Goal: Task Accomplishment & Management: Manage account settings

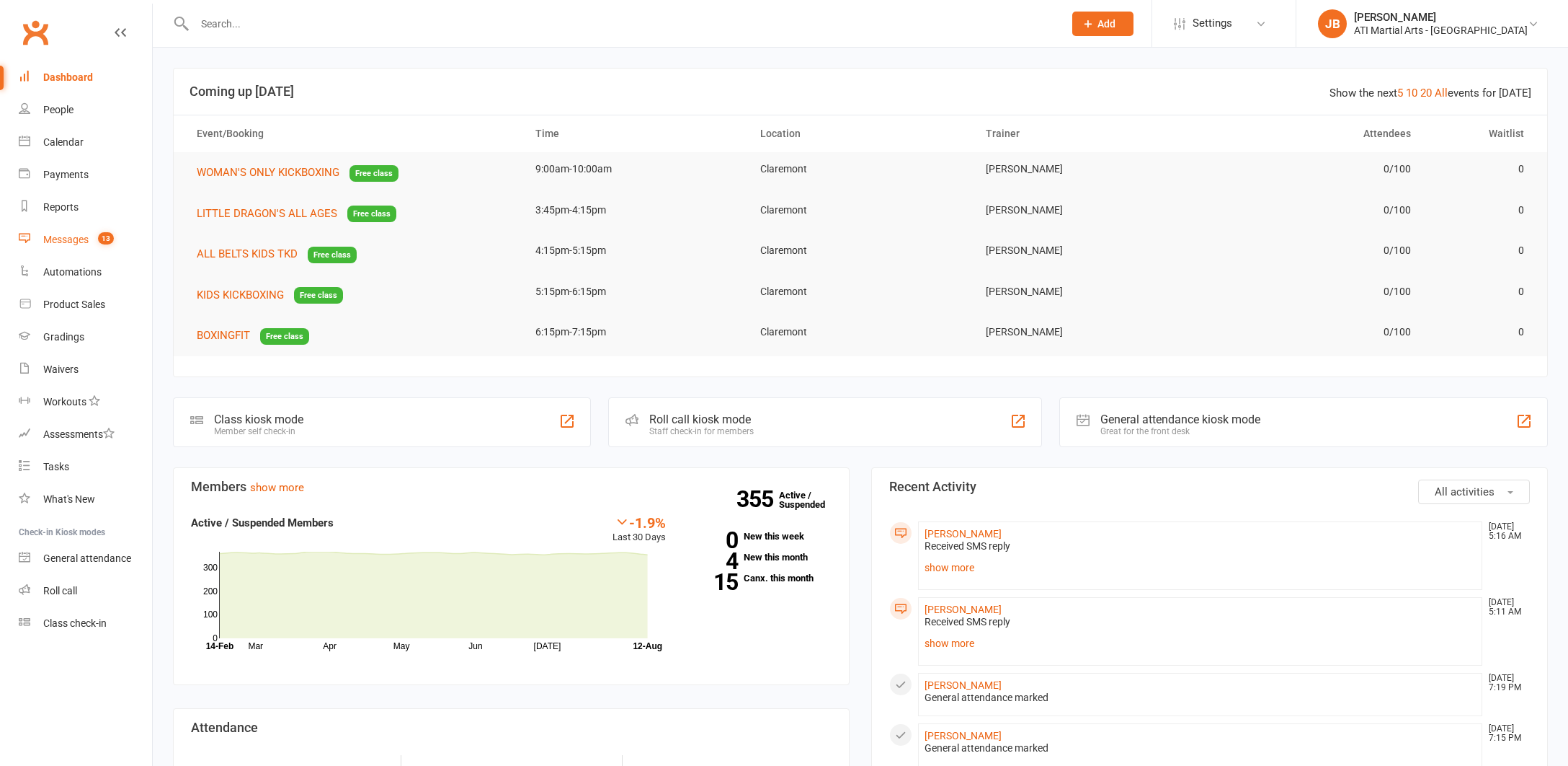
click at [67, 241] on div "Messages" at bounding box center [66, 239] width 45 height 12
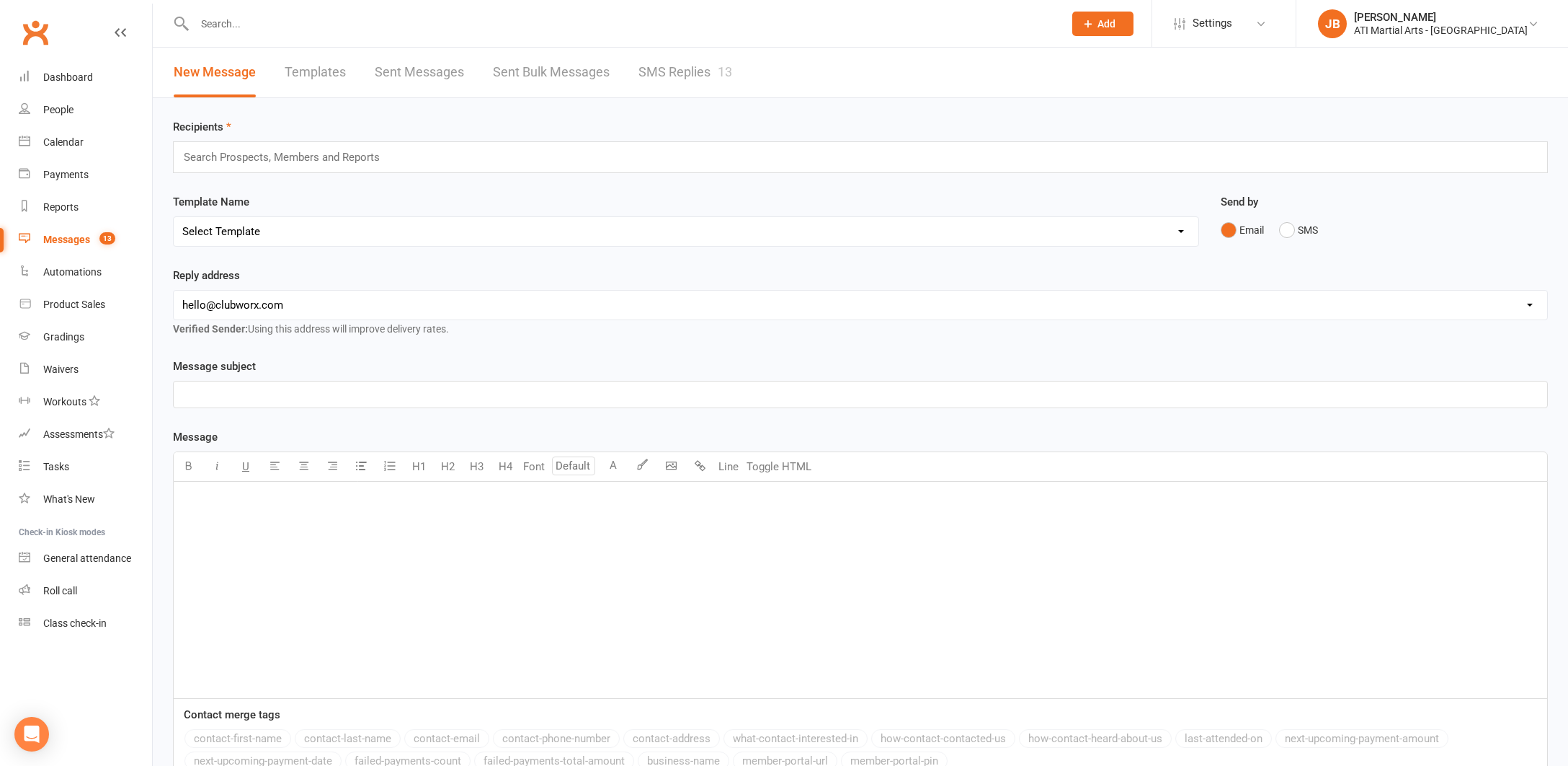
click at [659, 73] on link "SMS Replies 13" at bounding box center [685, 72] width 94 height 49
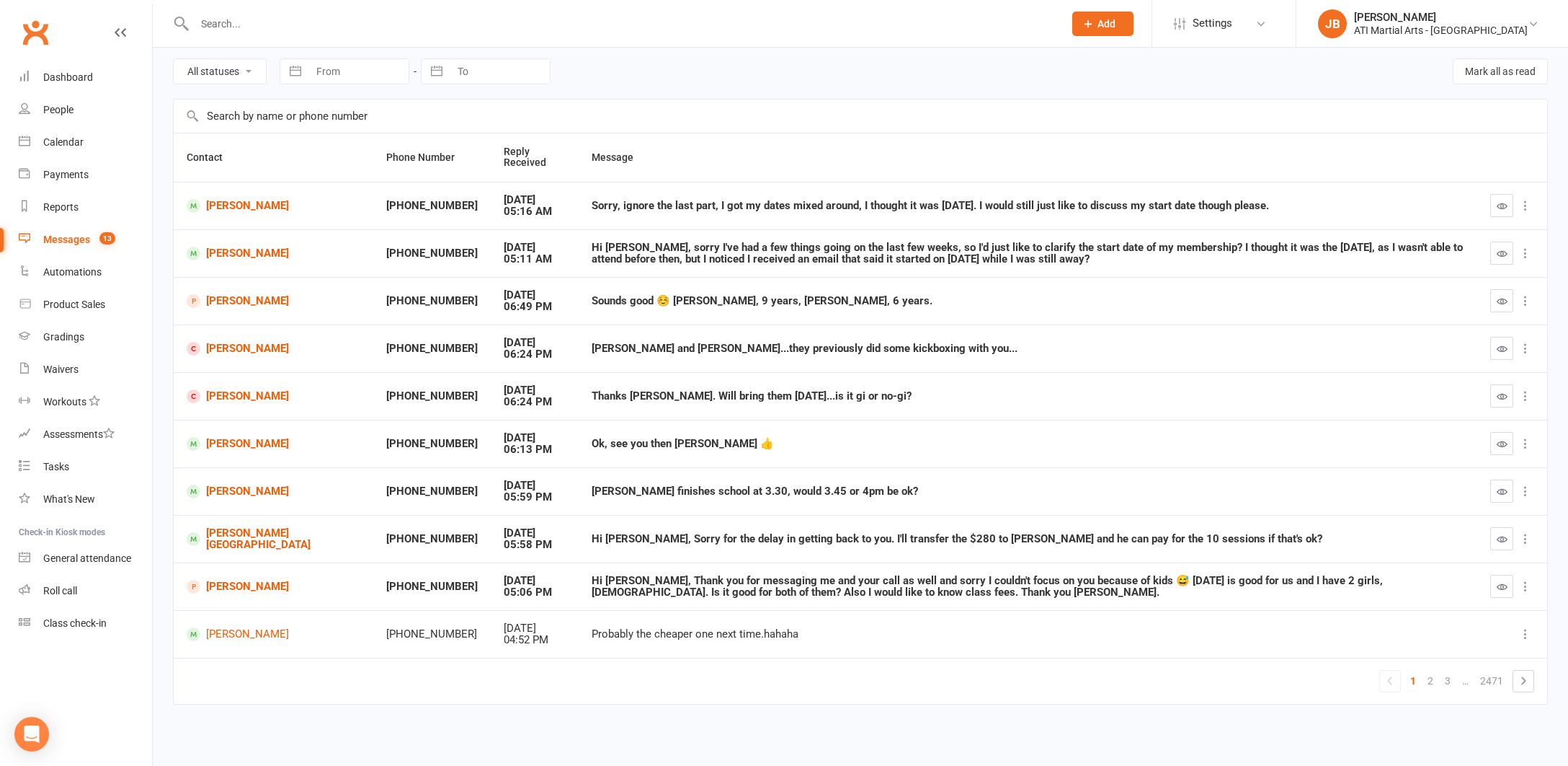
scroll to position [59, 0]
click at [226, 532] on link "[PERSON_NAME][GEOGRAPHIC_DATA]" at bounding box center [274, 539] width 174 height 23
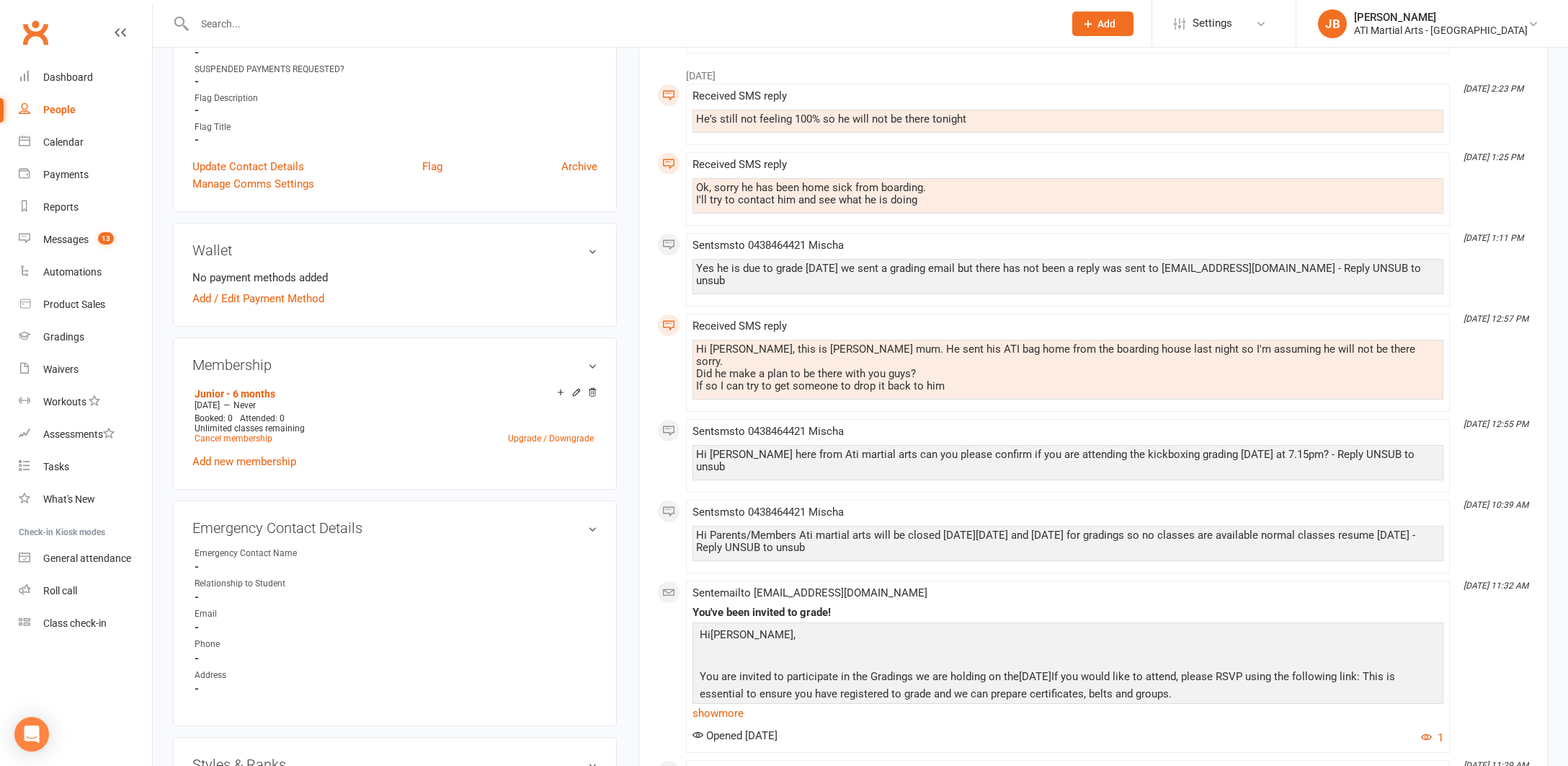
scroll to position [956, 0]
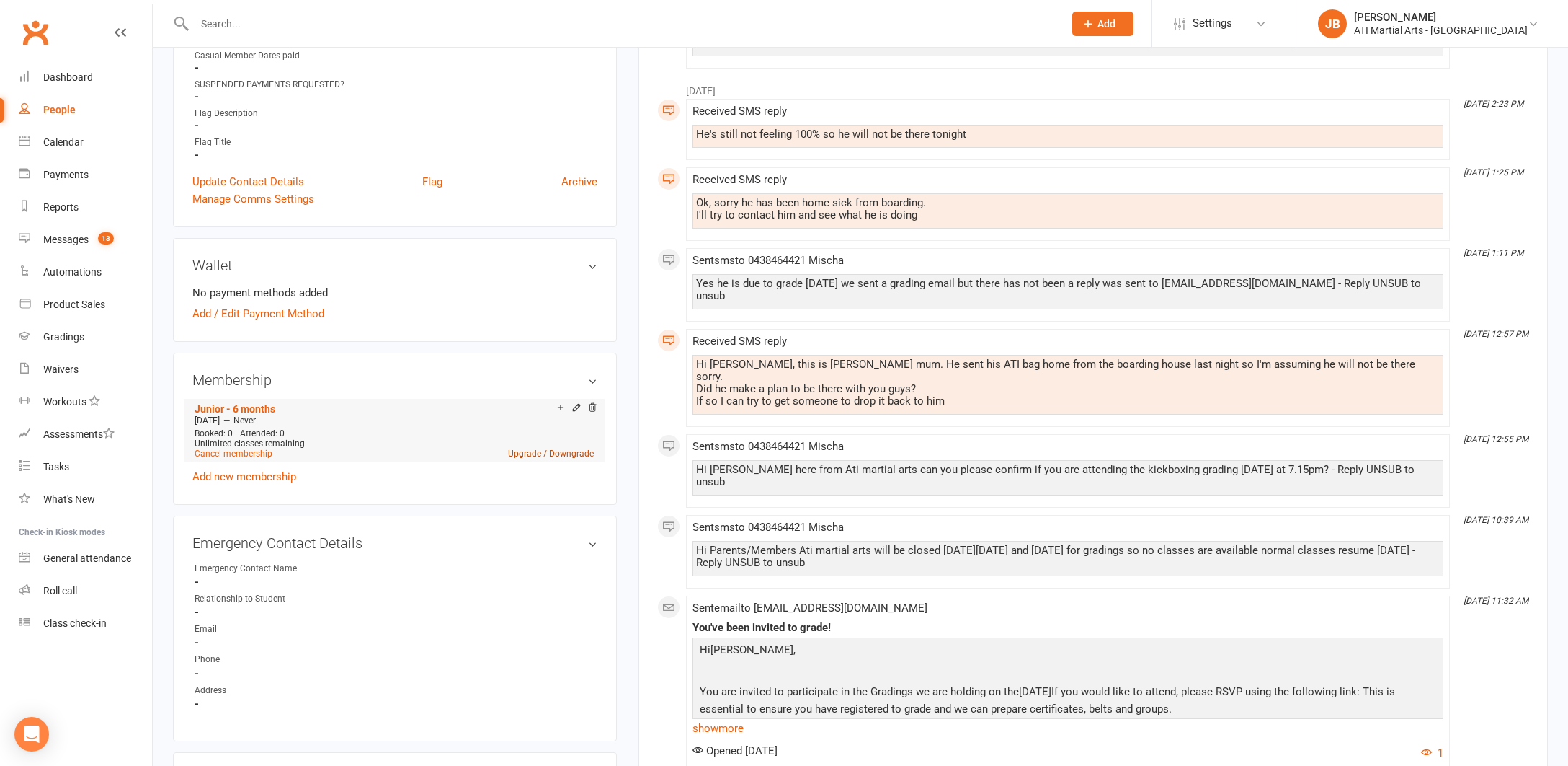
click at [528, 451] on link "Upgrade / Downgrade" at bounding box center [551, 454] width 85 height 10
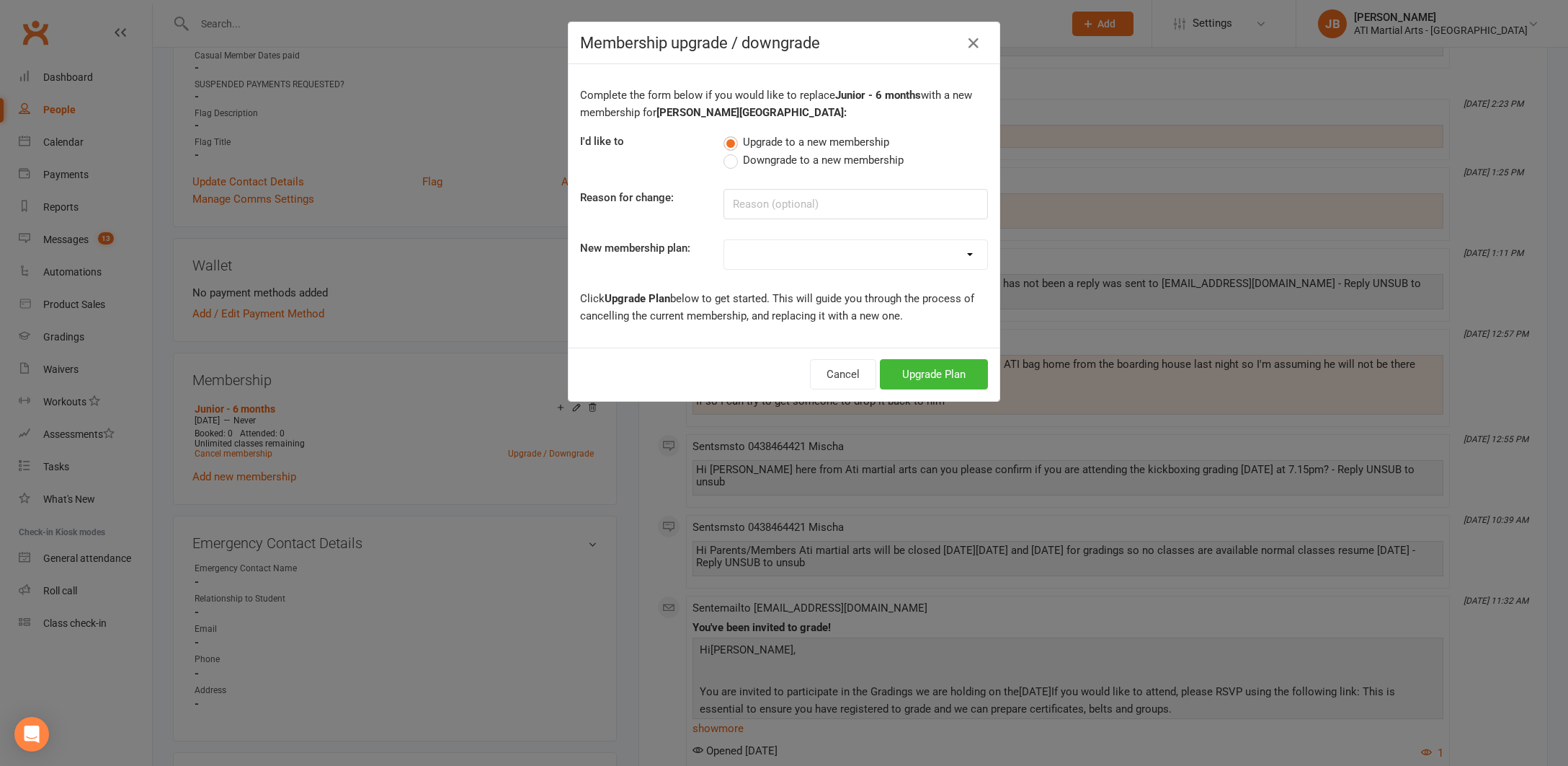
select select "14"
click at [920, 374] on button "Upgrade Plan" at bounding box center [934, 374] width 108 height 30
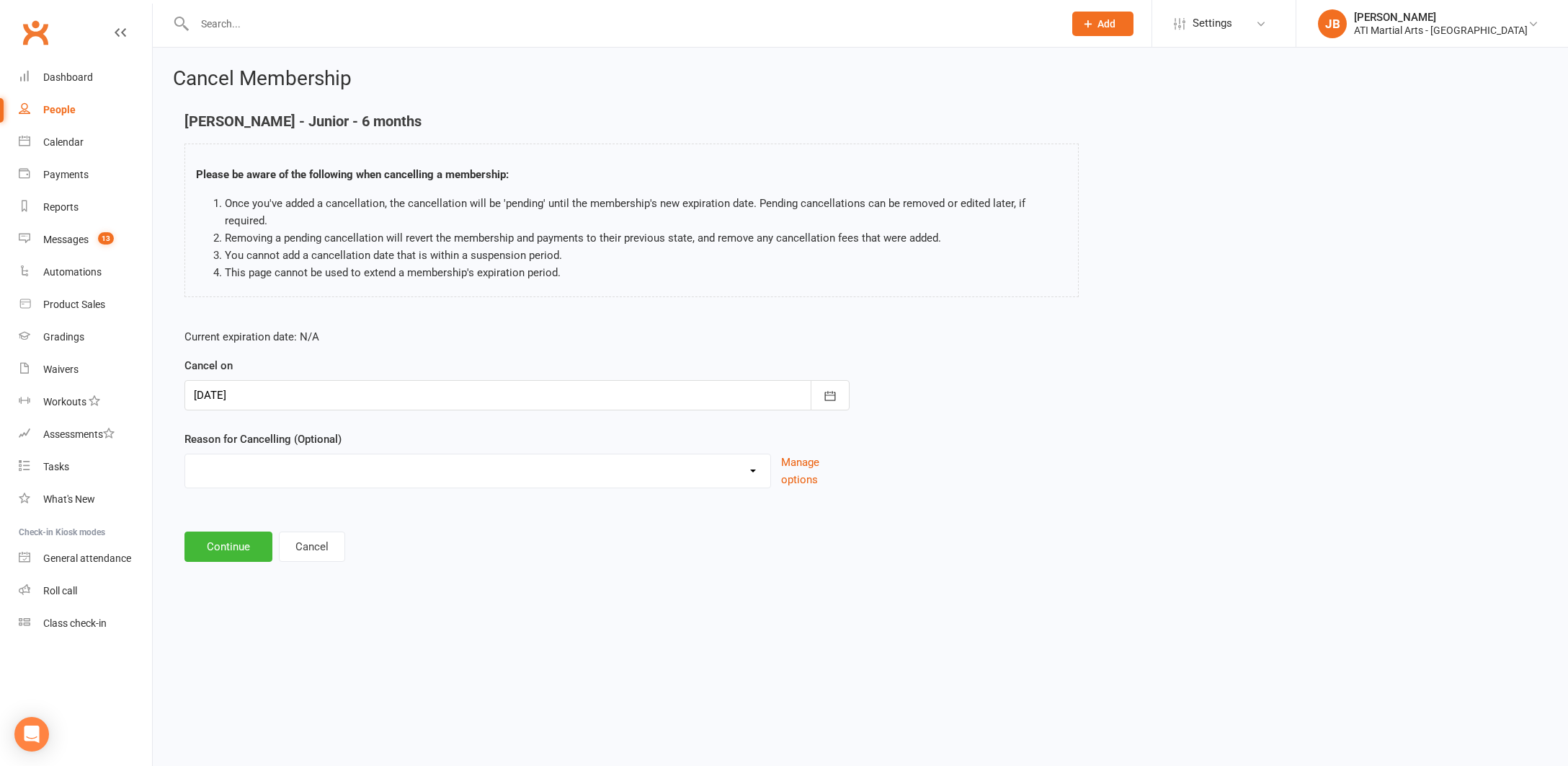
select select "2"
click at [248, 532] on input at bounding box center [516, 547] width 665 height 30
type input "Renewal Loaded"
click at [252, 610] on button "Continue" at bounding box center [228, 620] width 88 height 30
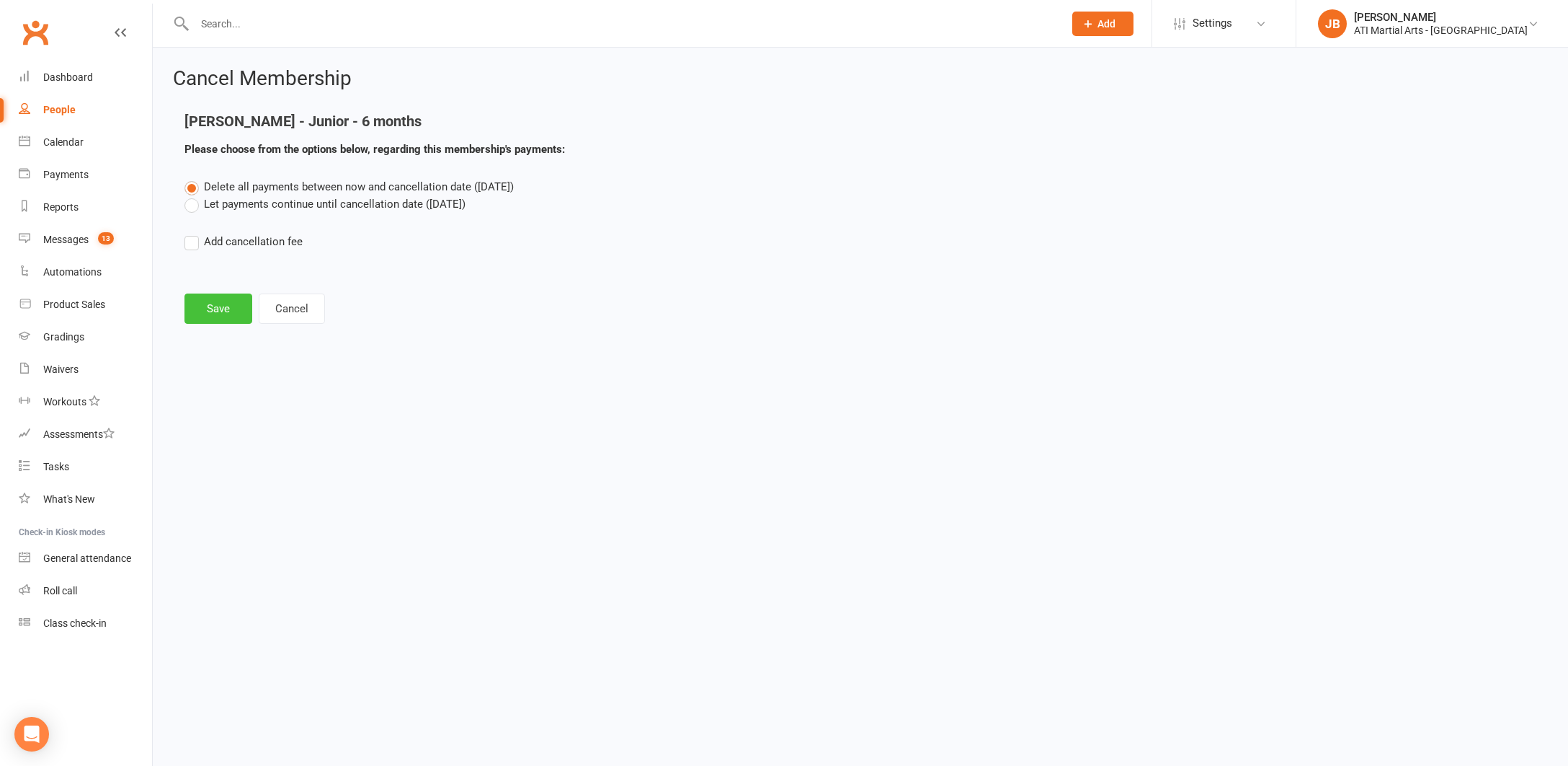
click at [227, 305] on button "Save" at bounding box center [218, 309] width 68 height 30
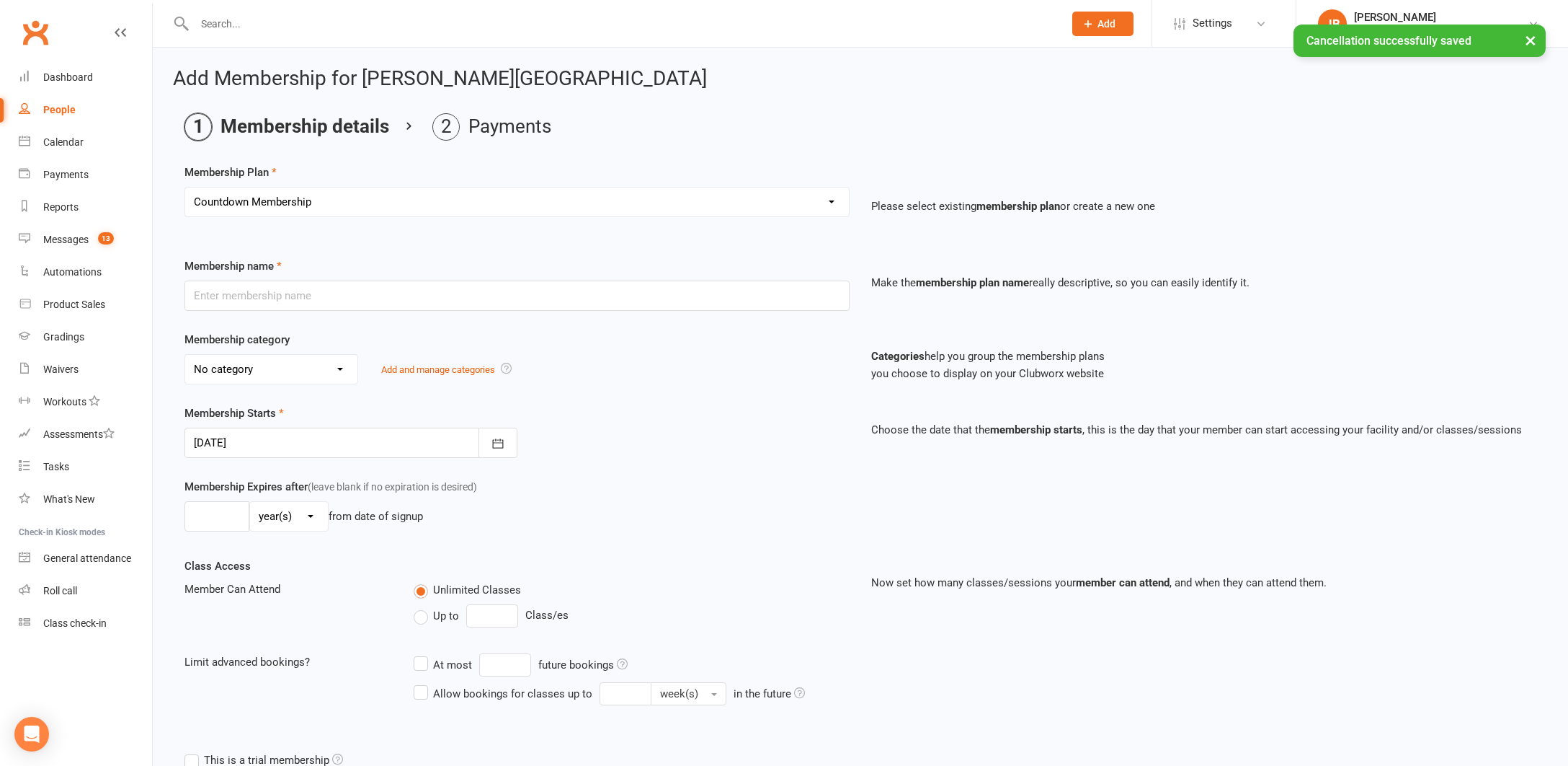
type input "Countdown Membership"
type input "0"
select select "7"
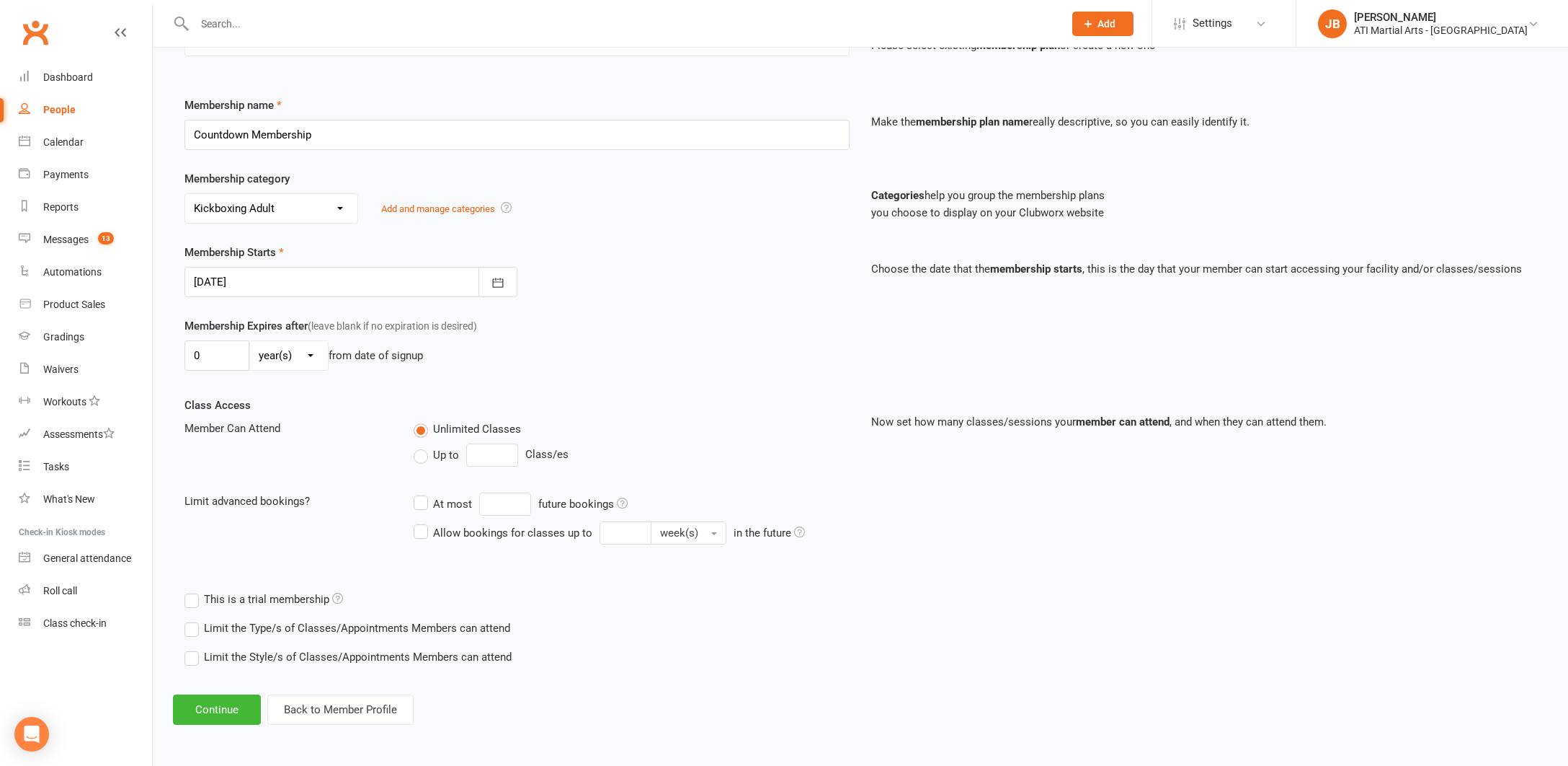
scroll to position [172, 0]
click at [209, 698] on button "Continue" at bounding box center [217, 709] width 88 height 30
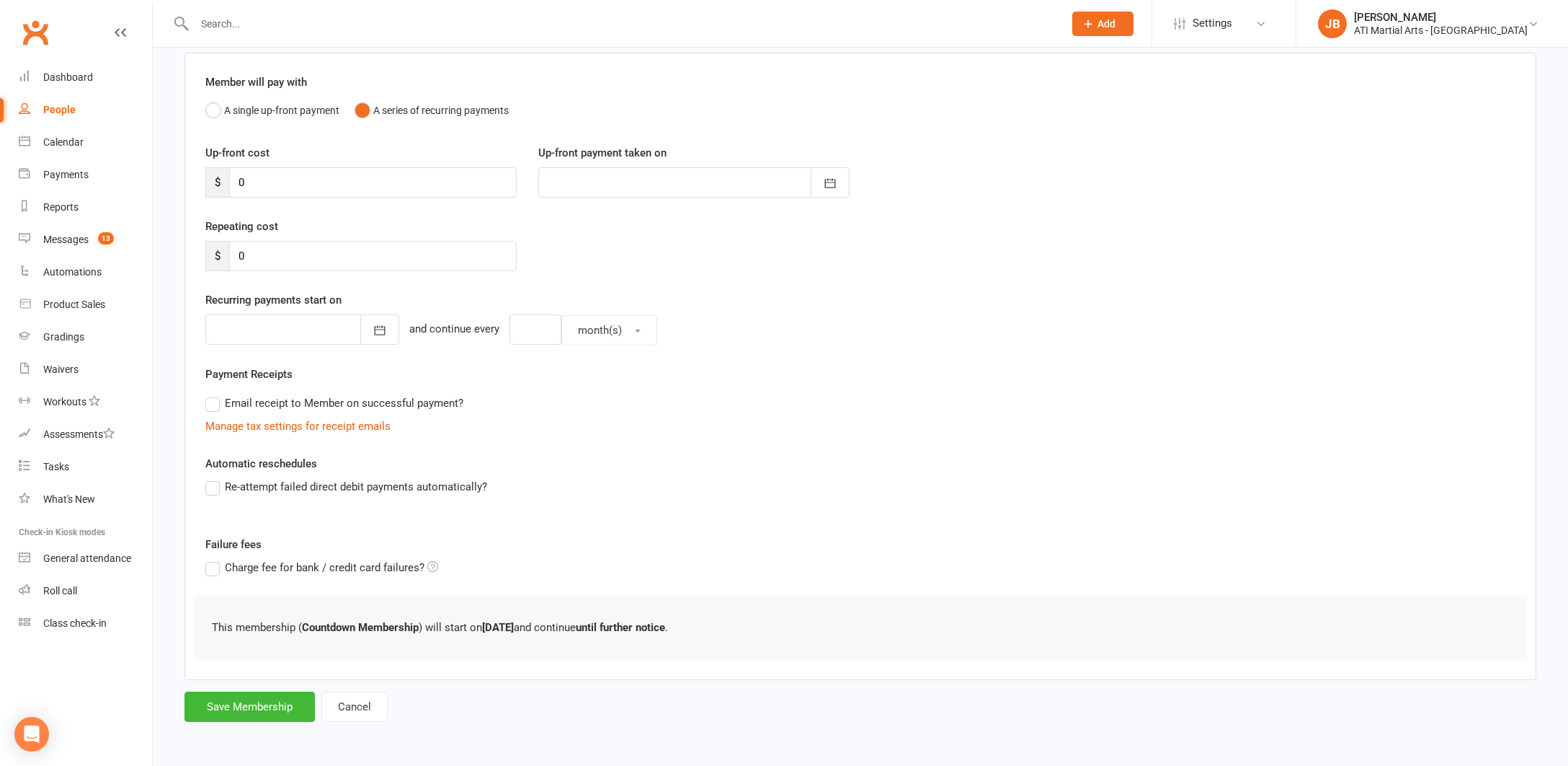
scroll to position [0, 0]
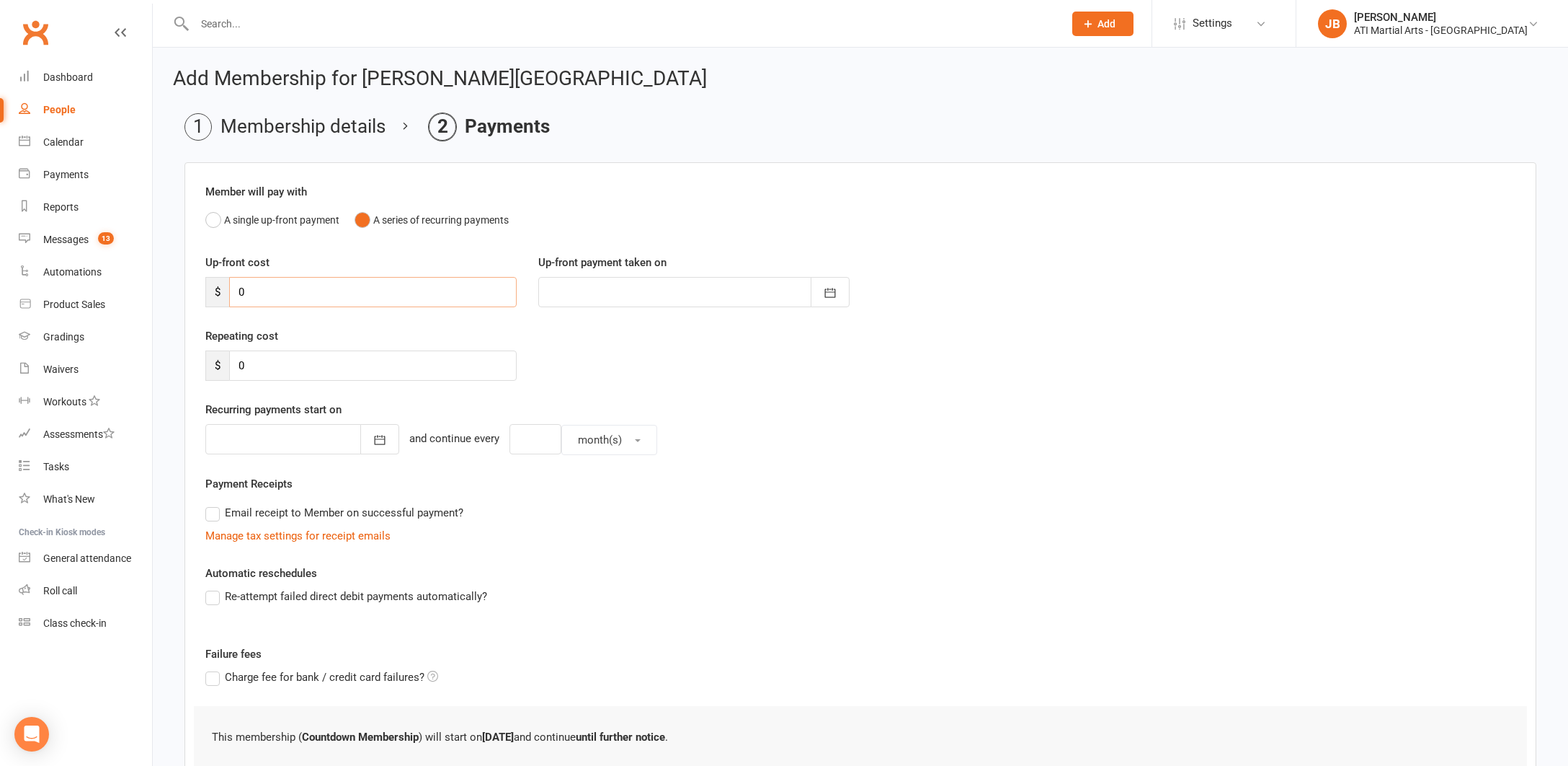
click at [253, 293] on input "0" at bounding box center [373, 292] width 288 height 30
type input "2"
type input "12 Aug 2025"
type input "280"
click at [212, 220] on button "A single up-front payment" at bounding box center [272, 219] width 134 height 28
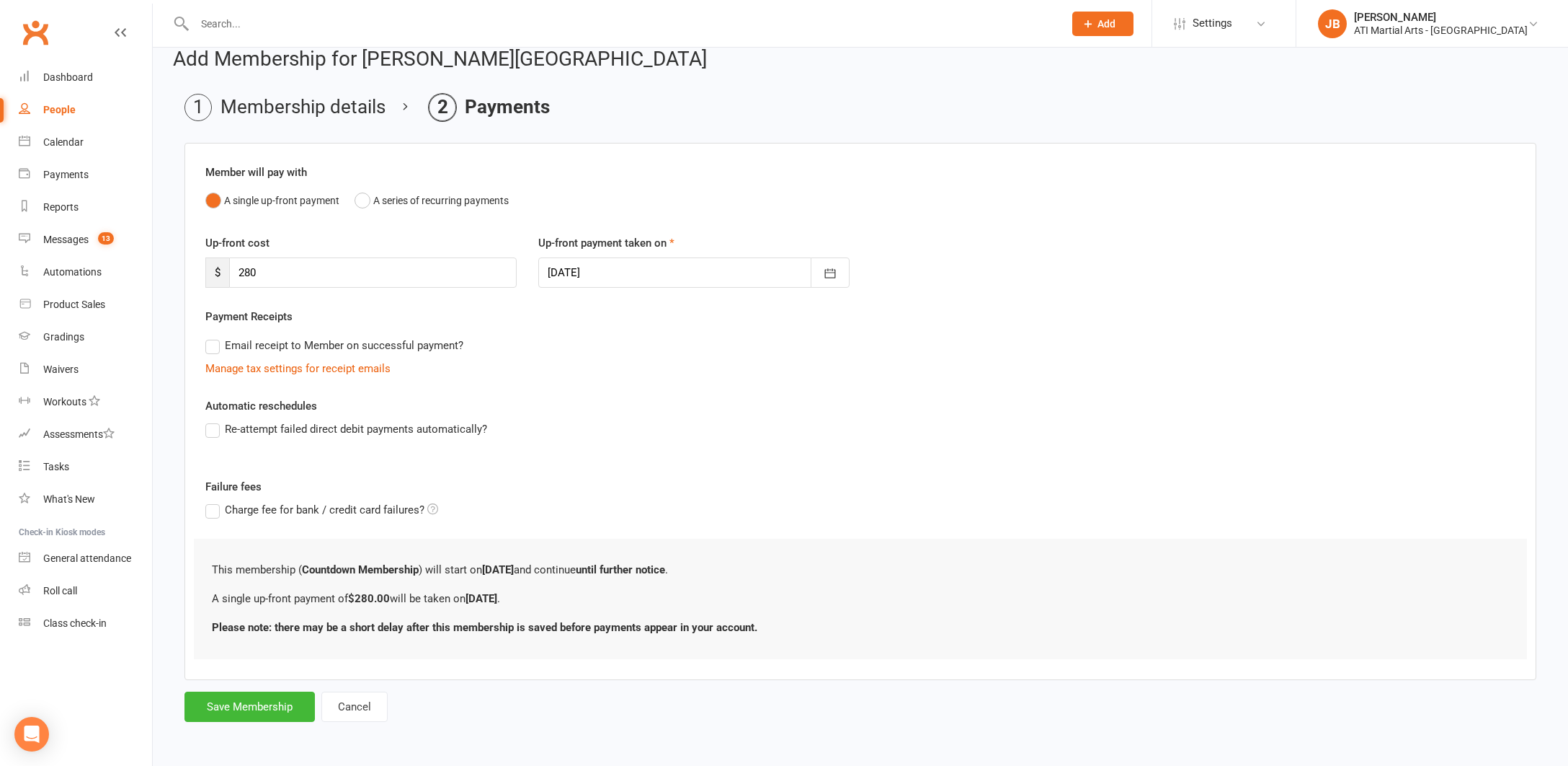
scroll to position [31, 0]
click at [257, 695] on button "Save Membership" at bounding box center [249, 707] width 131 height 30
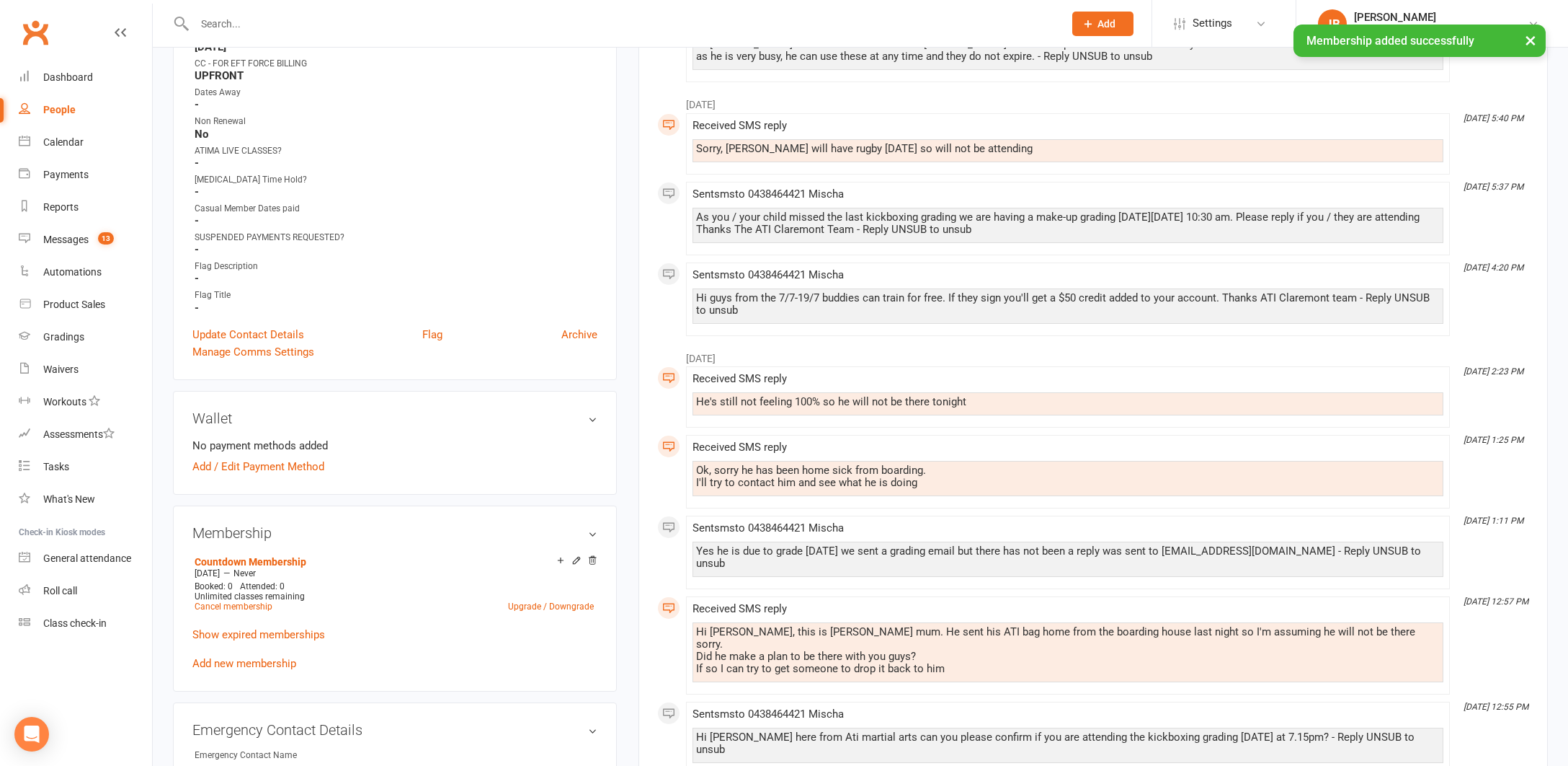
scroll to position [829, 0]
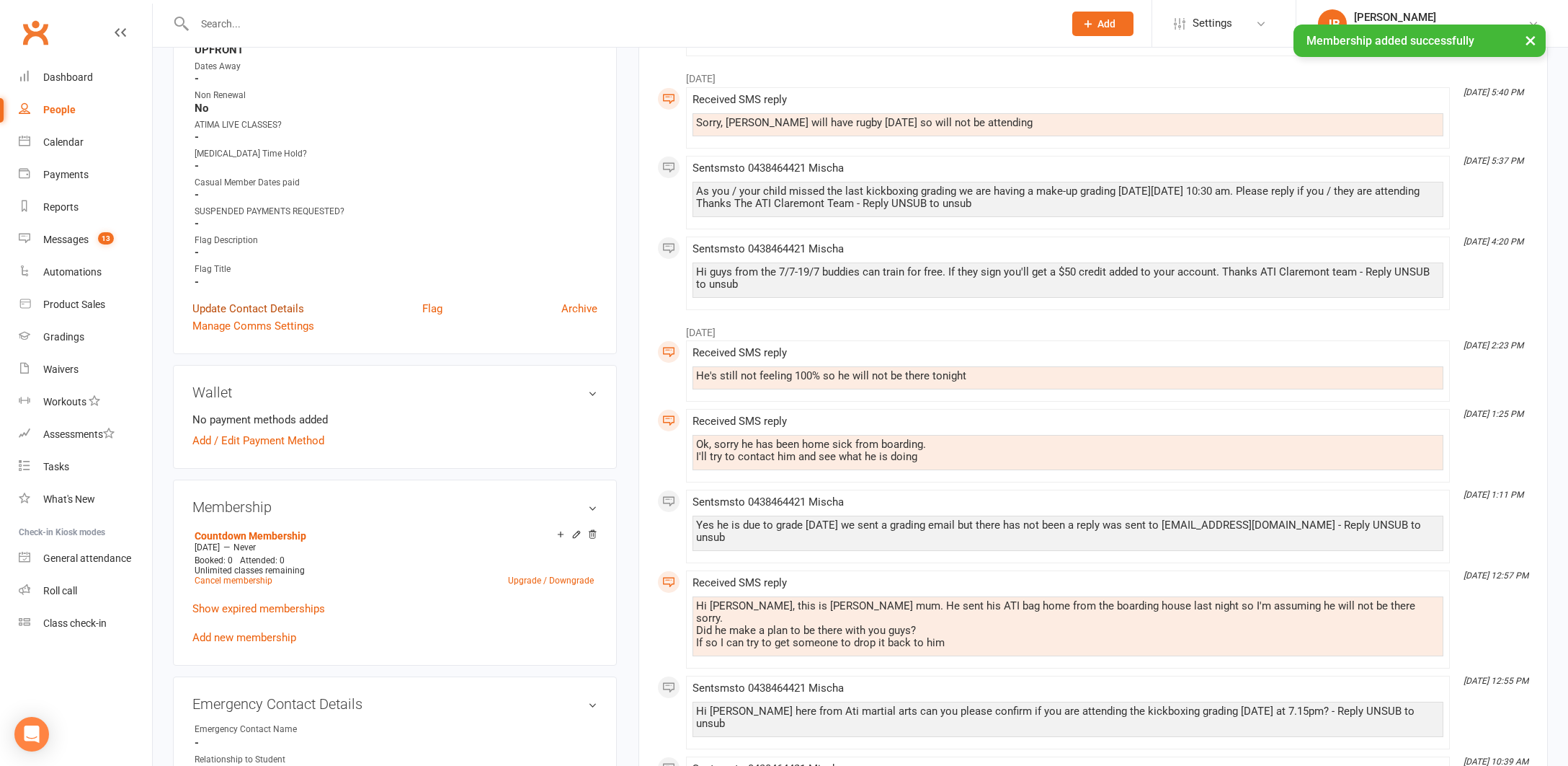
click at [260, 306] on link "Update Contact Details" at bounding box center [248, 308] width 111 height 18
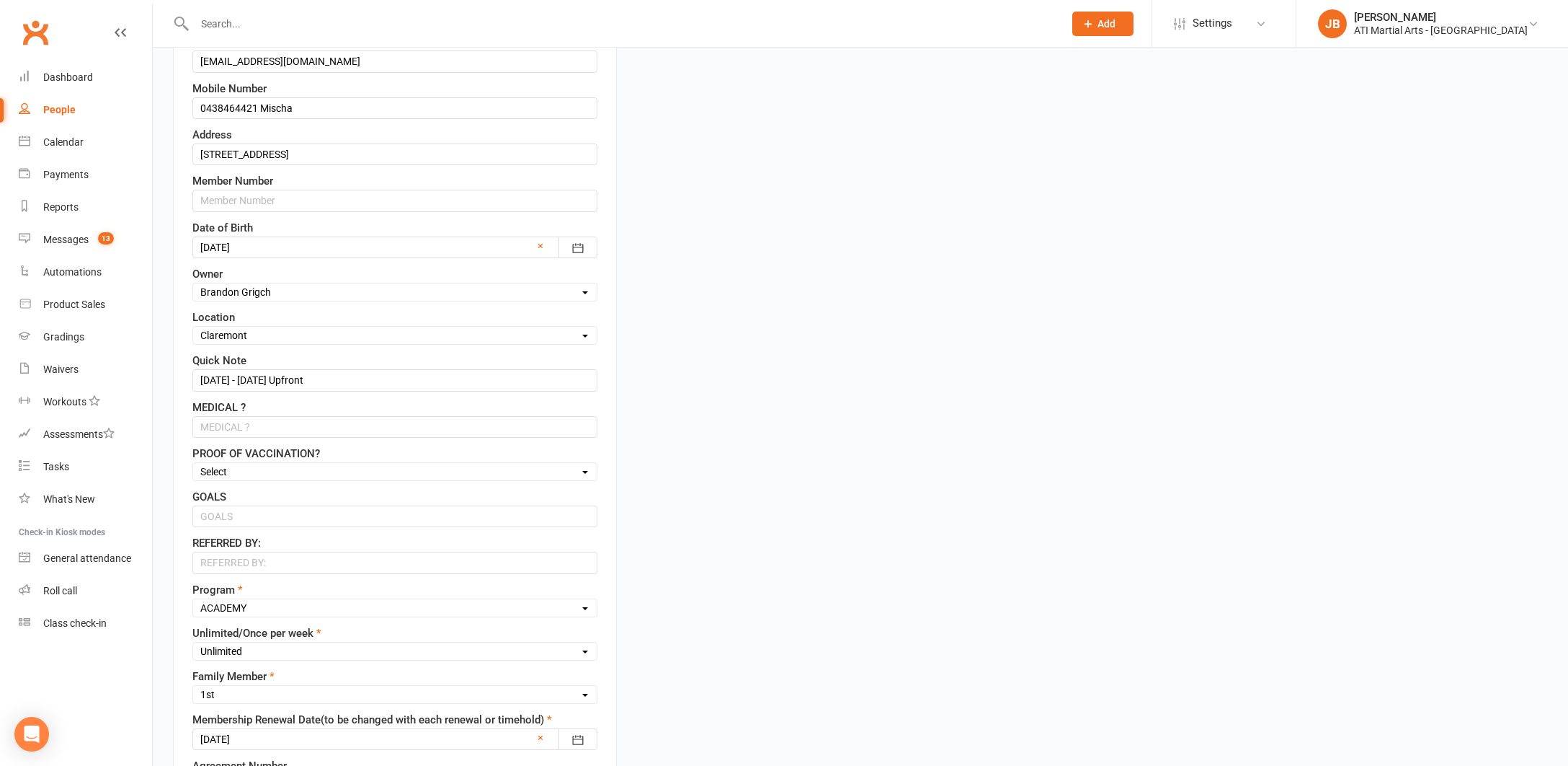
scroll to position [369, 0]
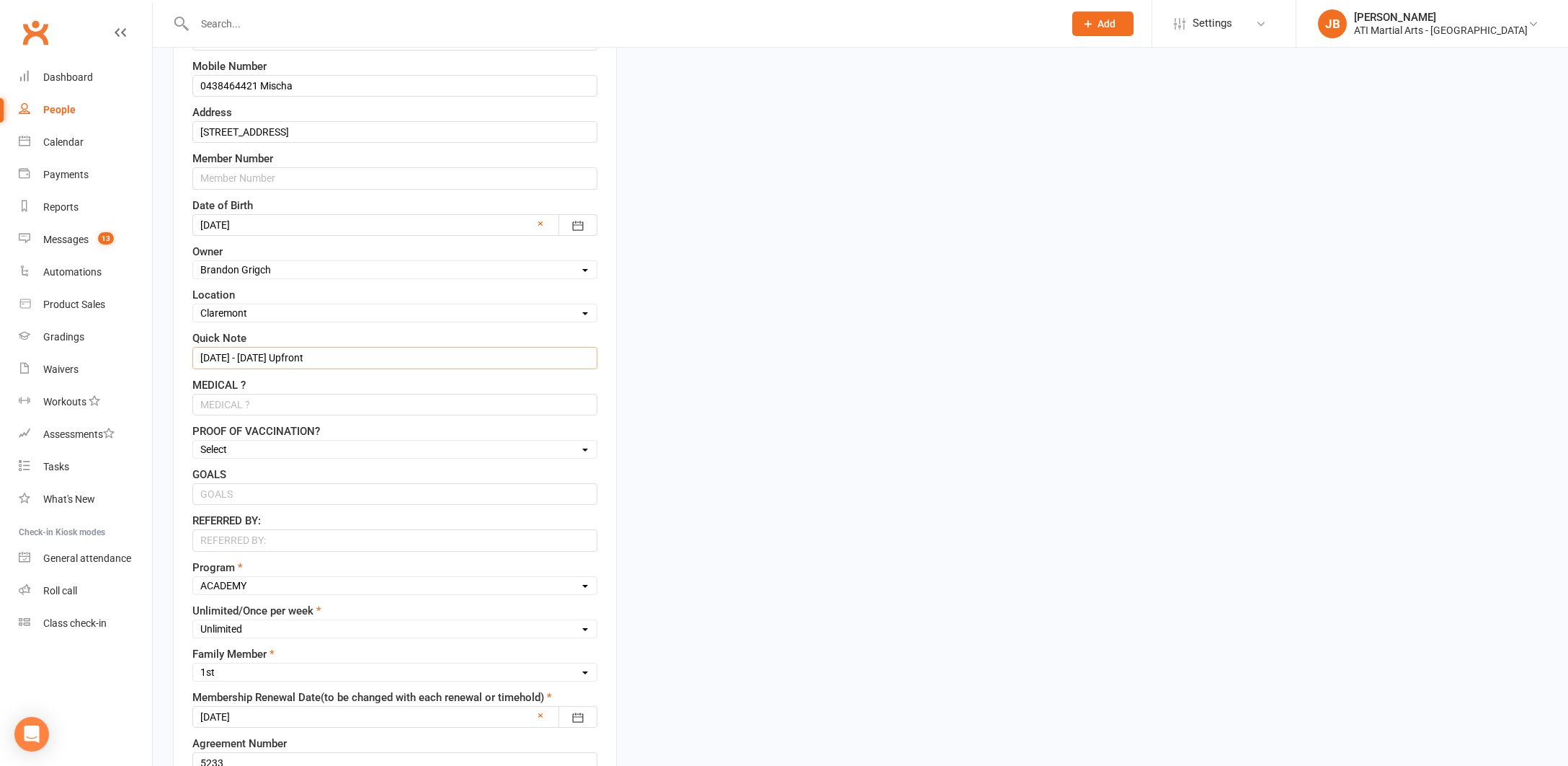
click at [270, 357] on input "3/2/25 - 3/8/25 Upfront" at bounding box center [395, 357] width 405 height 22
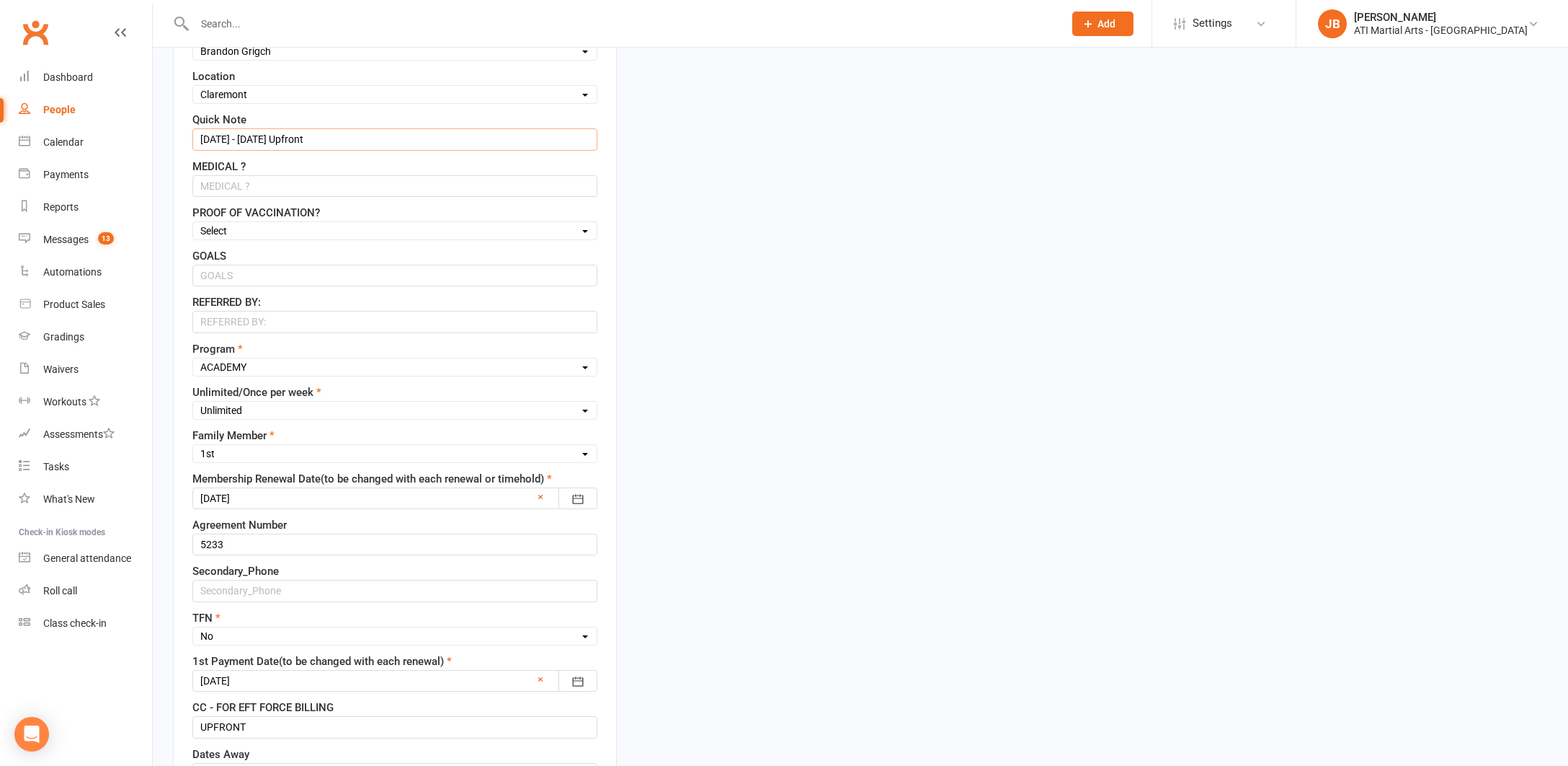
scroll to position [589, 0]
type input "12/8/25 - 28/10/25 Upfront"
click at [270, 499] on div at bounding box center [395, 497] width 405 height 22
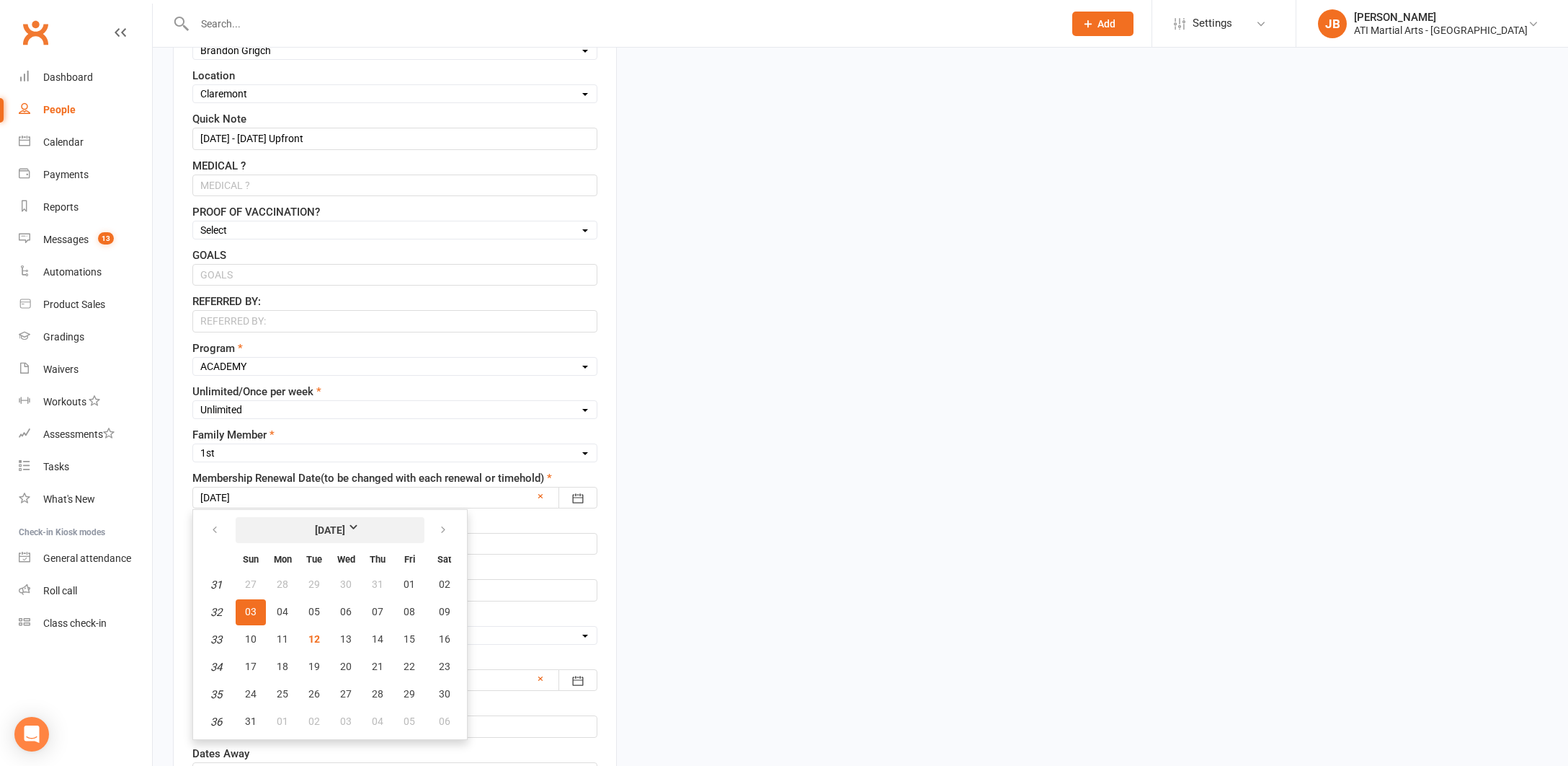
click at [369, 527] on strong "August 2025" at bounding box center [330, 529] width 83 height 16
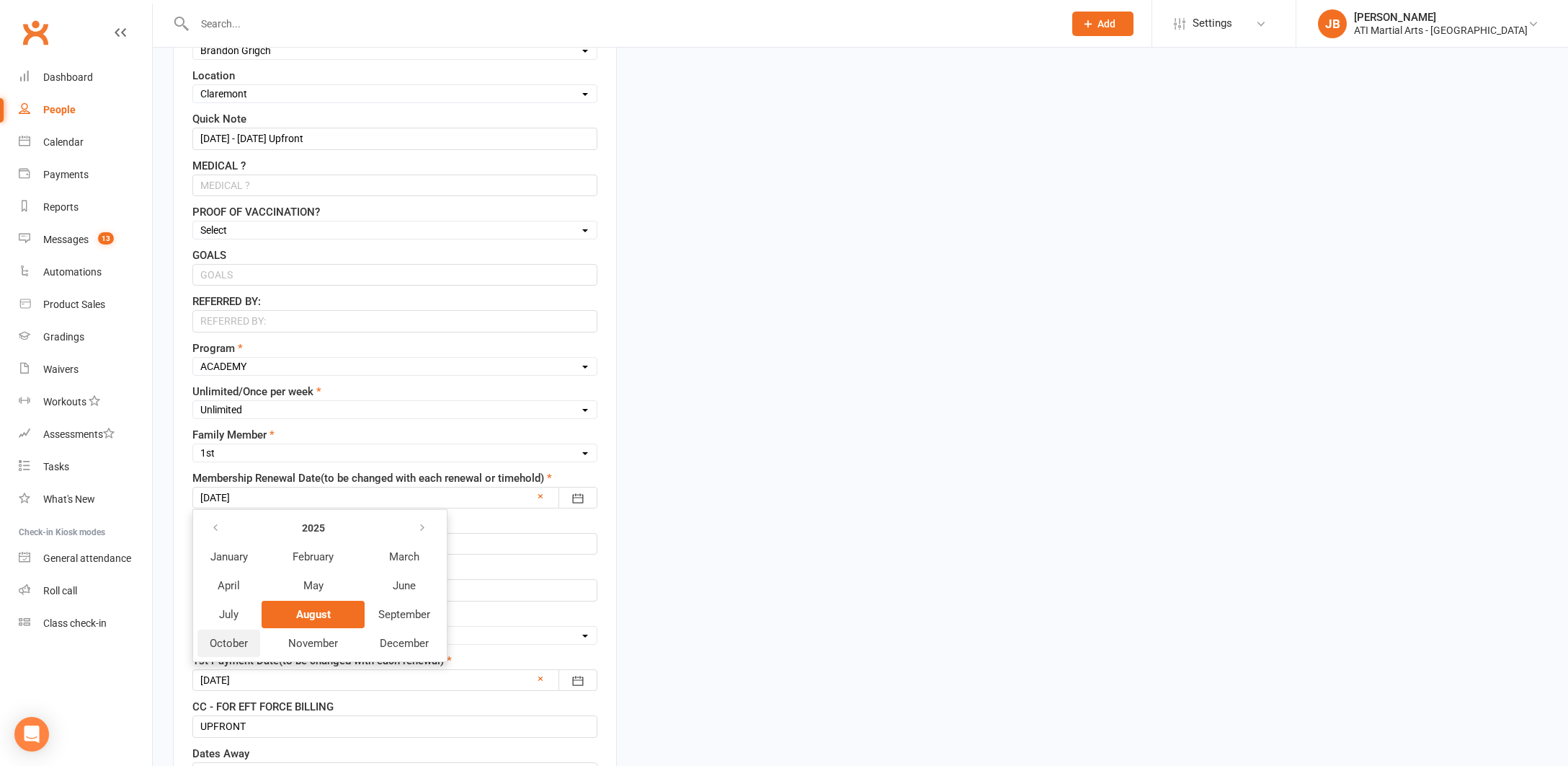
click at [231, 645] on span "October" at bounding box center [229, 643] width 38 height 13
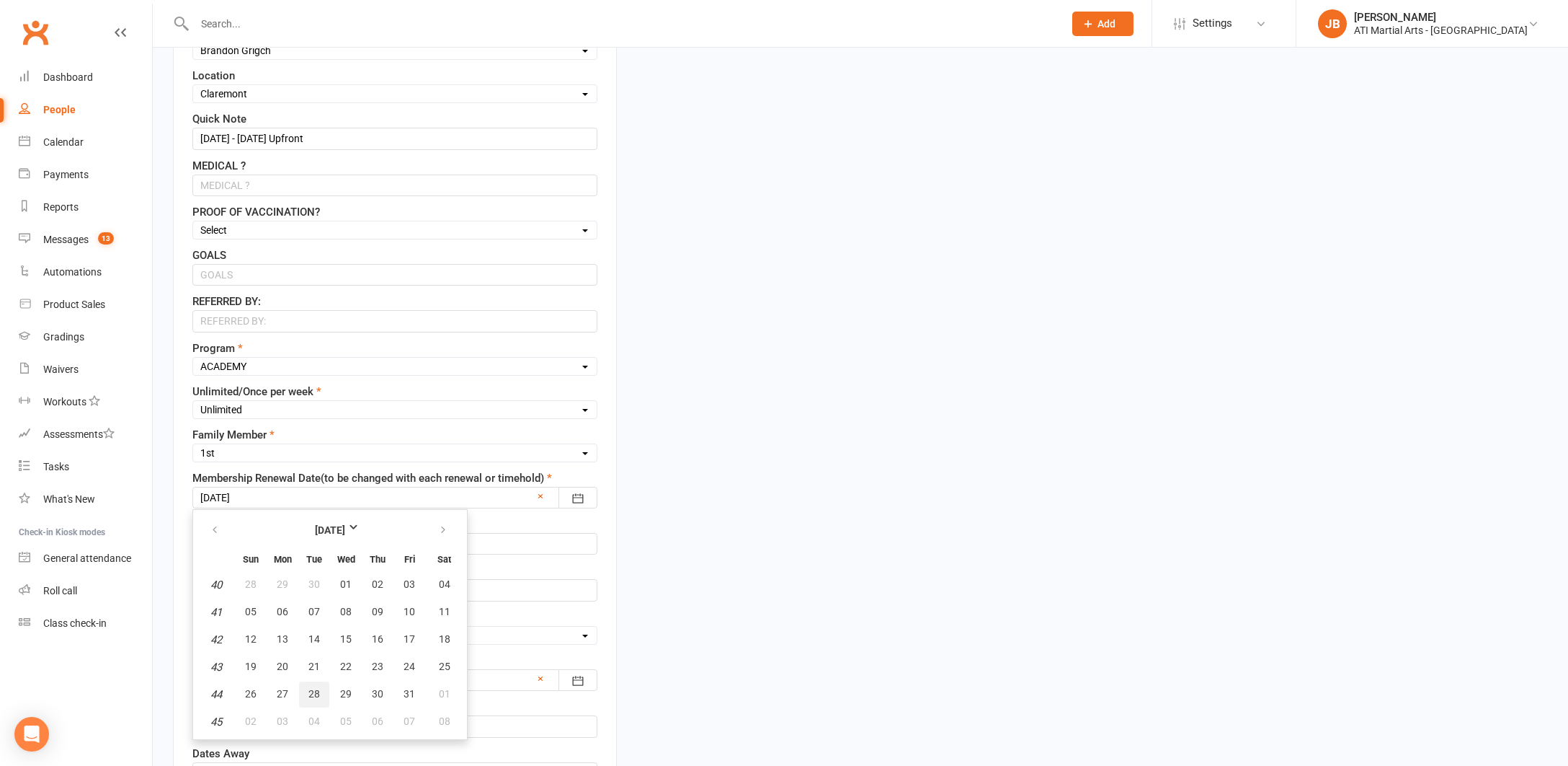
click at [319, 698] on span "28" at bounding box center [315, 694] width 12 height 12
type input "28 Oct 2025"
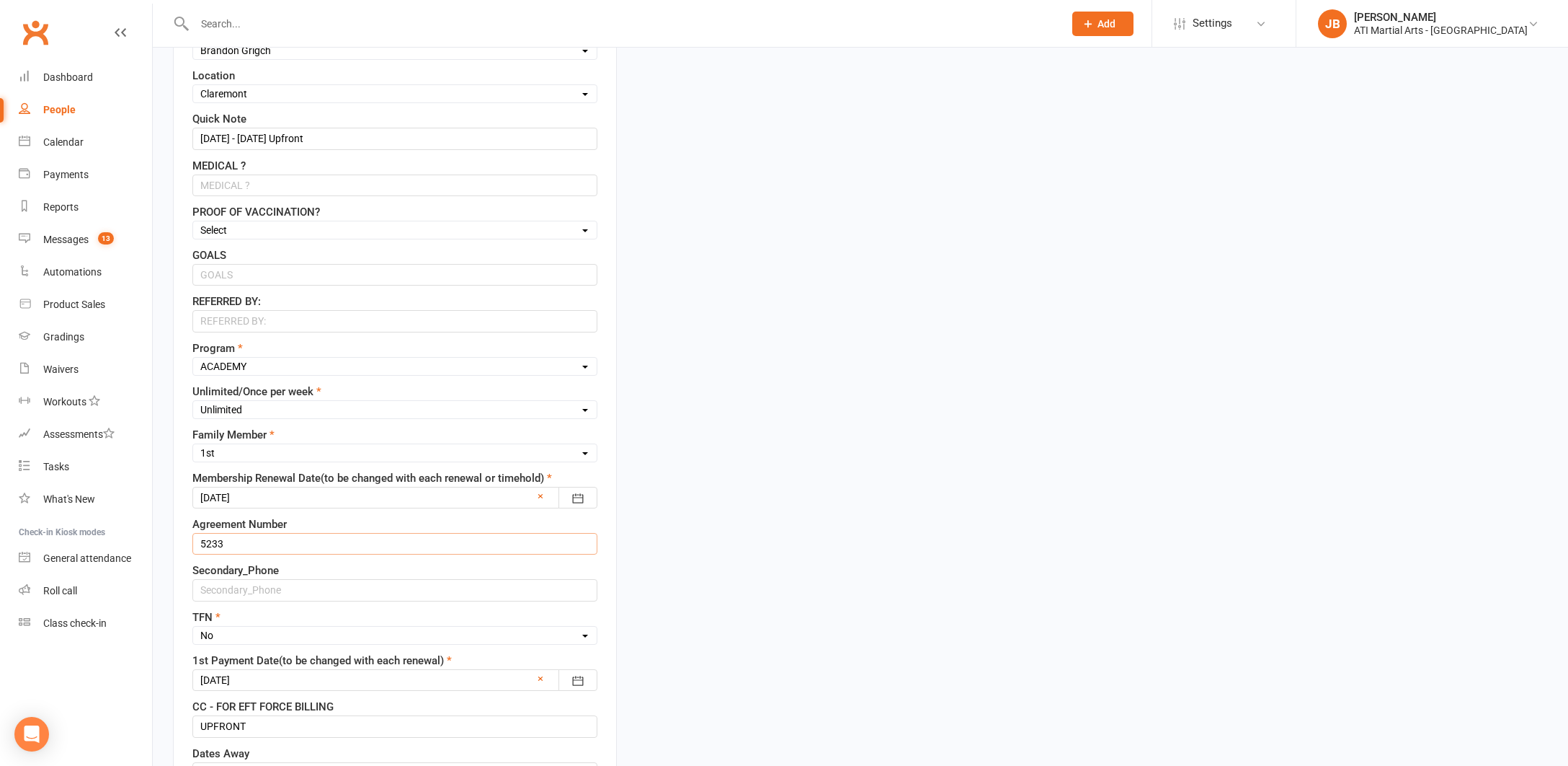
click at [229, 542] on input "5233" at bounding box center [395, 543] width 405 height 22
type input "5"
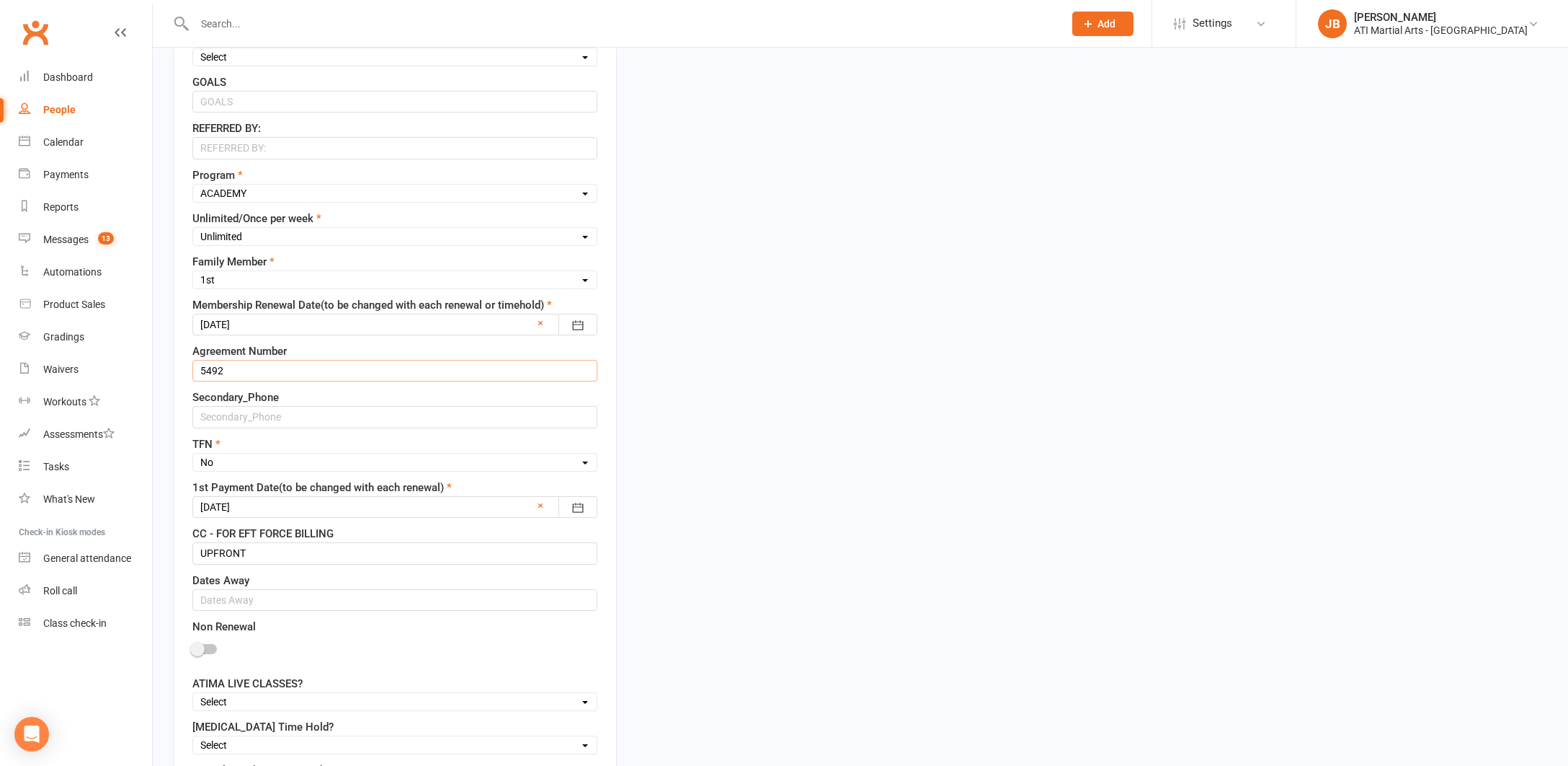
scroll to position [764, 0]
type input "5492"
click at [267, 506] on div at bounding box center [395, 504] width 405 height 22
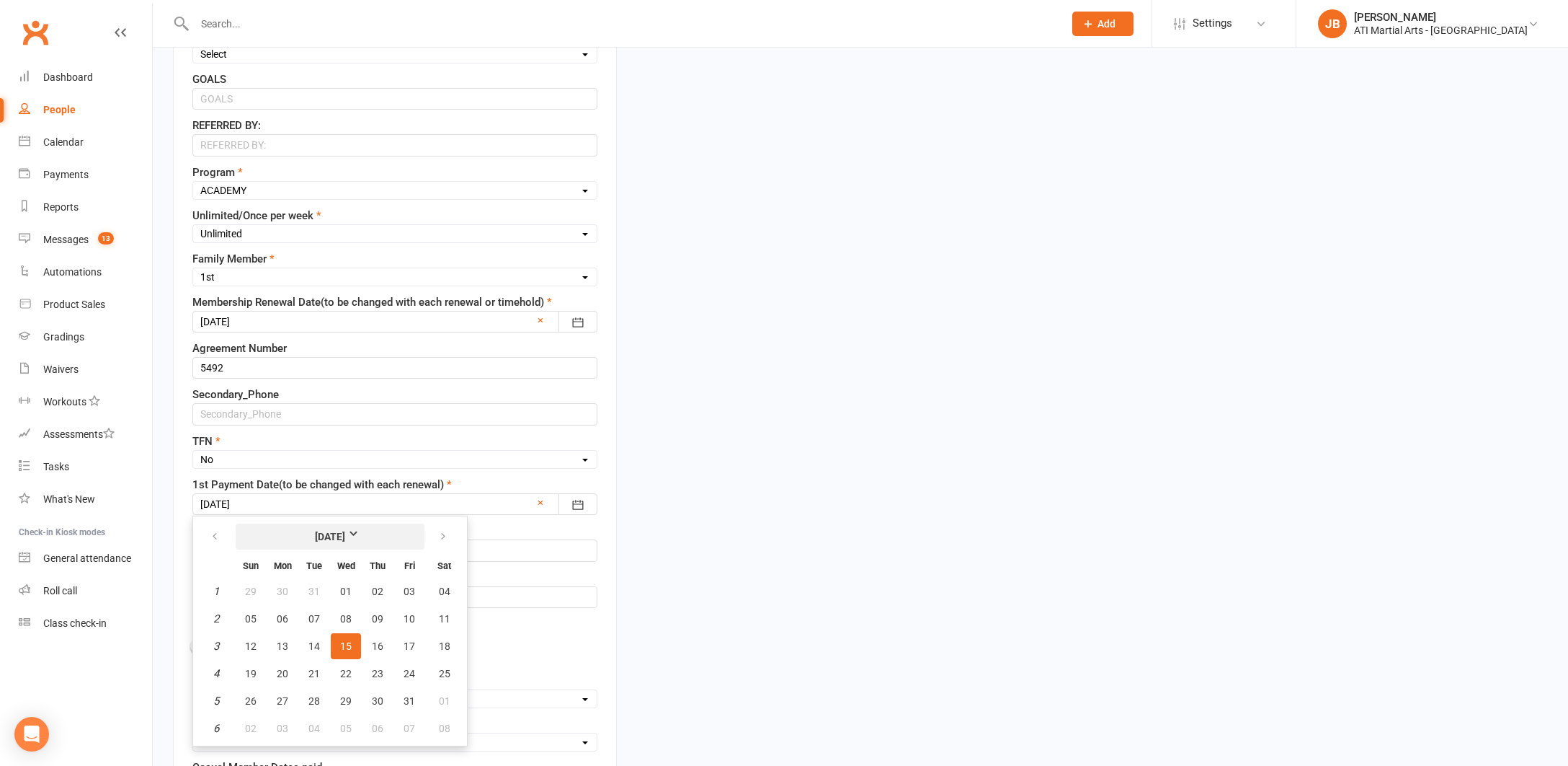
click at [367, 532] on strong "January 2025" at bounding box center [330, 536] width 83 height 16
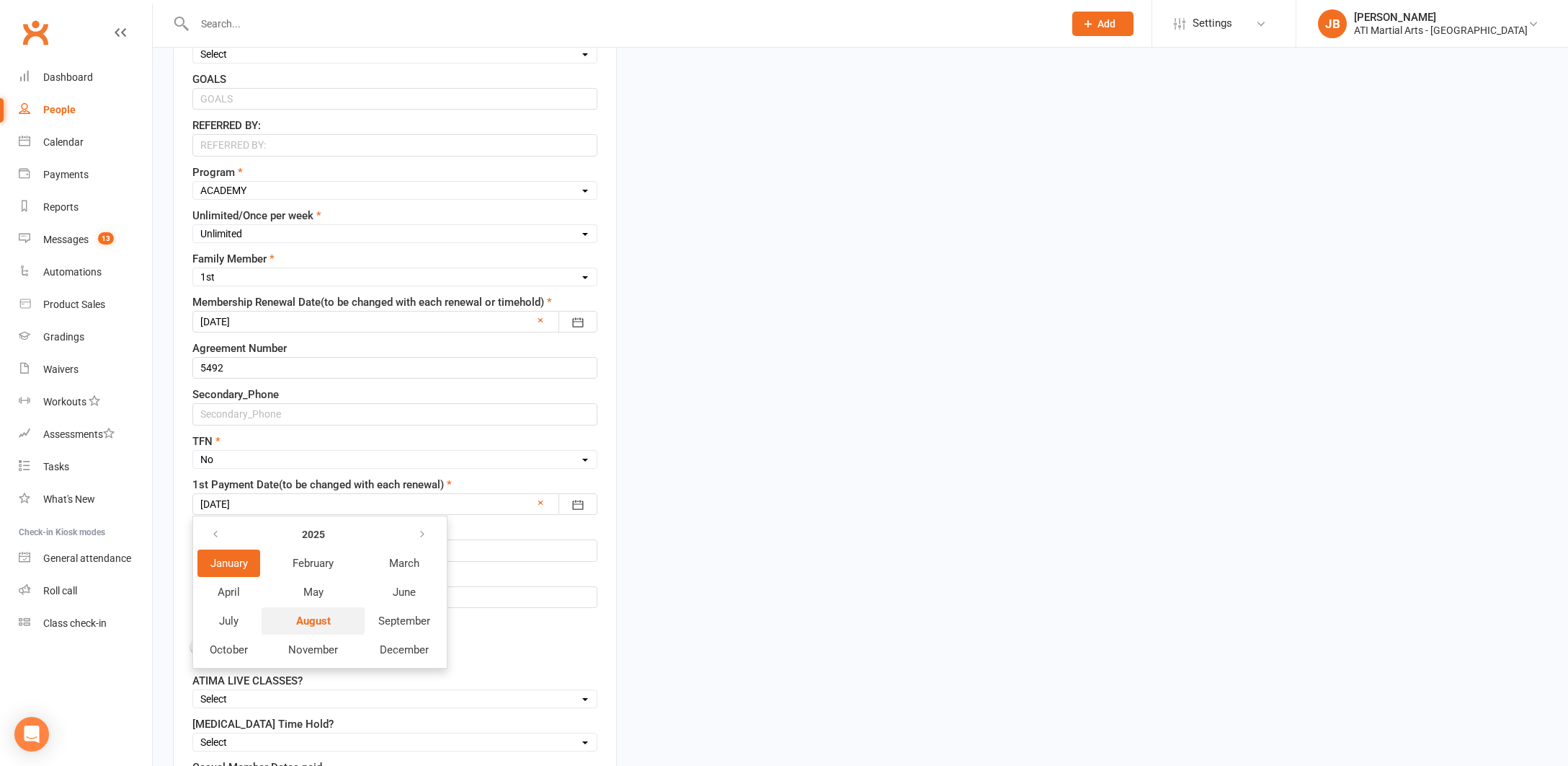
click at [303, 624] on span "August" at bounding box center [313, 621] width 34 height 13
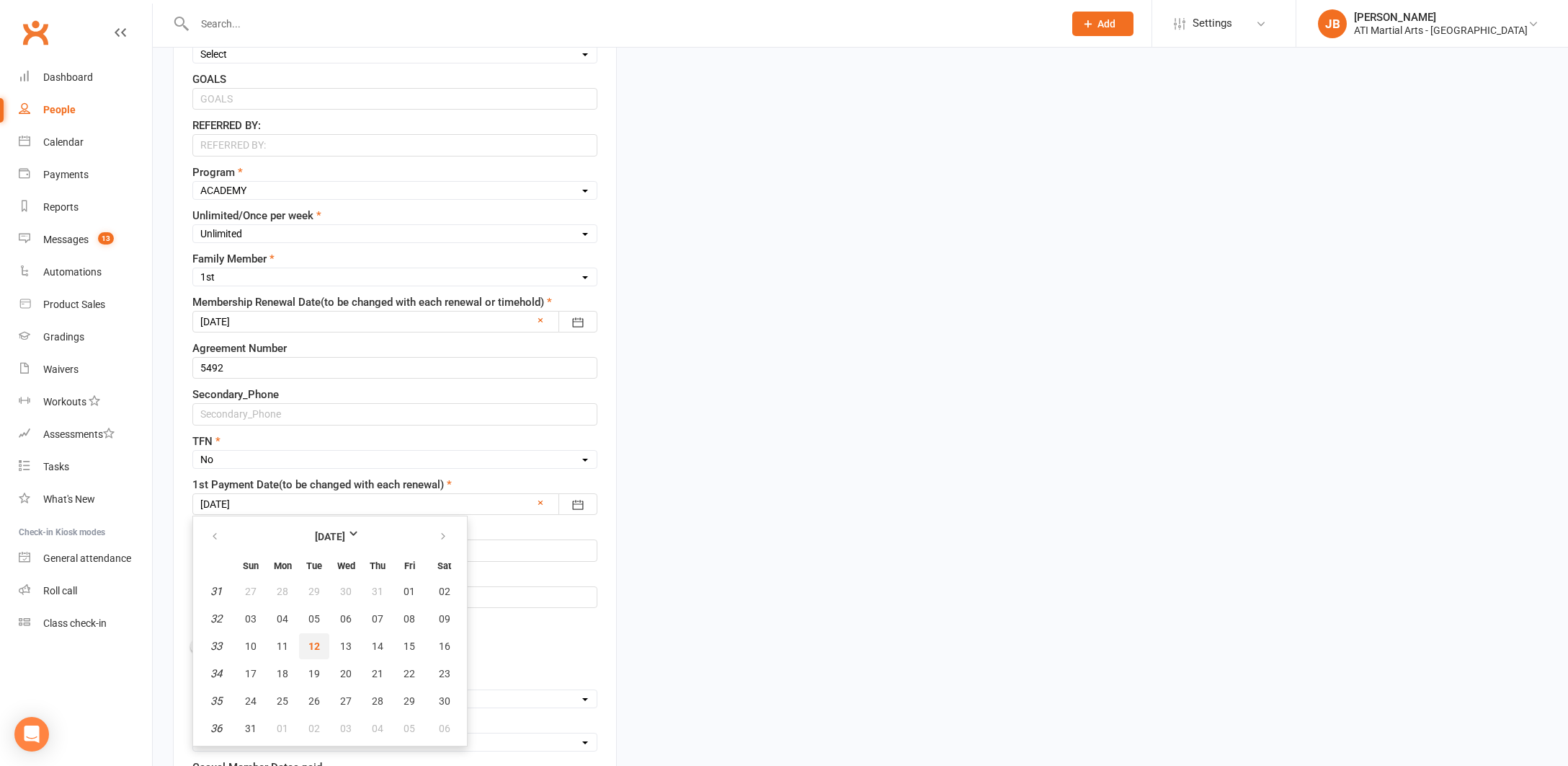
click at [316, 650] on span "12" at bounding box center [315, 646] width 12 height 12
type input "12 Aug 2025"
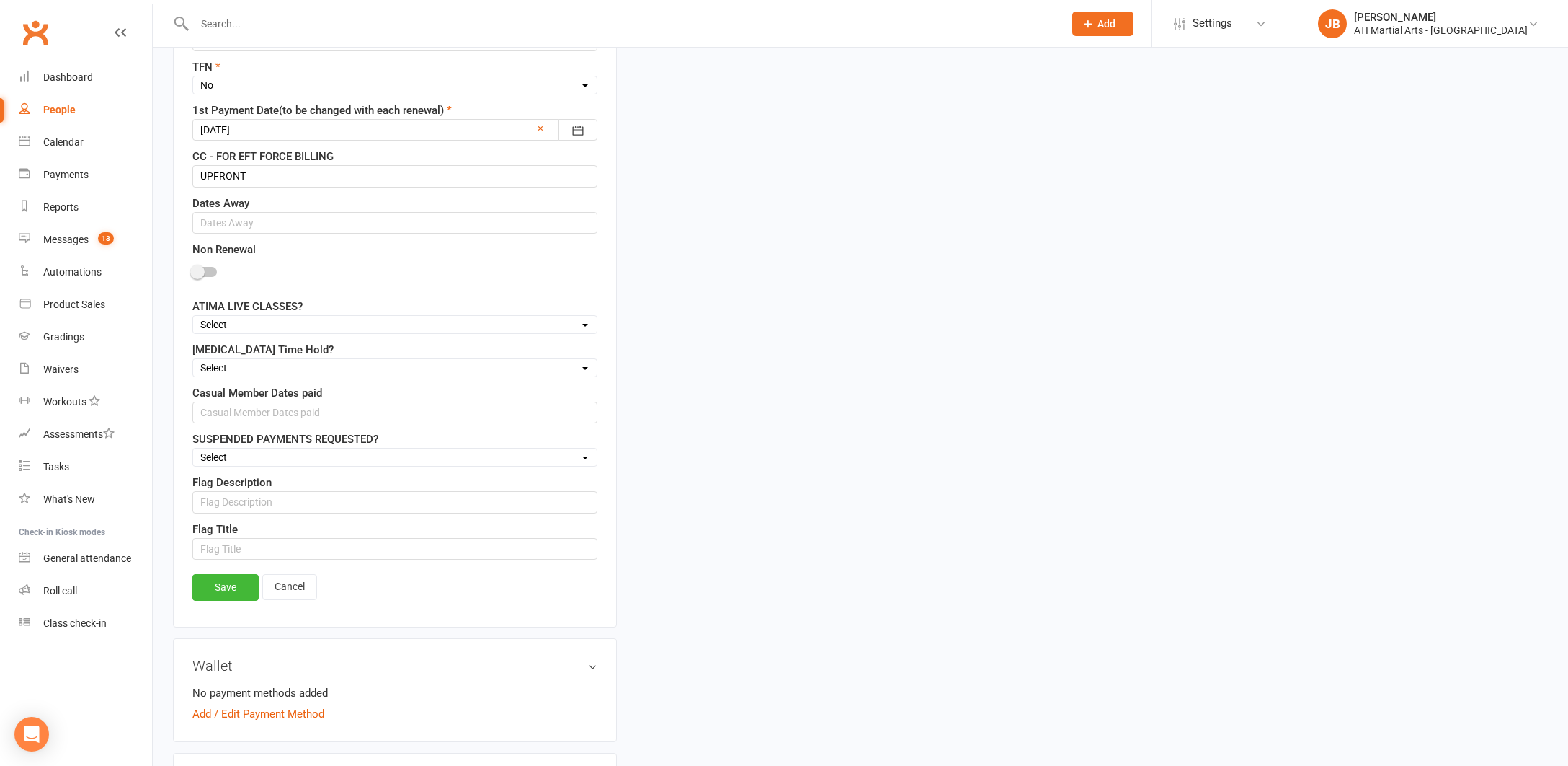
scroll to position [1143, 0]
click at [224, 583] on link "Save" at bounding box center [225, 582] width 66 height 26
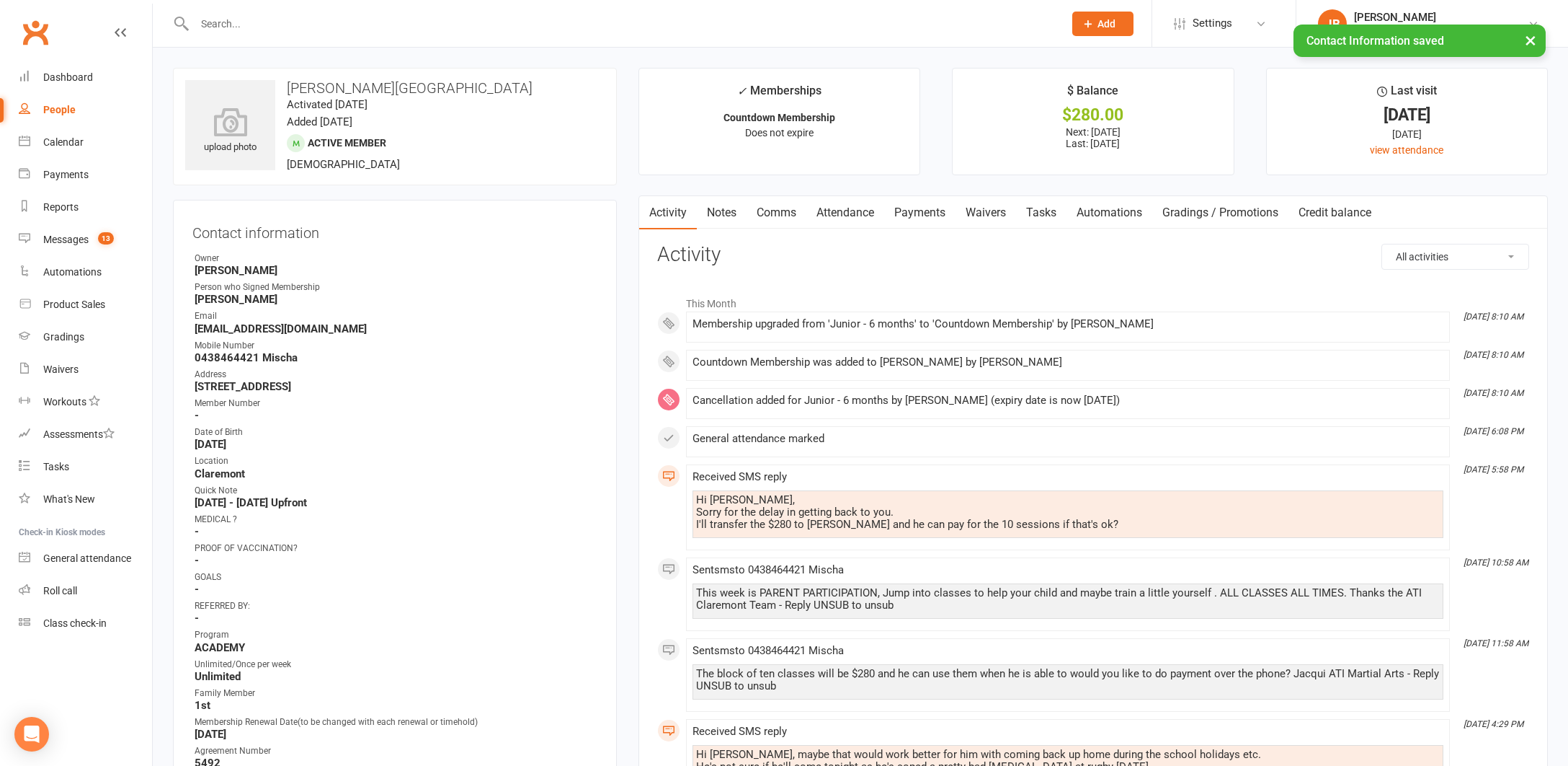
scroll to position [0, 0]
click at [937, 213] on link "Payments" at bounding box center [920, 213] width 71 height 33
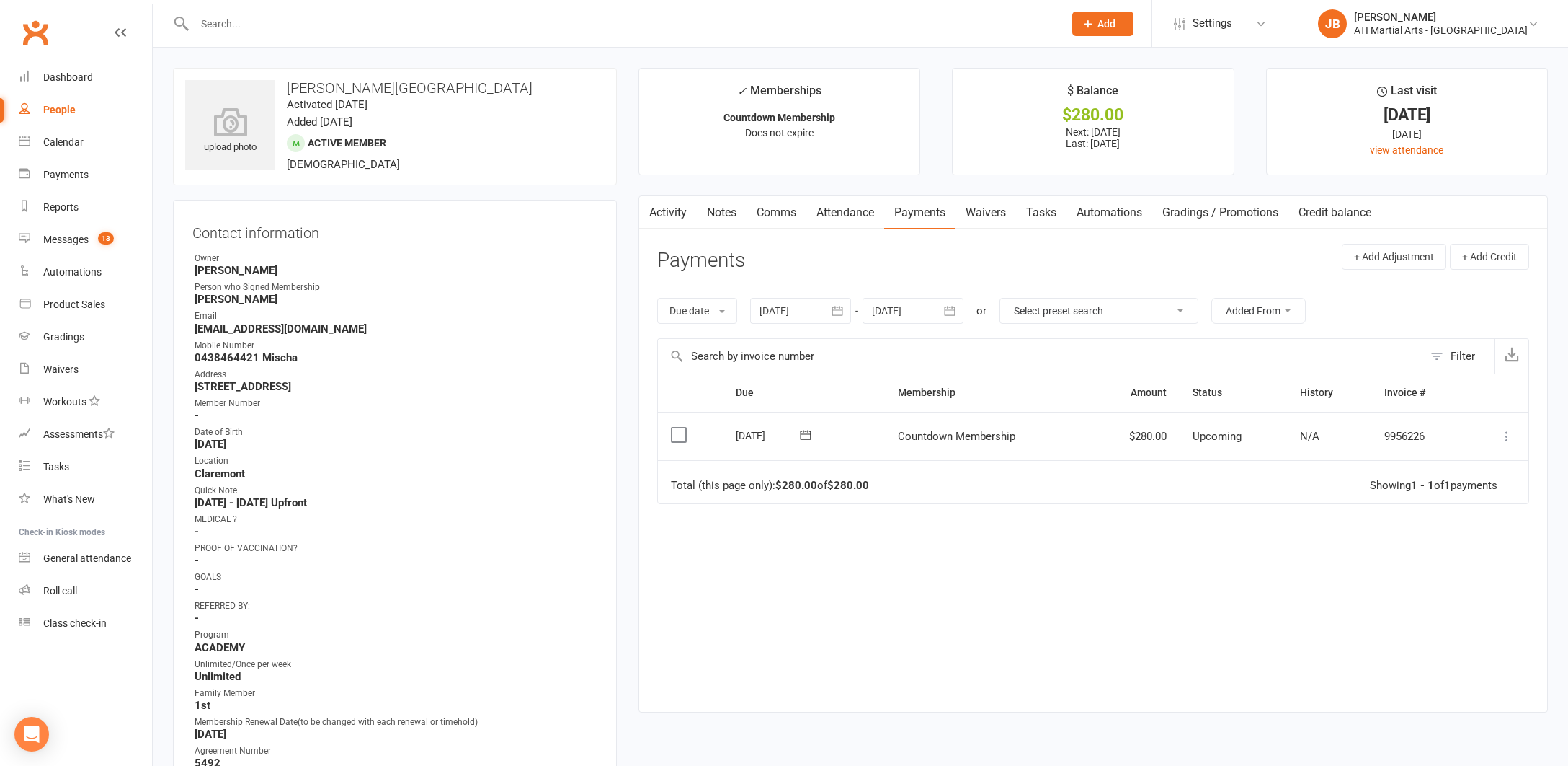
click at [1508, 432] on icon at bounding box center [1506, 435] width 14 height 14
click at [1440, 460] on link "Mark as Paid (Cash)" at bounding box center [1443, 464] width 143 height 28
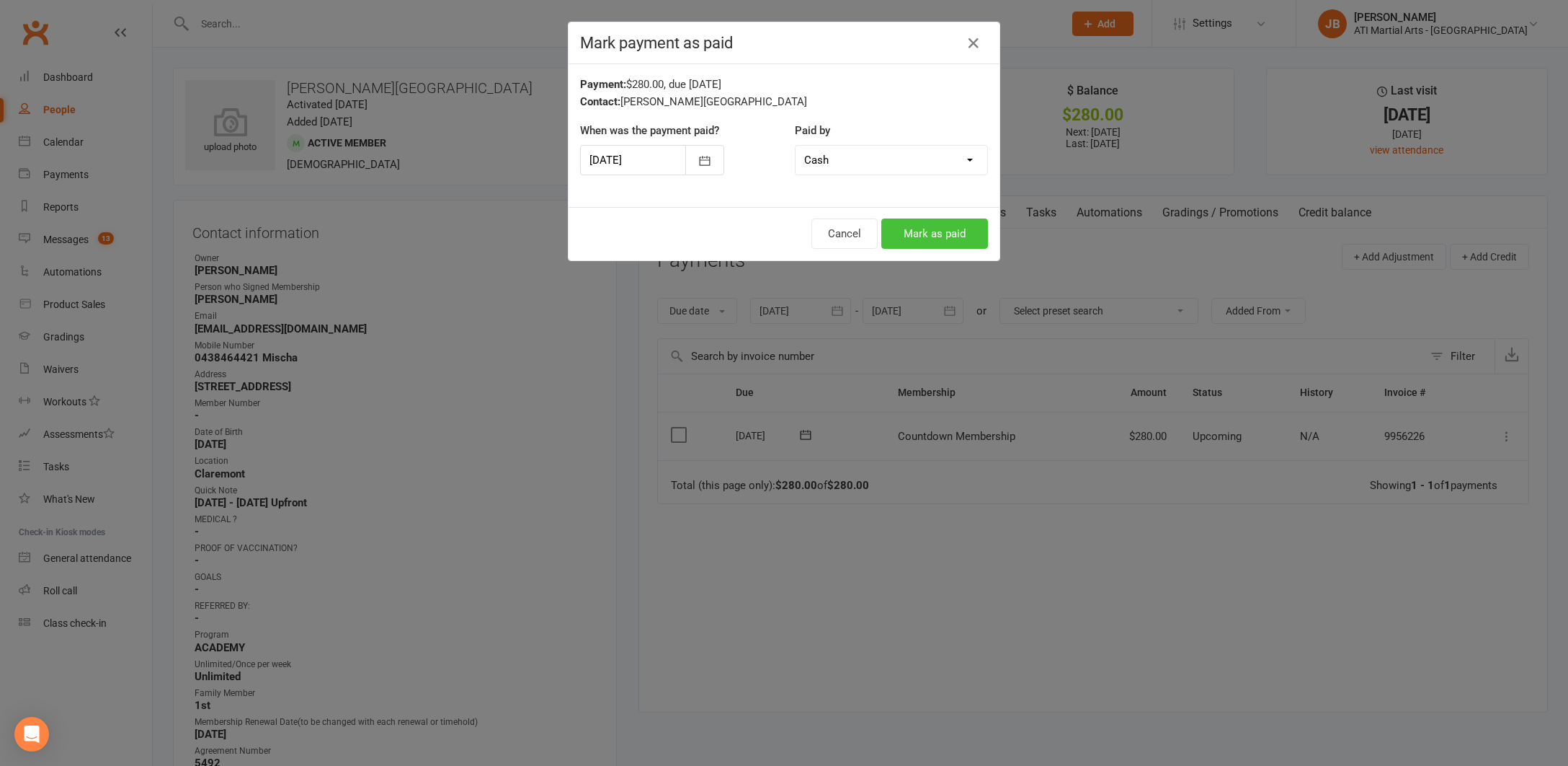
click at [960, 235] on button "Mark as paid" at bounding box center [934, 234] width 106 height 30
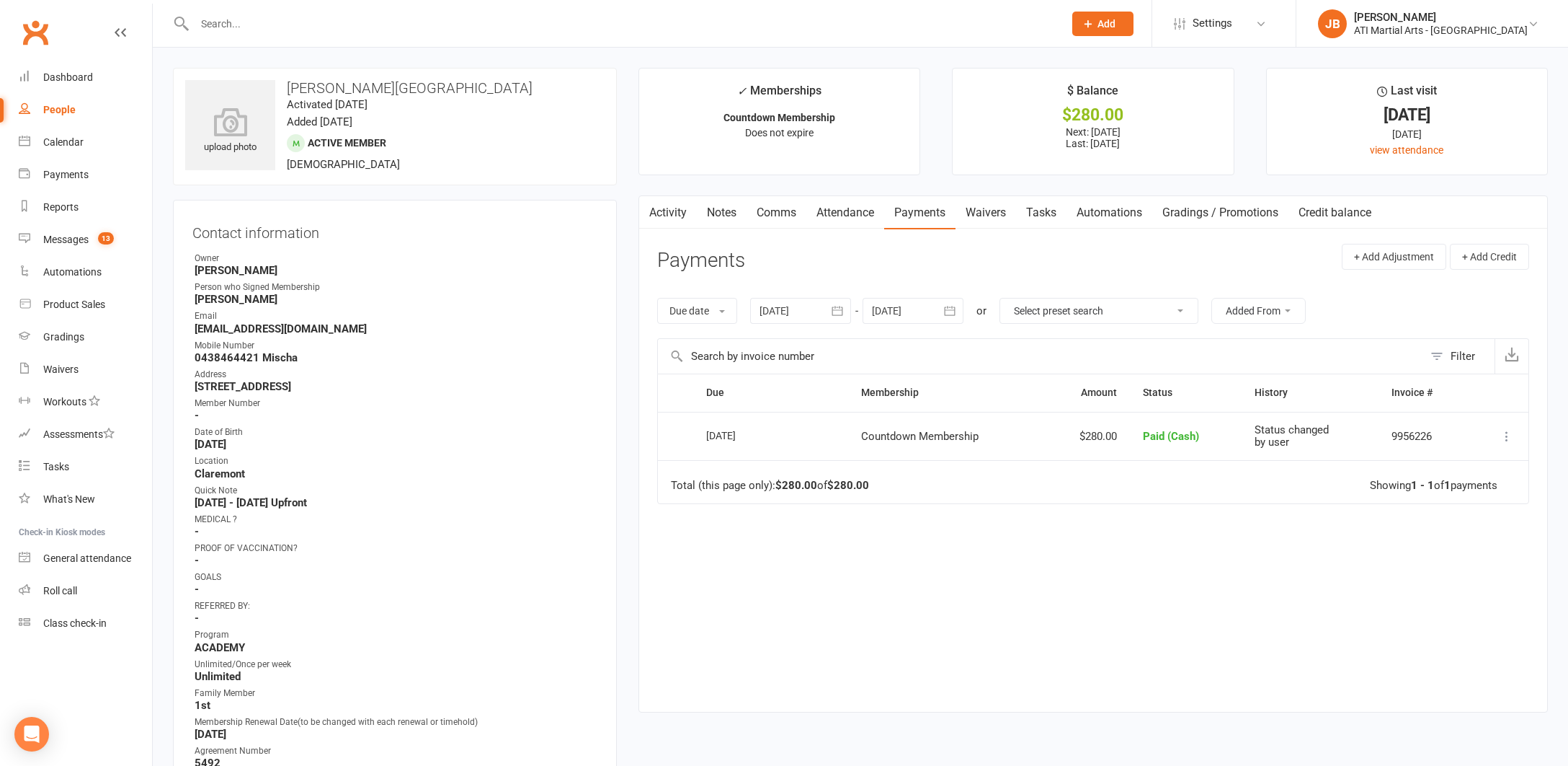
scroll to position [8, 0]
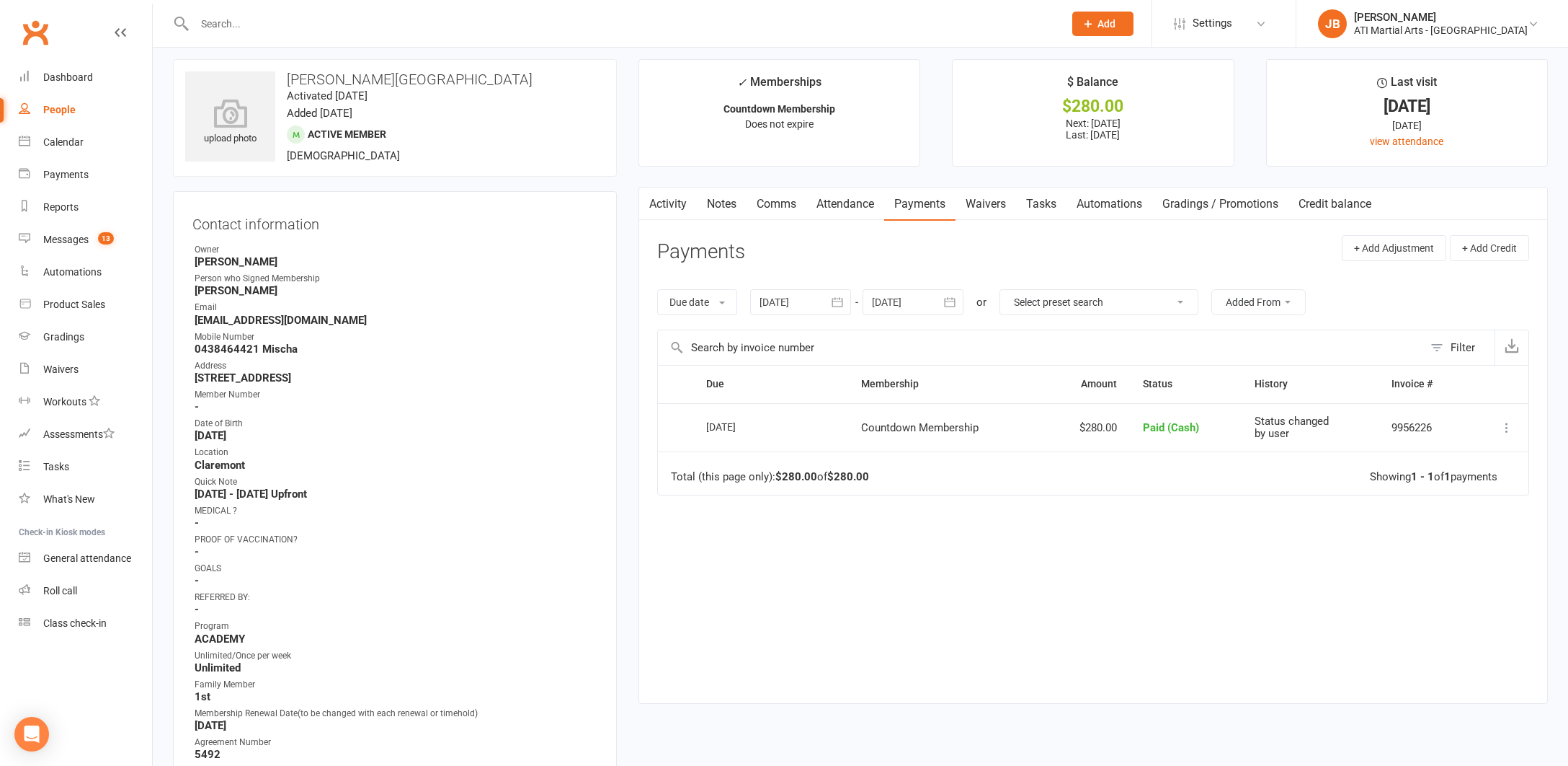
click at [33, 32] on link "Clubworx" at bounding box center [35, 32] width 36 height 36
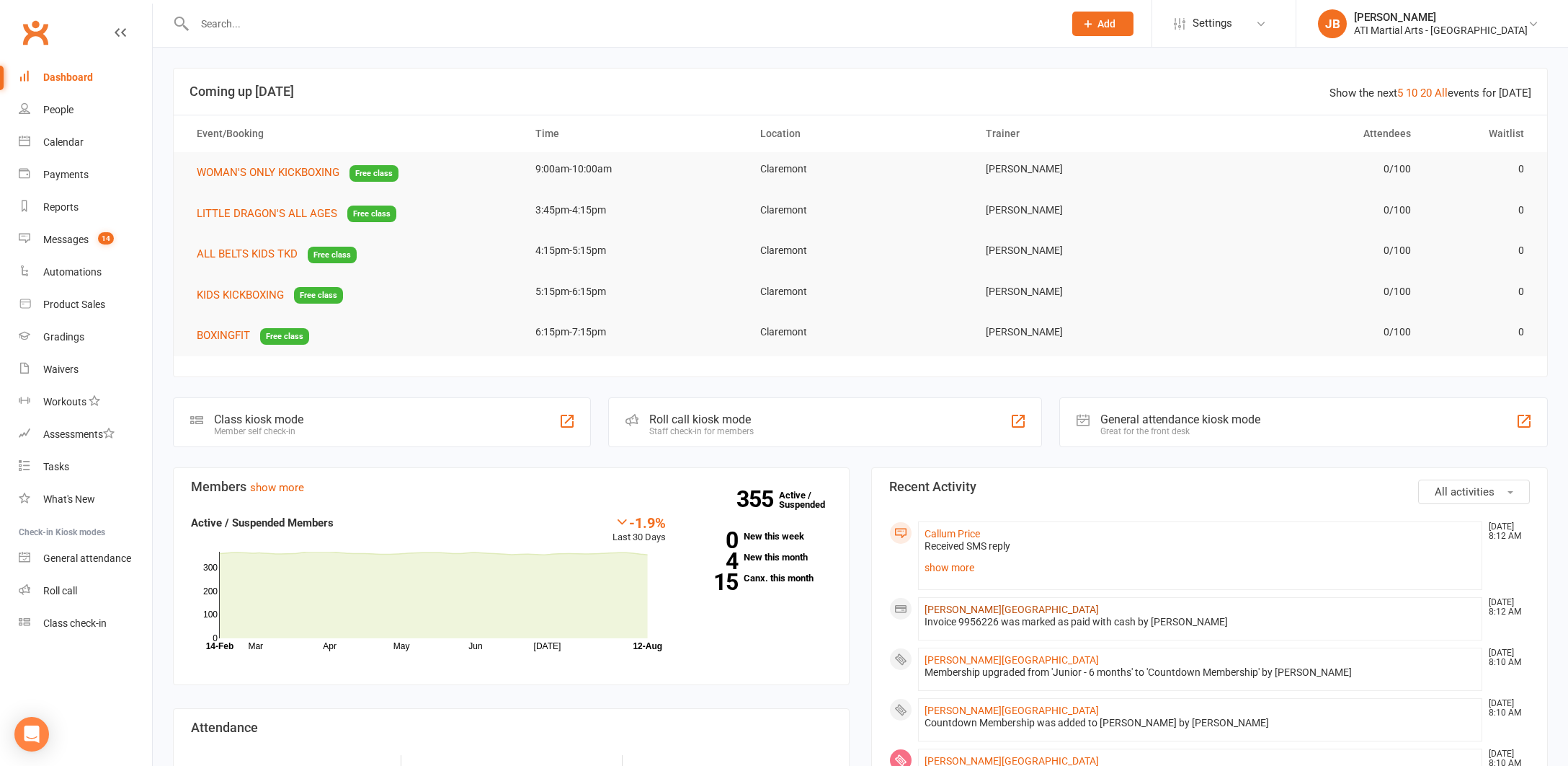
click at [932, 609] on link "[PERSON_NAME][GEOGRAPHIC_DATA]" at bounding box center [1012, 609] width 174 height 12
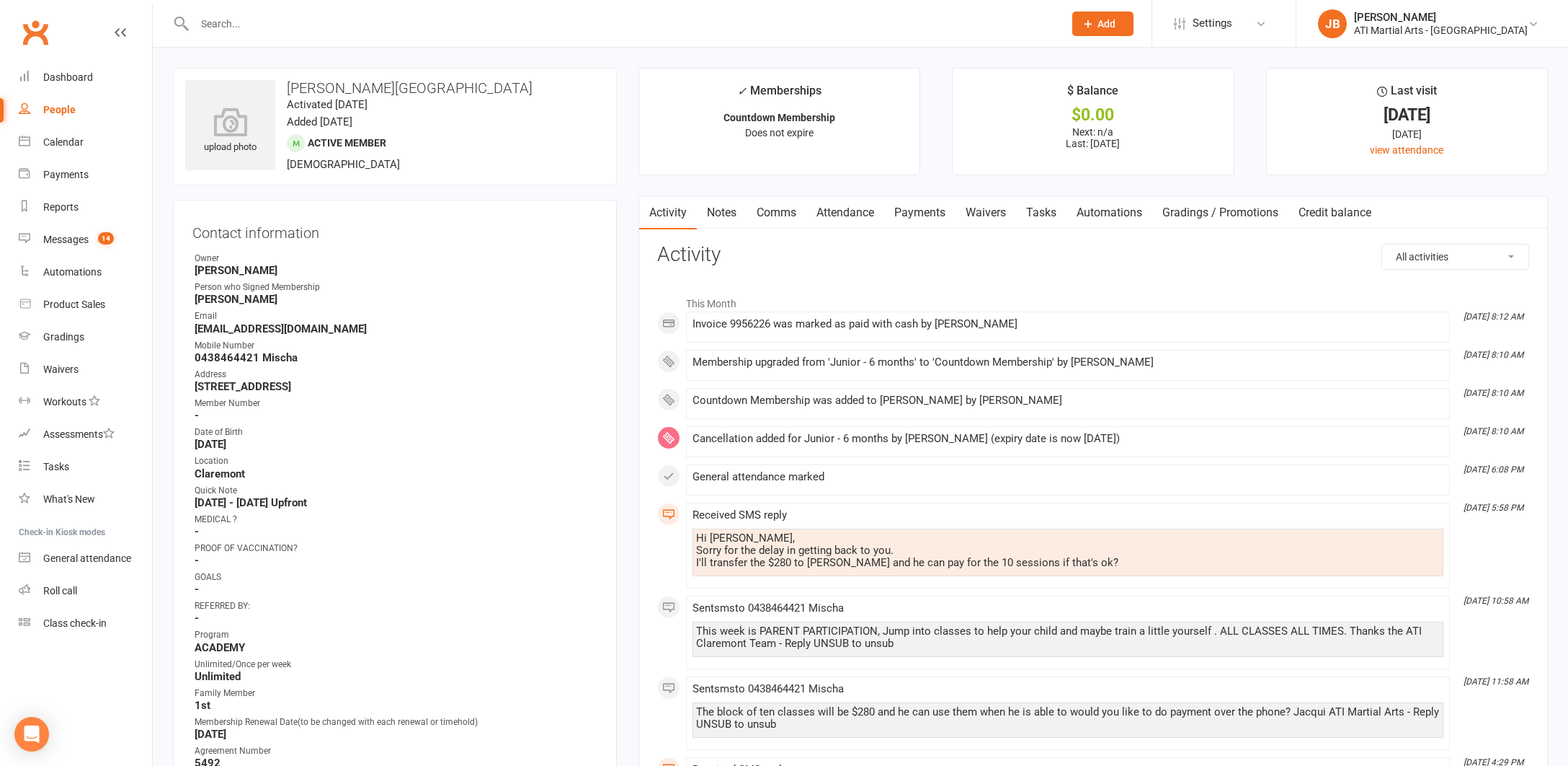
click at [772, 213] on link "Comms" at bounding box center [776, 213] width 59 height 33
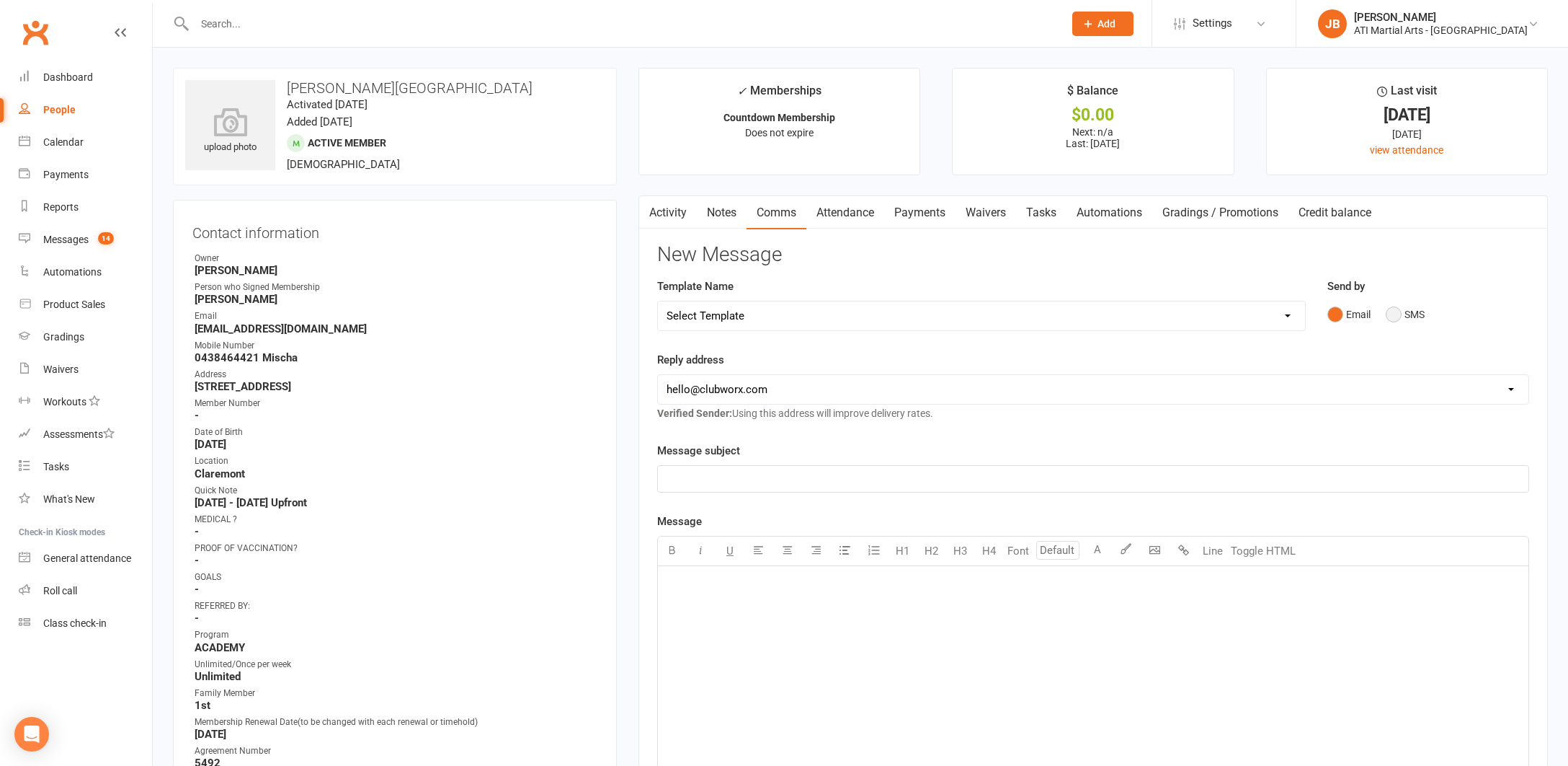
click at [1395, 314] on button "SMS" at bounding box center [1405, 314] width 39 height 28
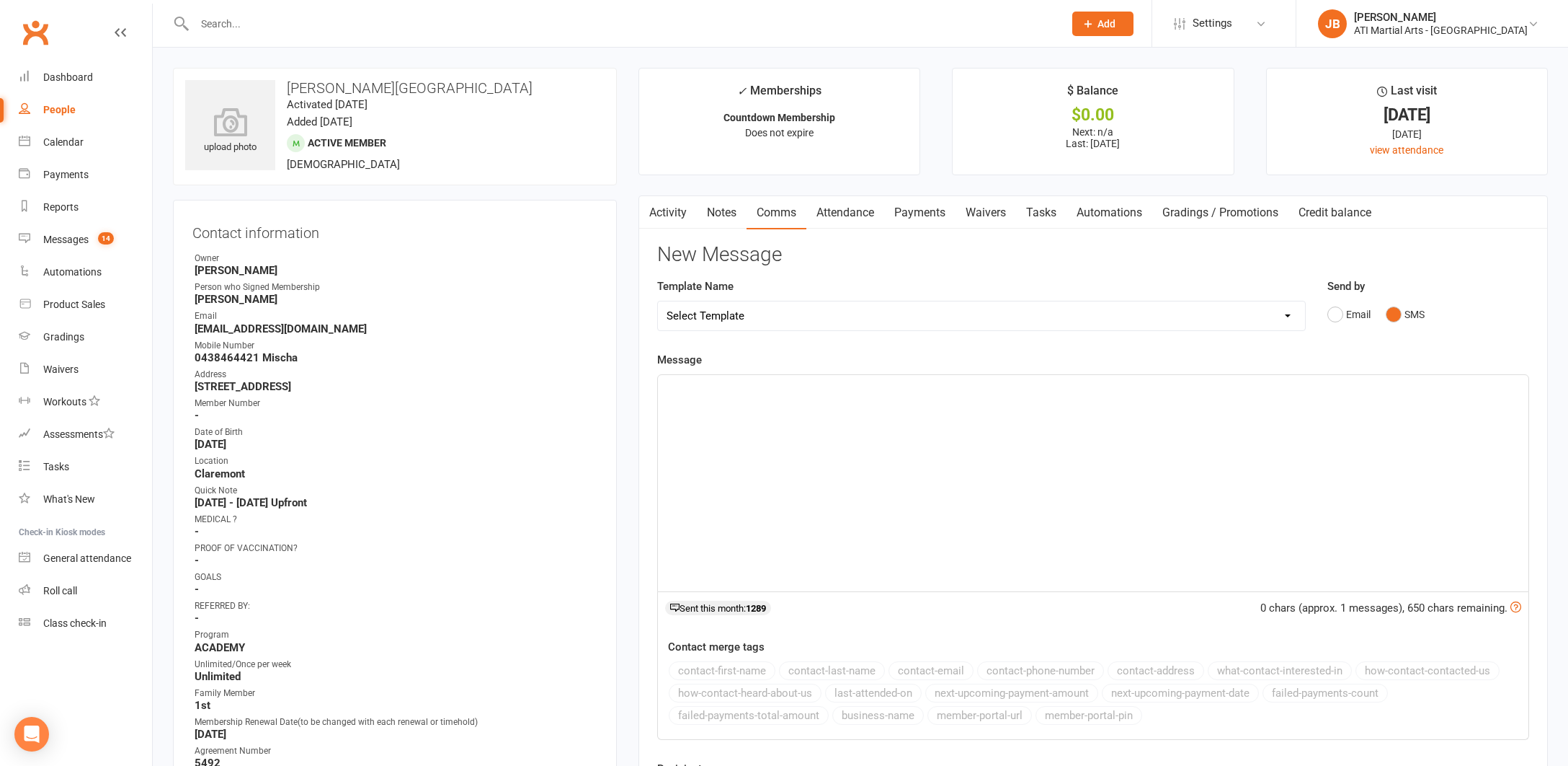
click at [679, 395] on div "﻿" at bounding box center [1093, 483] width 870 height 216
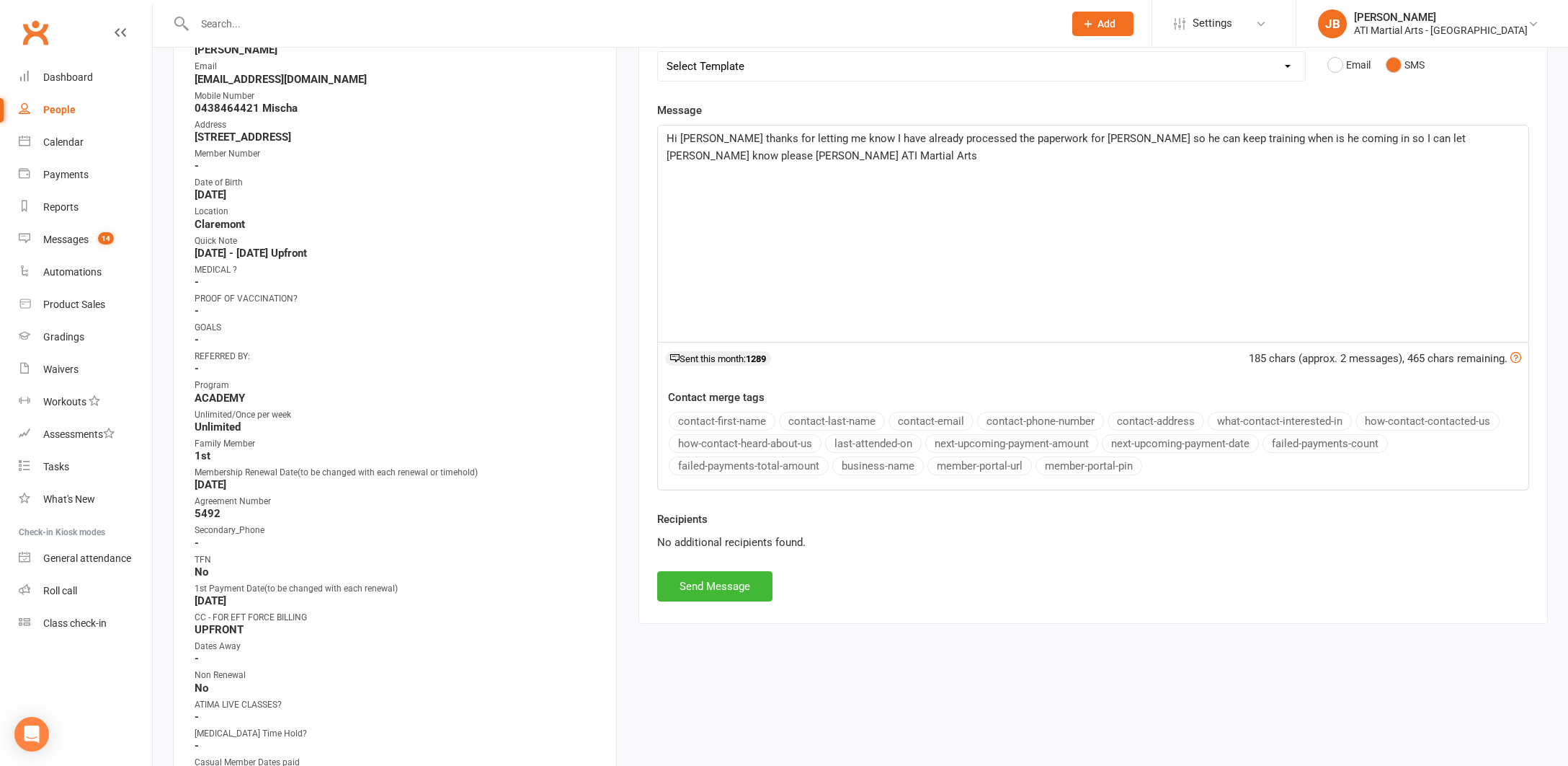
scroll to position [254, 0]
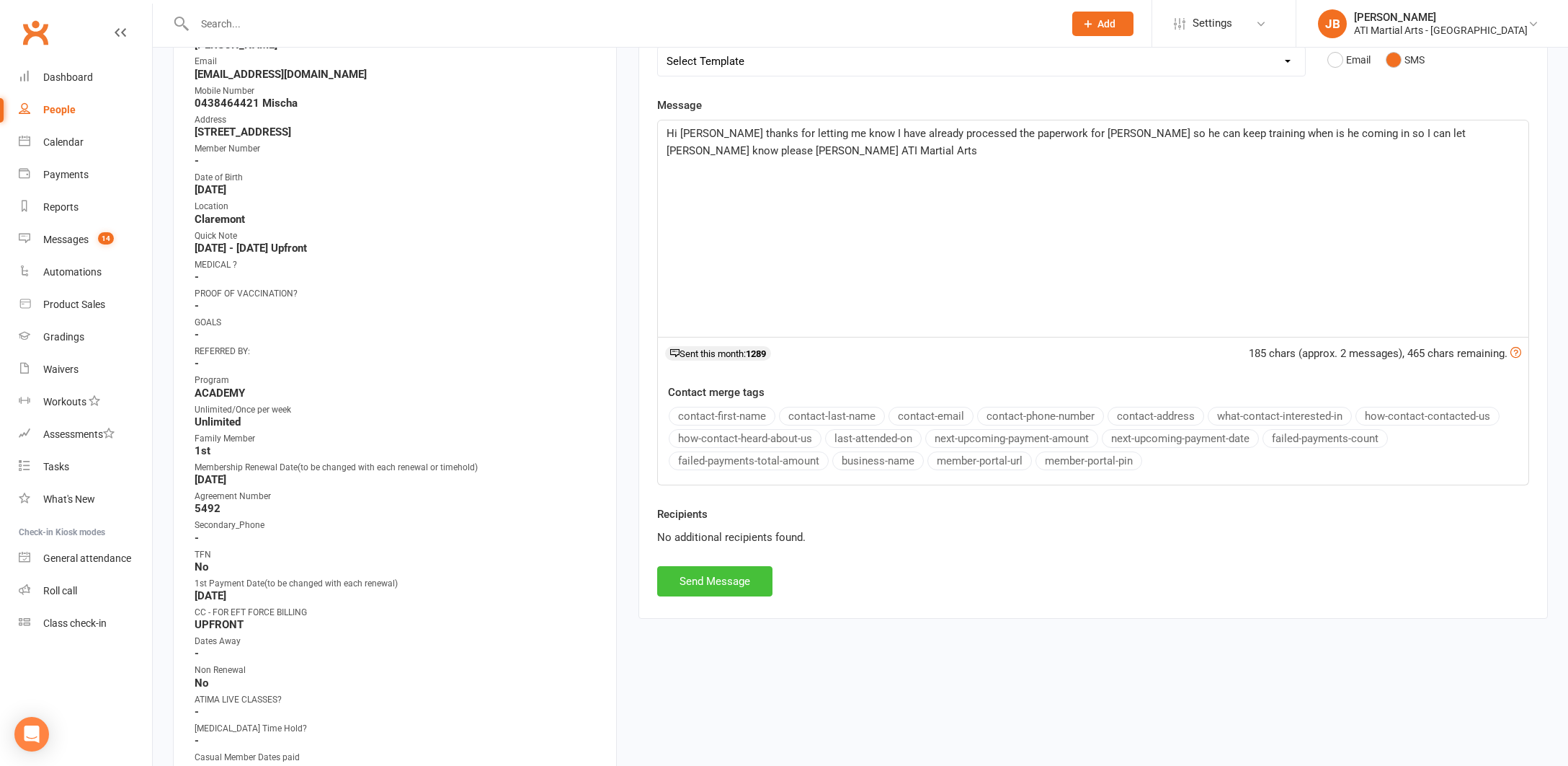
click at [693, 580] on button "Send Message" at bounding box center [715, 581] width 115 height 30
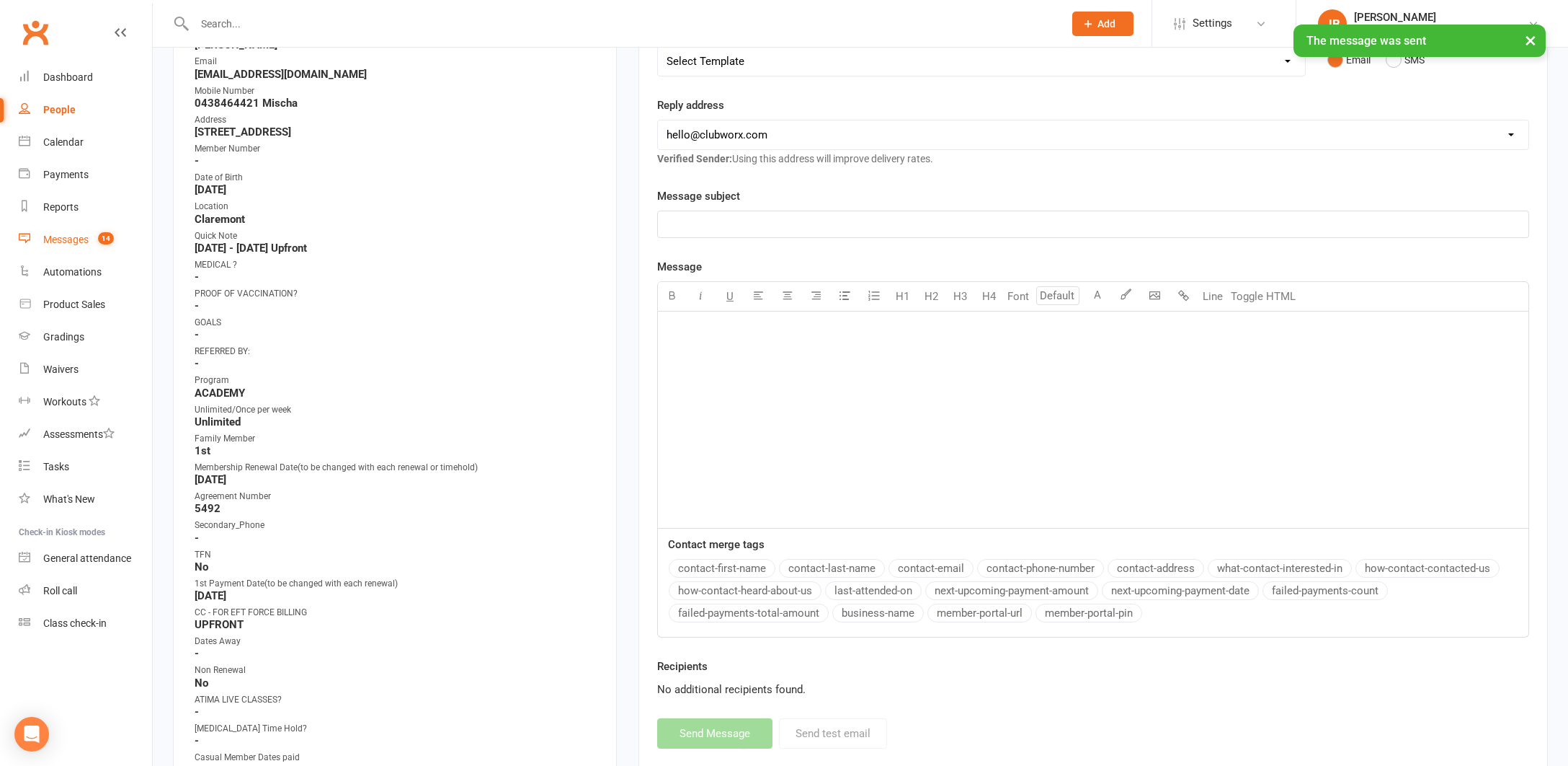
click at [69, 244] on div "Messages" at bounding box center [66, 239] width 45 height 12
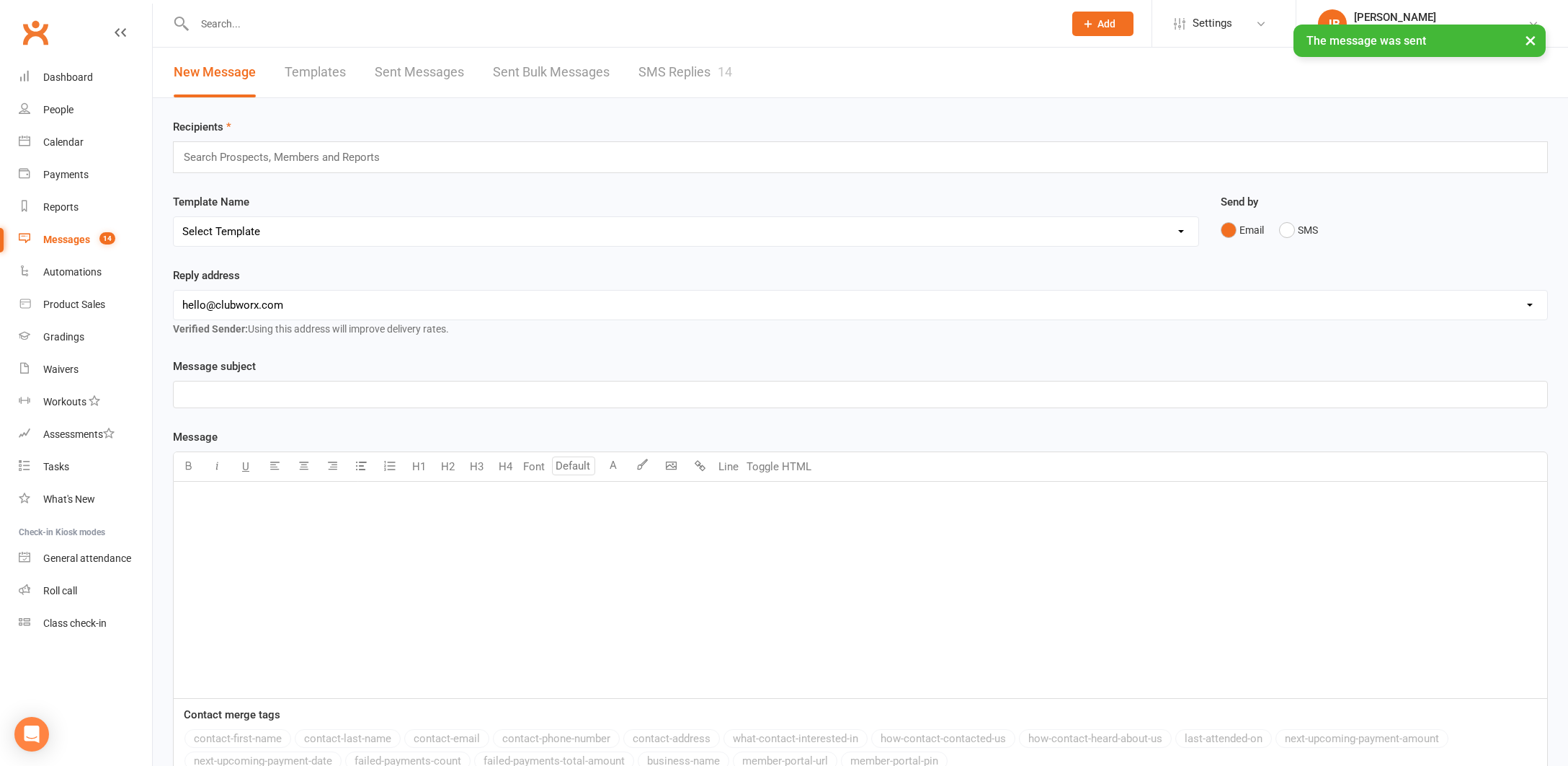
click at [671, 71] on link "SMS Replies 14" at bounding box center [685, 72] width 94 height 49
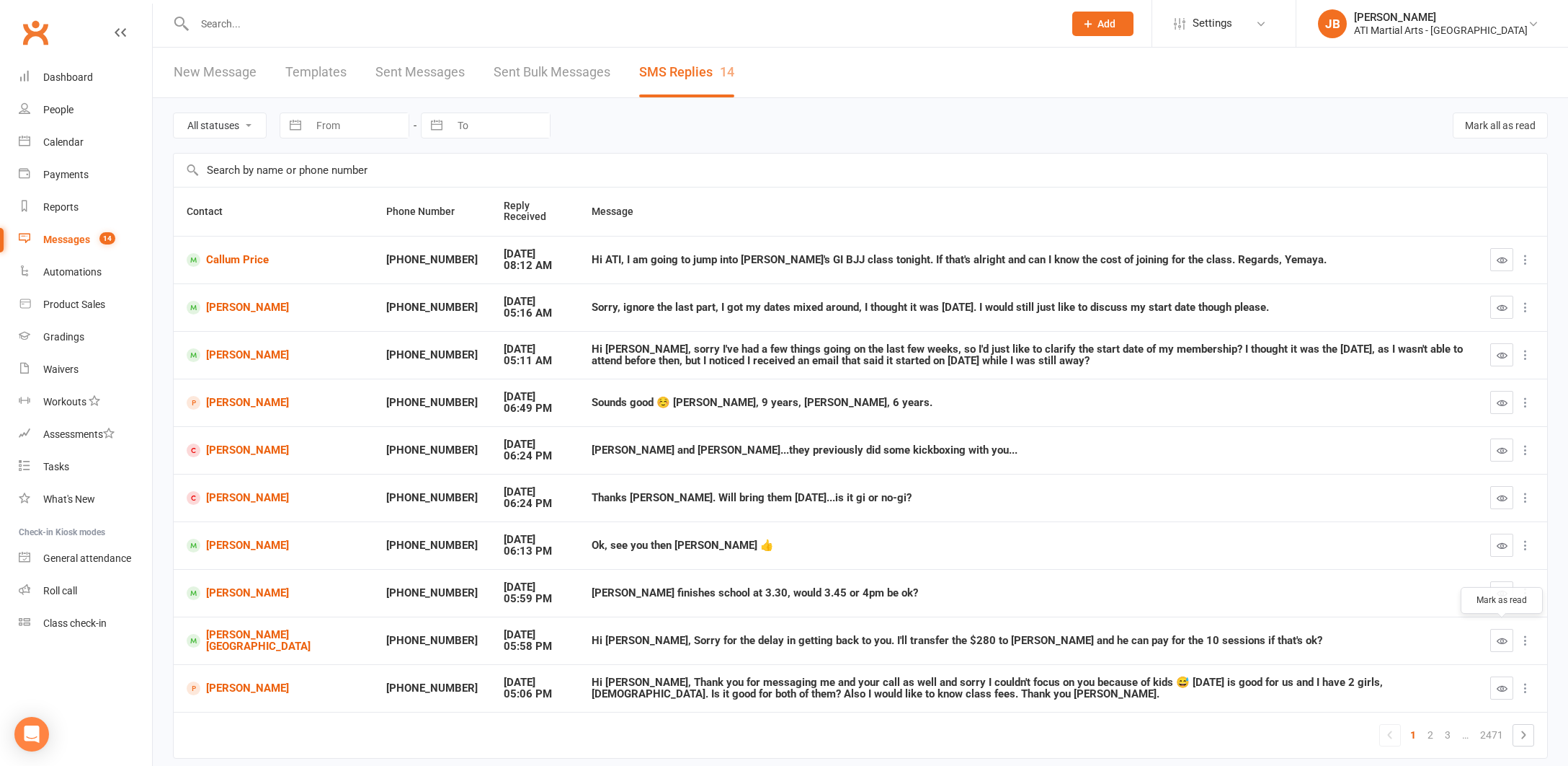
click at [1500, 635] on icon "button" at bounding box center [1502, 640] width 11 height 11
click at [1430, 729] on link "2" at bounding box center [1430, 734] width 18 height 20
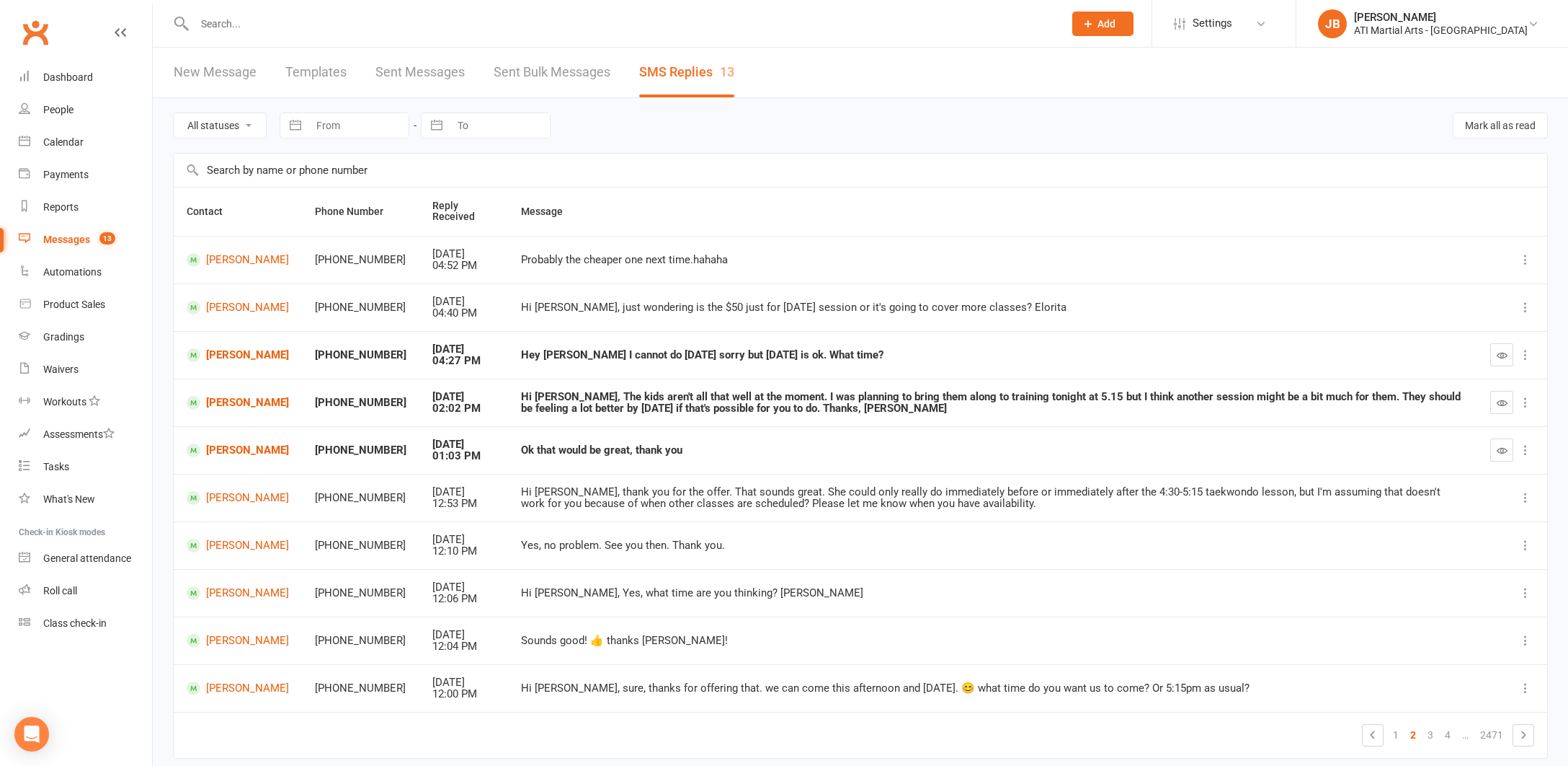
click at [33, 33] on link "Clubworx" at bounding box center [35, 32] width 36 height 36
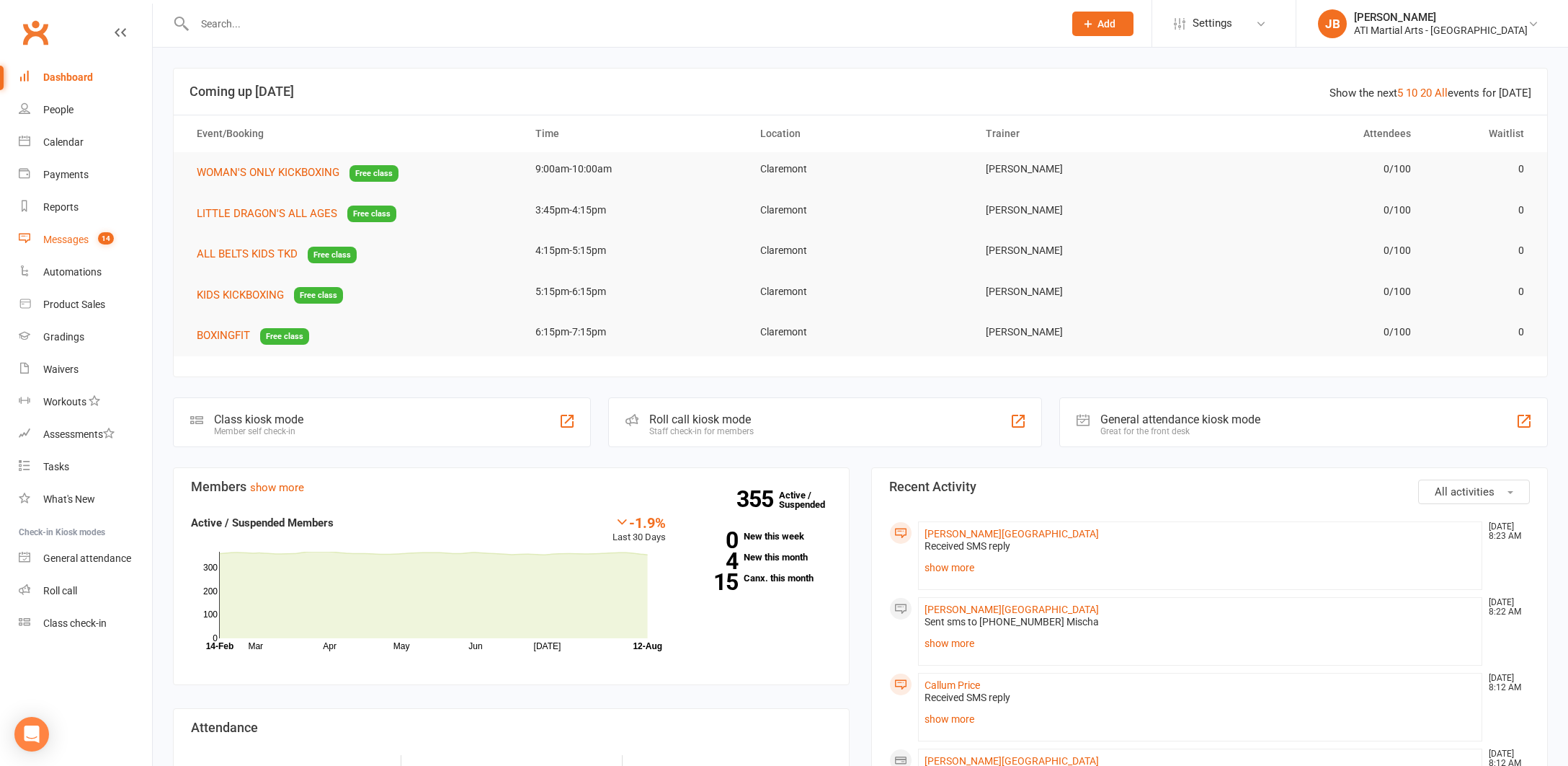
click at [59, 239] on div "Messages" at bounding box center [66, 239] width 45 height 12
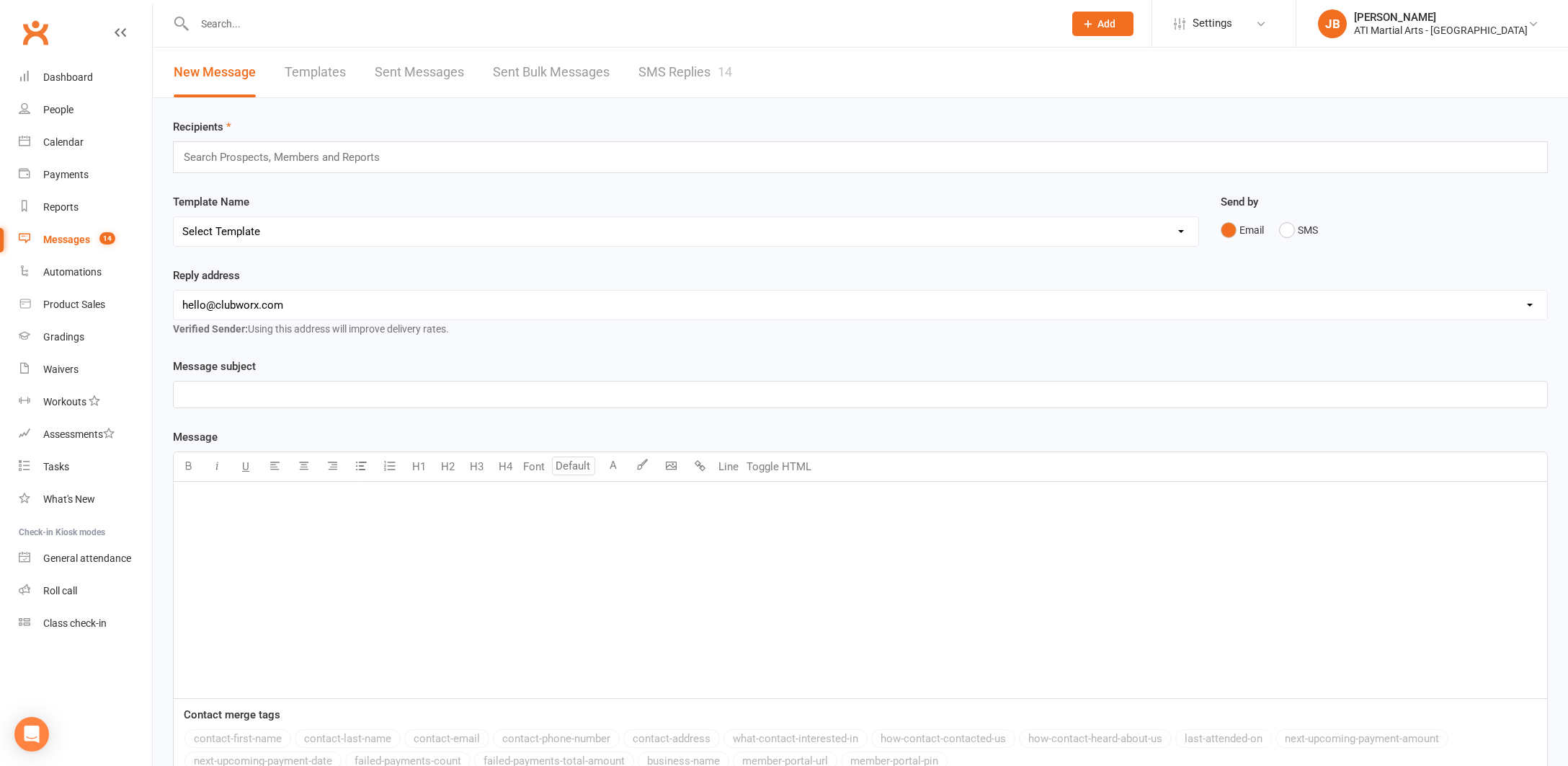
click at [655, 72] on link "SMS Replies 14" at bounding box center [685, 72] width 94 height 49
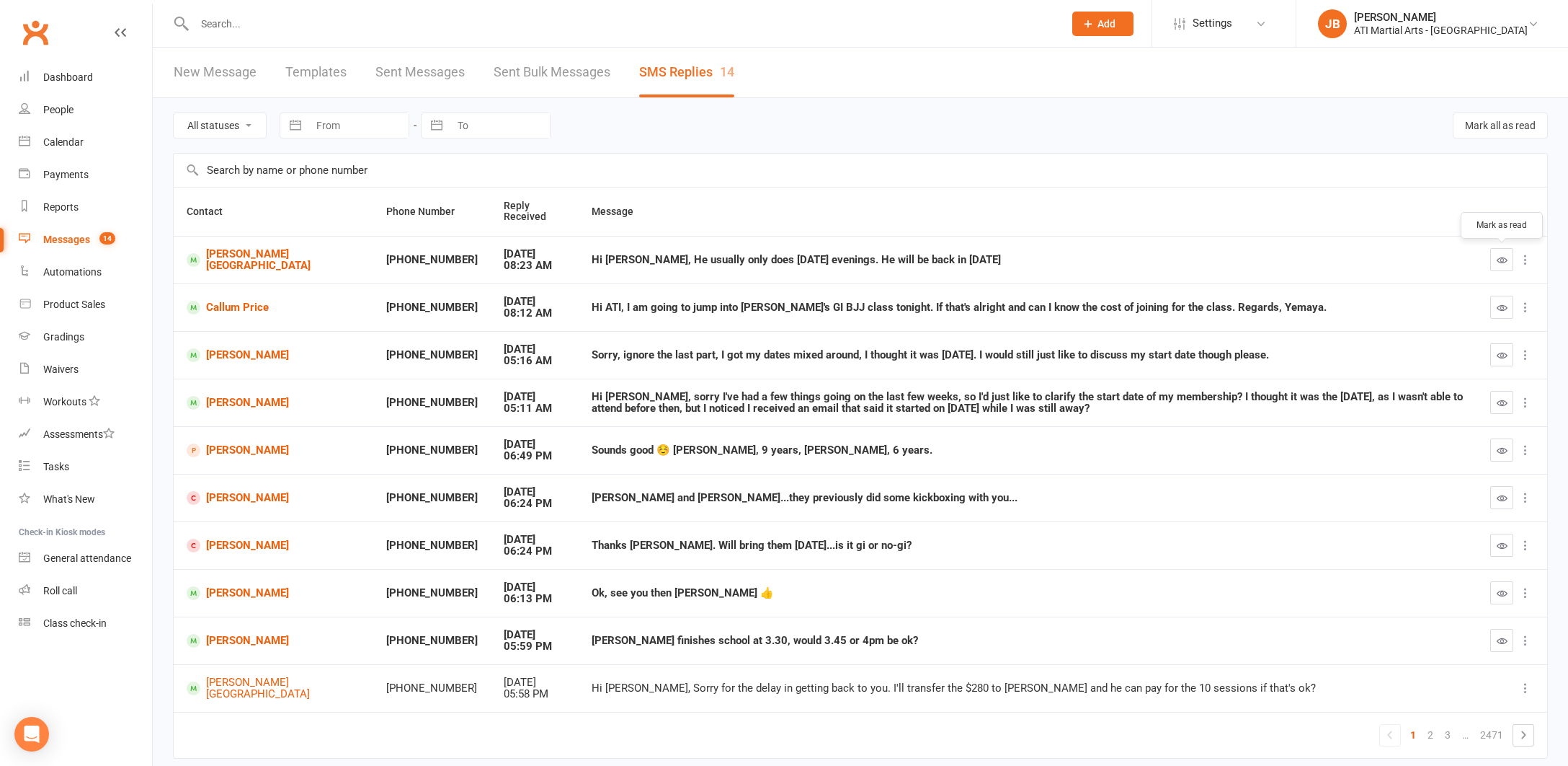
click at [1502, 258] on icon "button" at bounding box center [1502, 260] width 11 height 11
click at [227, 258] on link "[PERSON_NAME][GEOGRAPHIC_DATA]" at bounding box center [273, 260] width 173 height 23
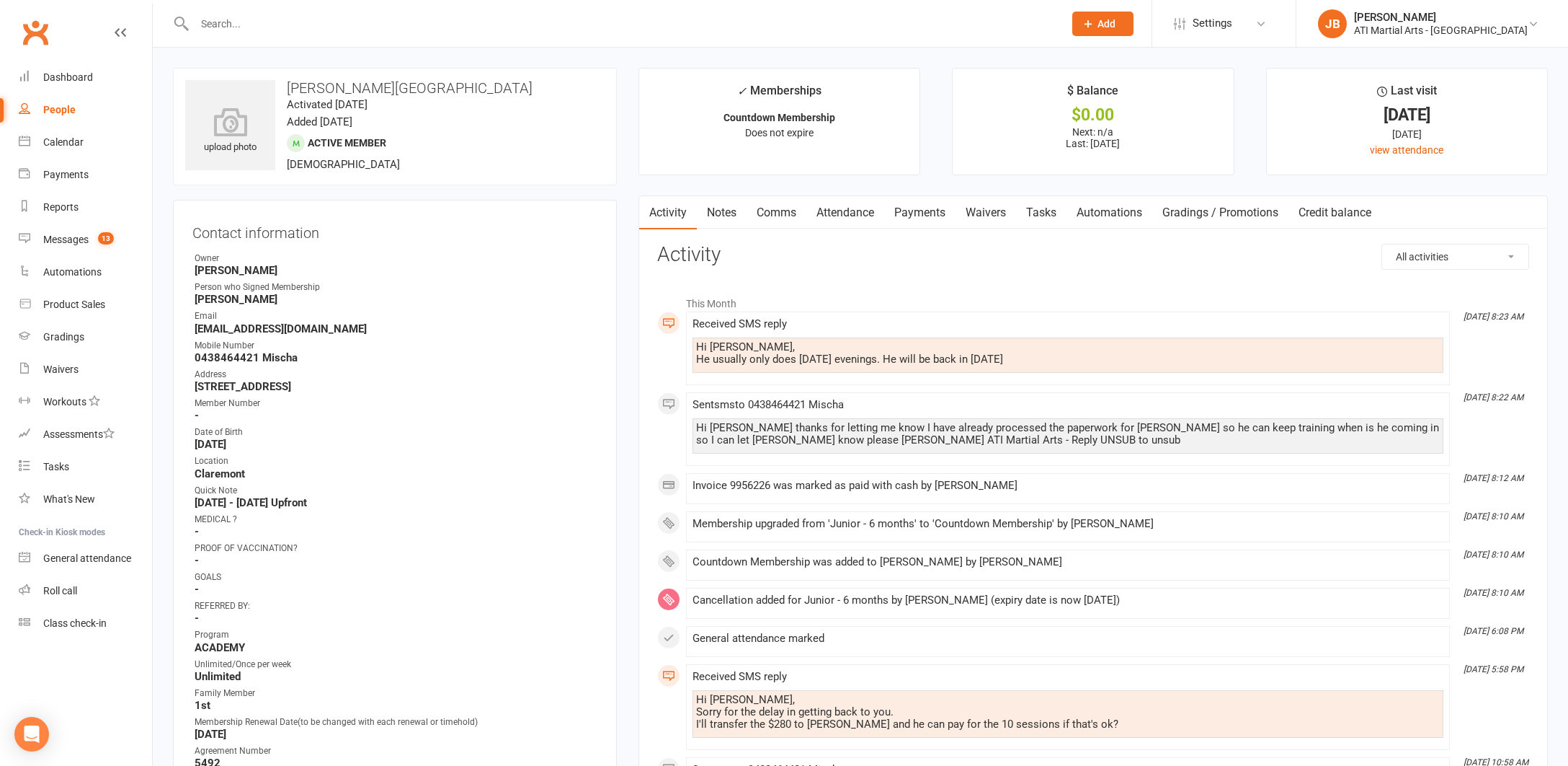
click at [766, 212] on link "Comms" at bounding box center [776, 213] width 59 height 33
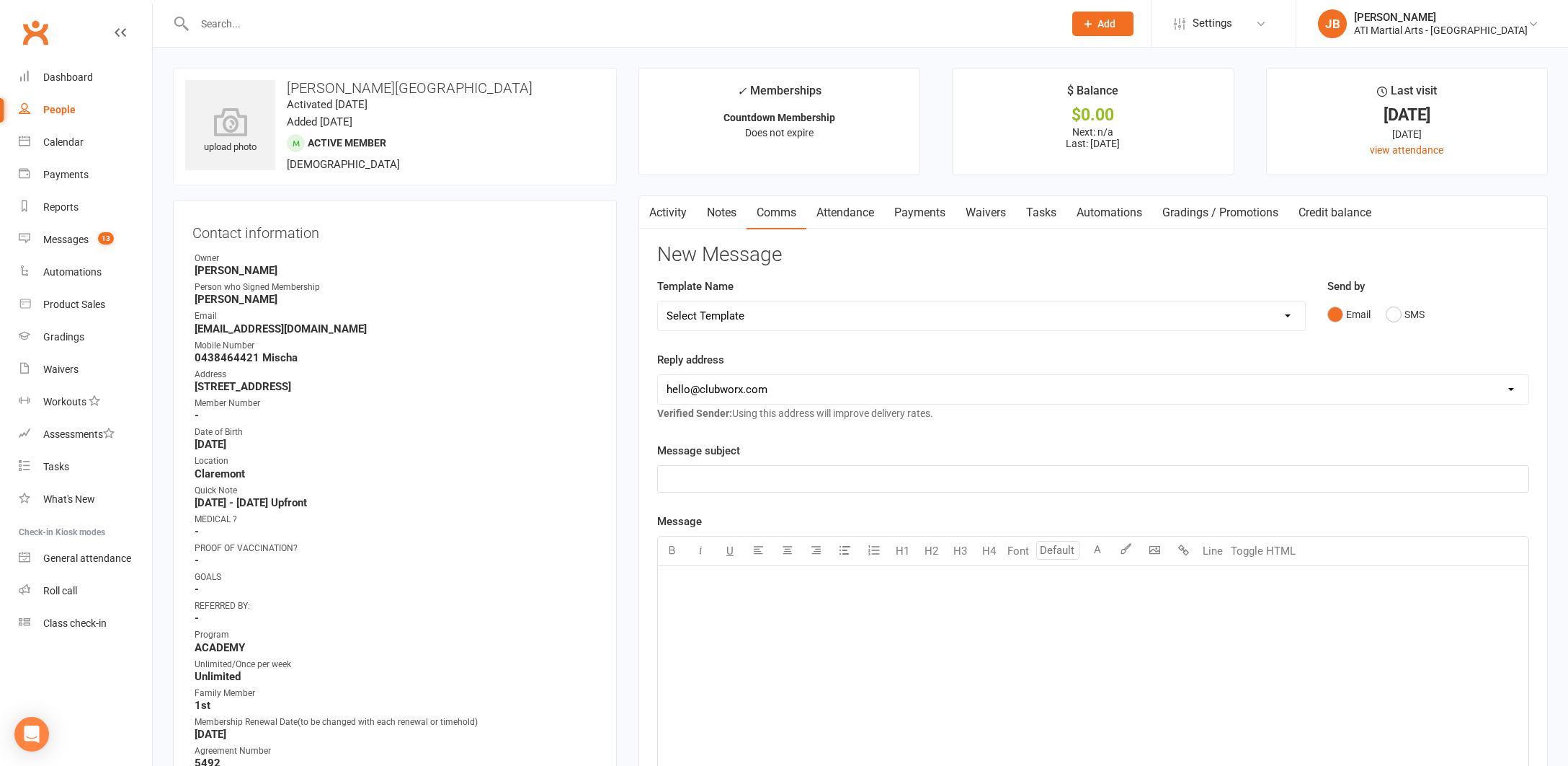
drag, startPoint x: 1394, startPoint y: 312, endPoint x: 1371, endPoint y: 320, distance: 24.4
click at [1386, 314] on button "SMS" at bounding box center [1405, 314] width 39 height 28
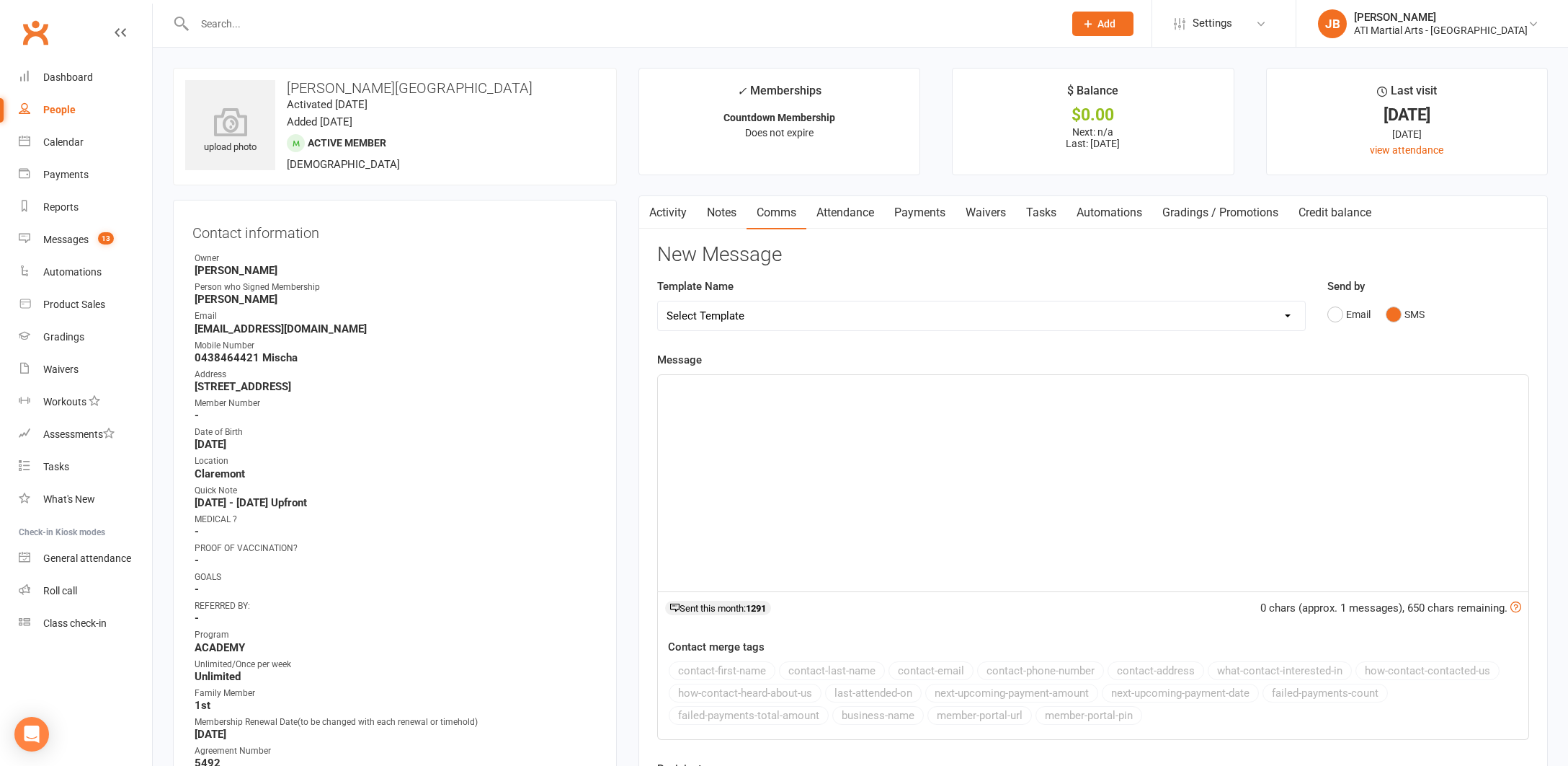
click at [680, 391] on p "﻿" at bounding box center [1094, 388] width 853 height 18
click at [723, 385] on span "No problemm Mischa" at bounding box center [743, 388] width 152 height 13
click at [772, 387] on p "No problem Mischa" at bounding box center [1094, 388] width 853 height 18
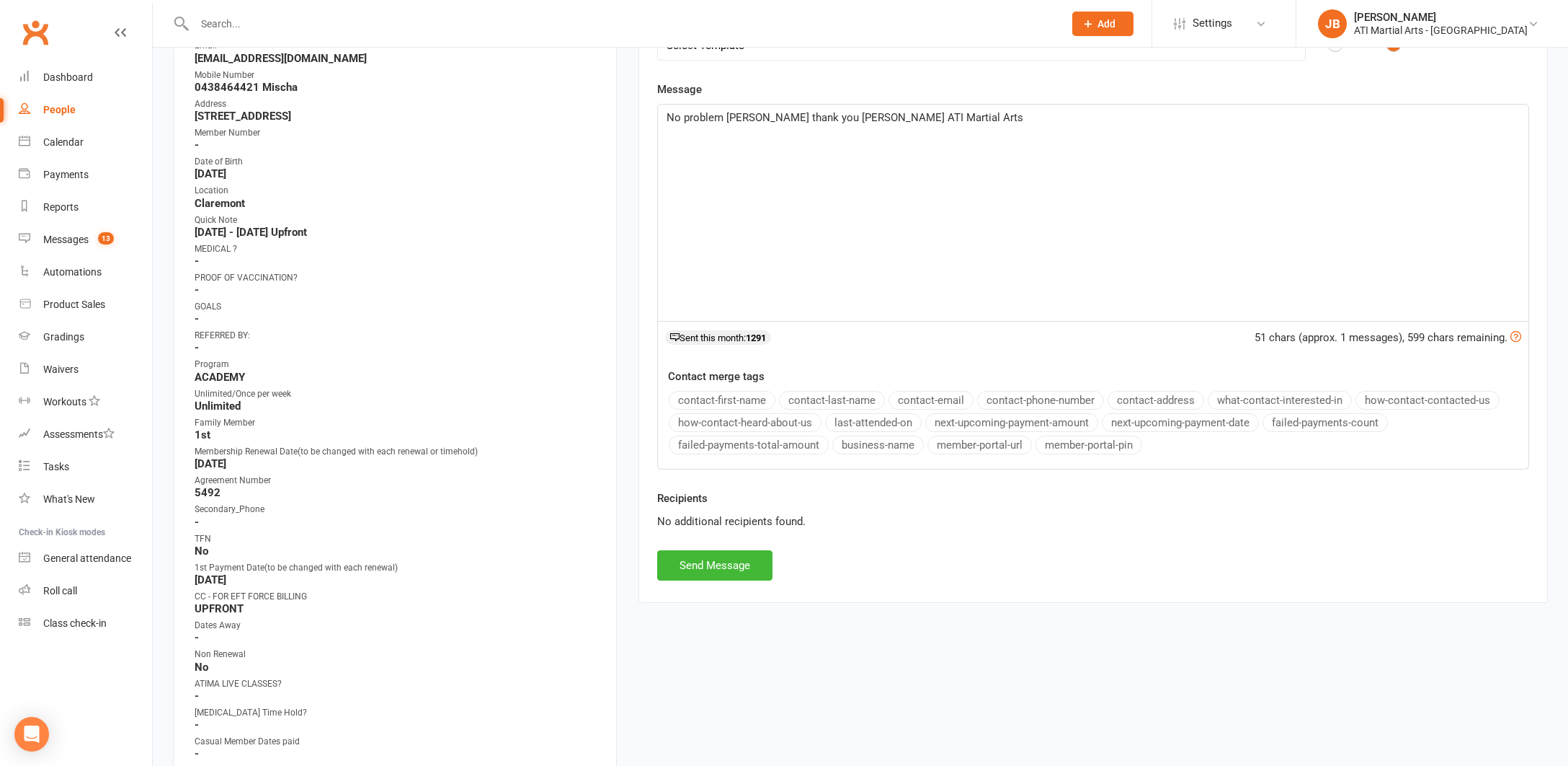
scroll to position [289, 0]
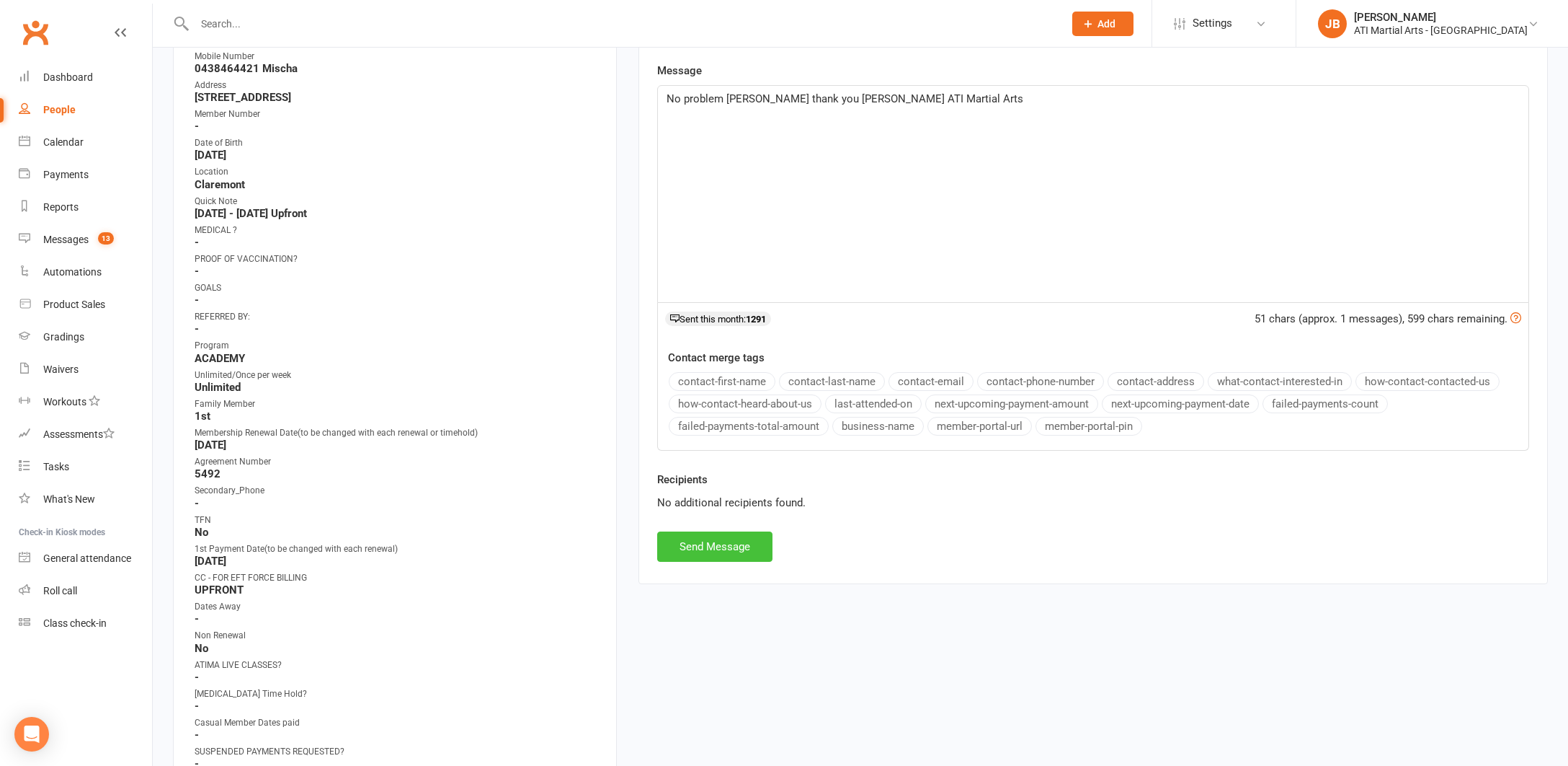
click at [723, 547] on button "Send Message" at bounding box center [715, 547] width 115 height 30
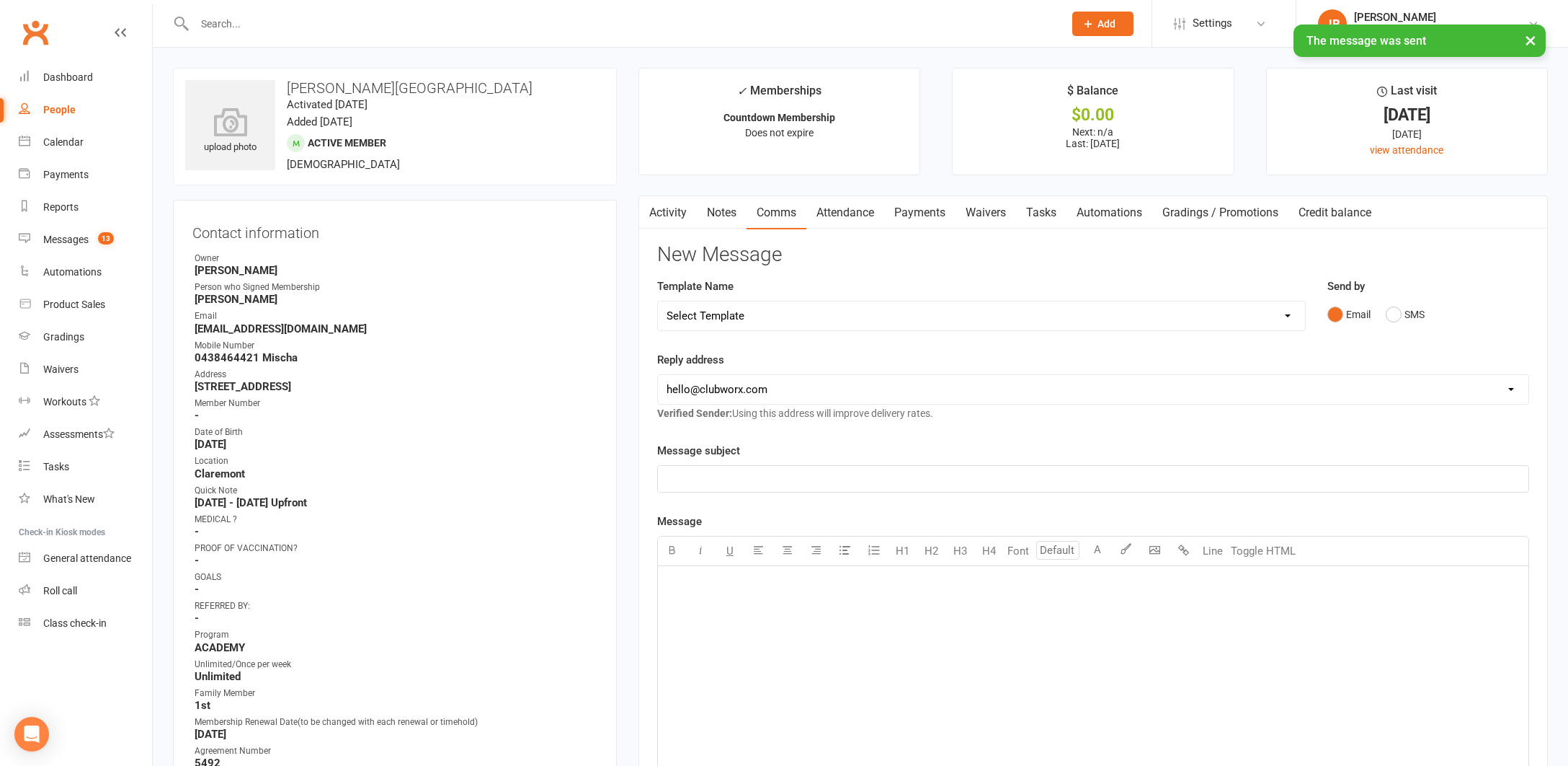
scroll to position [0, 0]
click at [35, 24] on div "× The message was sent" at bounding box center [775, 24] width 1550 height 0
click at [36, 33] on link "Clubworx" at bounding box center [35, 32] width 36 height 36
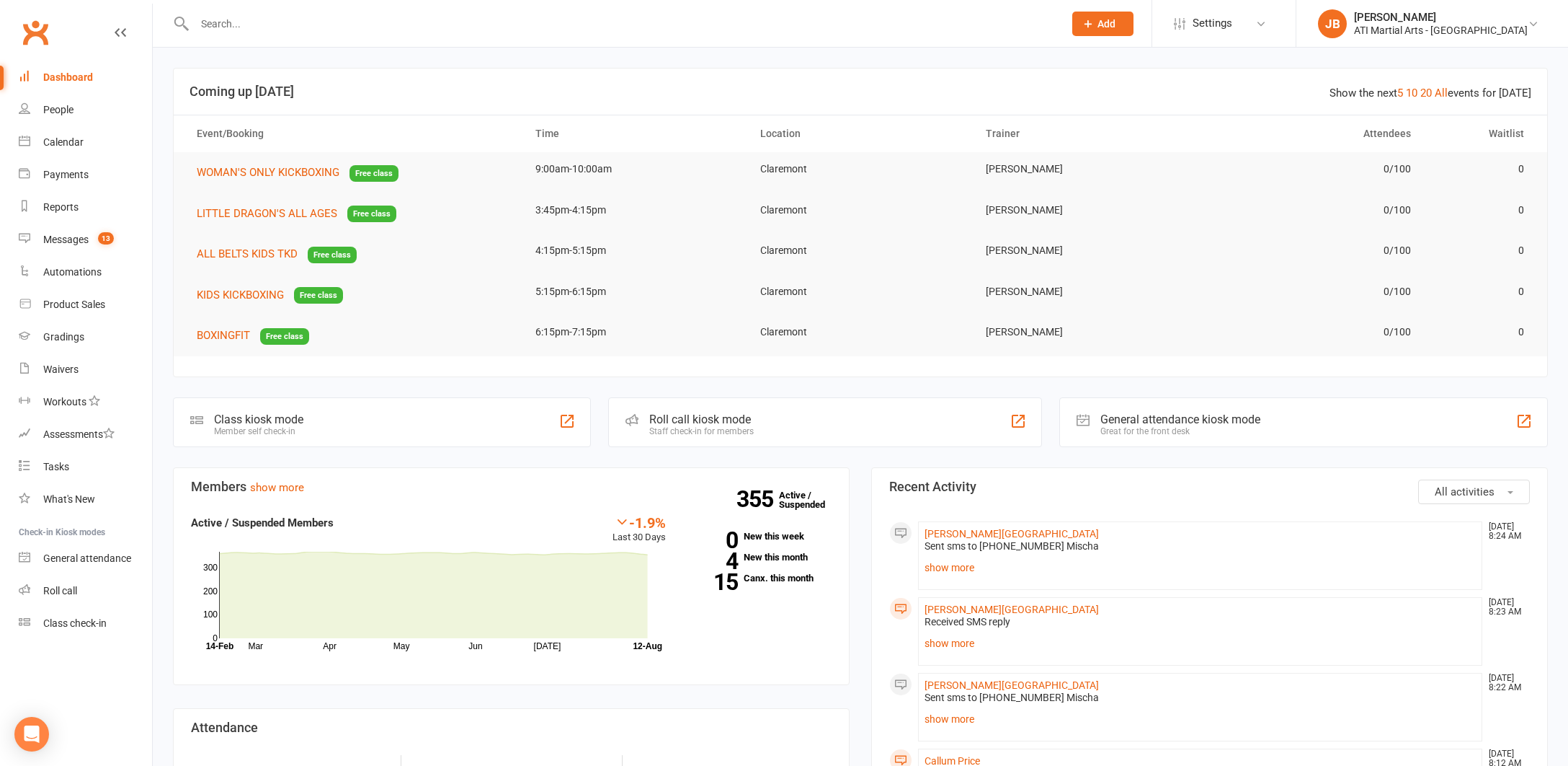
click at [236, 28] on input "text" at bounding box center [622, 23] width 863 height 20
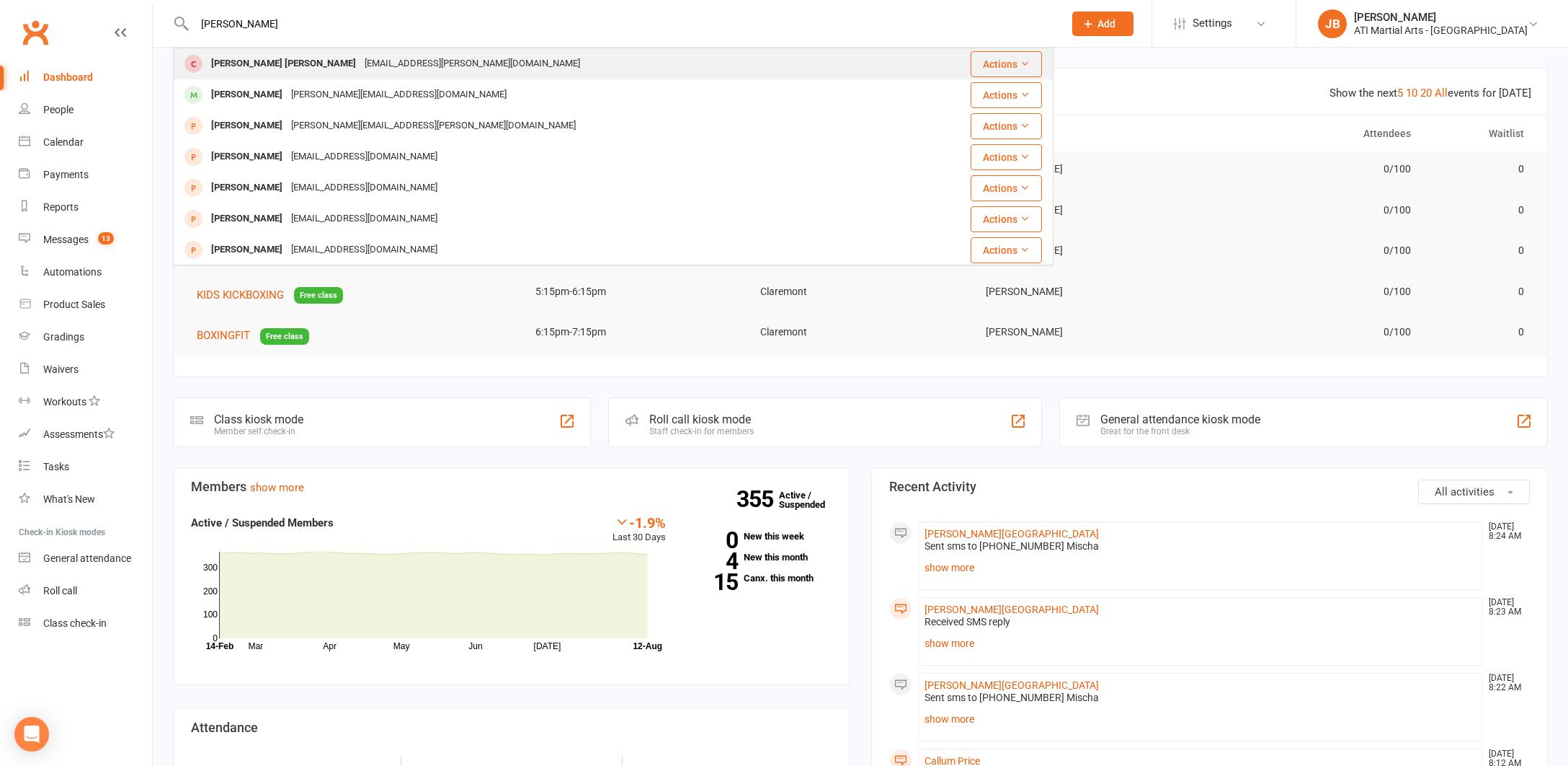
type input "Henry Santa M"
click at [255, 62] on div "Henry Santa Maria" at bounding box center [283, 64] width 153 height 21
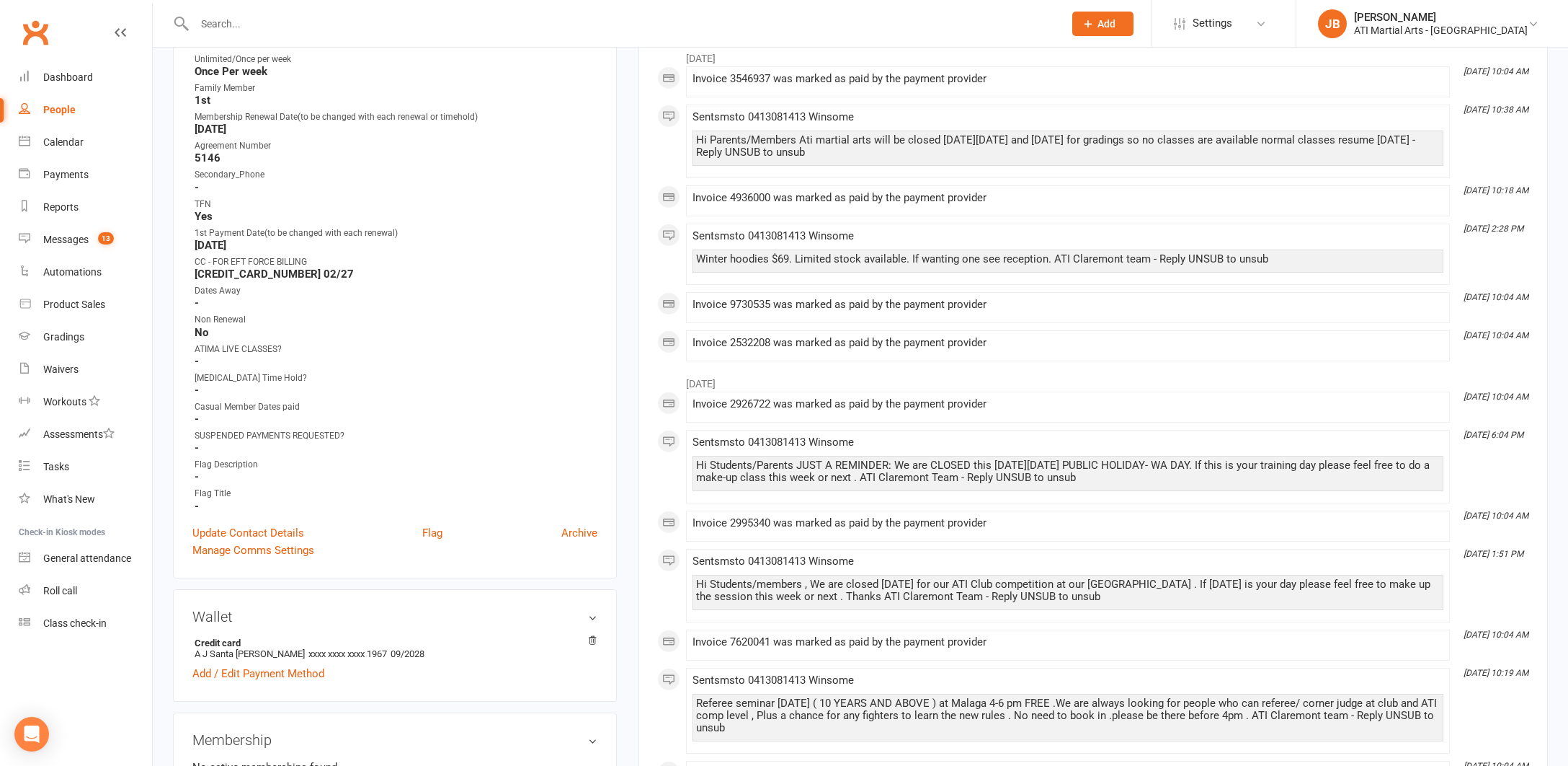
scroll to position [606, 0]
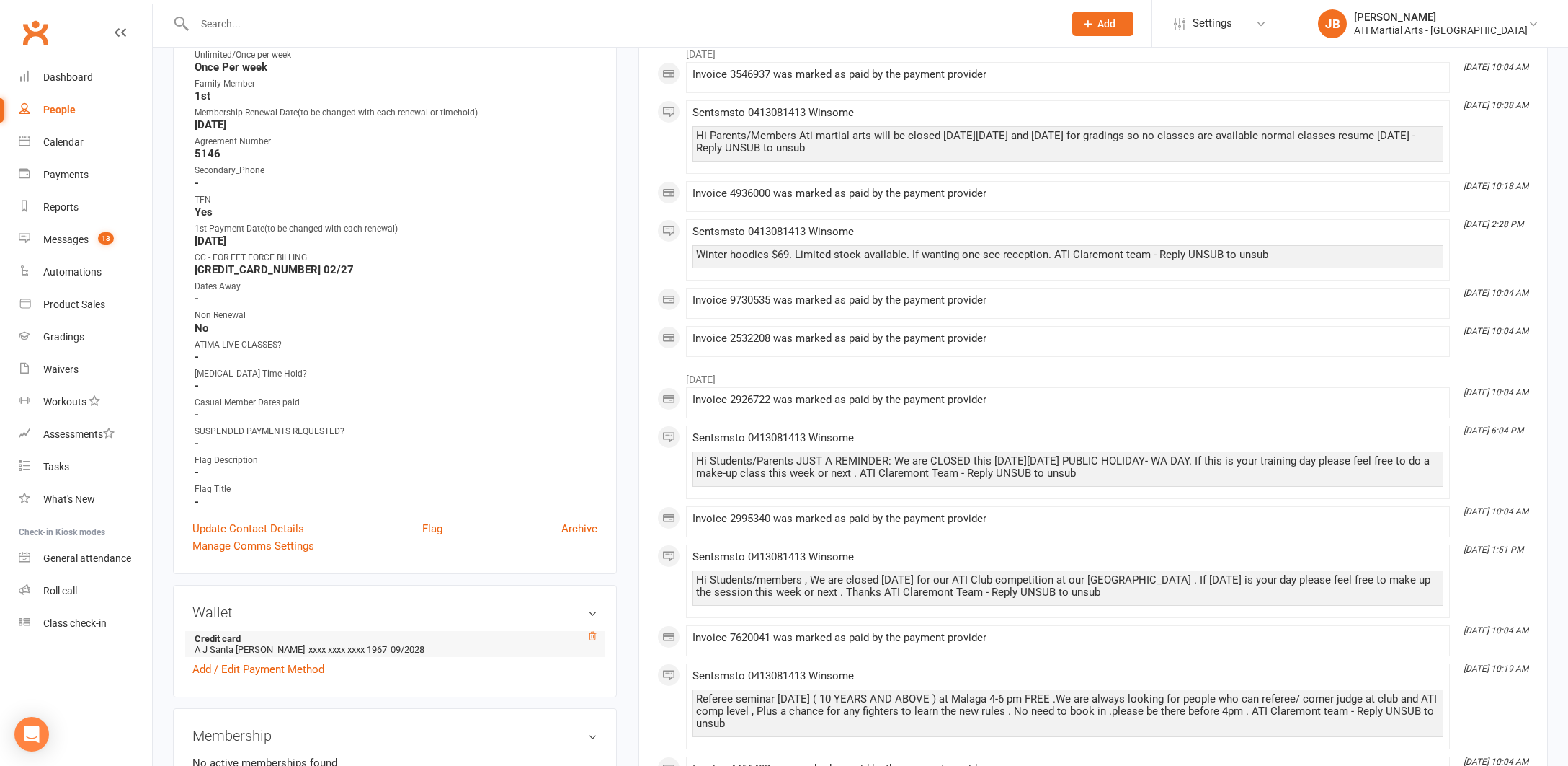
click at [594, 632] on icon at bounding box center [592, 636] width 10 height 10
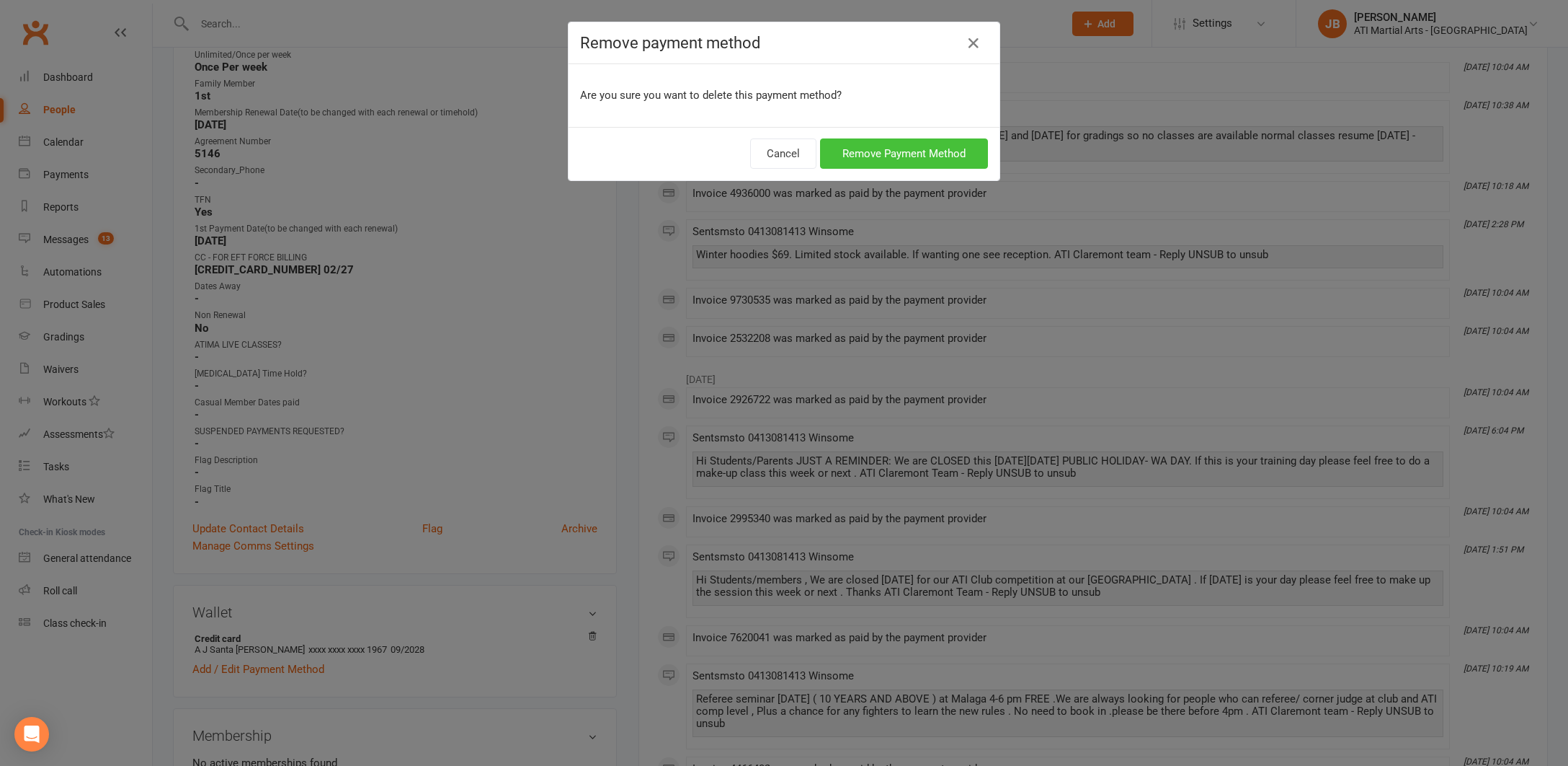
click at [835, 150] on button "Remove Payment Method" at bounding box center [904, 153] width 168 height 30
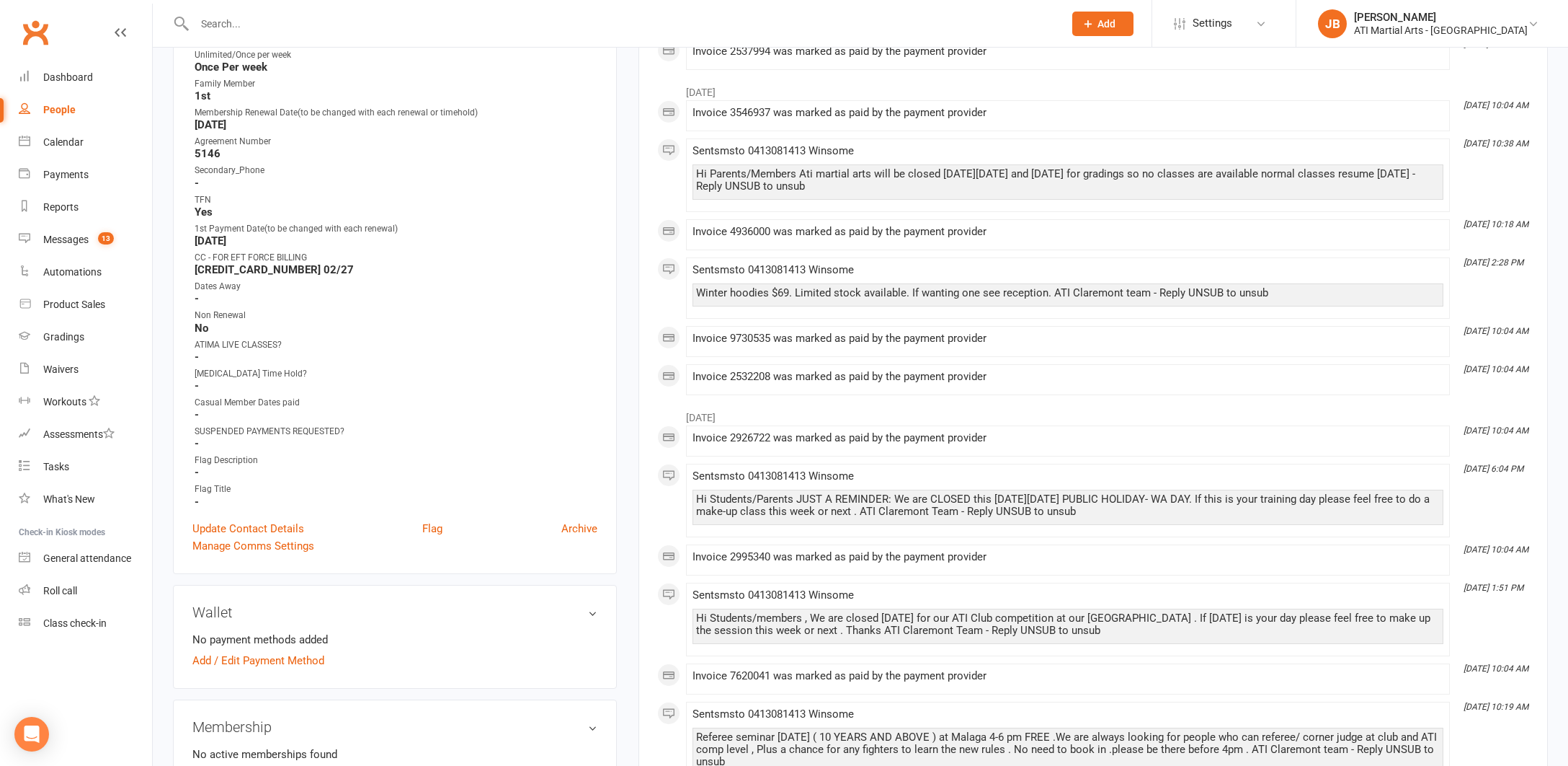
click at [225, 26] on input "text" at bounding box center [622, 23] width 863 height 20
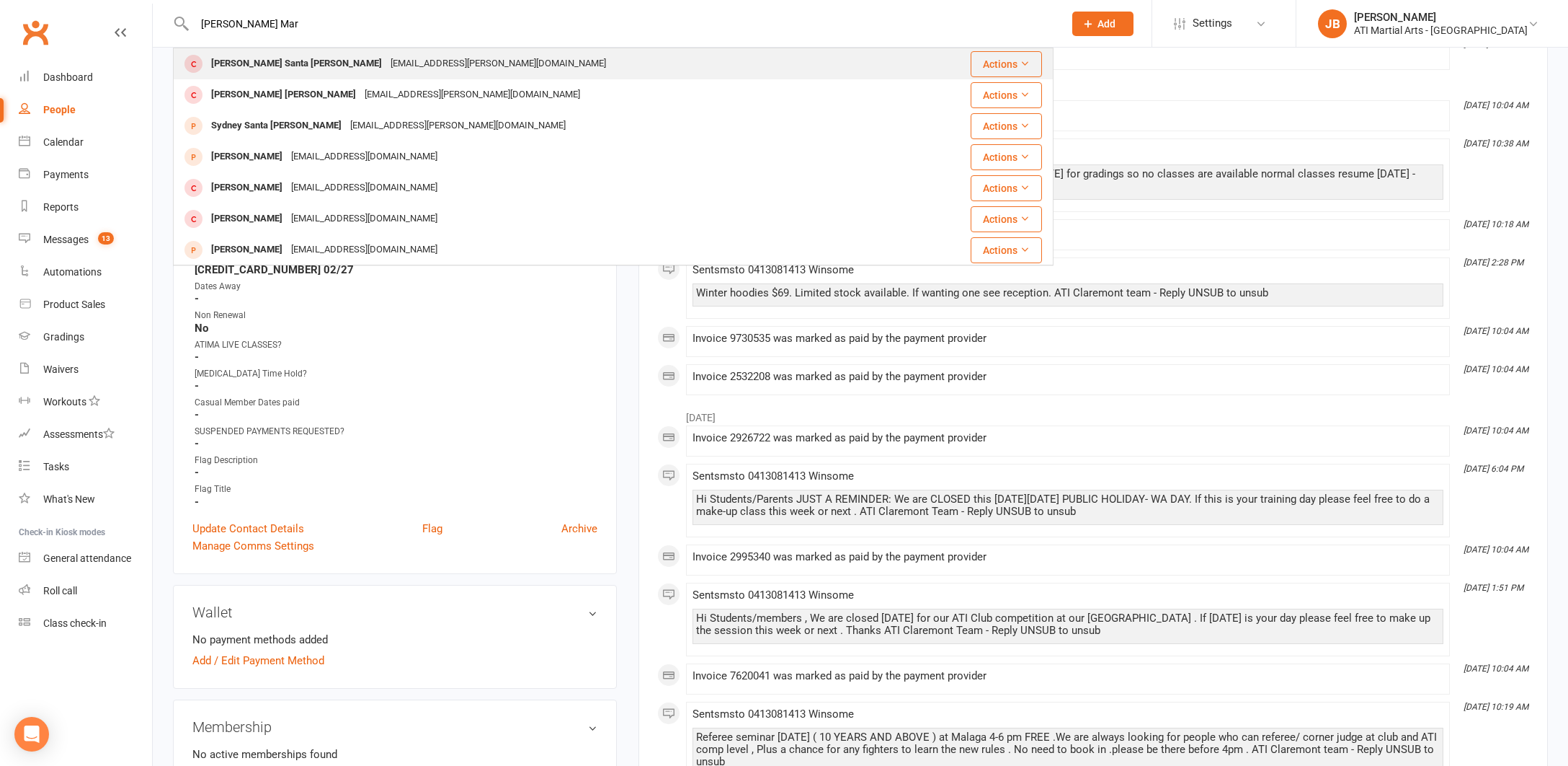
type input "Samuel Santa Mar"
click at [219, 64] on div "[PERSON_NAME] Santa [PERSON_NAME]" at bounding box center [296, 64] width 179 height 21
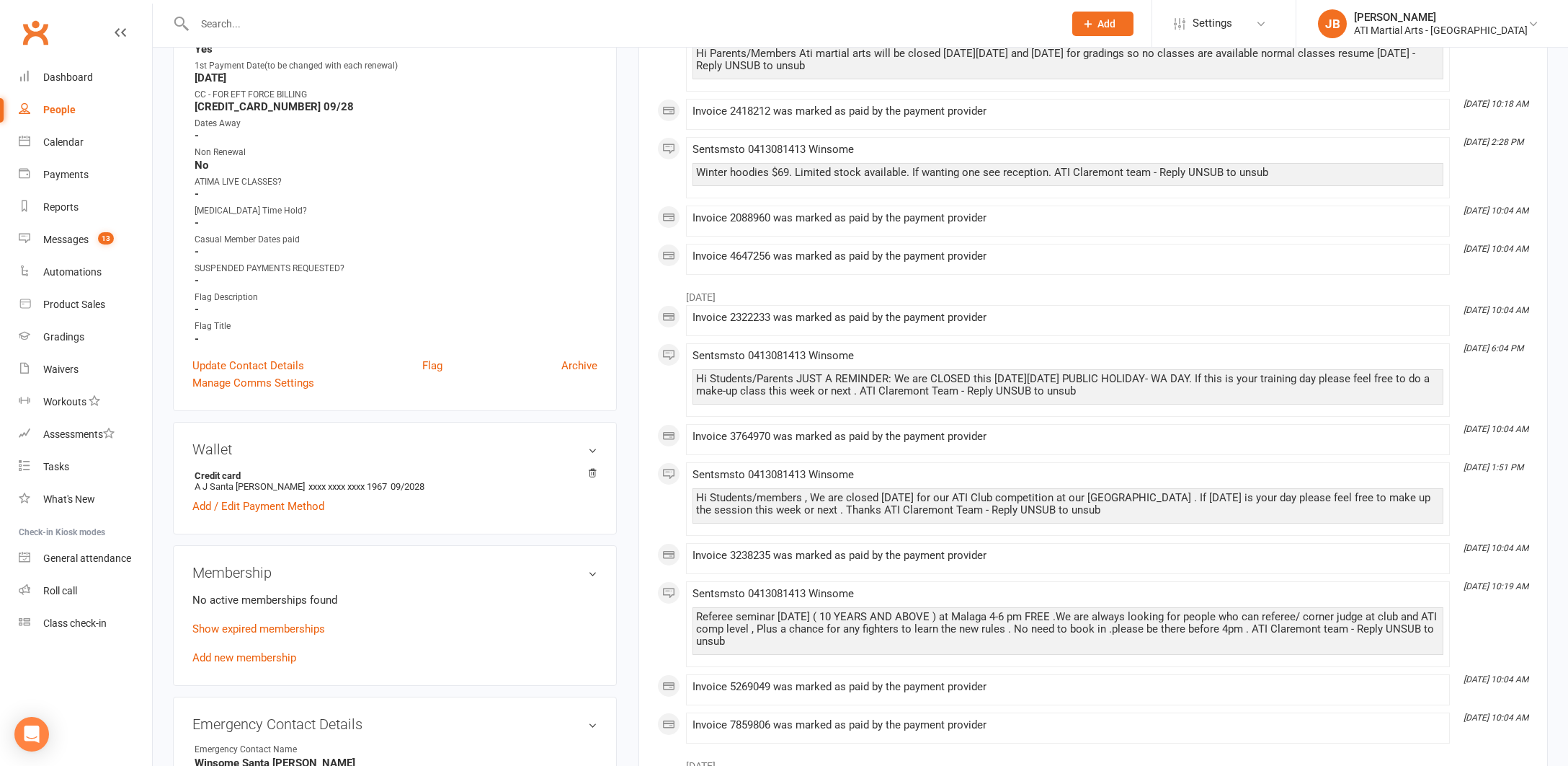
scroll to position [787, 0]
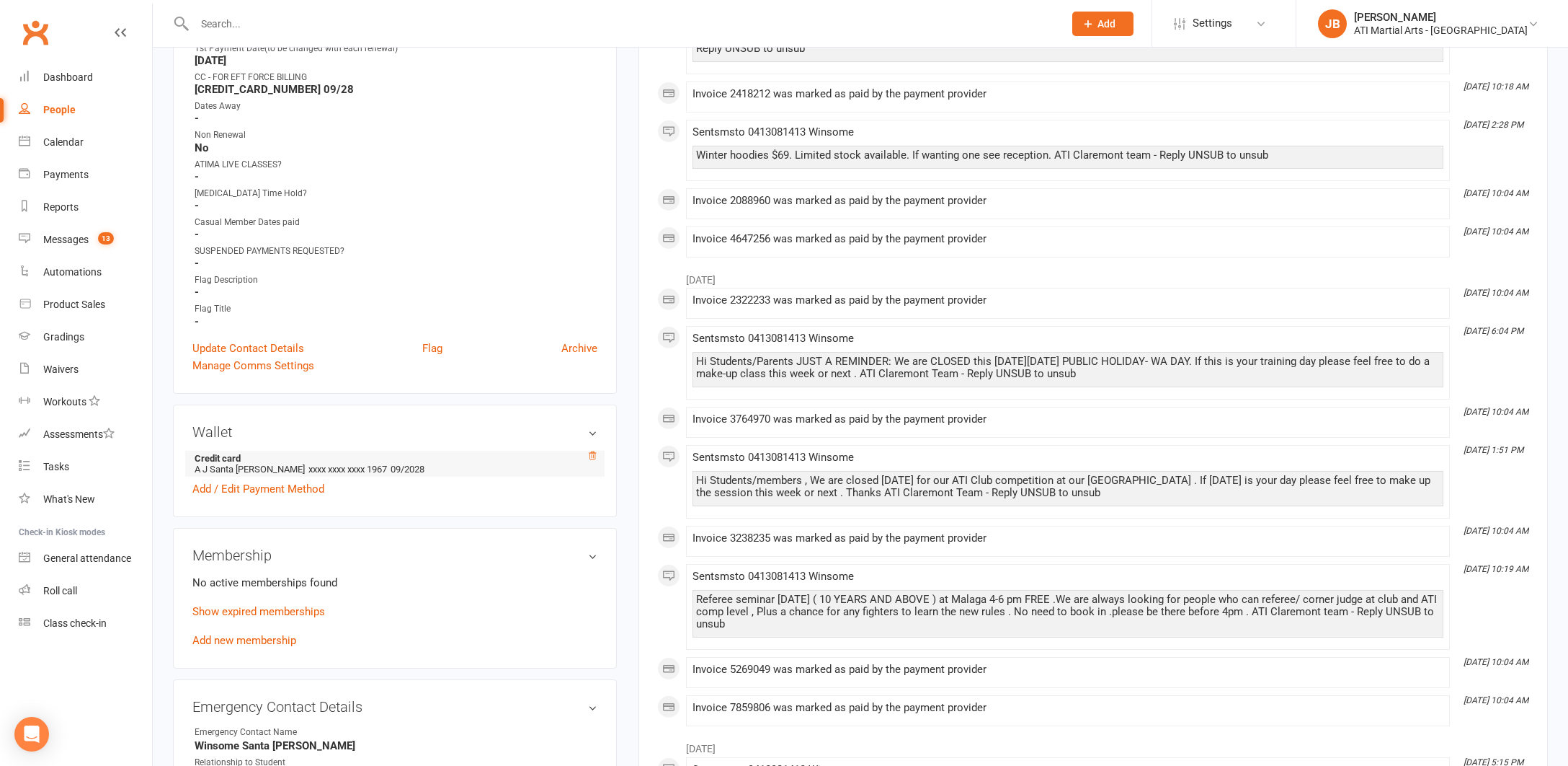
click at [593, 451] on icon at bounding box center [592, 455] width 10 height 10
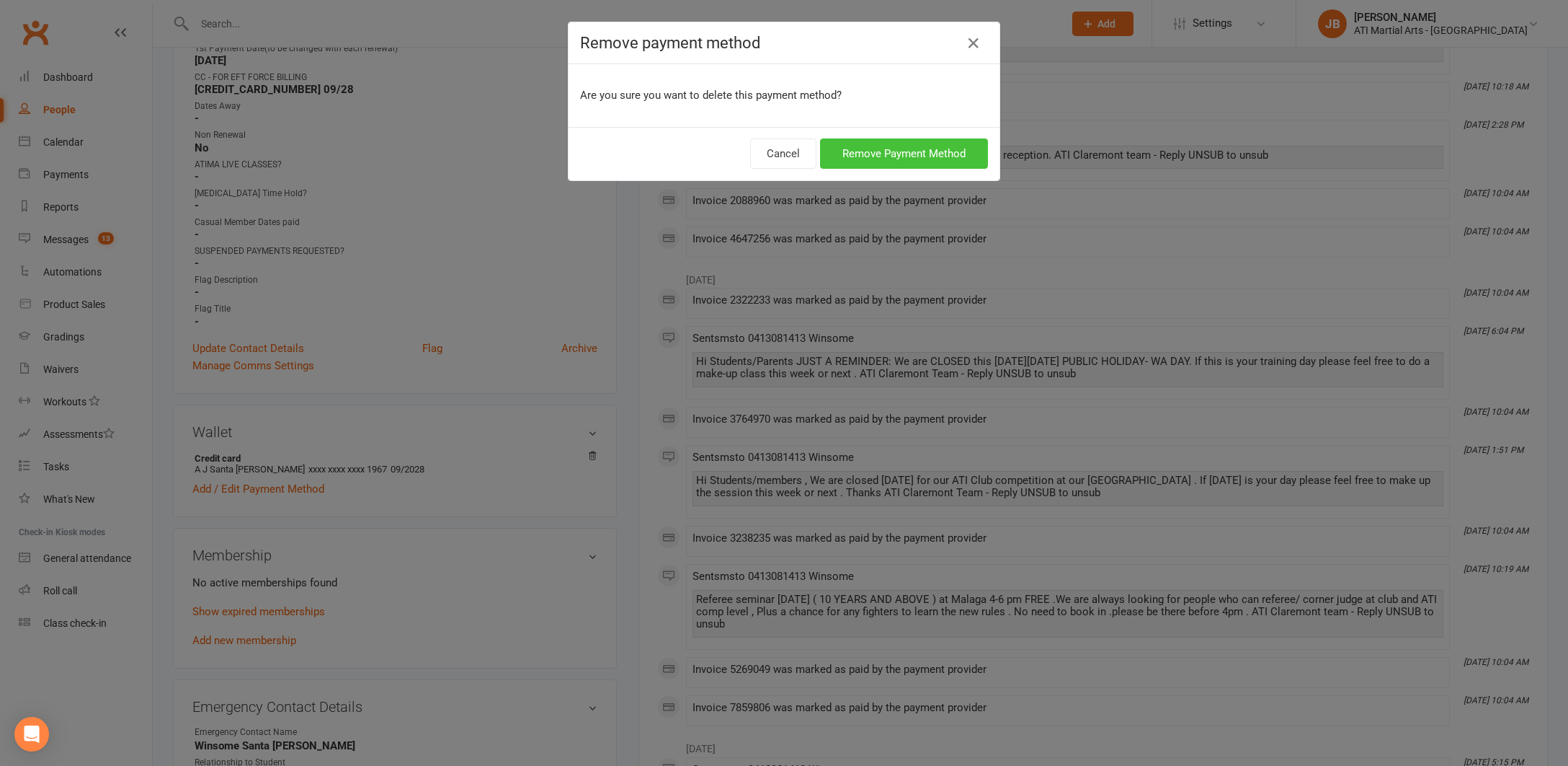
click at [837, 153] on button "Remove Payment Method" at bounding box center [904, 153] width 168 height 30
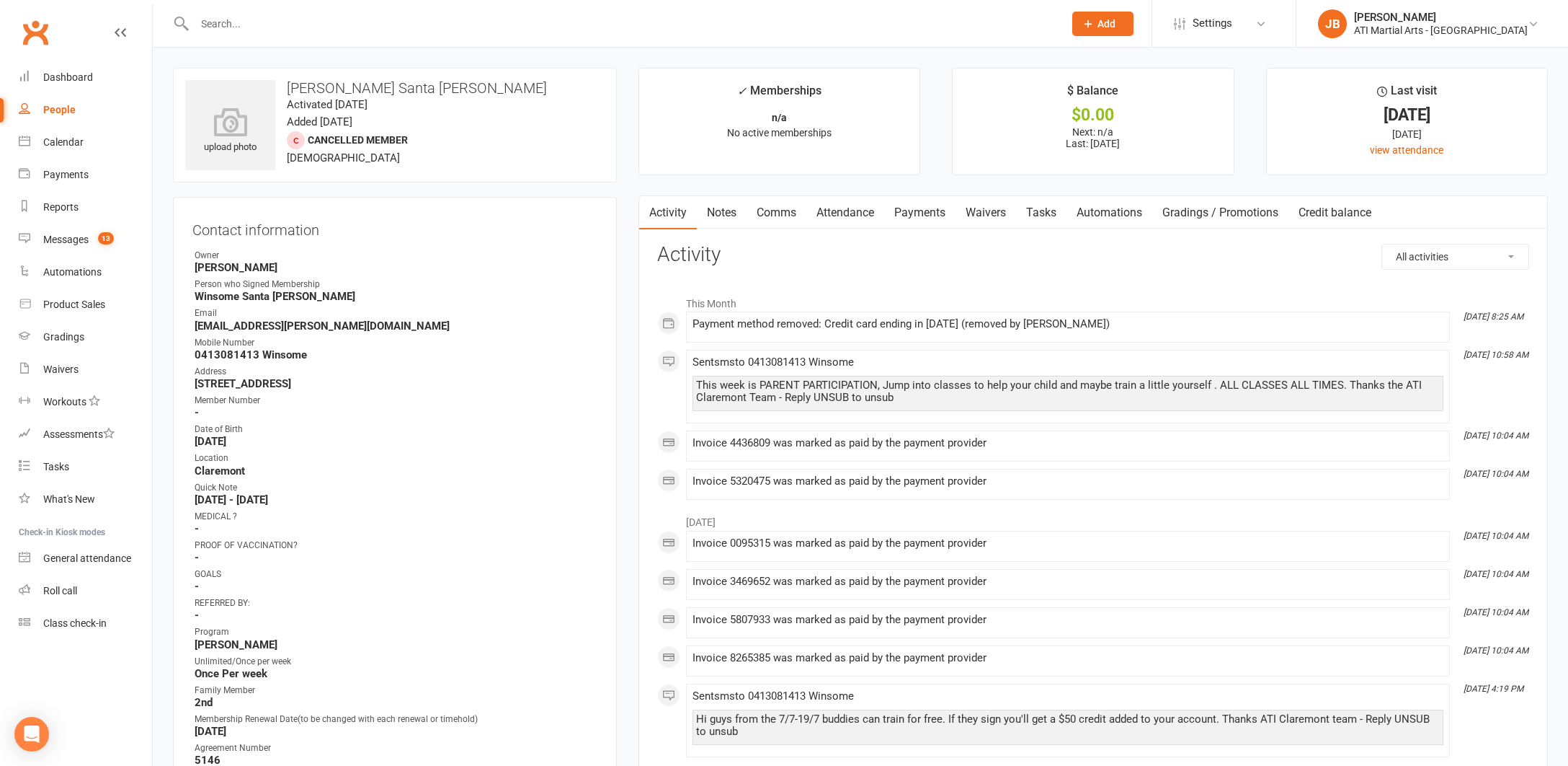
scroll to position [0, 0]
click at [43, 33] on link "Clubworx" at bounding box center [35, 32] width 36 height 36
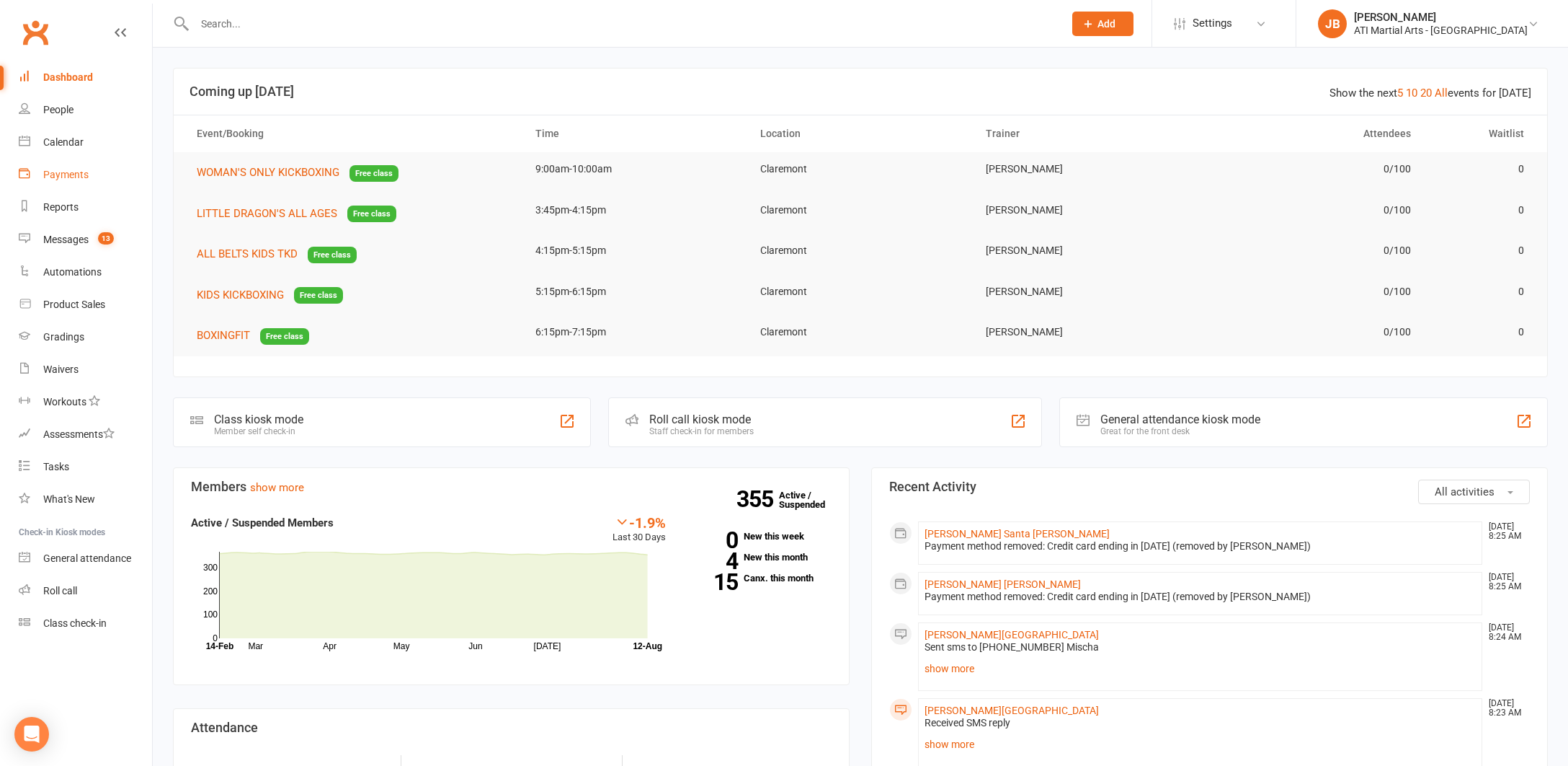
click at [62, 176] on div "Payments" at bounding box center [66, 175] width 45 height 12
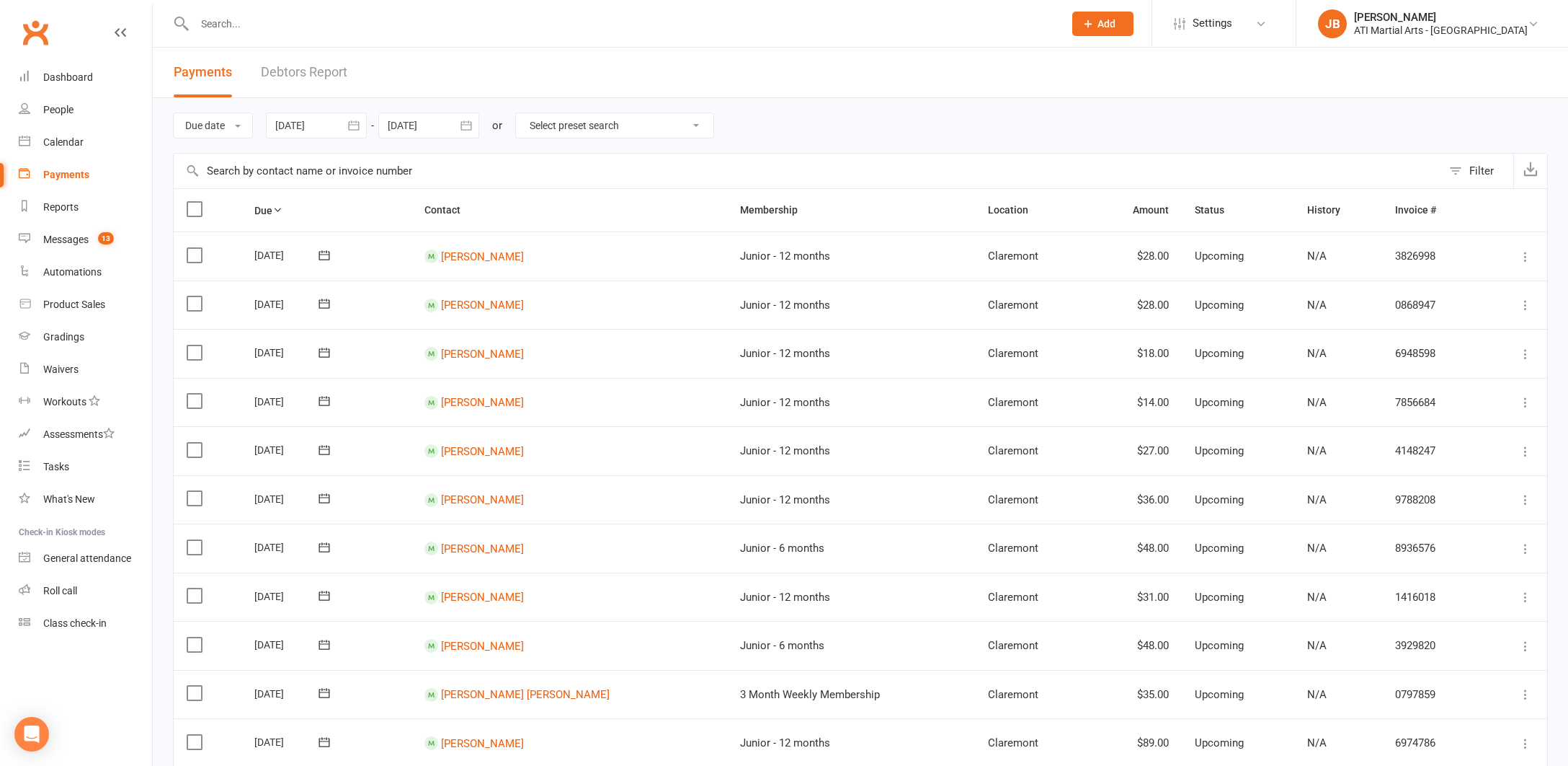
click at [297, 70] on link "Debtors Report" at bounding box center [304, 72] width 86 height 49
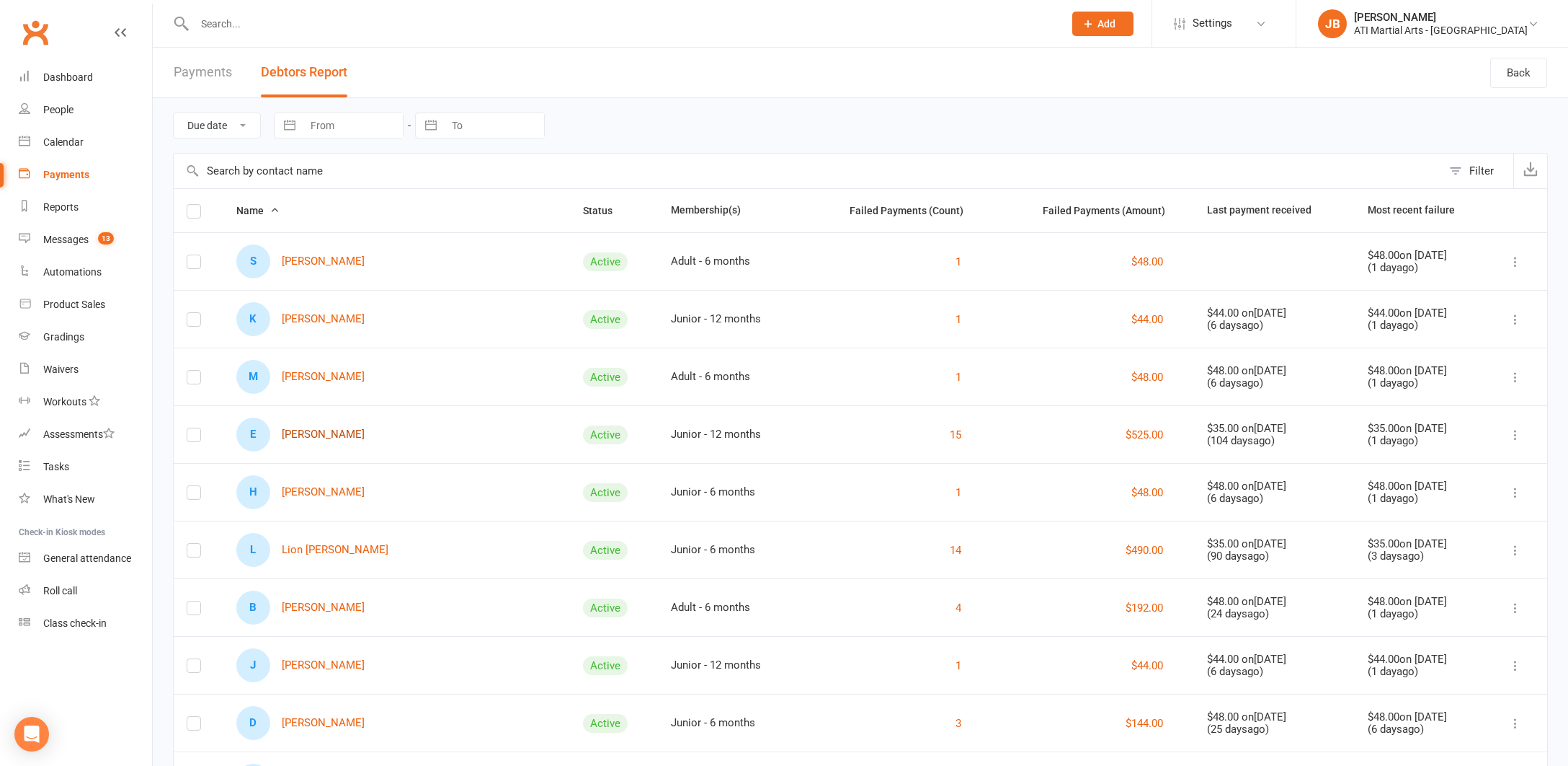
click at [306, 436] on link "E [PERSON_NAME]" at bounding box center [300, 434] width 128 height 33
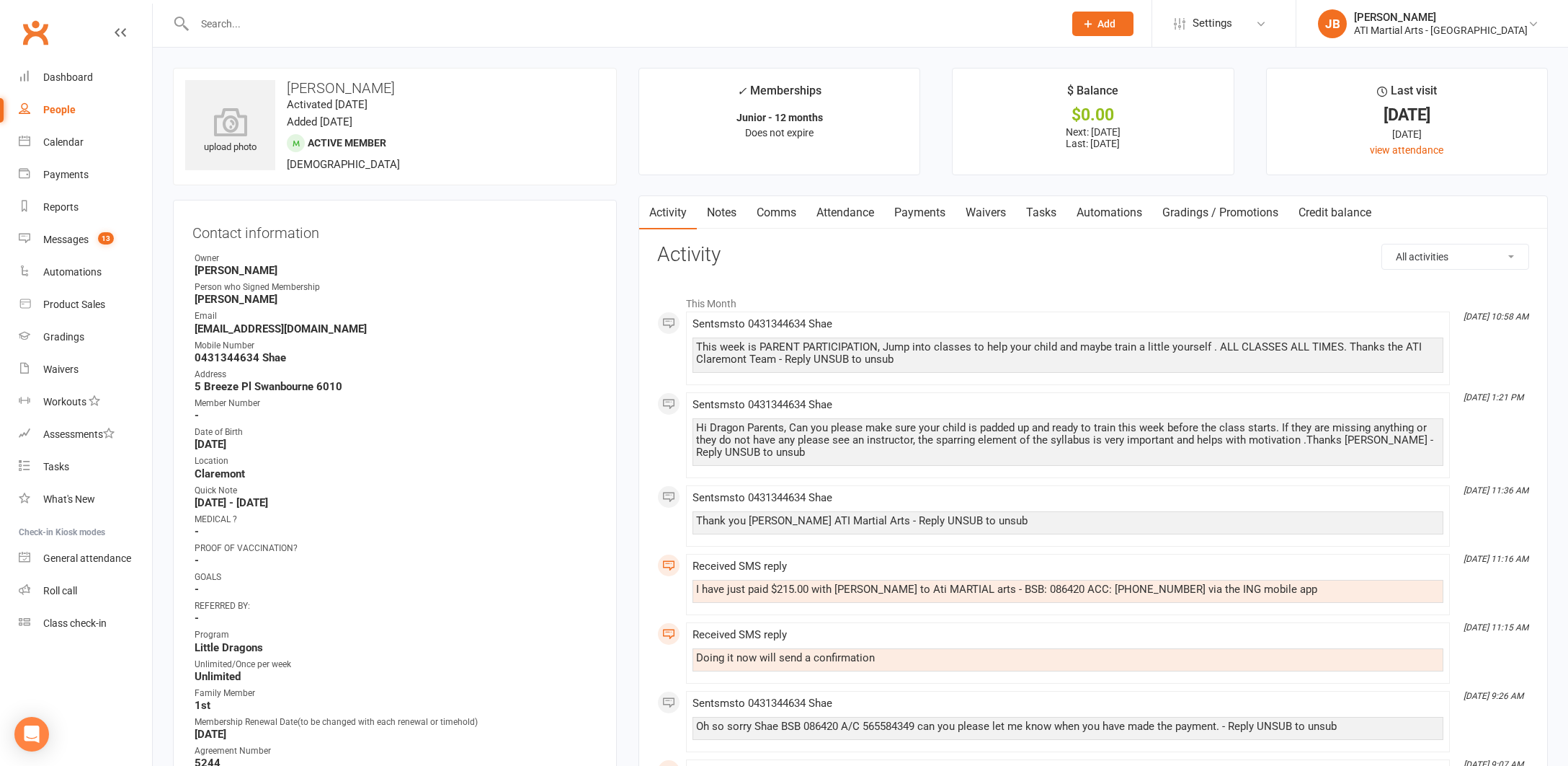
click at [719, 212] on link "Notes" at bounding box center [721, 213] width 49 height 33
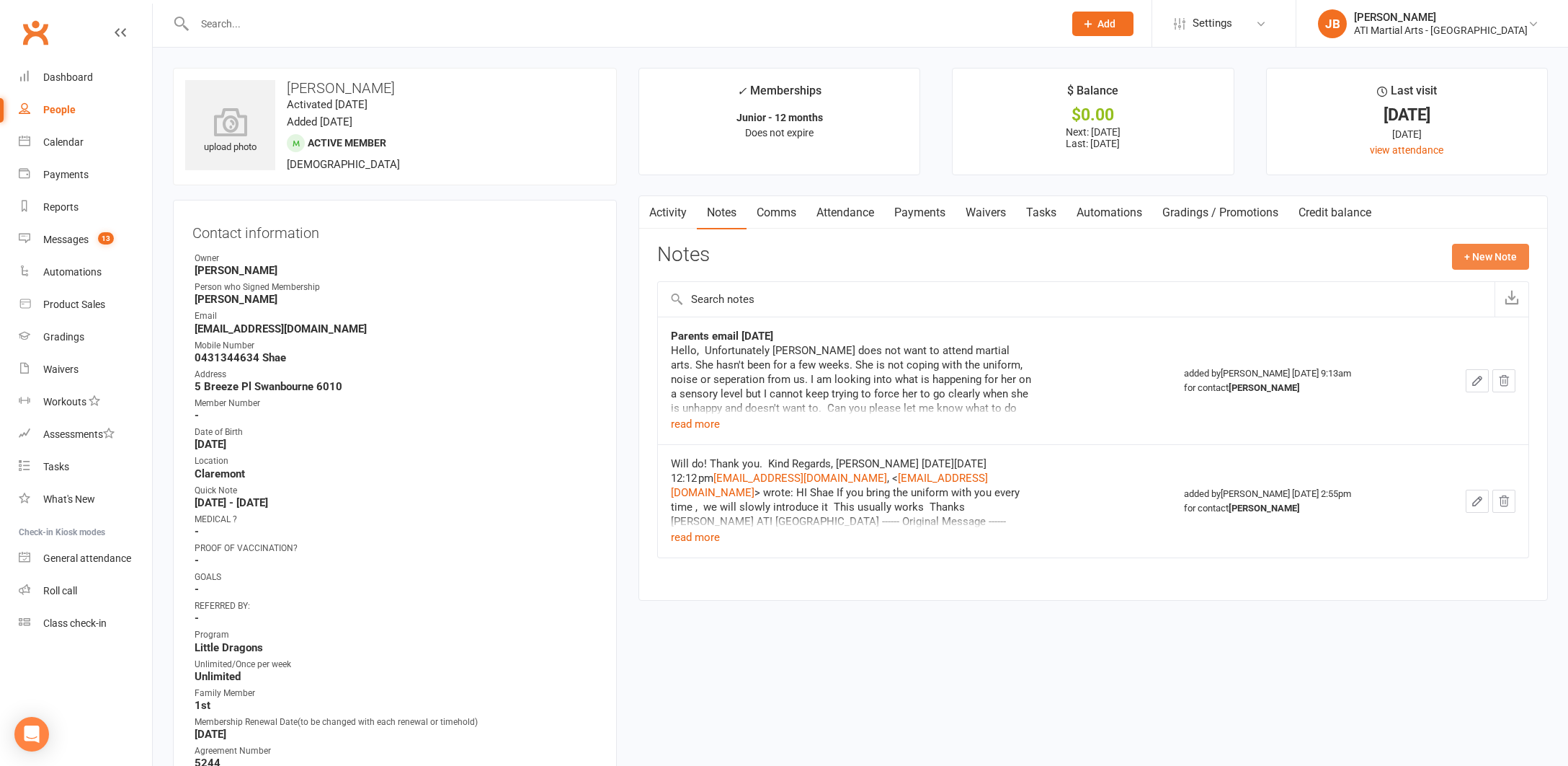
click at [1476, 255] on button "+ New Note" at bounding box center [1490, 256] width 77 height 26
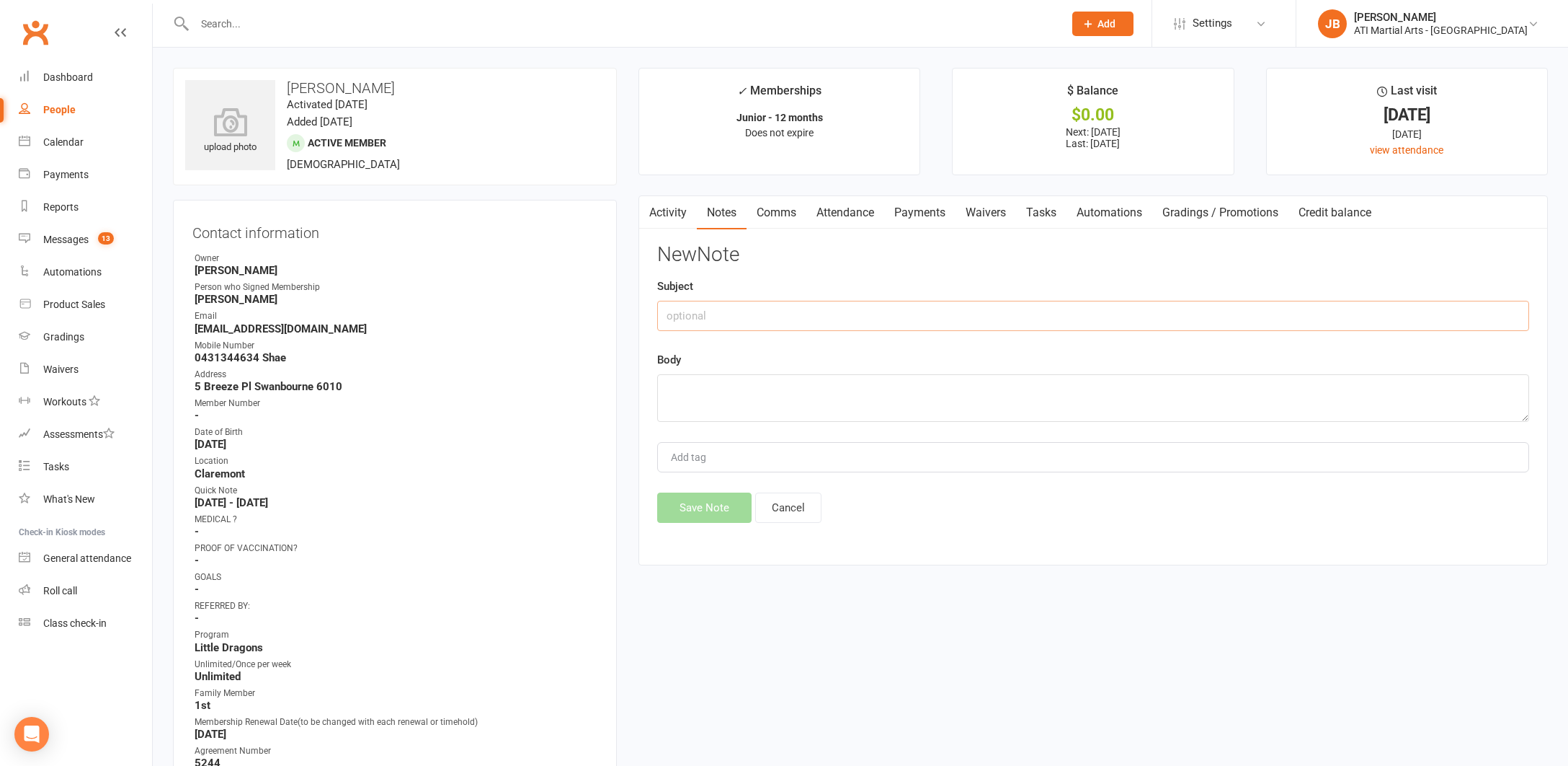
click at [688, 314] on input "text" at bounding box center [1093, 316] width 872 height 30
type input "#"
type input "3 Payments and cancellation fee paid"
click at [670, 391] on textarea at bounding box center [1093, 398] width 872 height 48
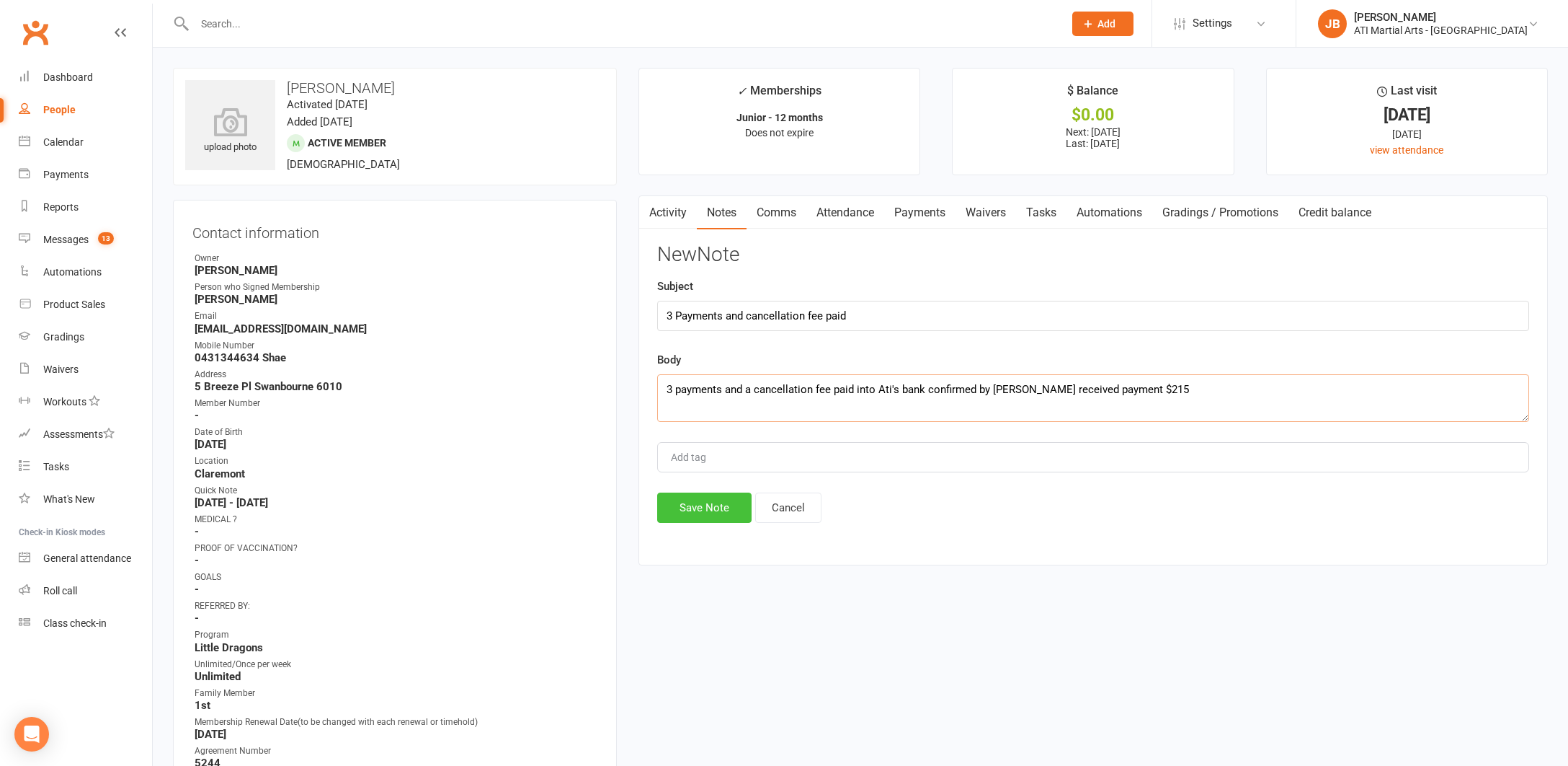
type textarea "3 payments and a cancellation fee paid into Ati's bank confirmed by [PERSON_NAM…"
click at [678, 506] on button "Save Note" at bounding box center [704, 507] width 95 height 30
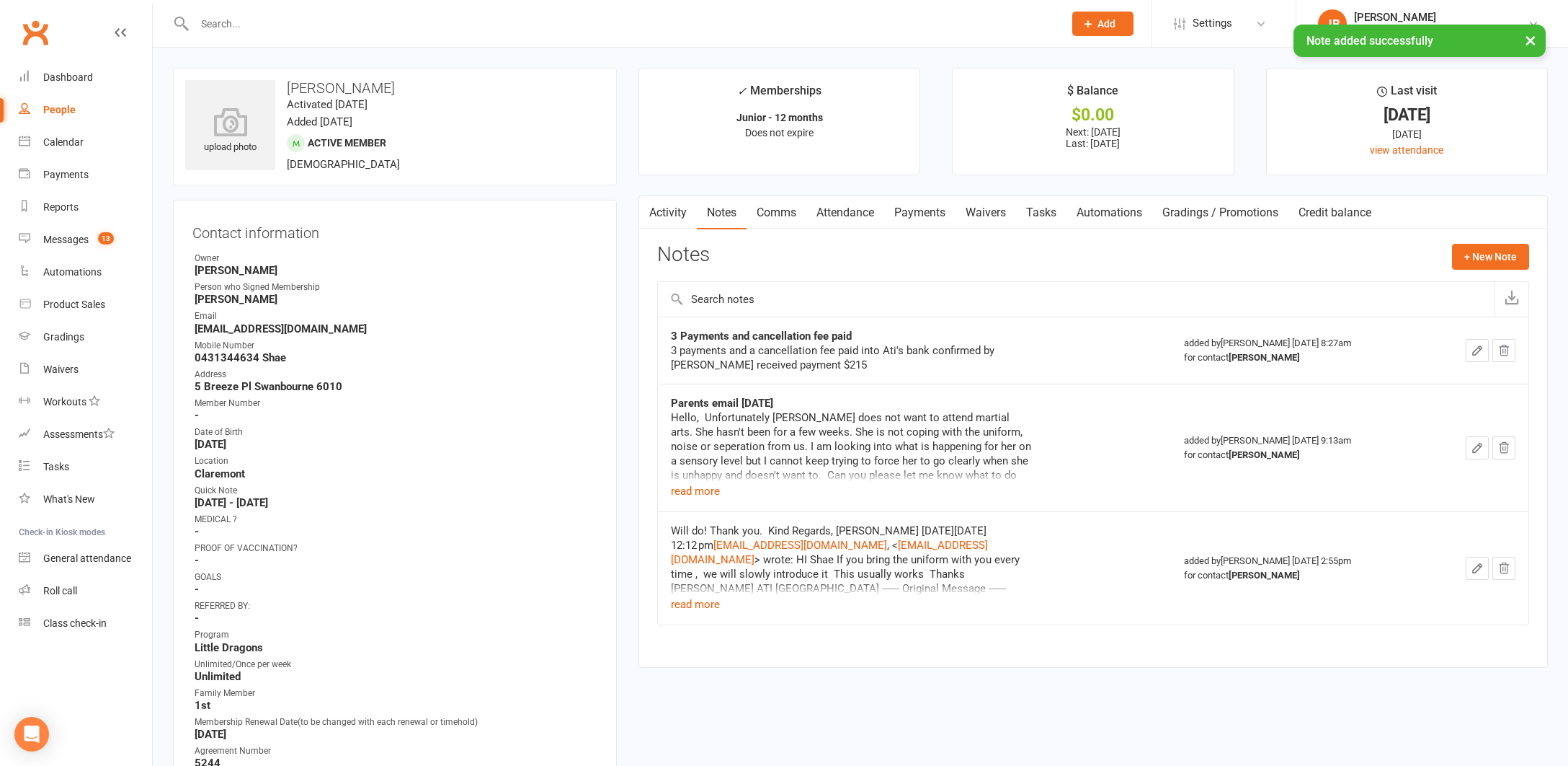
click at [927, 211] on link "Payments" at bounding box center [920, 213] width 71 height 33
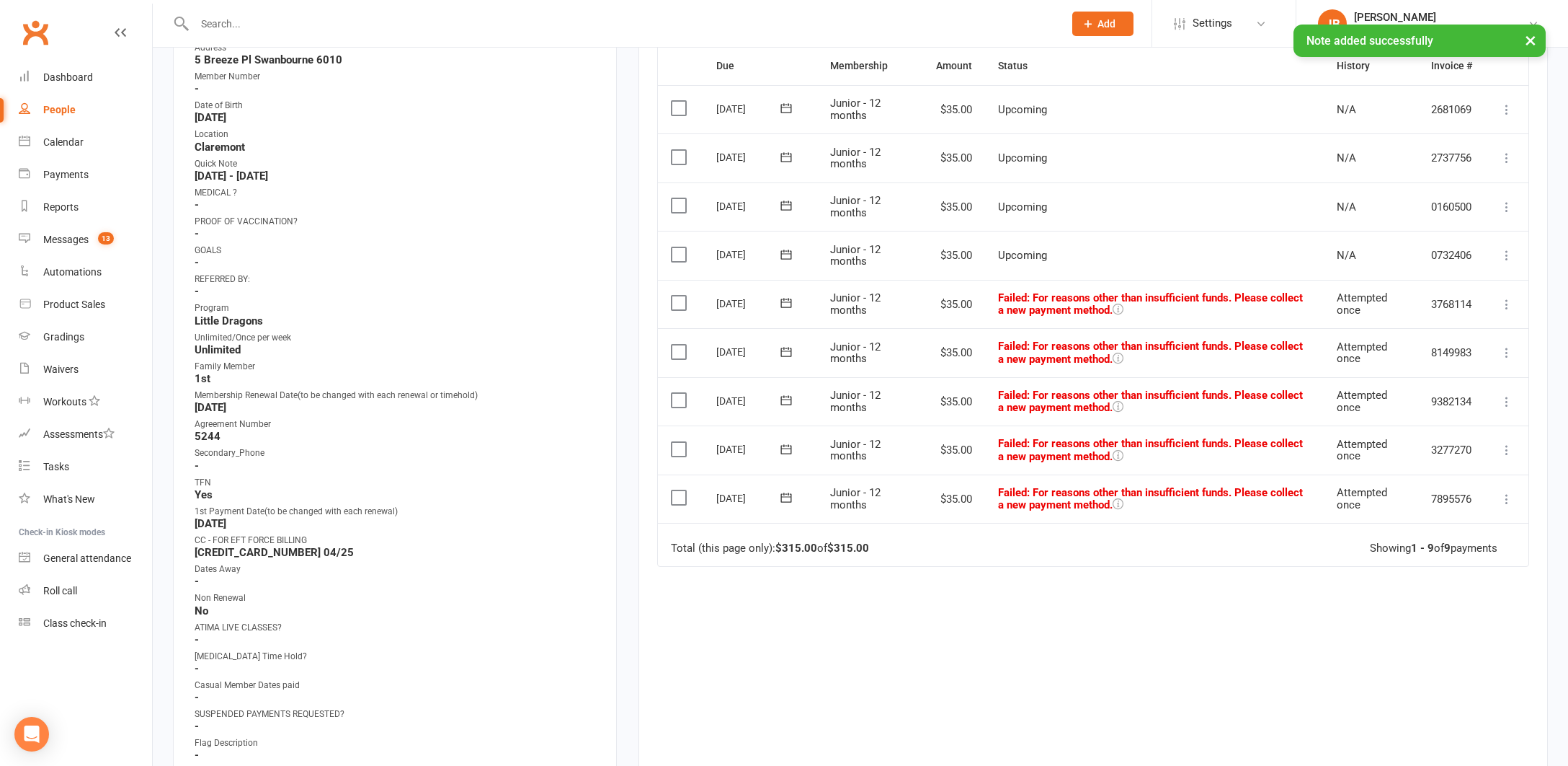
scroll to position [326, 0]
click at [1507, 300] on icon at bounding box center [1506, 304] width 14 height 14
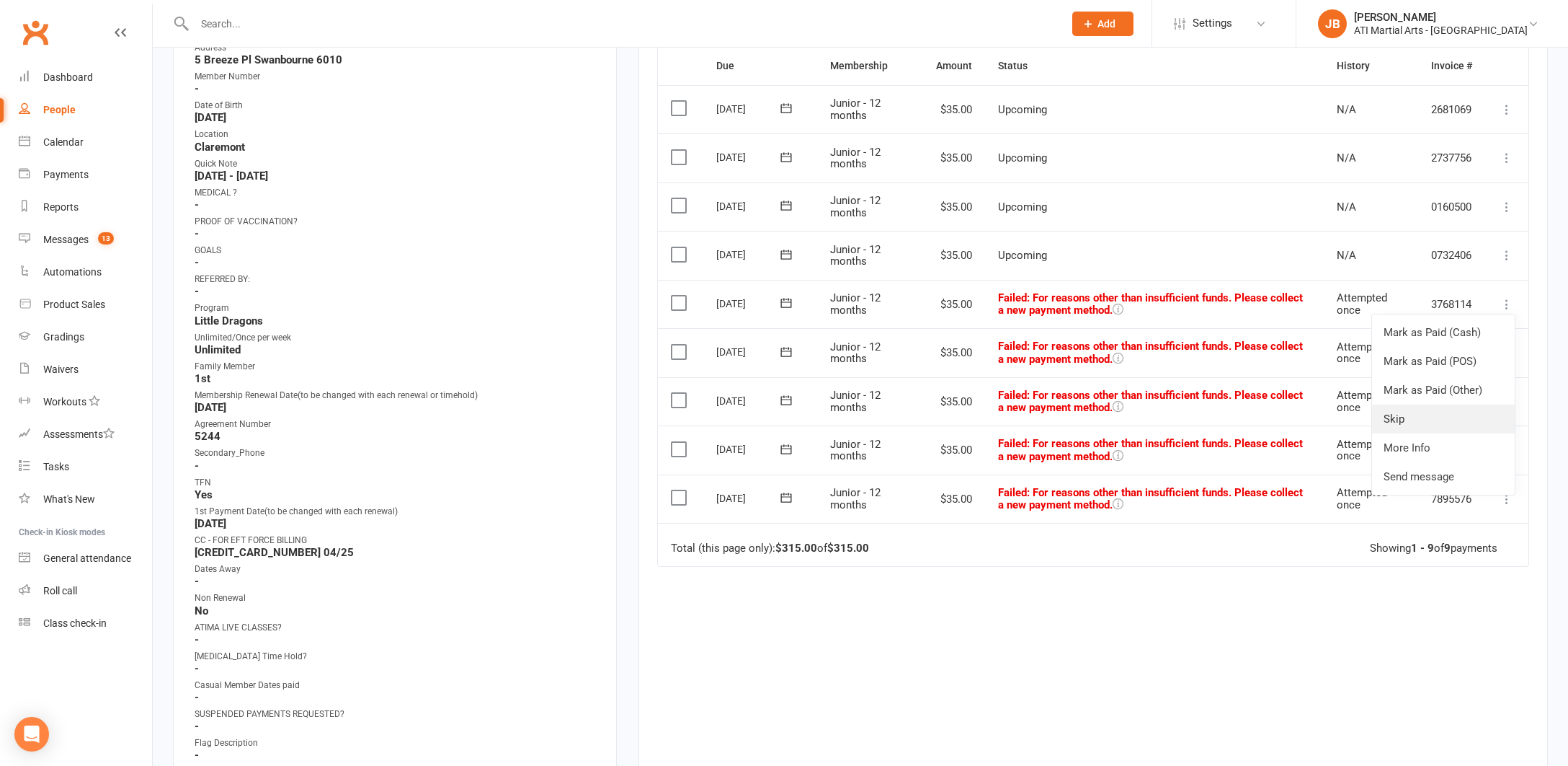
click at [1403, 415] on link "Skip" at bounding box center [1443, 419] width 143 height 28
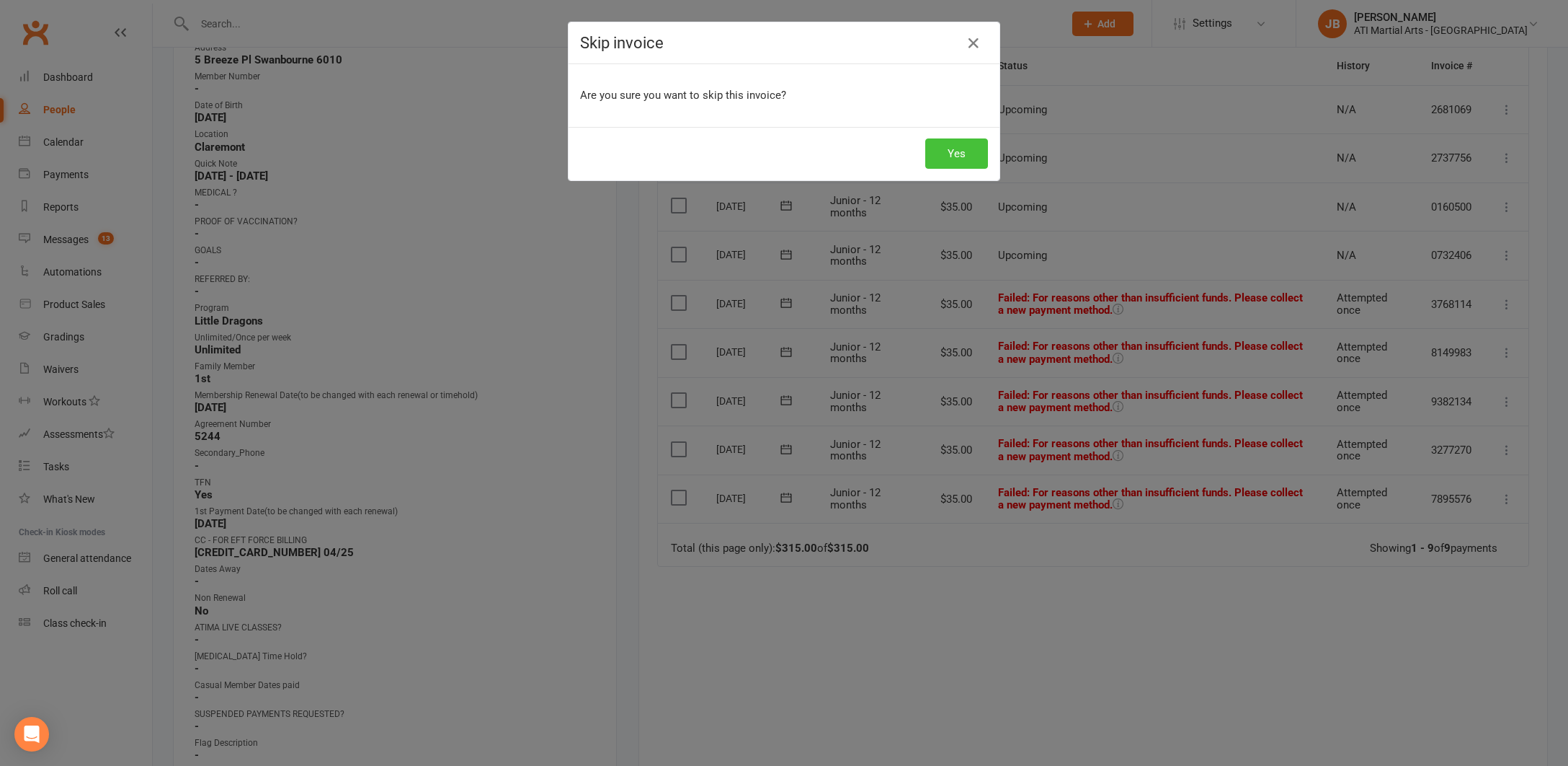
click at [969, 156] on button "Yes" at bounding box center [956, 153] width 63 height 30
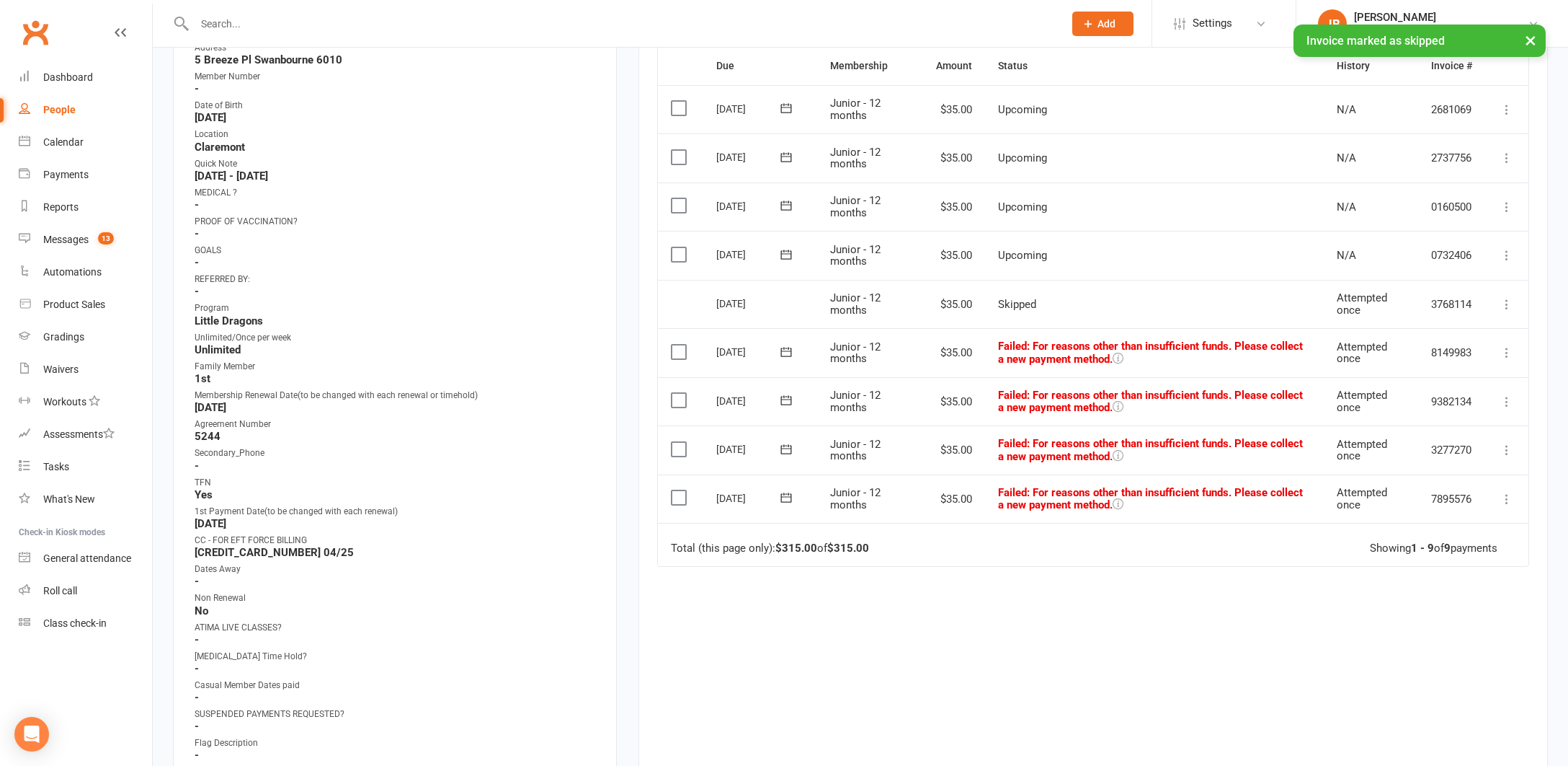
click at [1505, 350] on icon at bounding box center [1506, 352] width 14 height 14
click at [1396, 465] on link "Skip" at bounding box center [1443, 467] width 143 height 28
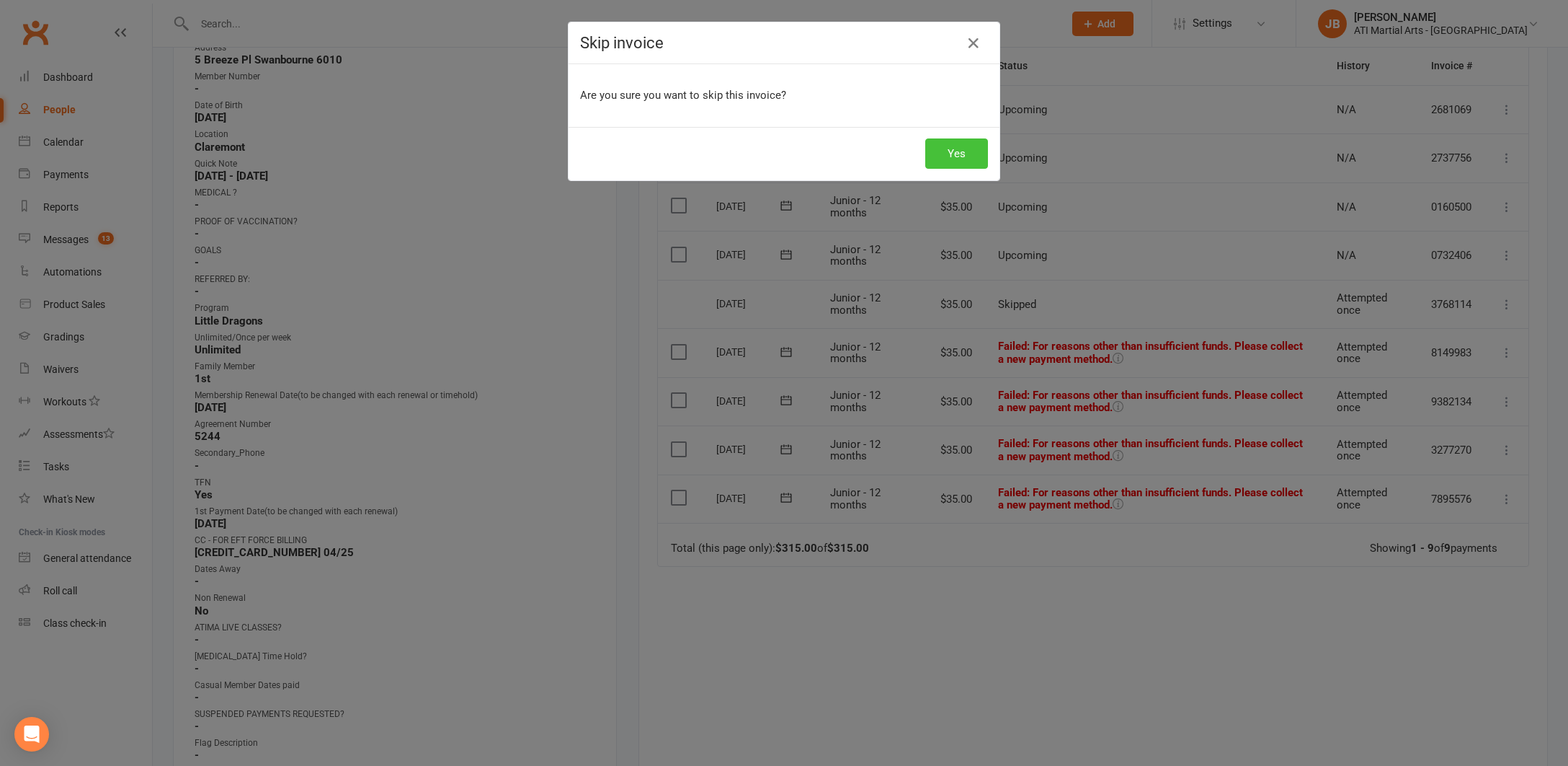
click at [954, 152] on button "Yes" at bounding box center [956, 153] width 63 height 30
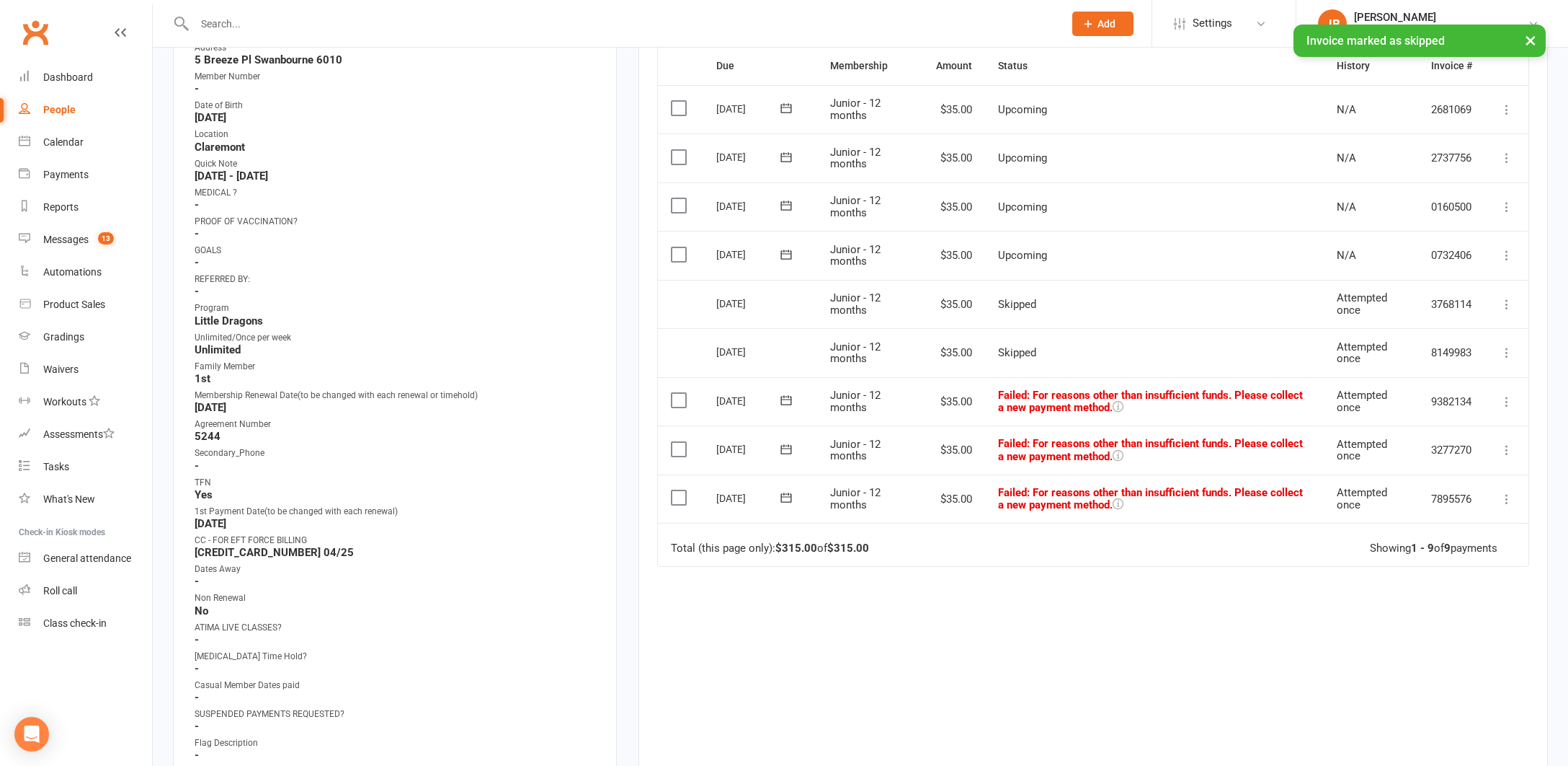
click at [1505, 395] on icon at bounding box center [1506, 401] width 14 height 14
click at [1397, 514] on link "Skip" at bounding box center [1443, 516] width 143 height 28
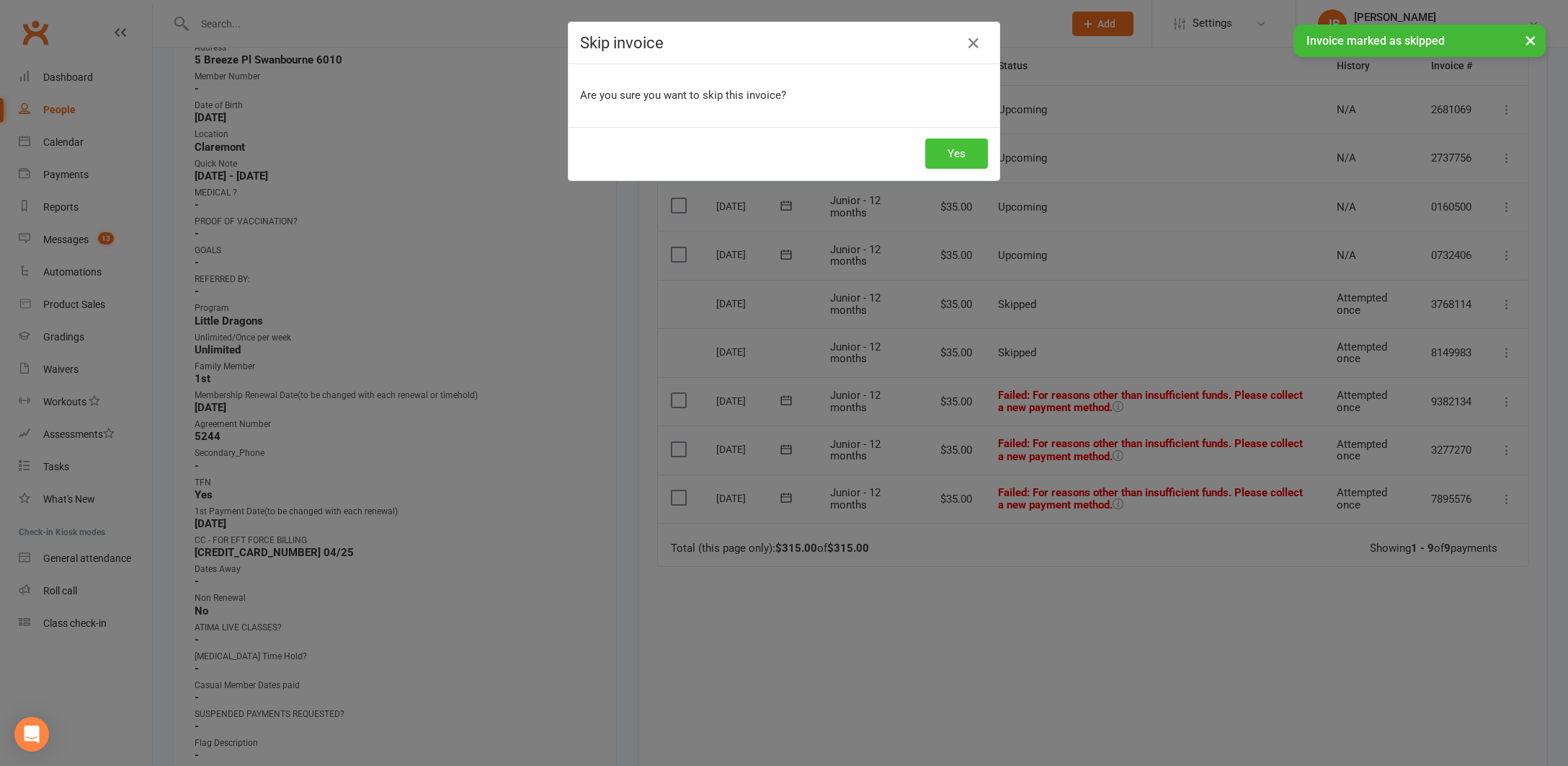
click at [960, 152] on button "Yes" at bounding box center [956, 153] width 63 height 30
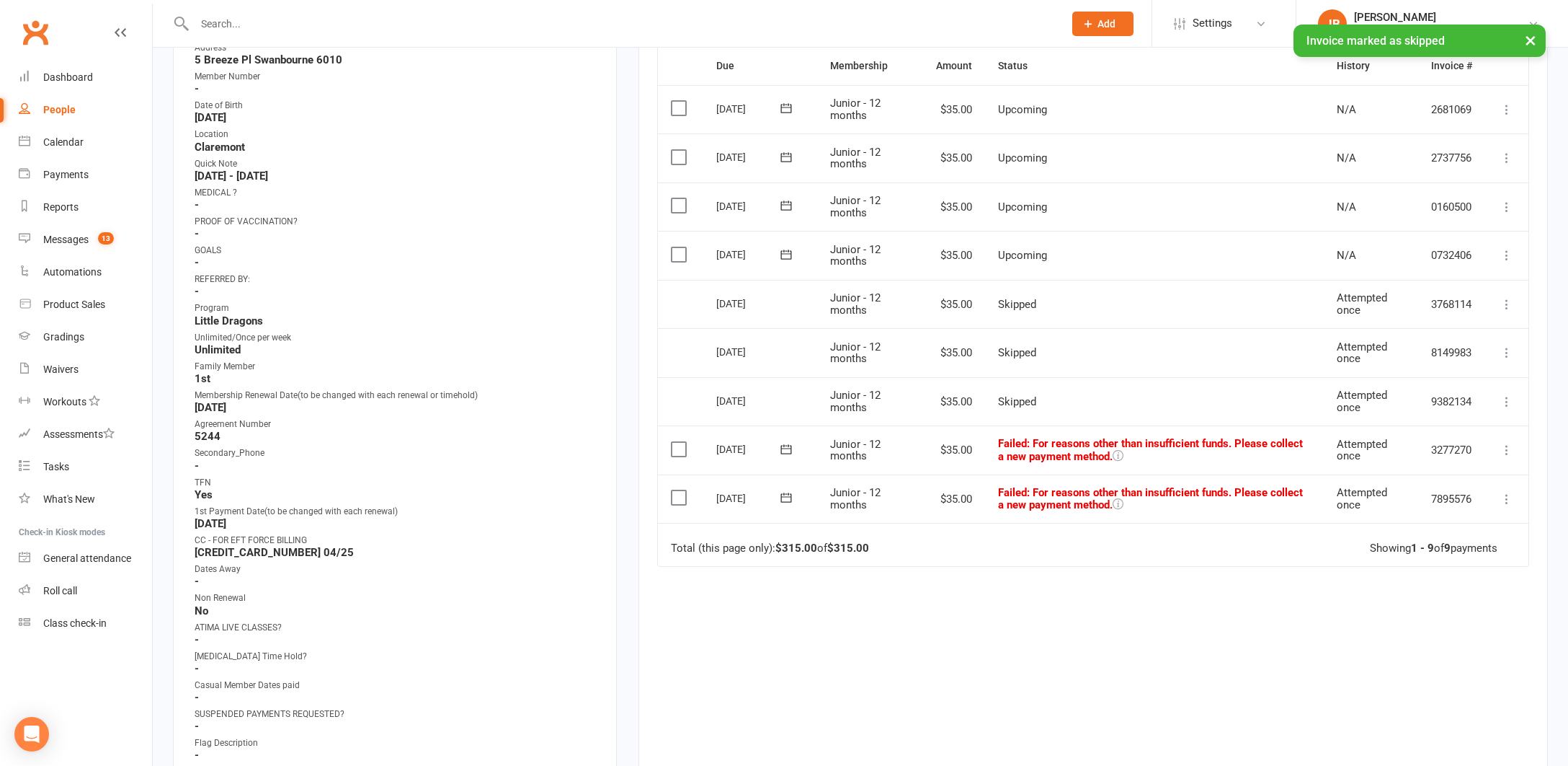
click at [1505, 447] on icon at bounding box center [1506, 450] width 14 height 14
click at [1384, 566] on link "Skip" at bounding box center [1443, 564] width 143 height 28
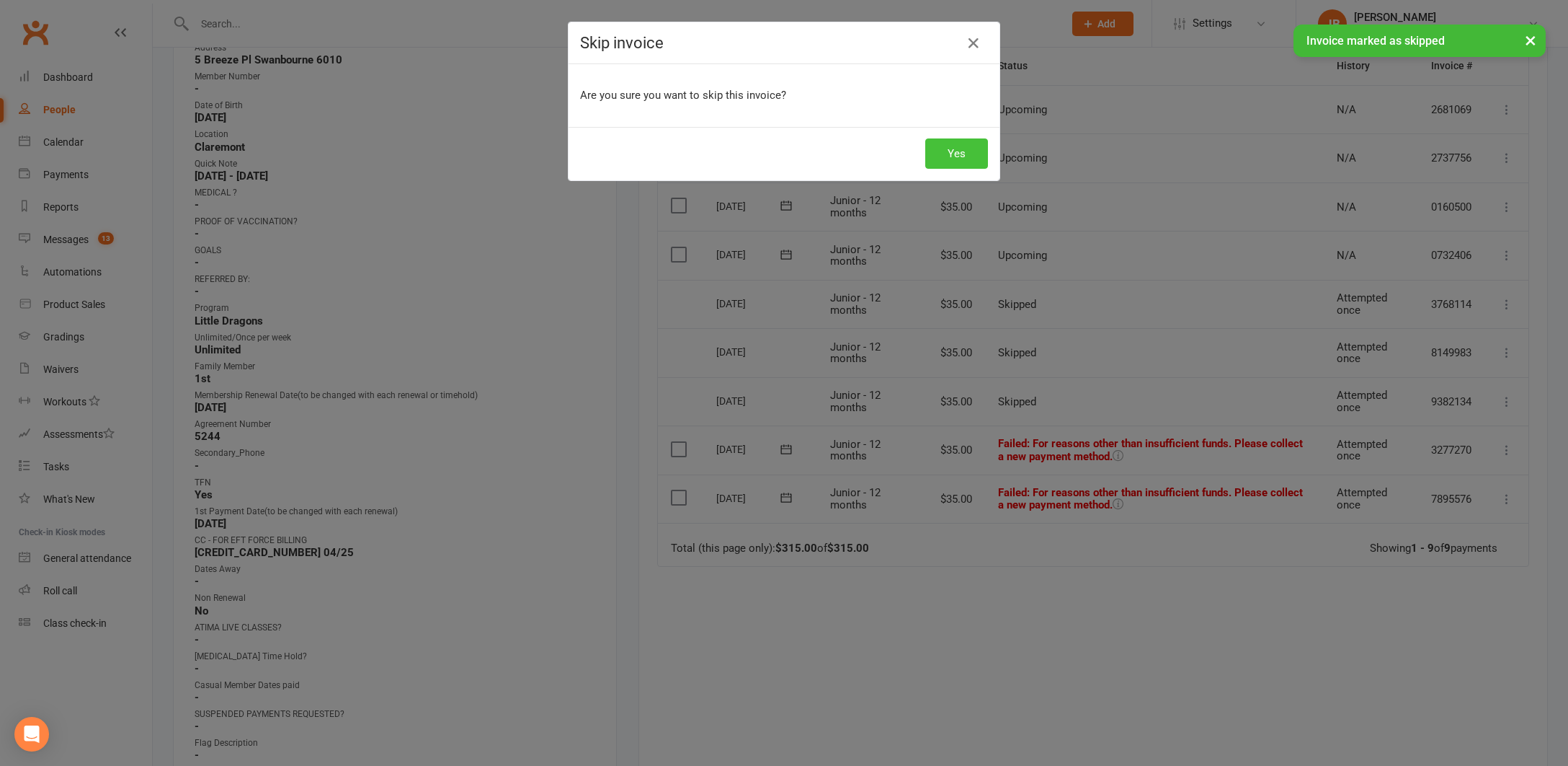
click at [958, 152] on button "Yes" at bounding box center [956, 153] width 63 height 30
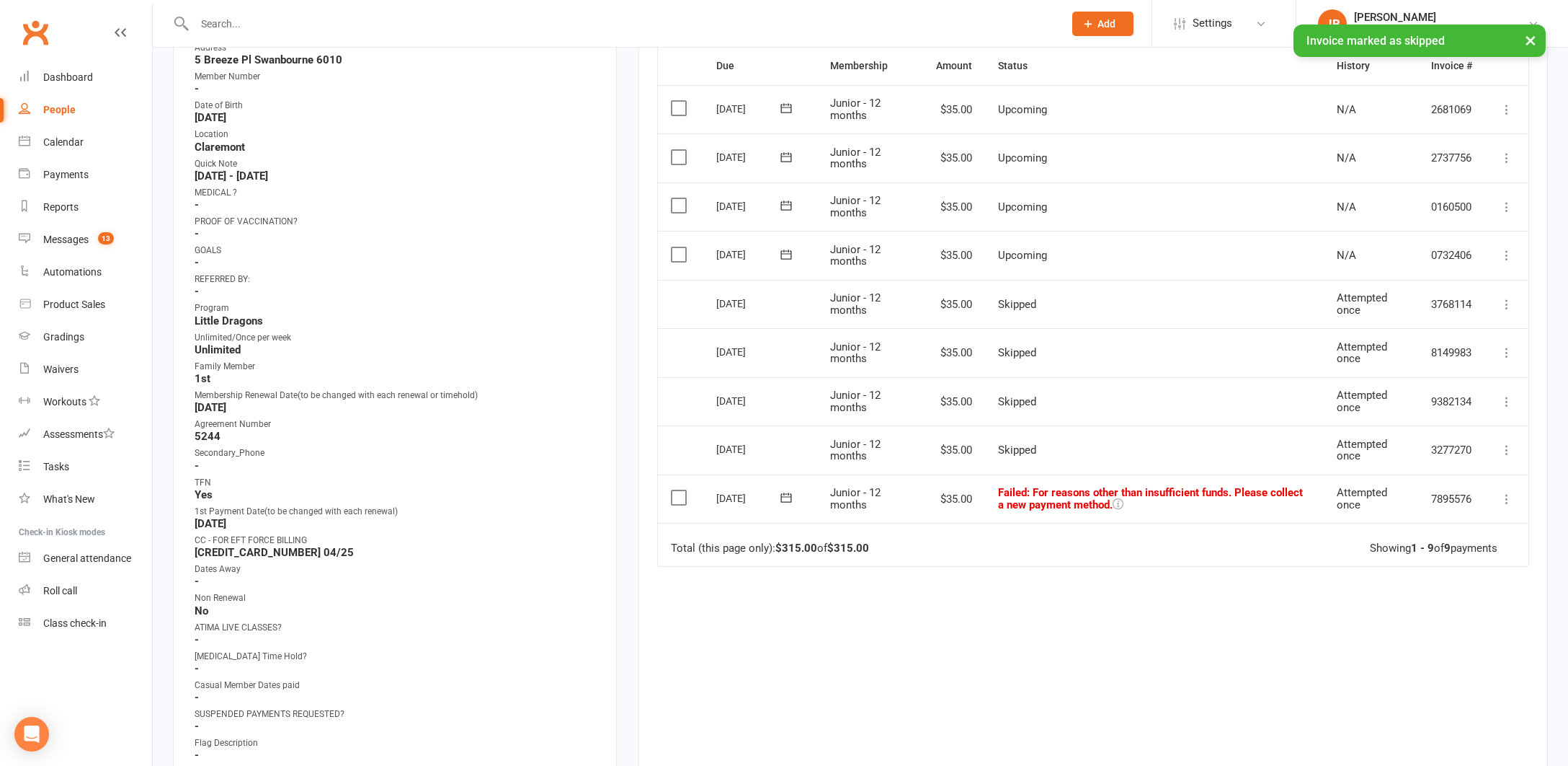
click at [1510, 493] on icon at bounding box center [1506, 498] width 14 height 14
click at [1399, 610] on link "Skip" at bounding box center [1443, 614] width 143 height 28
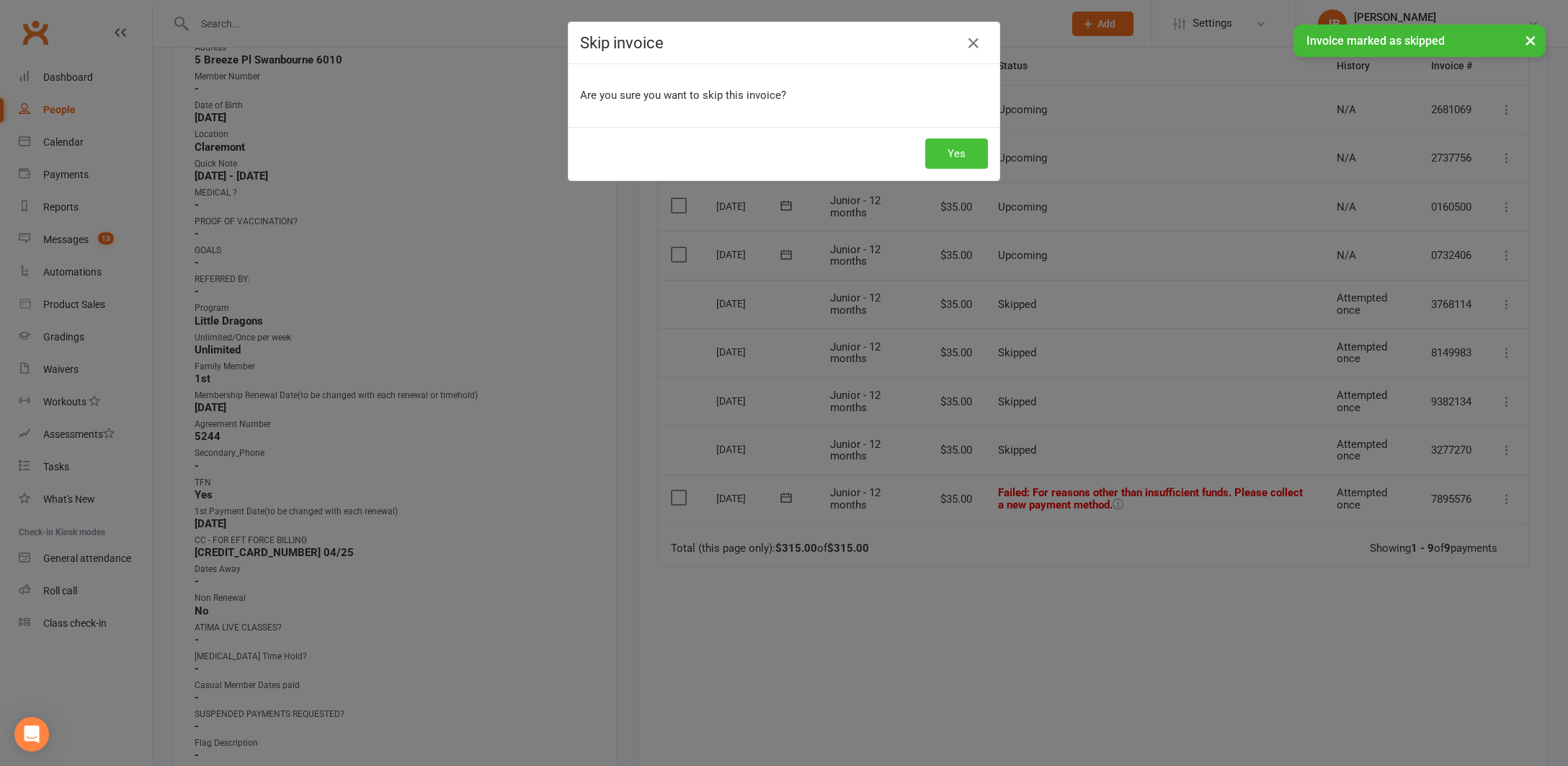
click at [947, 158] on button "Yes" at bounding box center [956, 153] width 63 height 30
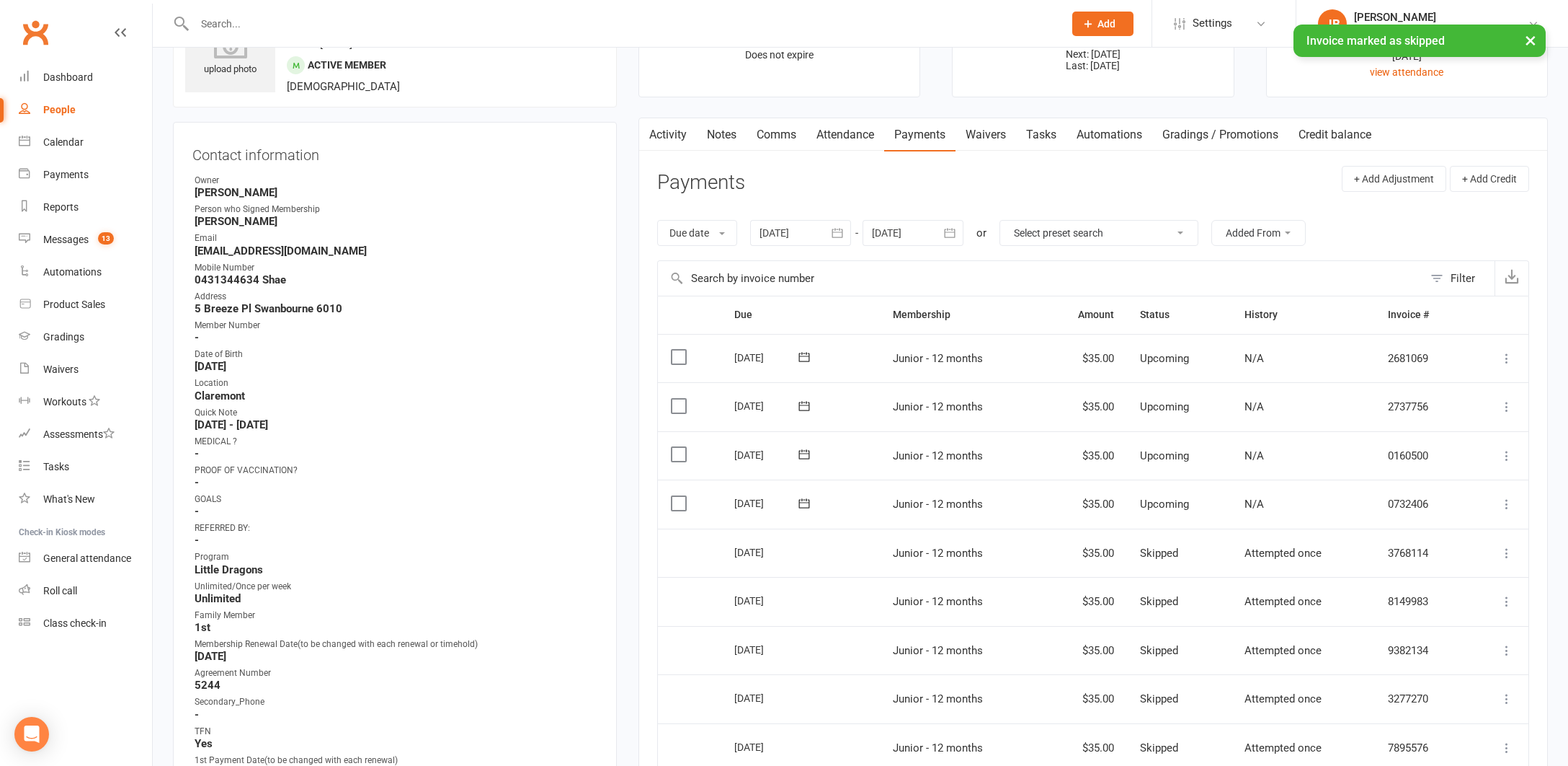
scroll to position [70, 0]
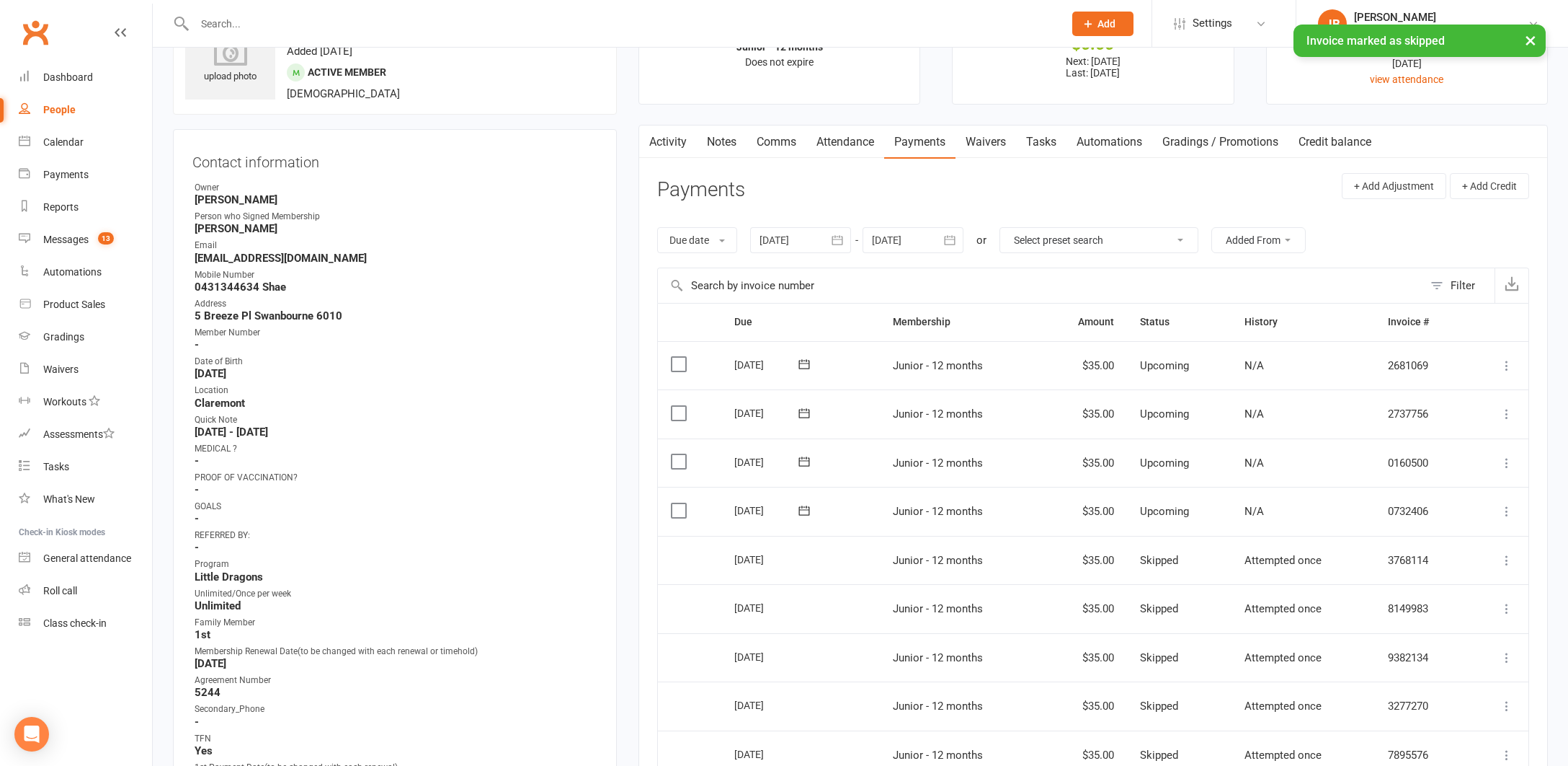
click at [786, 237] on div at bounding box center [800, 239] width 101 height 26
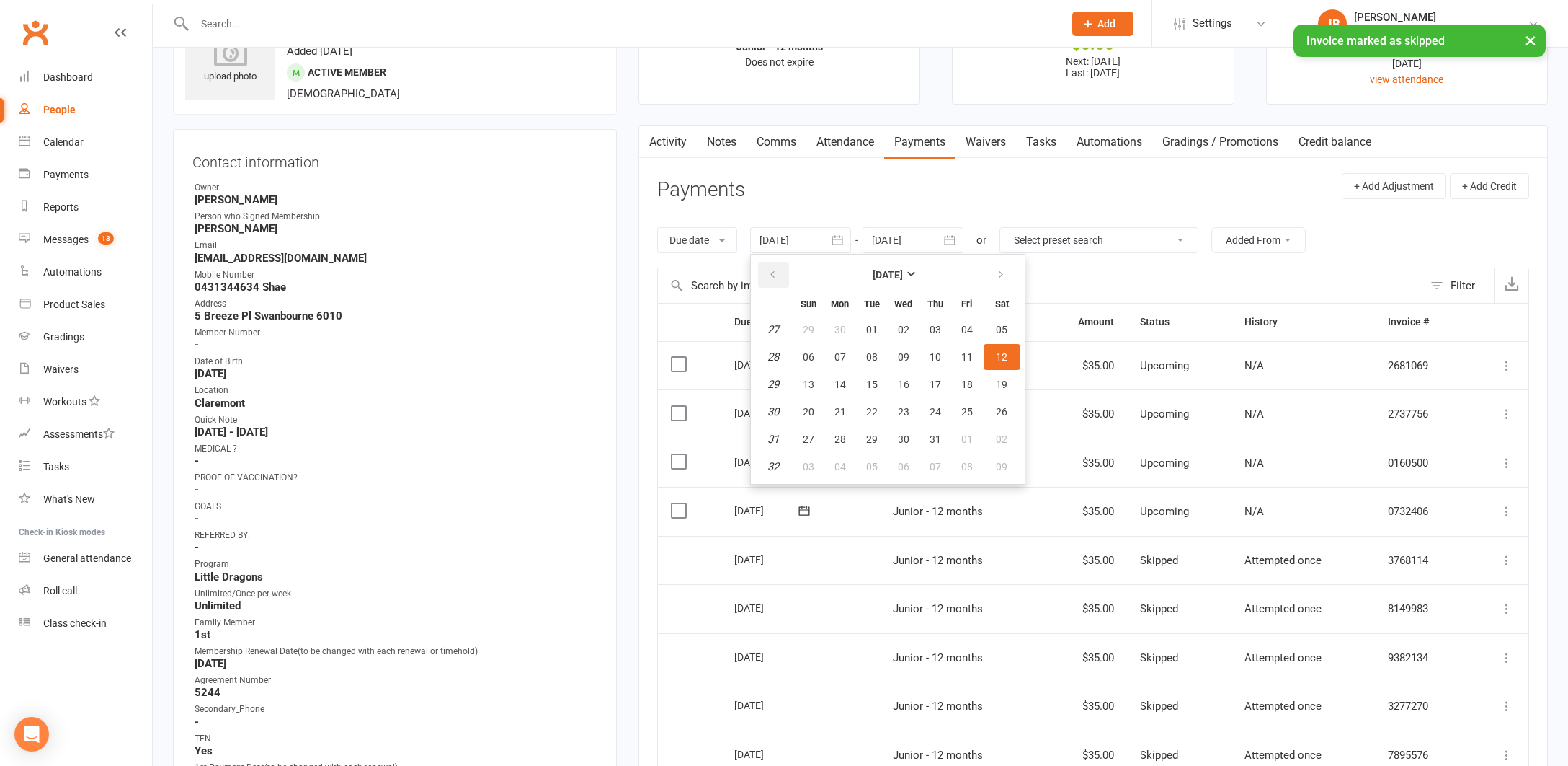
click at [776, 275] on icon "button" at bounding box center [772, 275] width 10 height 12
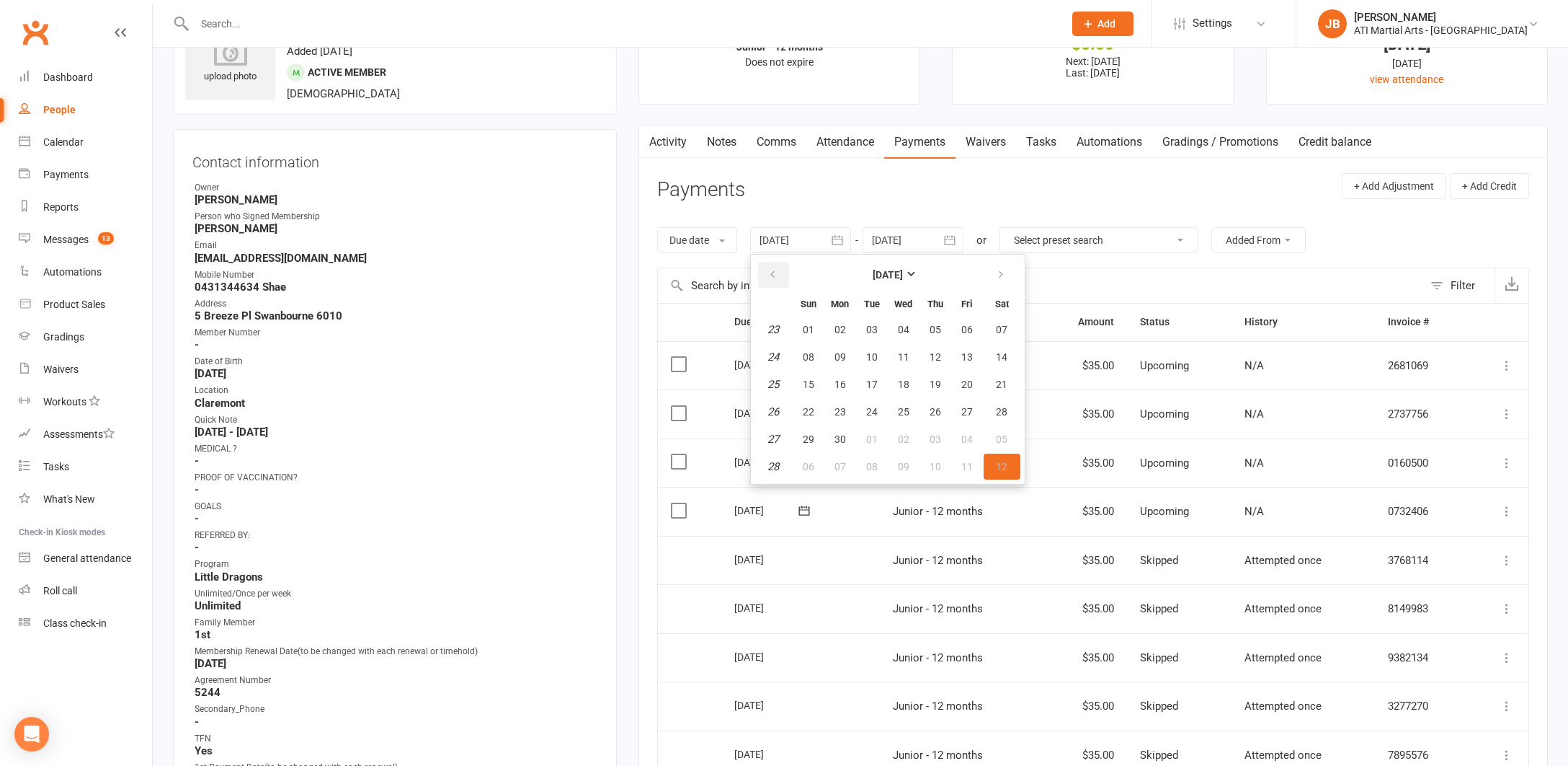
click at [776, 275] on icon "button" at bounding box center [772, 275] width 10 height 12
click at [1002, 439] on span "31" at bounding box center [1002, 440] width 12 height 12
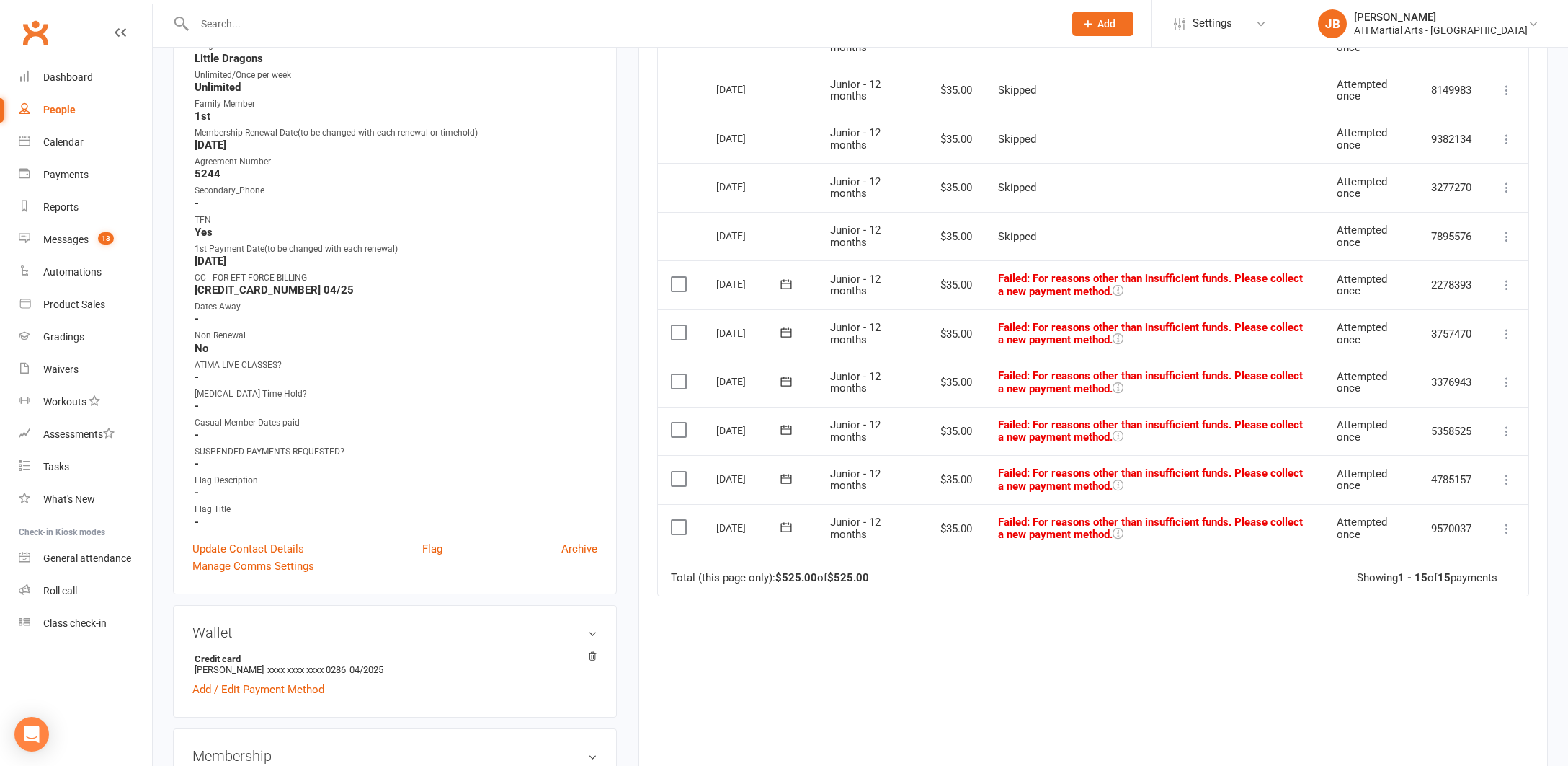
scroll to position [592, 0]
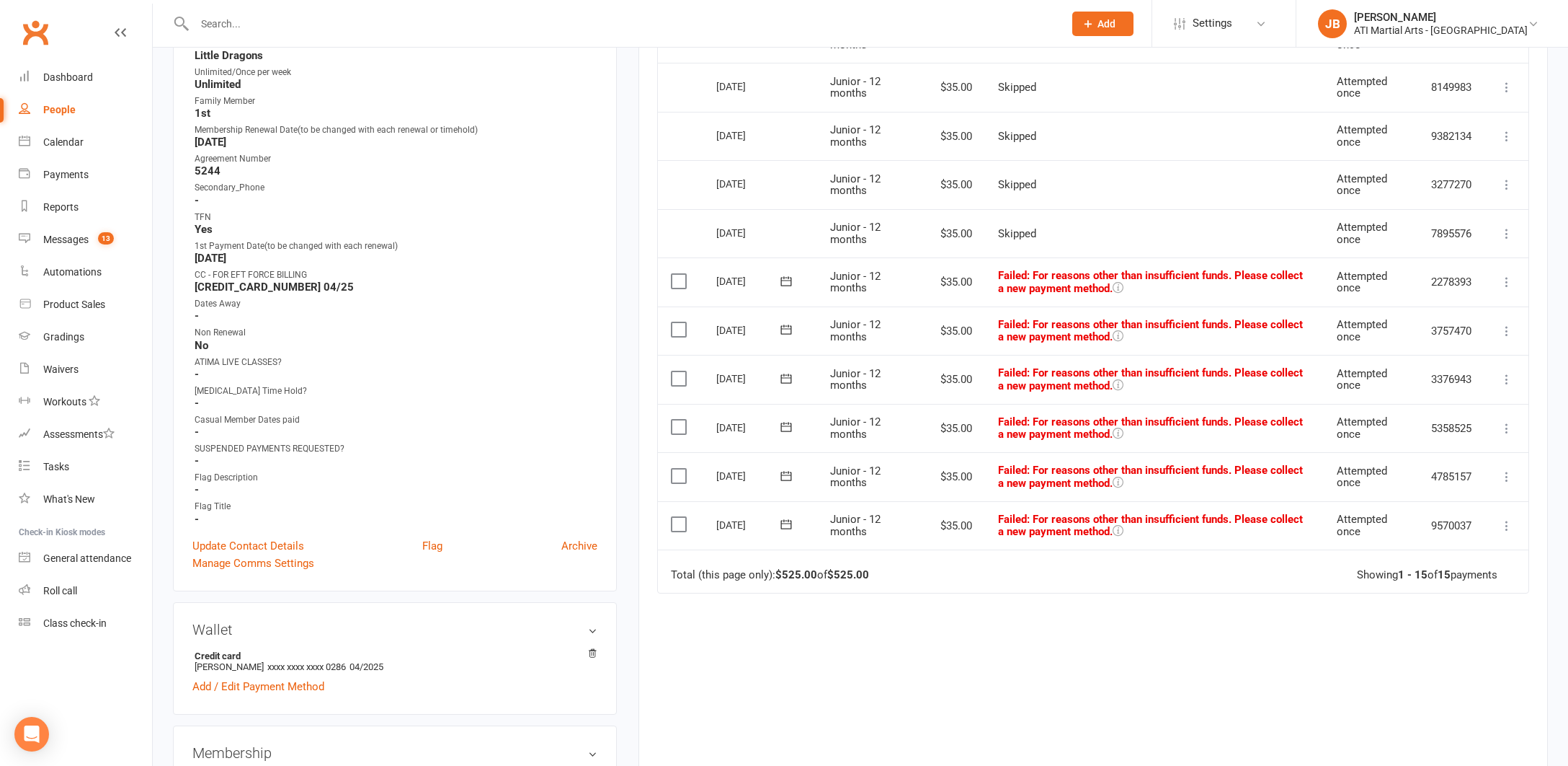
click at [1506, 277] on icon at bounding box center [1506, 281] width 14 height 14
click at [1402, 392] on link "Skip" at bounding box center [1443, 396] width 143 height 28
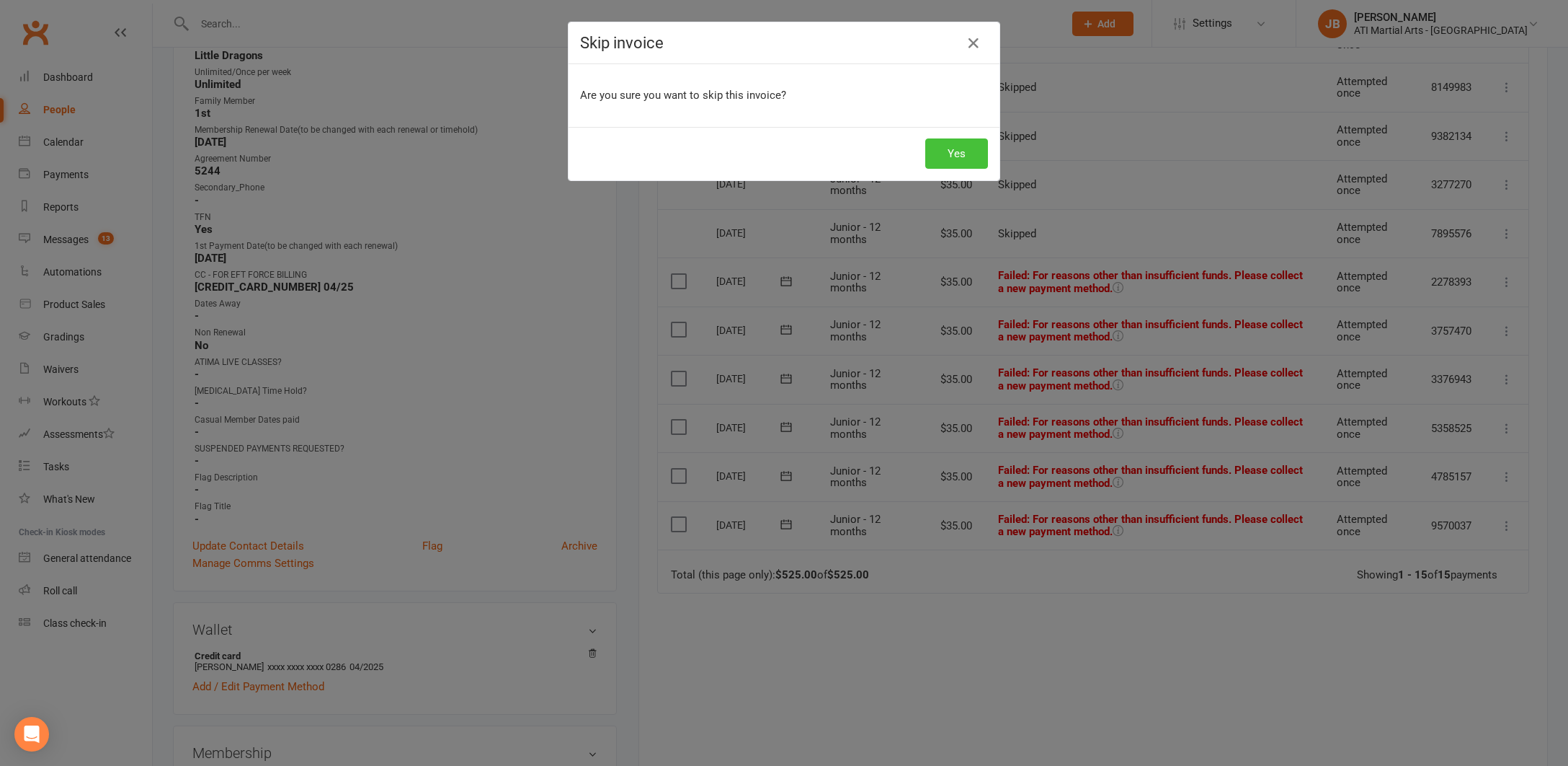
click at [966, 157] on button "Yes" at bounding box center [956, 153] width 63 height 30
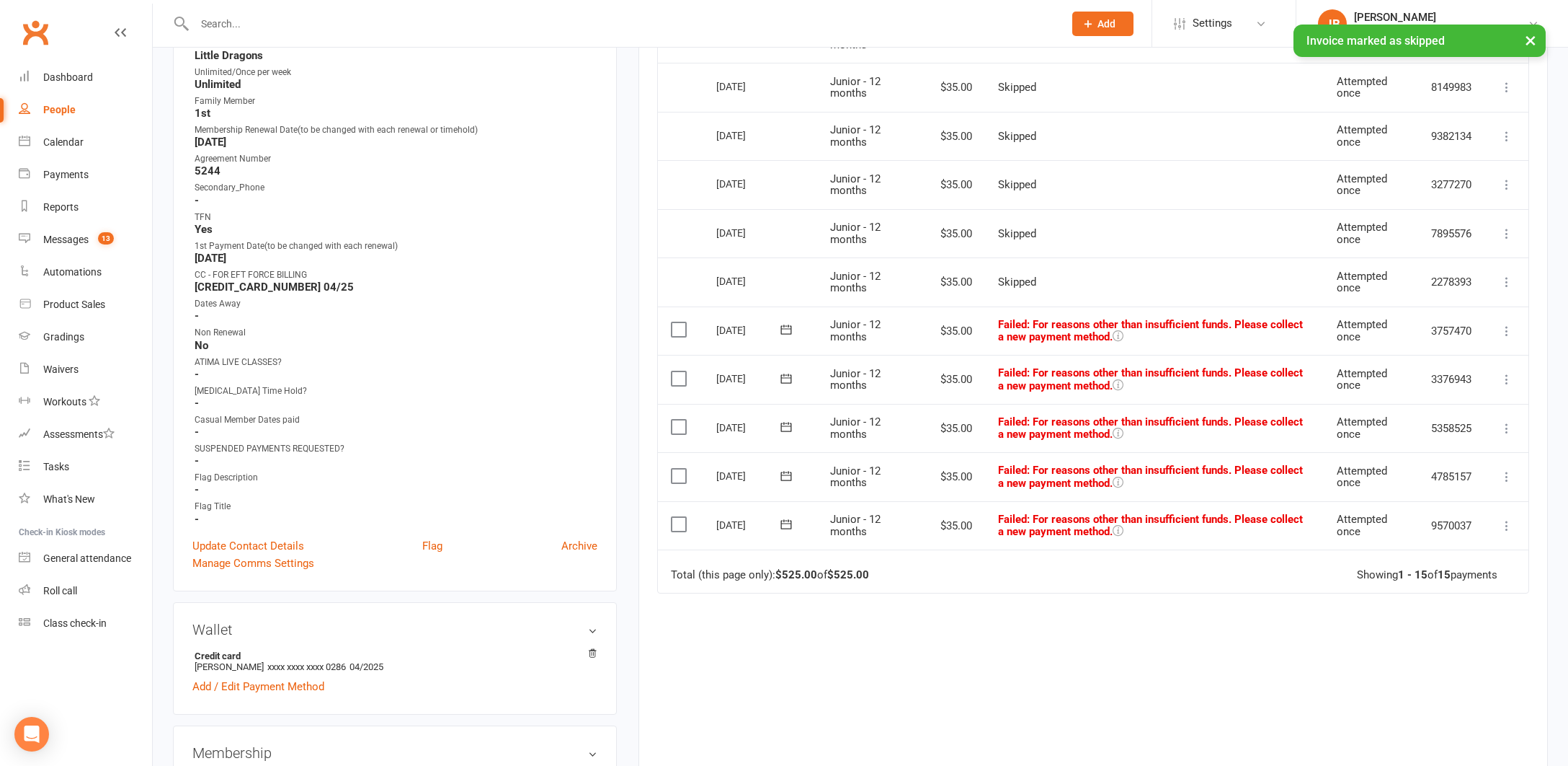
click at [1506, 325] on icon at bounding box center [1506, 331] width 14 height 14
click at [1404, 439] on link "Skip" at bounding box center [1443, 445] width 143 height 28
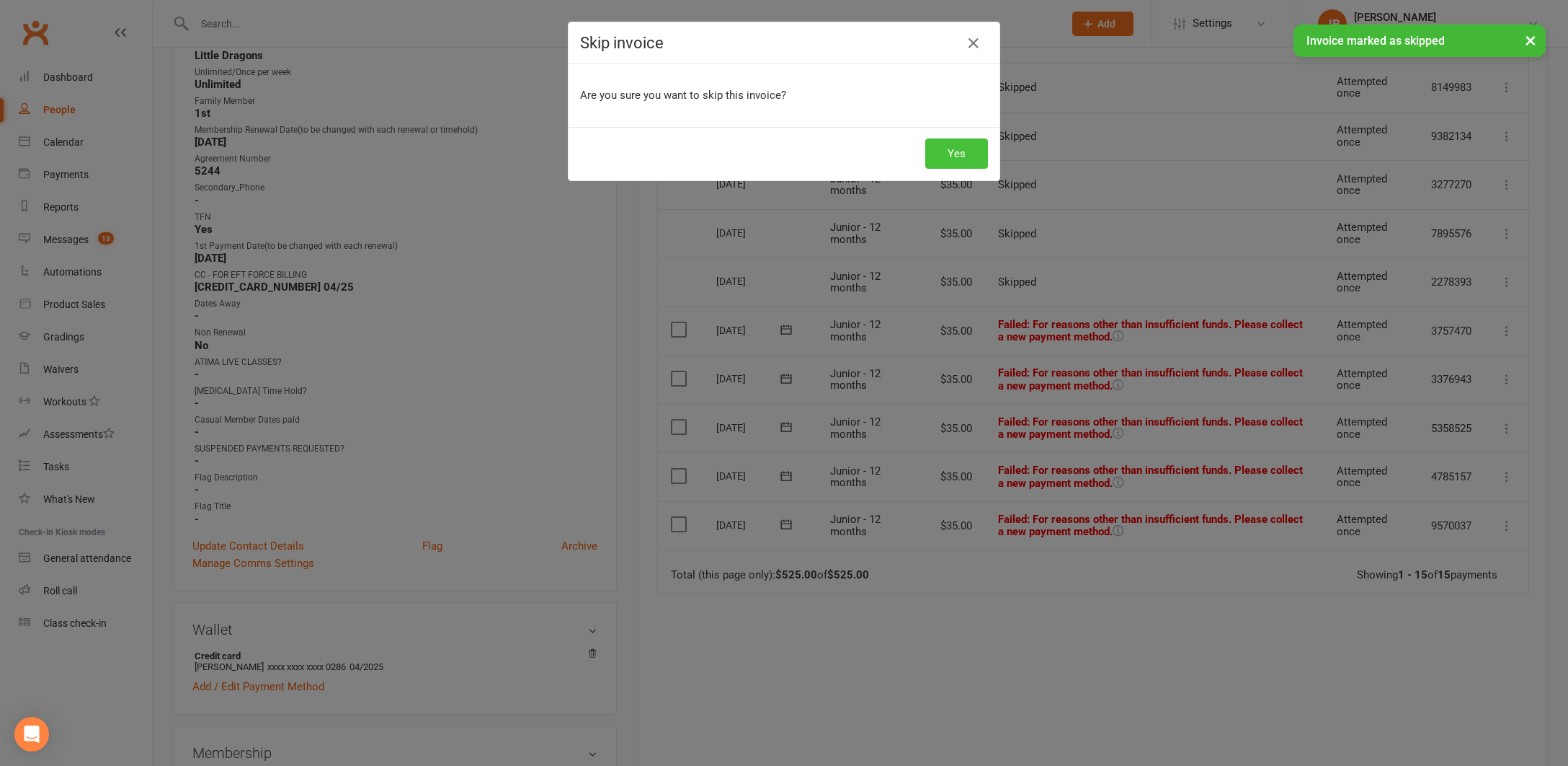
click at [955, 149] on button "Yes" at bounding box center [956, 153] width 63 height 30
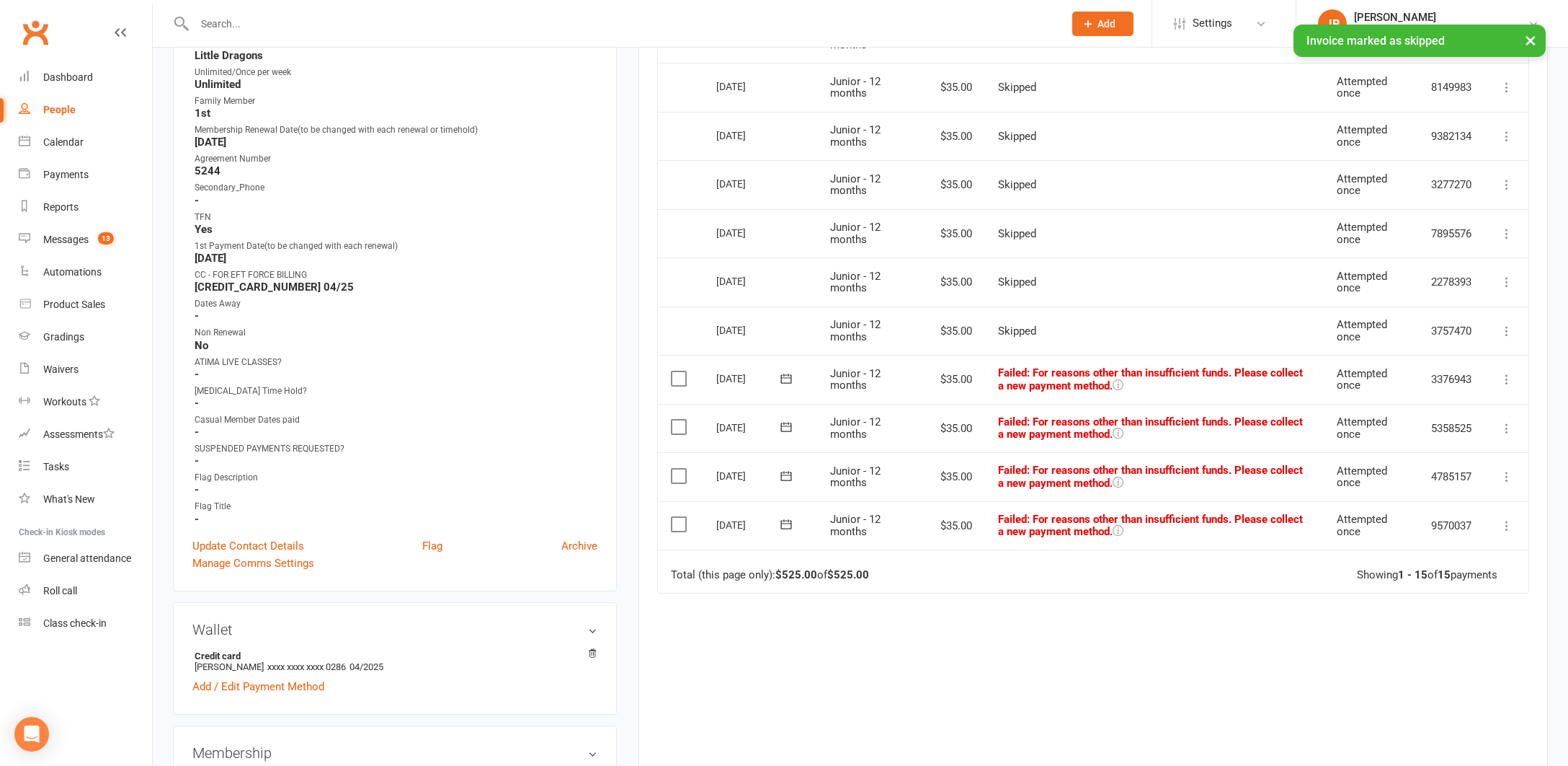
click at [1509, 373] on icon at bounding box center [1506, 378] width 14 height 14
click at [1400, 490] on link "Skip" at bounding box center [1443, 494] width 143 height 28
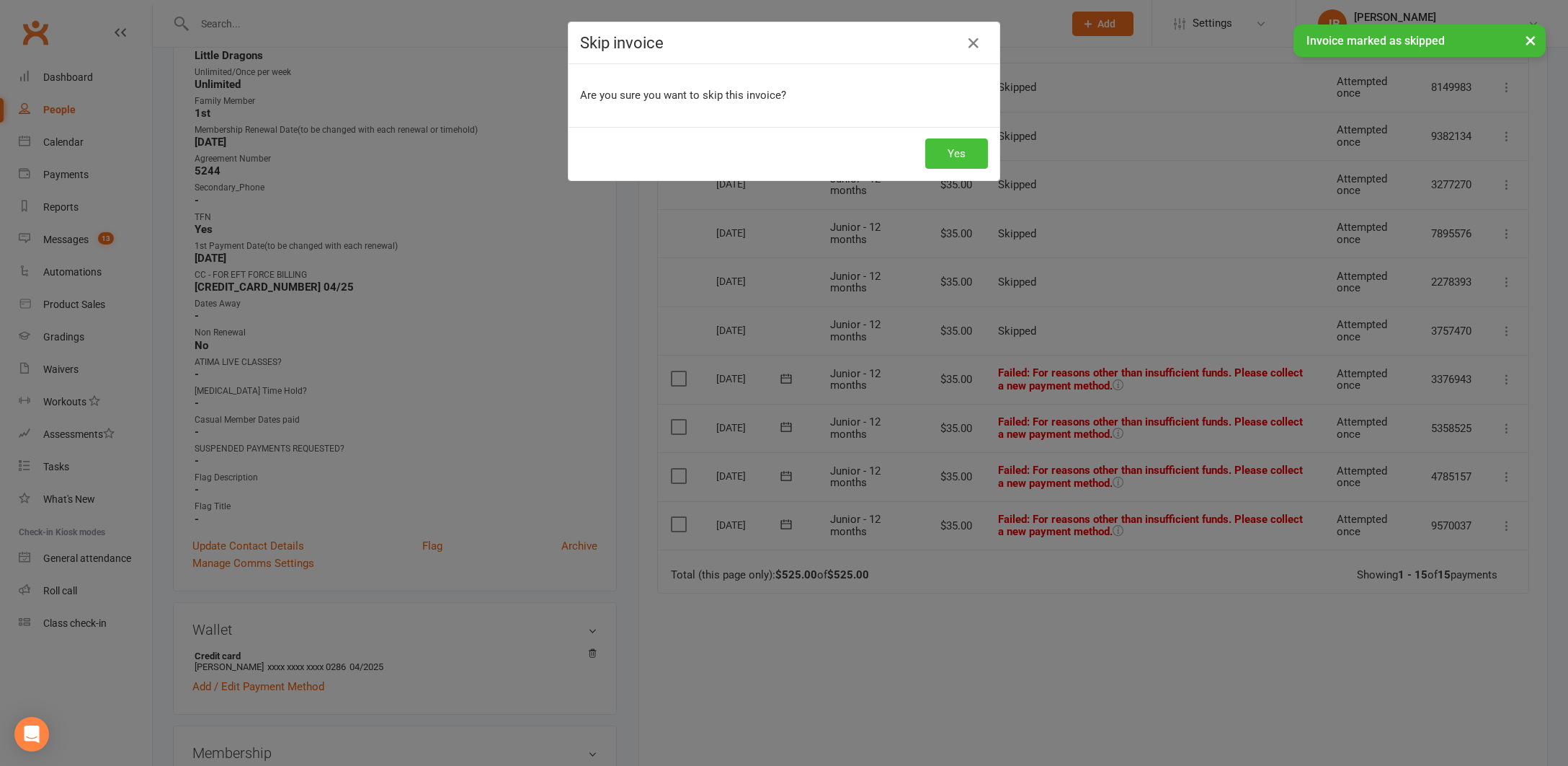
click at [965, 157] on button "Yes" at bounding box center [956, 153] width 63 height 30
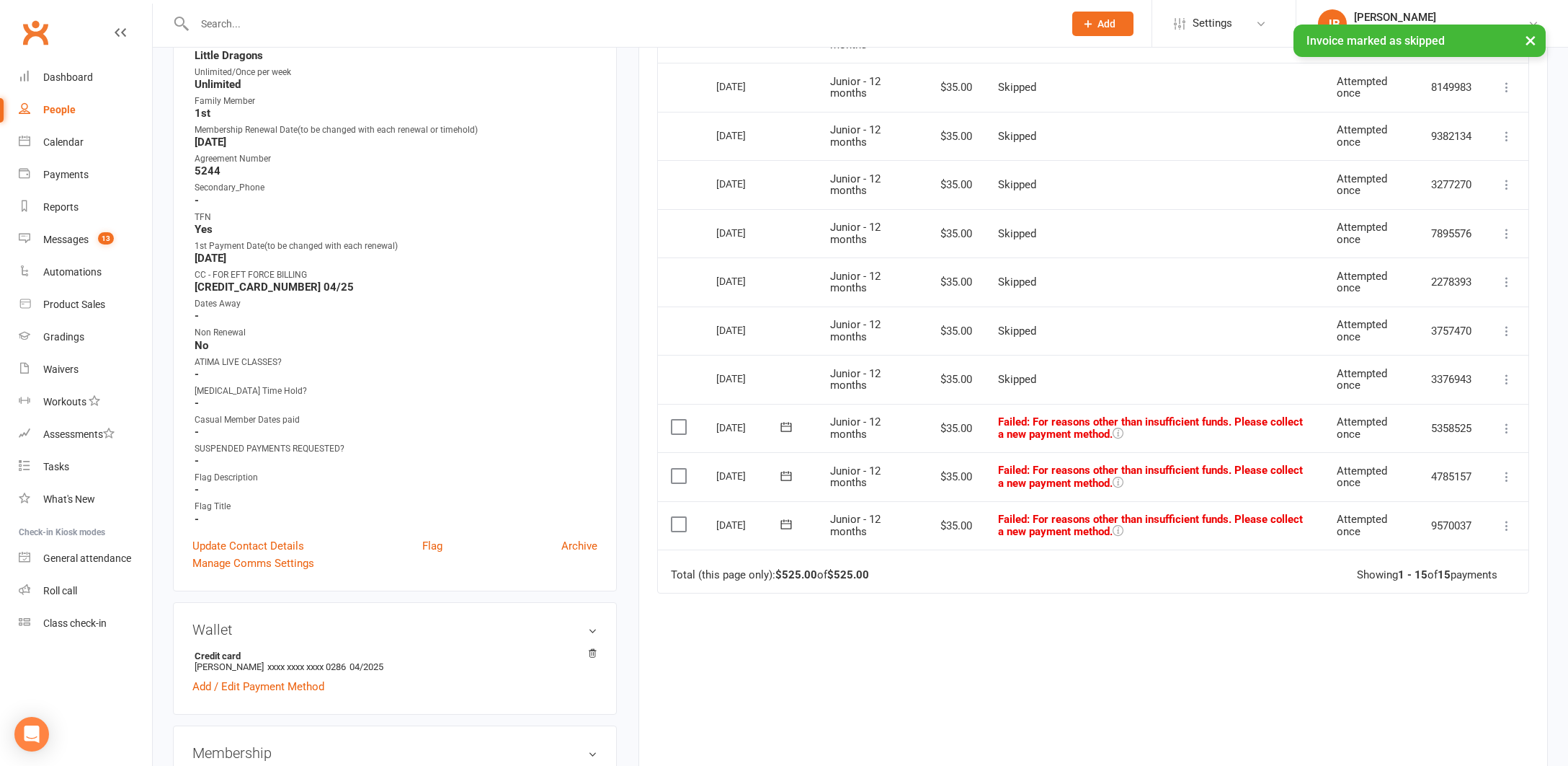
click at [1506, 424] on icon at bounding box center [1506, 428] width 14 height 14
click at [1398, 539] on link "Skip" at bounding box center [1443, 542] width 143 height 28
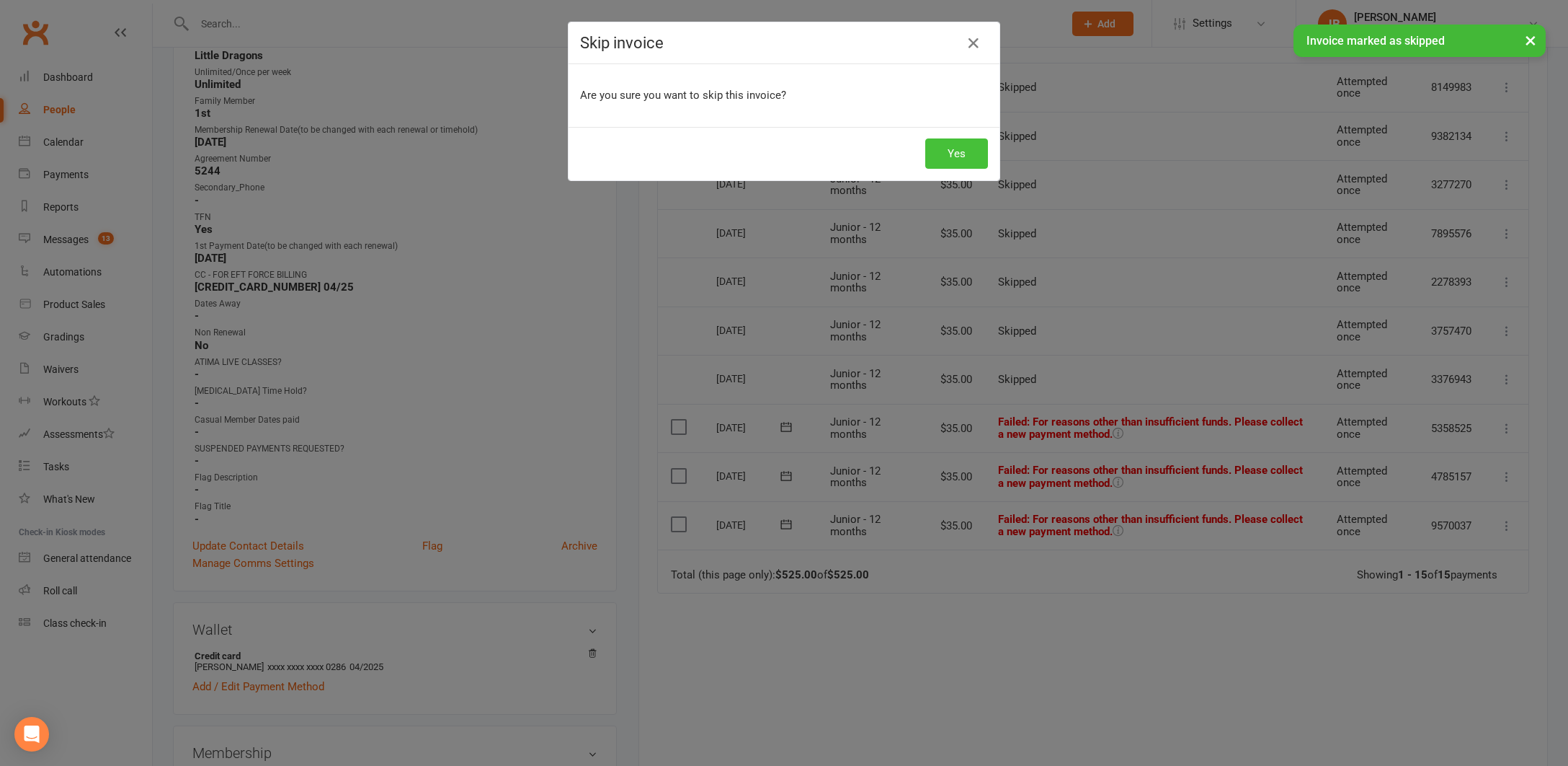
click at [954, 157] on button "Yes" at bounding box center [956, 153] width 63 height 30
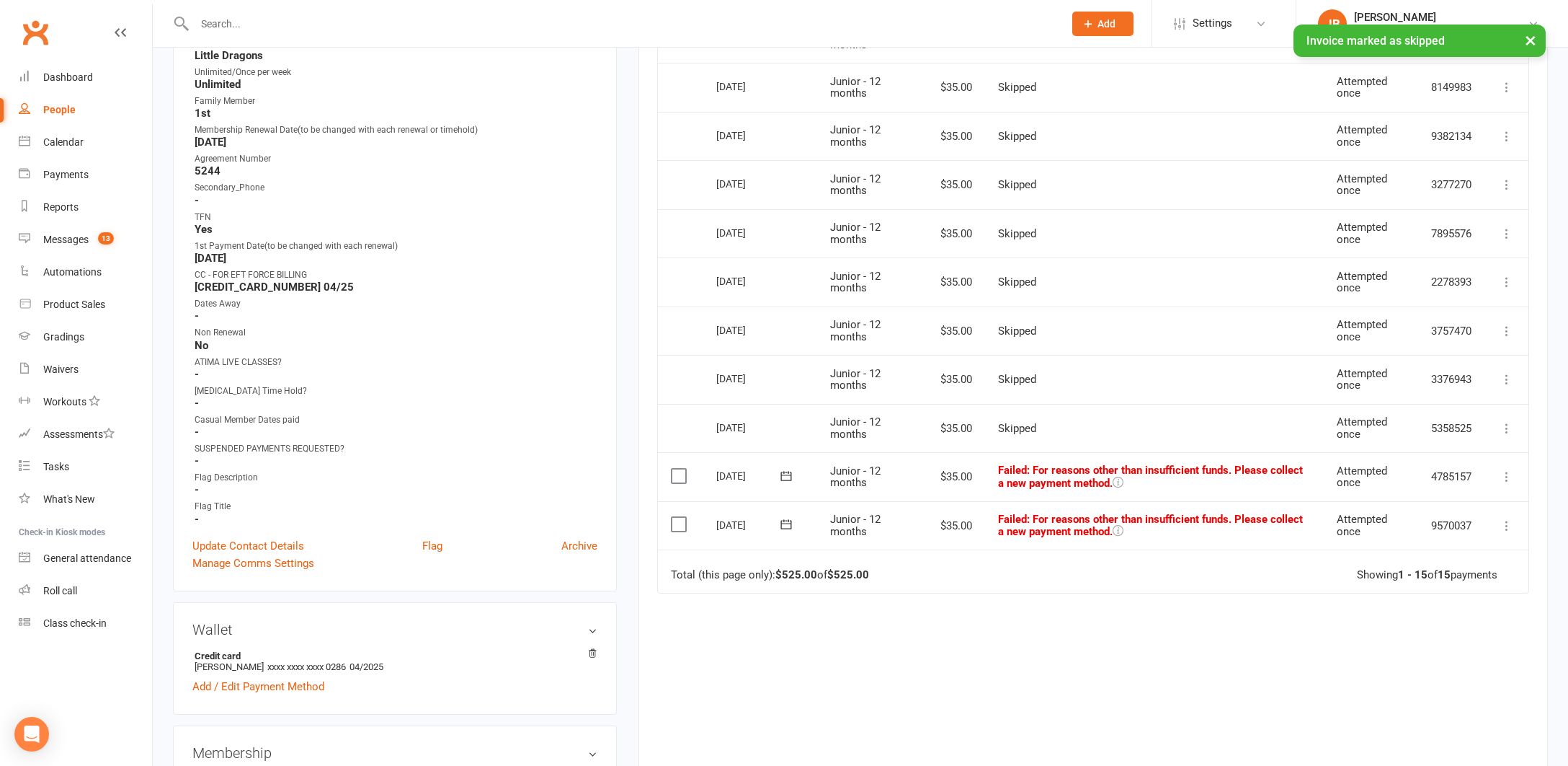
click at [1508, 472] on icon at bounding box center [1506, 476] width 14 height 14
click at [1403, 589] on link "Skip" at bounding box center [1443, 591] width 143 height 28
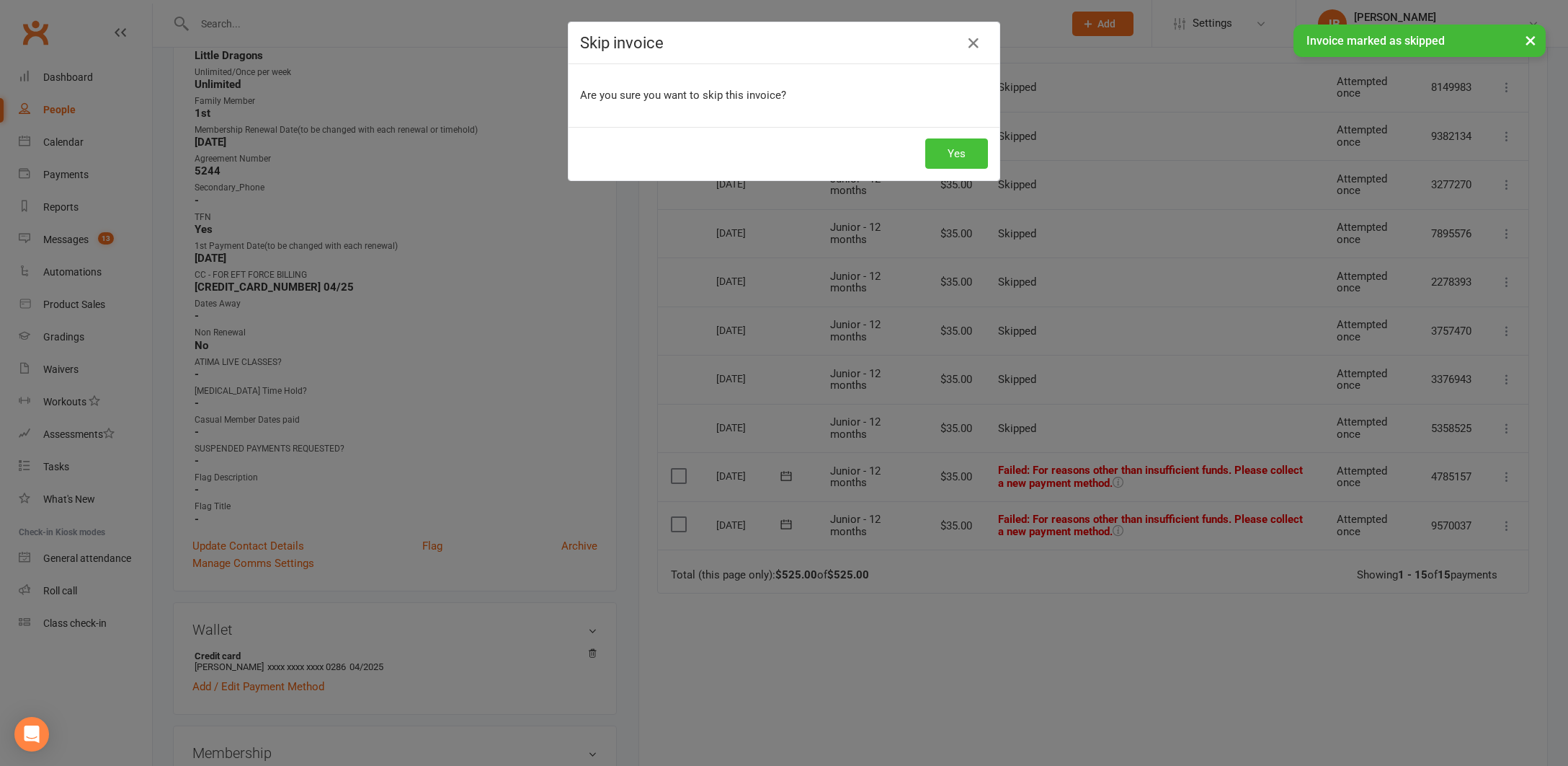
click at [940, 150] on button "Yes" at bounding box center [956, 153] width 63 height 30
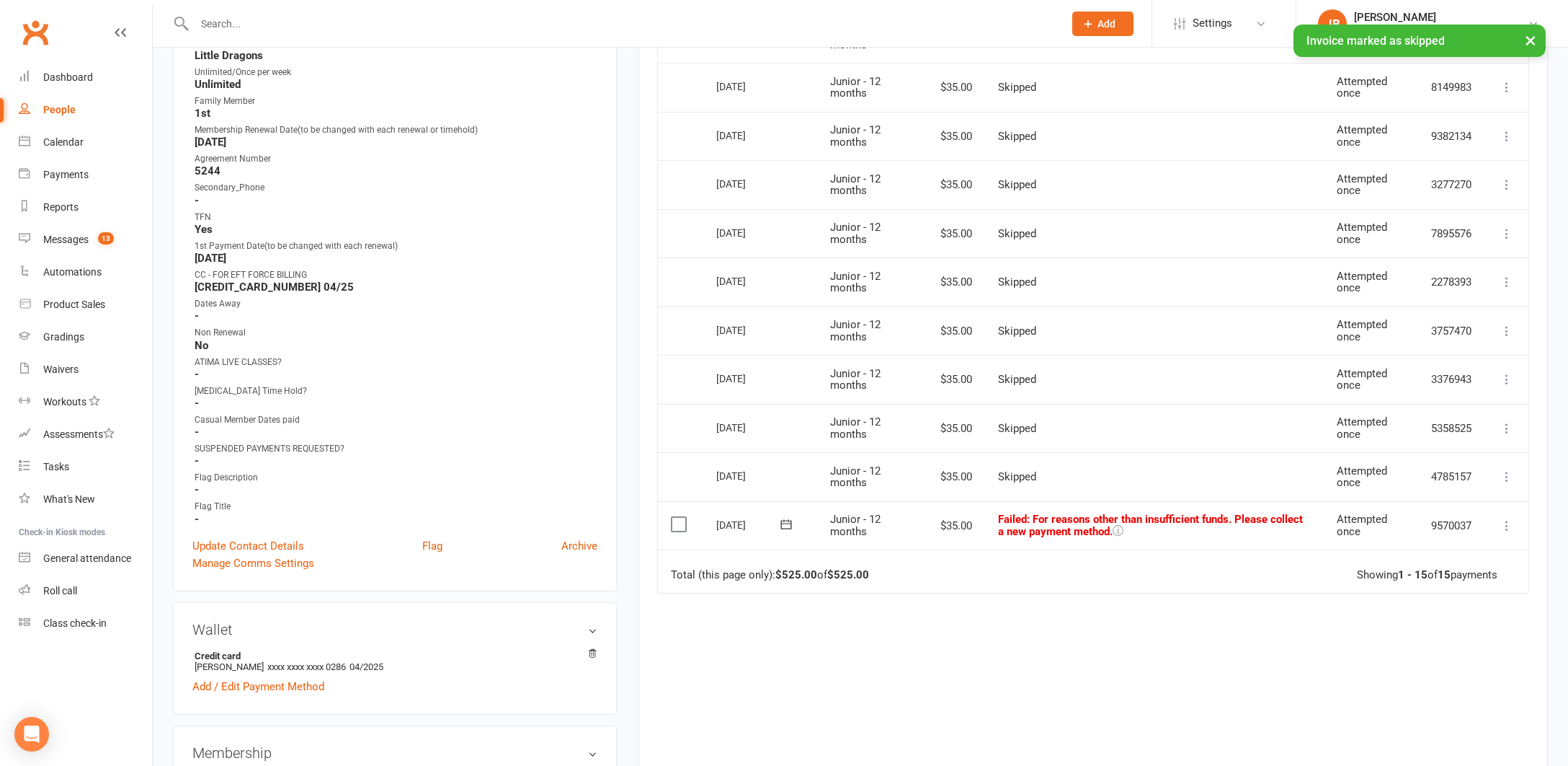
click at [1509, 520] on icon at bounding box center [1506, 525] width 14 height 14
click at [1391, 634] on link "Skip" at bounding box center [1443, 640] width 143 height 28
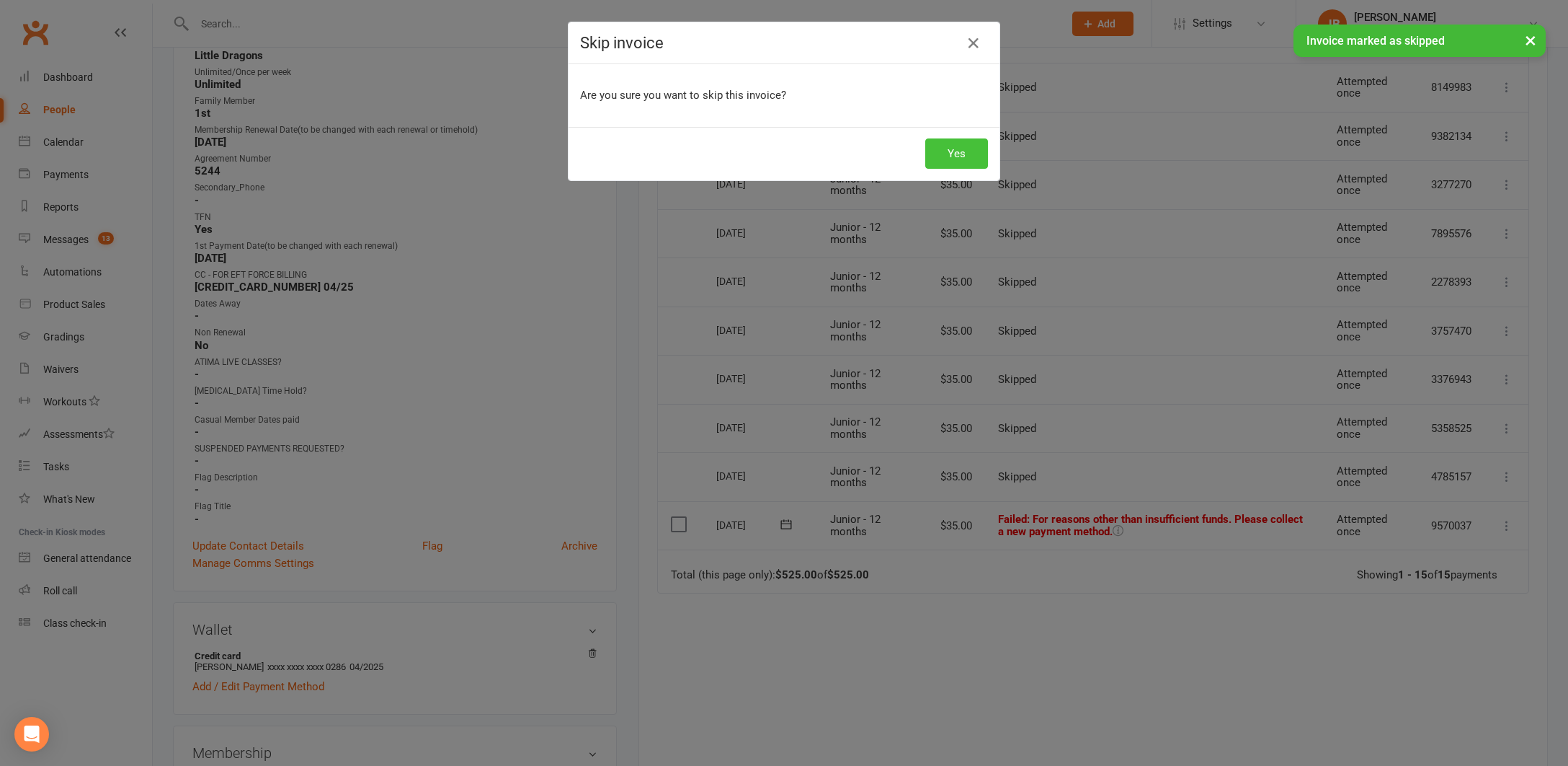
click at [942, 152] on button "Yes" at bounding box center [956, 153] width 63 height 30
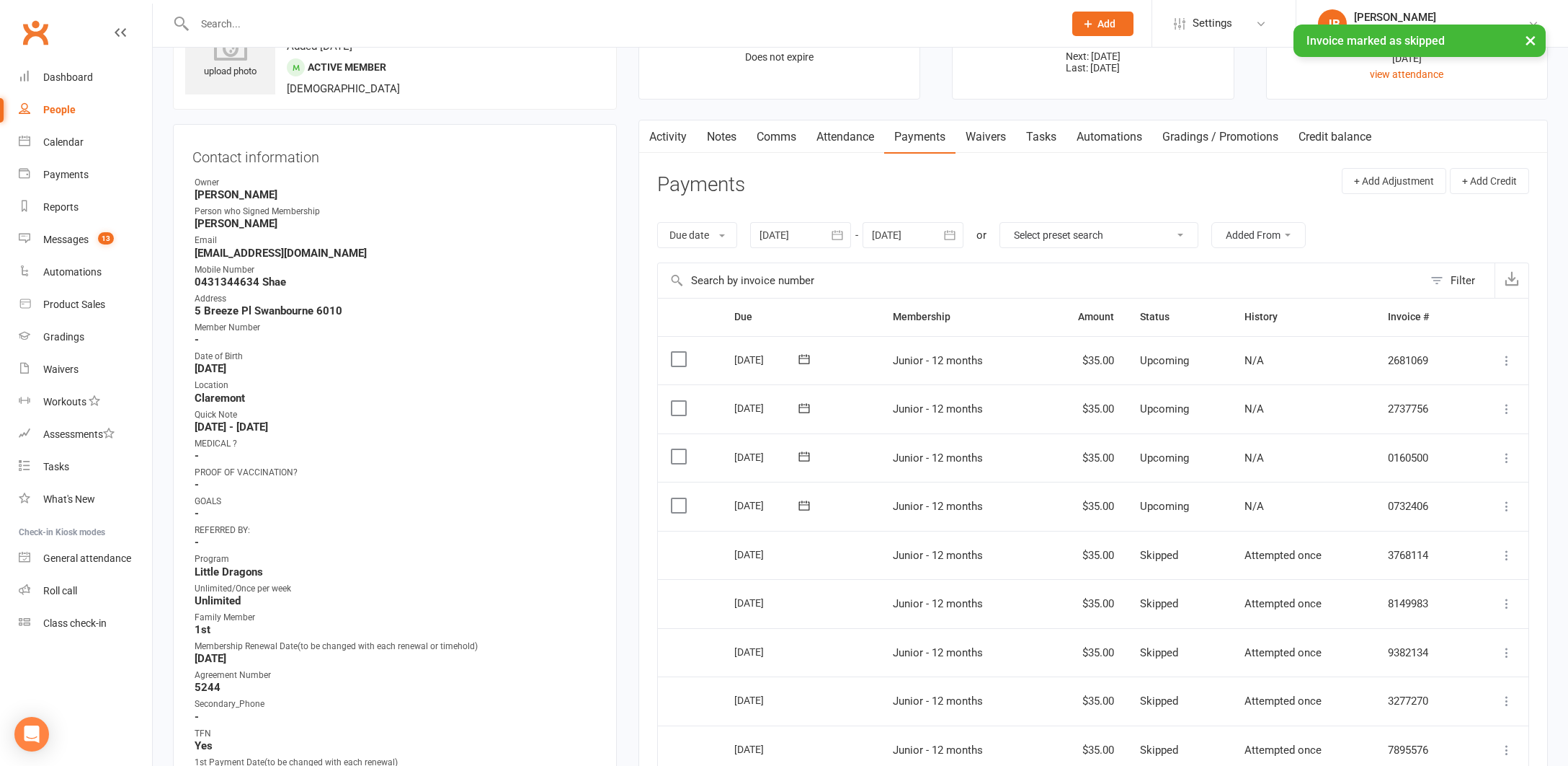
scroll to position [64, 0]
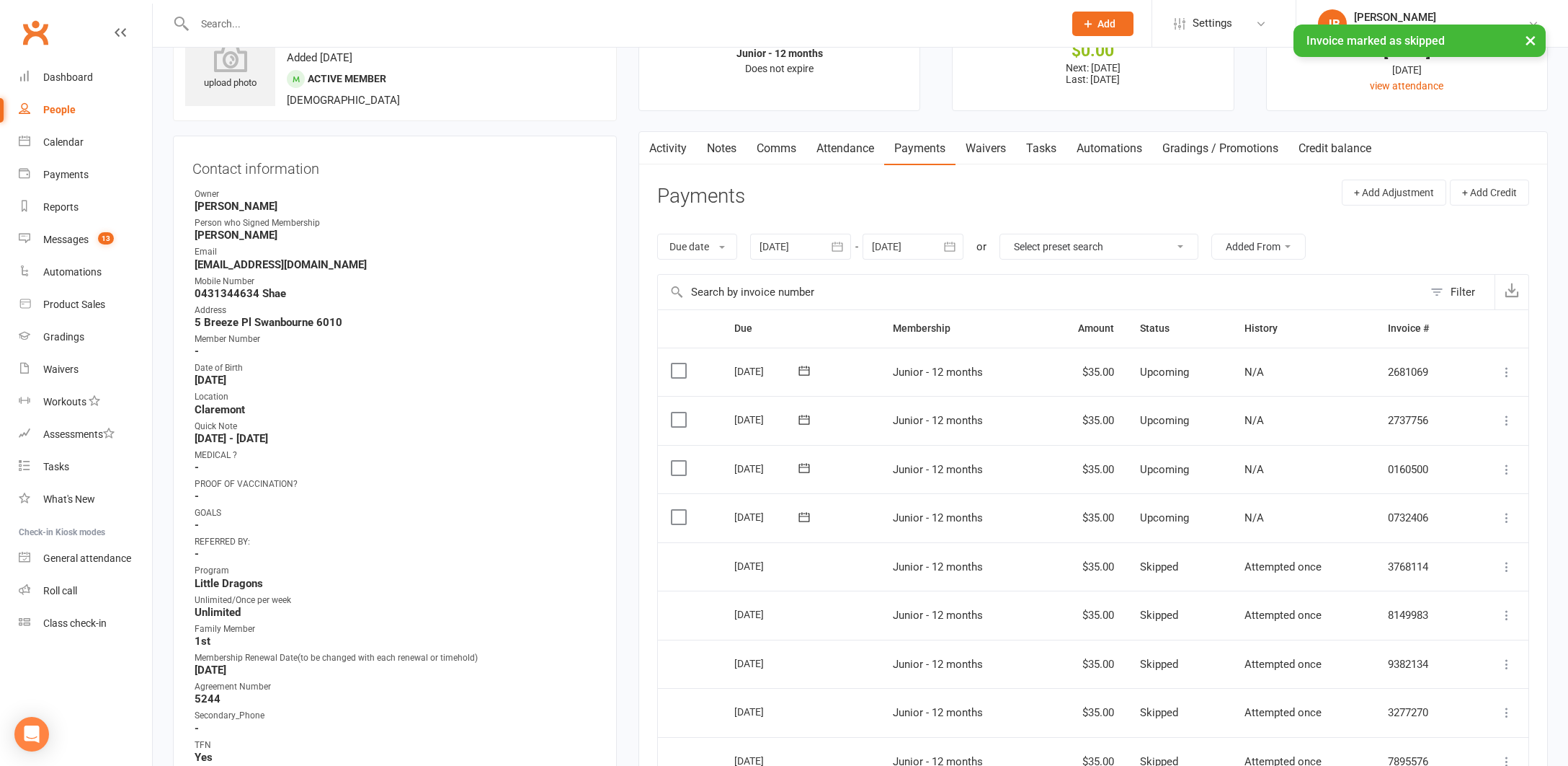
click at [790, 244] on div at bounding box center [800, 246] width 101 height 26
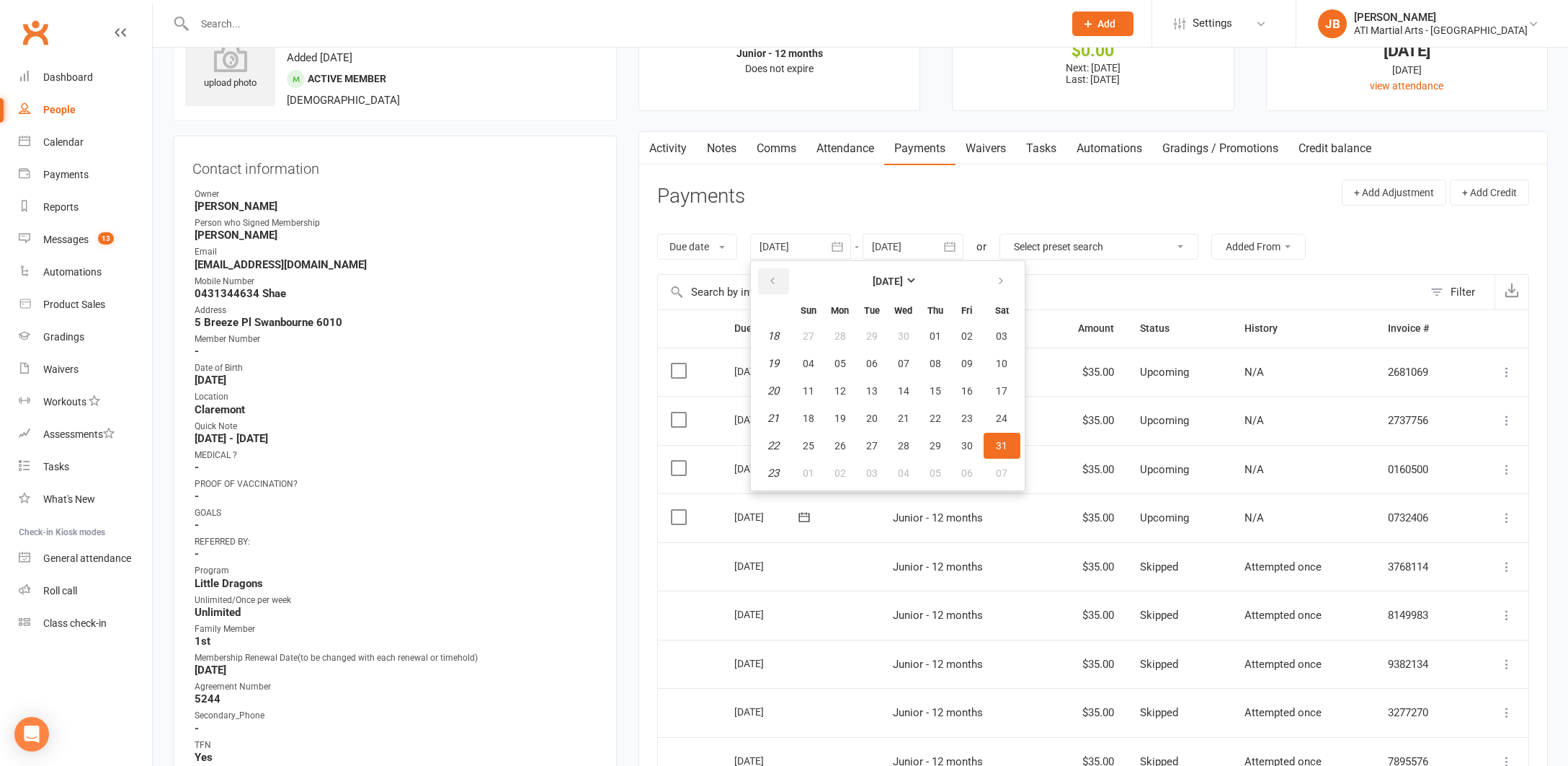
click at [776, 280] on icon "button" at bounding box center [772, 281] width 10 height 12
click at [904, 442] on span "30" at bounding box center [904, 445] width 12 height 12
type input "30 Apr 2025"
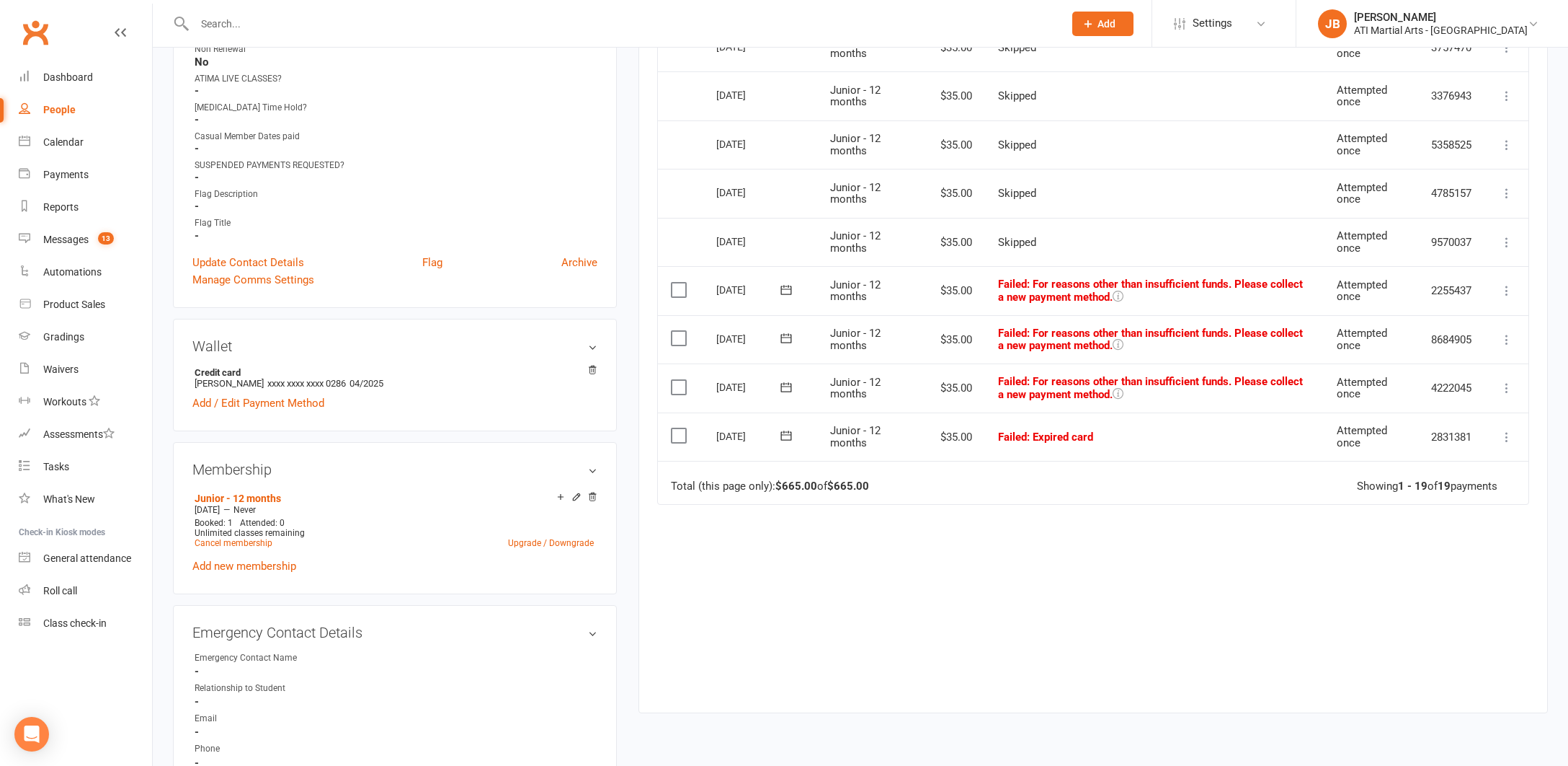
scroll to position [979, 0]
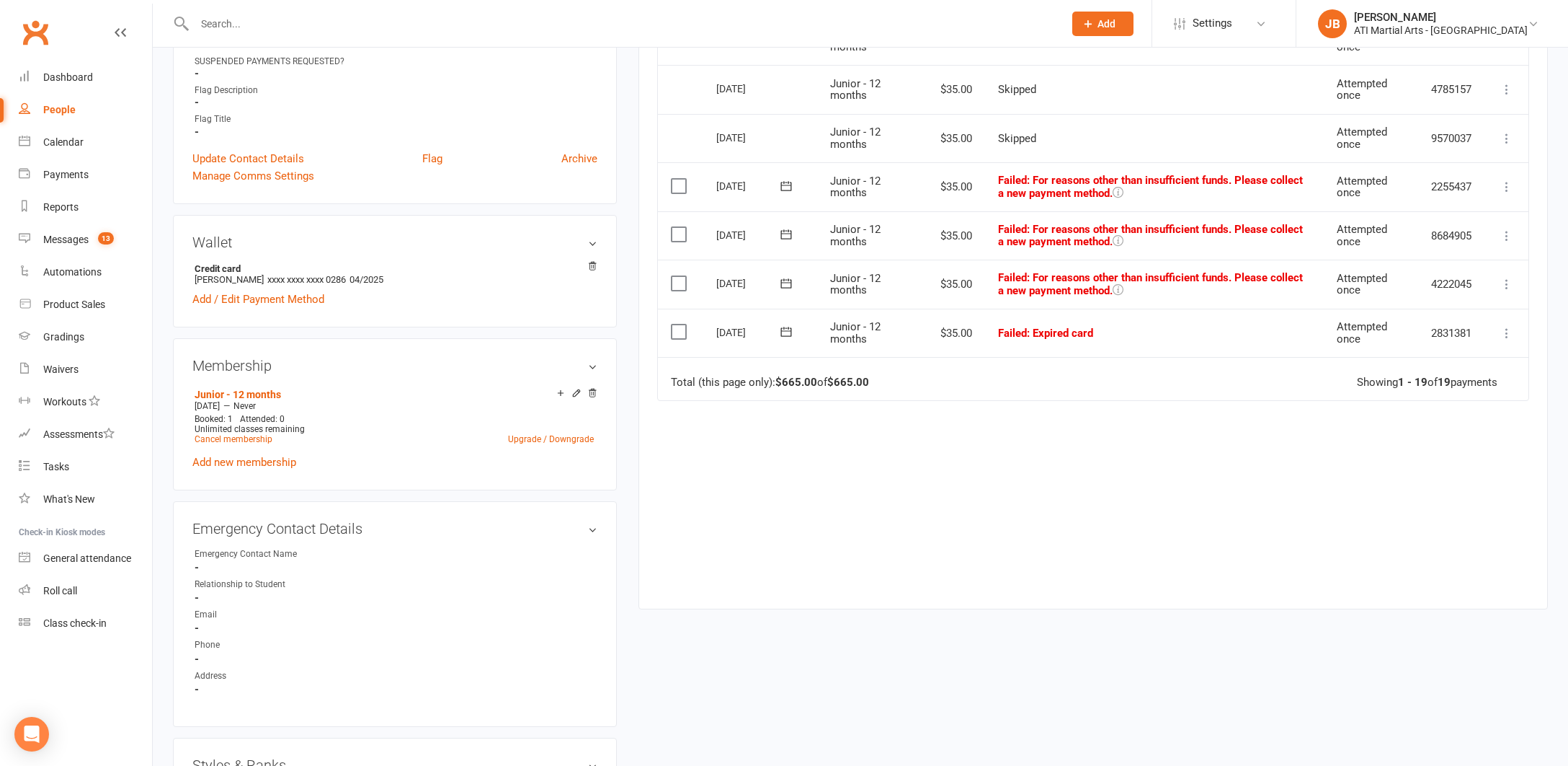
click at [1508, 179] on icon at bounding box center [1506, 186] width 14 height 14
click at [1402, 291] on link "Skip" at bounding box center [1443, 301] width 143 height 28
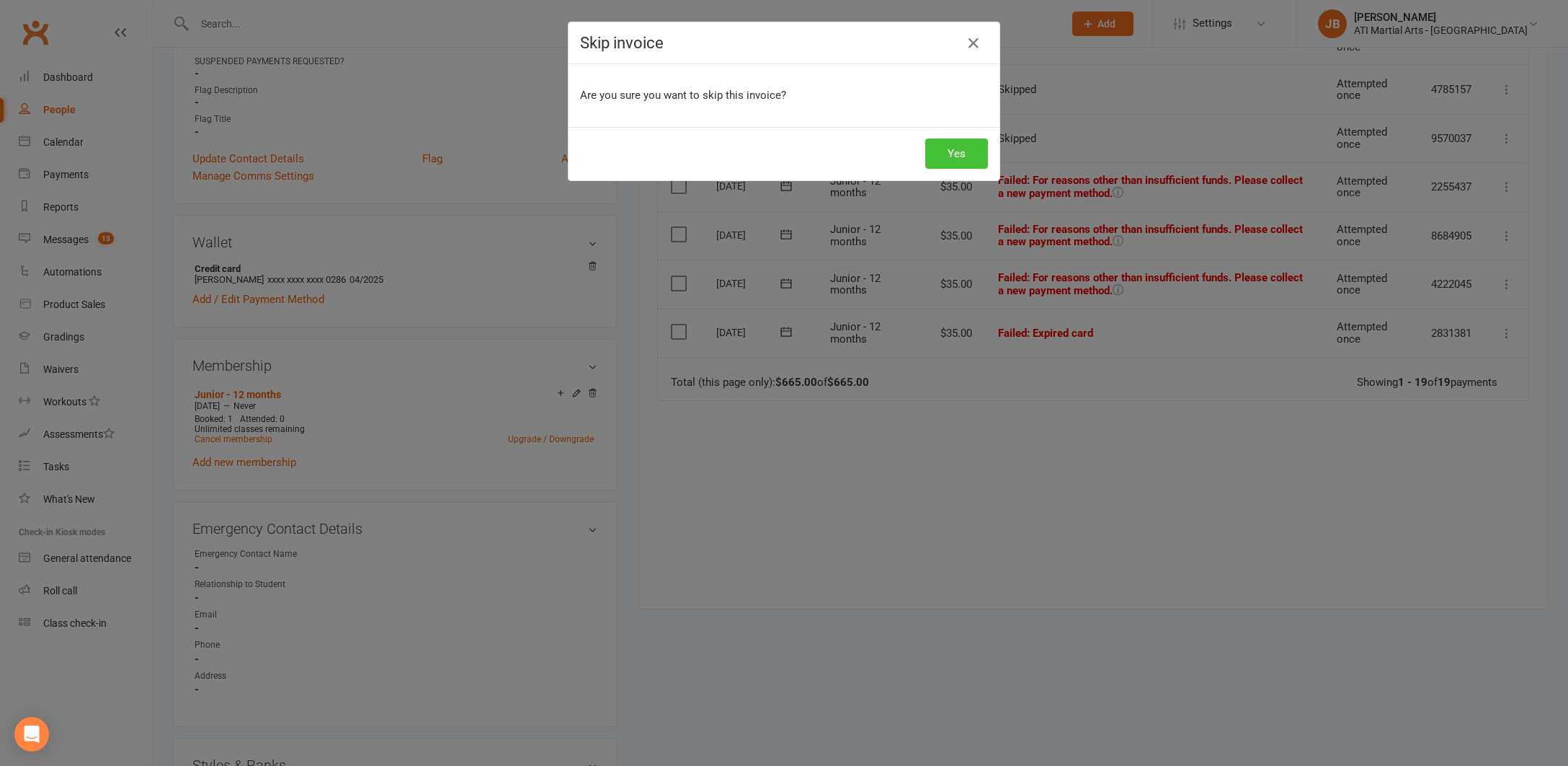
click at [933, 157] on button "Yes" at bounding box center [956, 153] width 63 height 30
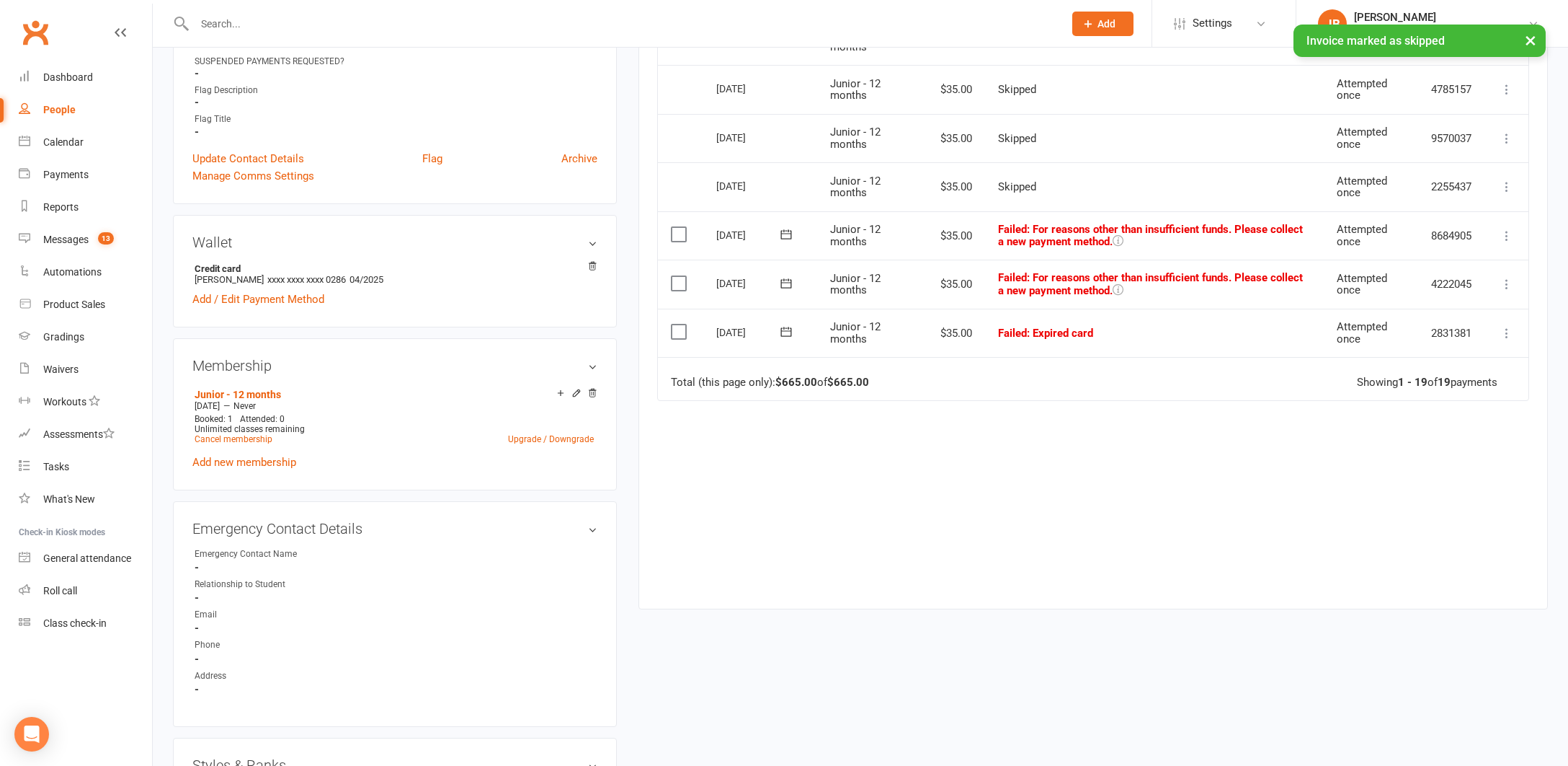
click at [1506, 229] on icon at bounding box center [1506, 235] width 14 height 14
click at [1396, 347] on link "Skip" at bounding box center [1443, 350] width 143 height 28
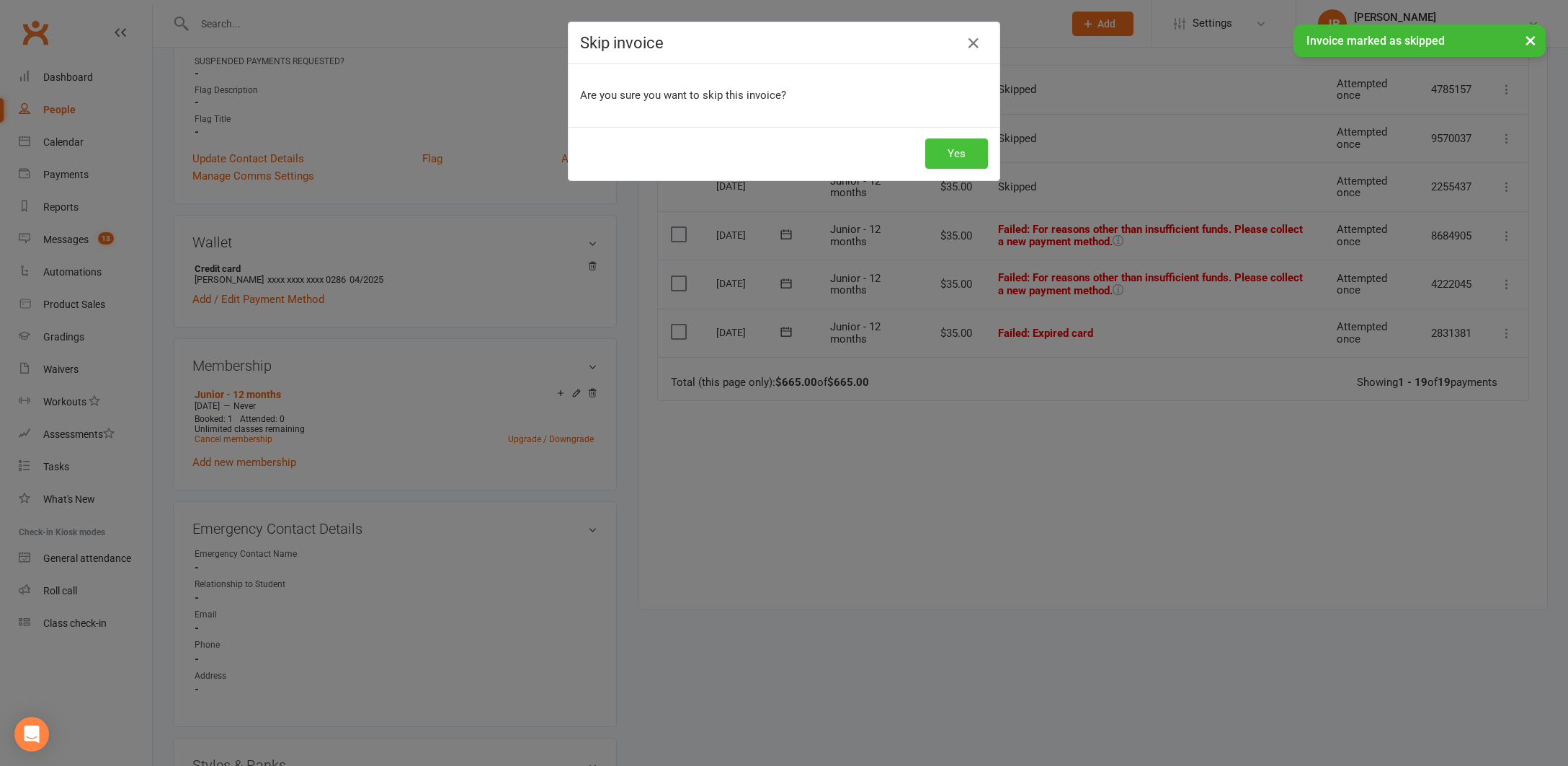
click at [970, 153] on button "Yes" at bounding box center [956, 153] width 63 height 30
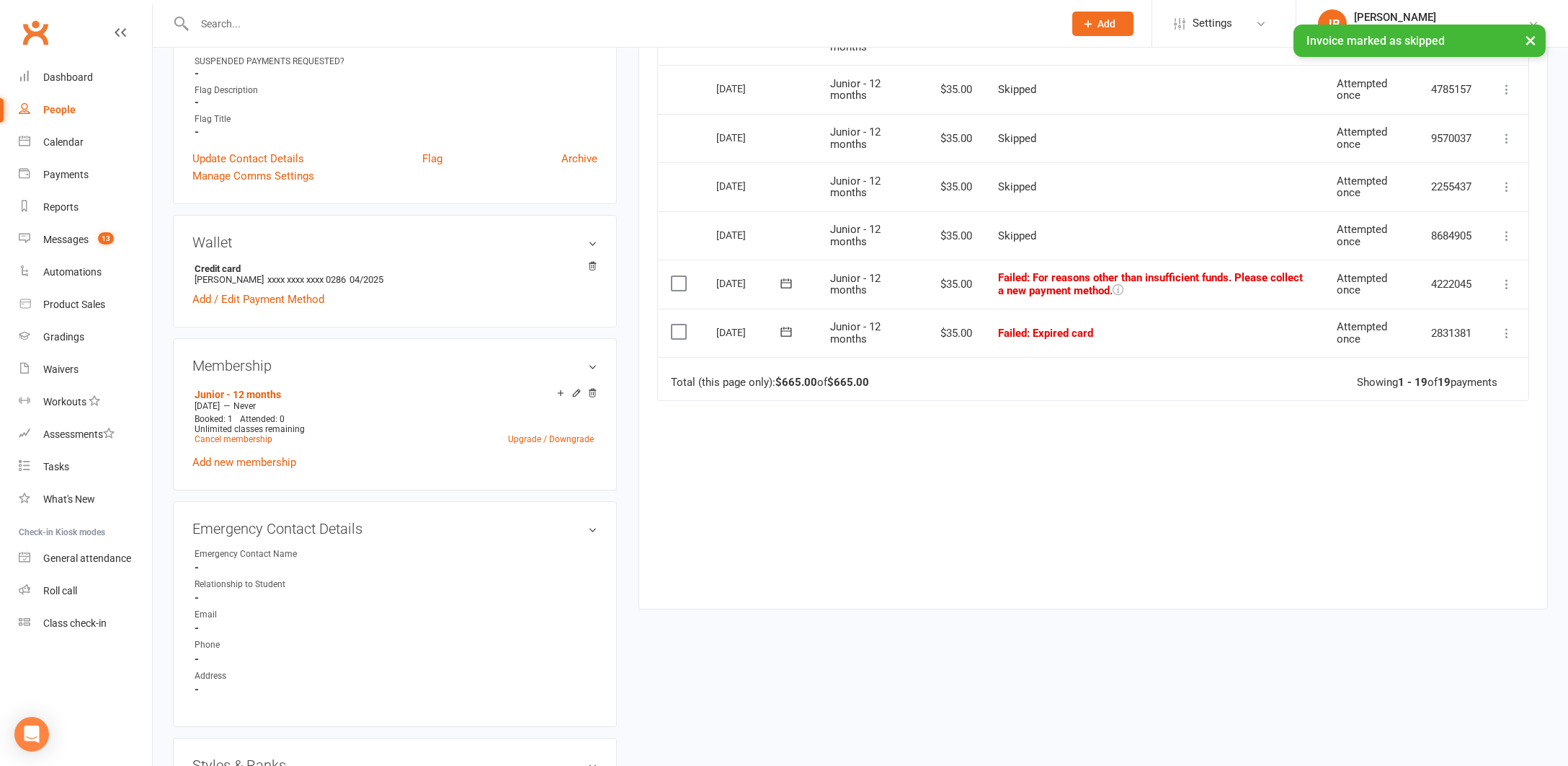
click at [1508, 277] on icon at bounding box center [1506, 284] width 14 height 14
click at [1400, 393] on link "Skip" at bounding box center [1443, 398] width 143 height 28
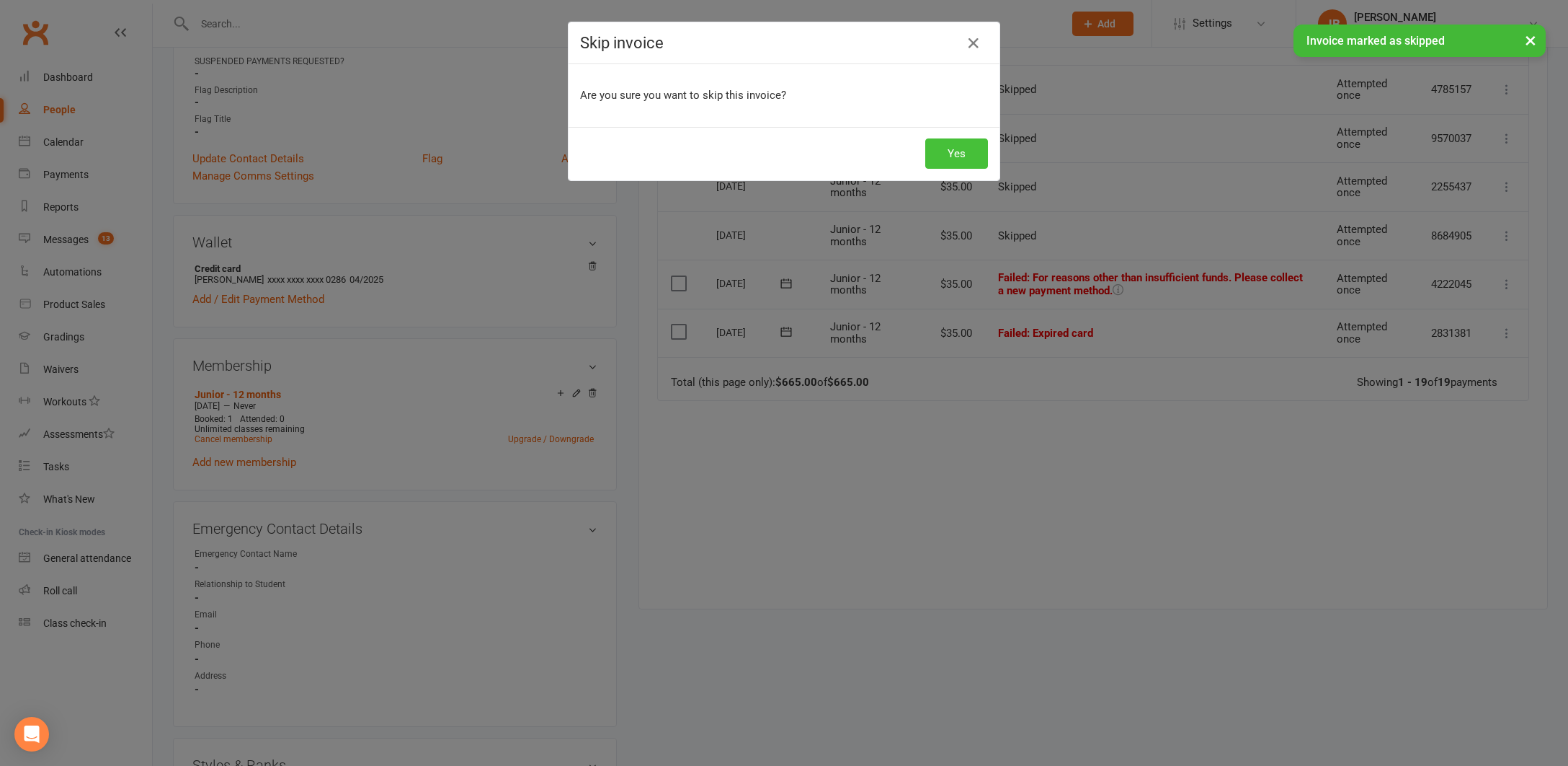
click at [982, 160] on button "Yes" at bounding box center [956, 153] width 63 height 30
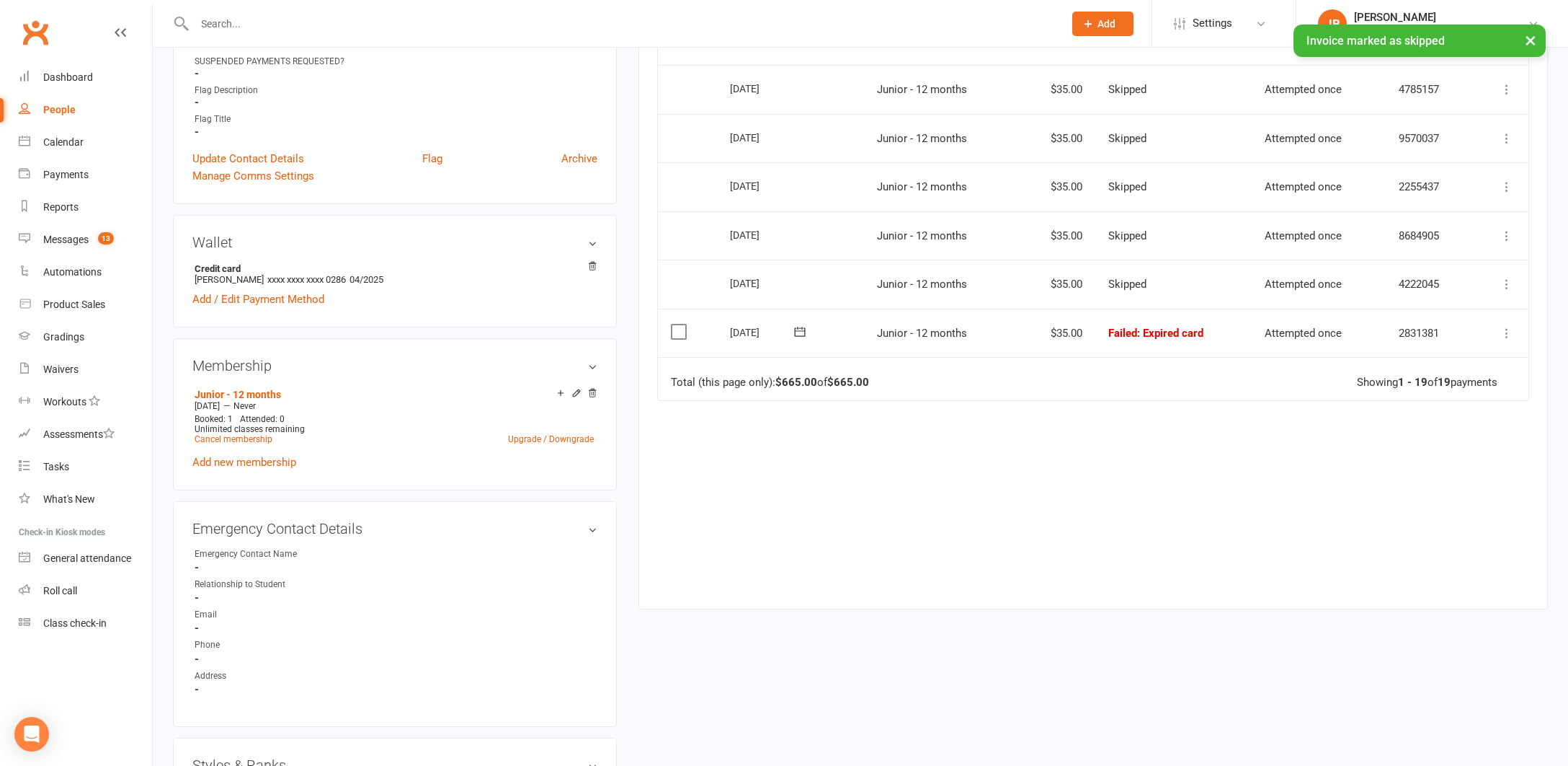
click at [1509, 326] on icon at bounding box center [1506, 332] width 14 height 14
click at [1388, 441] on link "Skip" at bounding box center [1443, 448] width 143 height 28
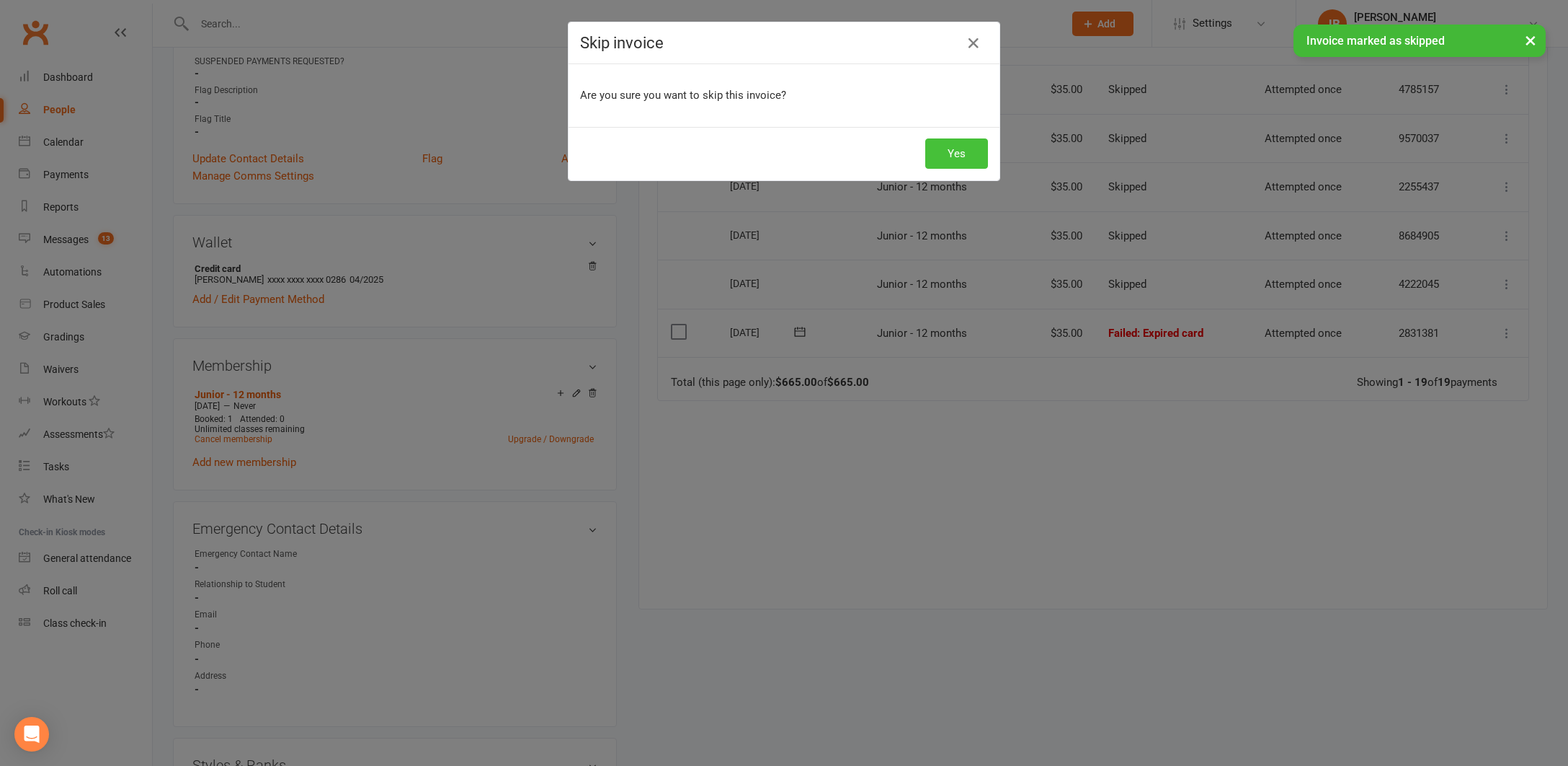
click at [956, 151] on button "Yes" at bounding box center [956, 153] width 63 height 30
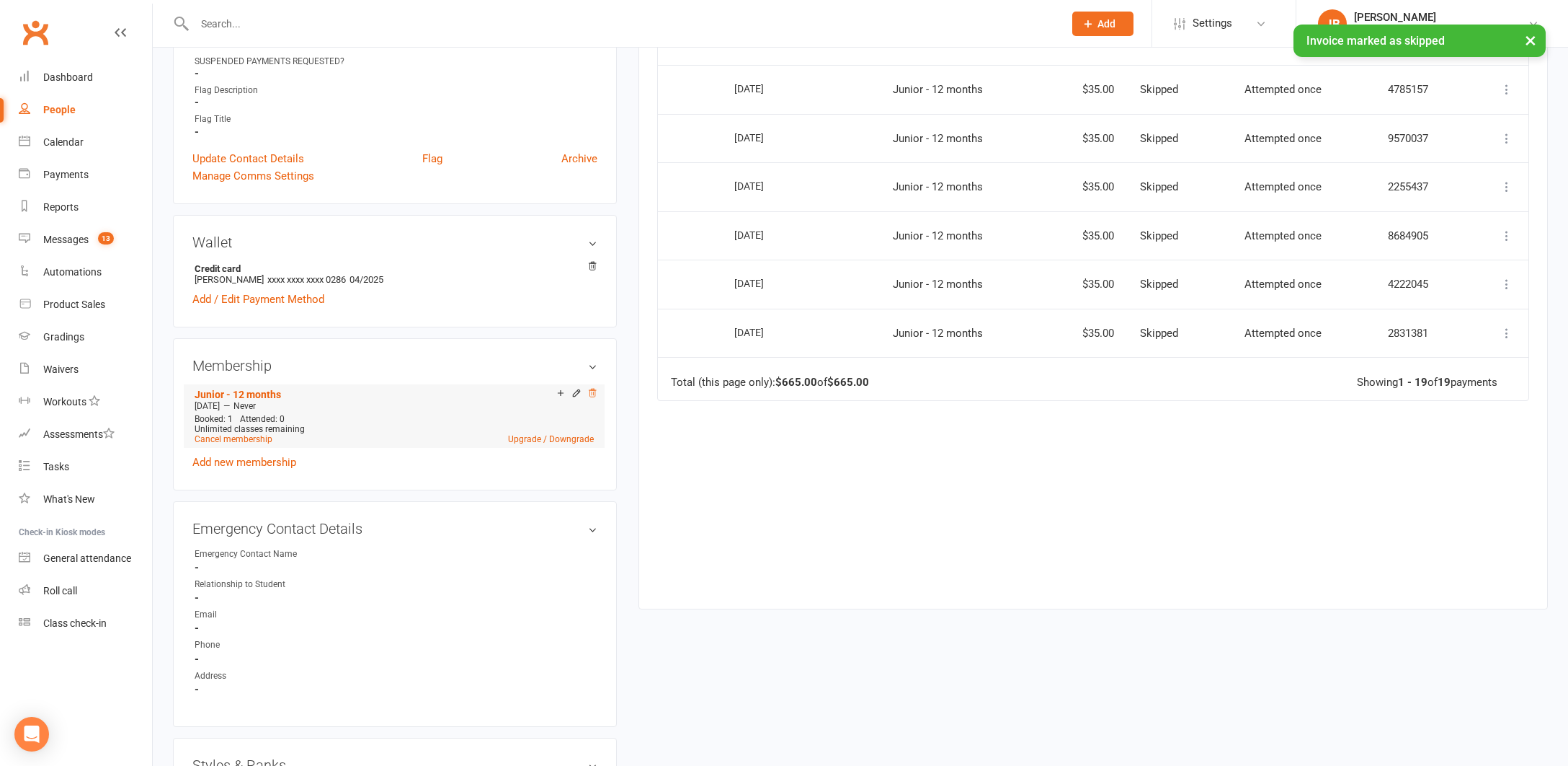
click at [592, 390] on icon at bounding box center [592, 392] width 8 height 8
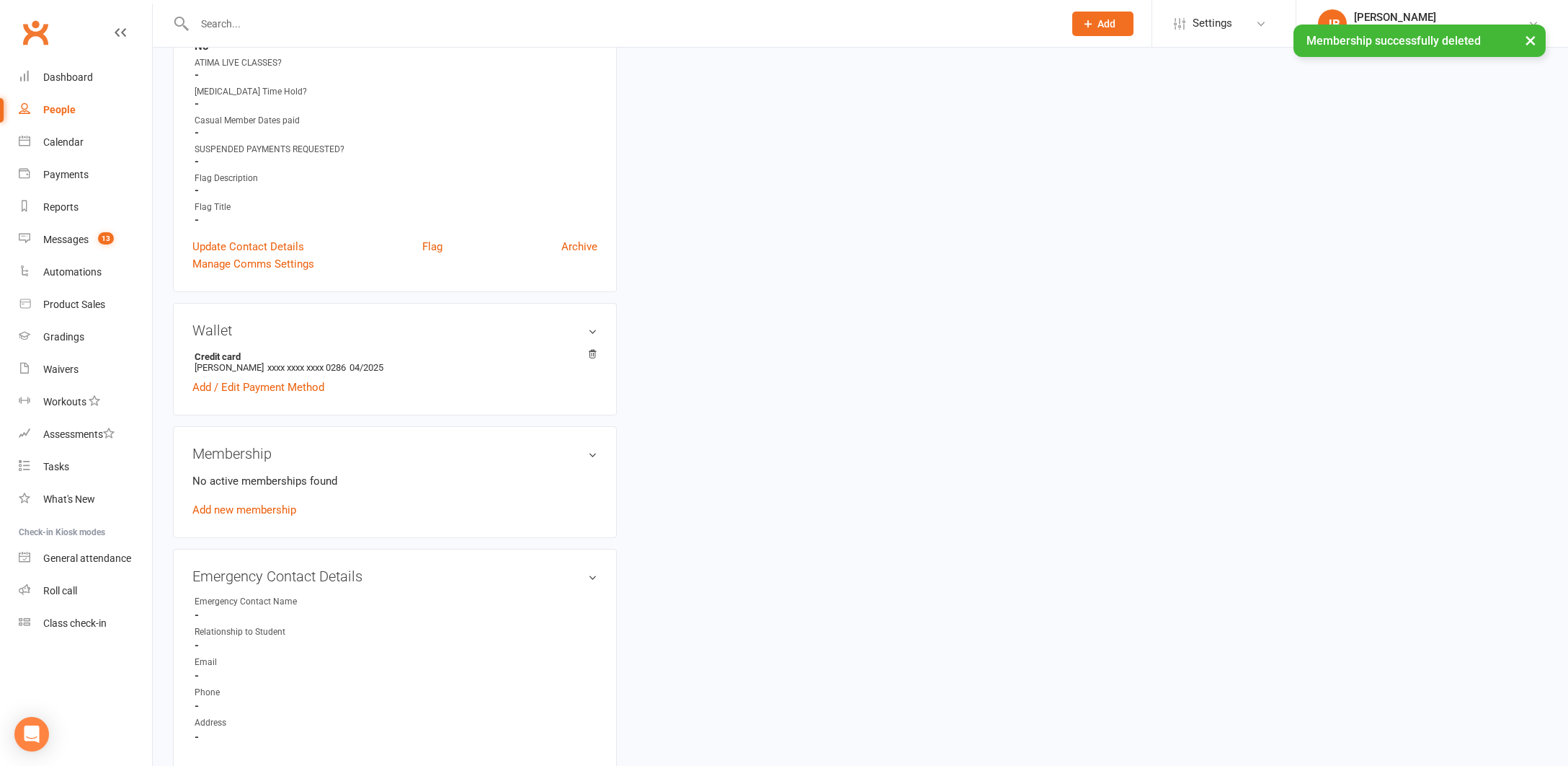
scroll to position [891, 0]
click at [594, 347] on icon at bounding box center [592, 351] width 10 height 10
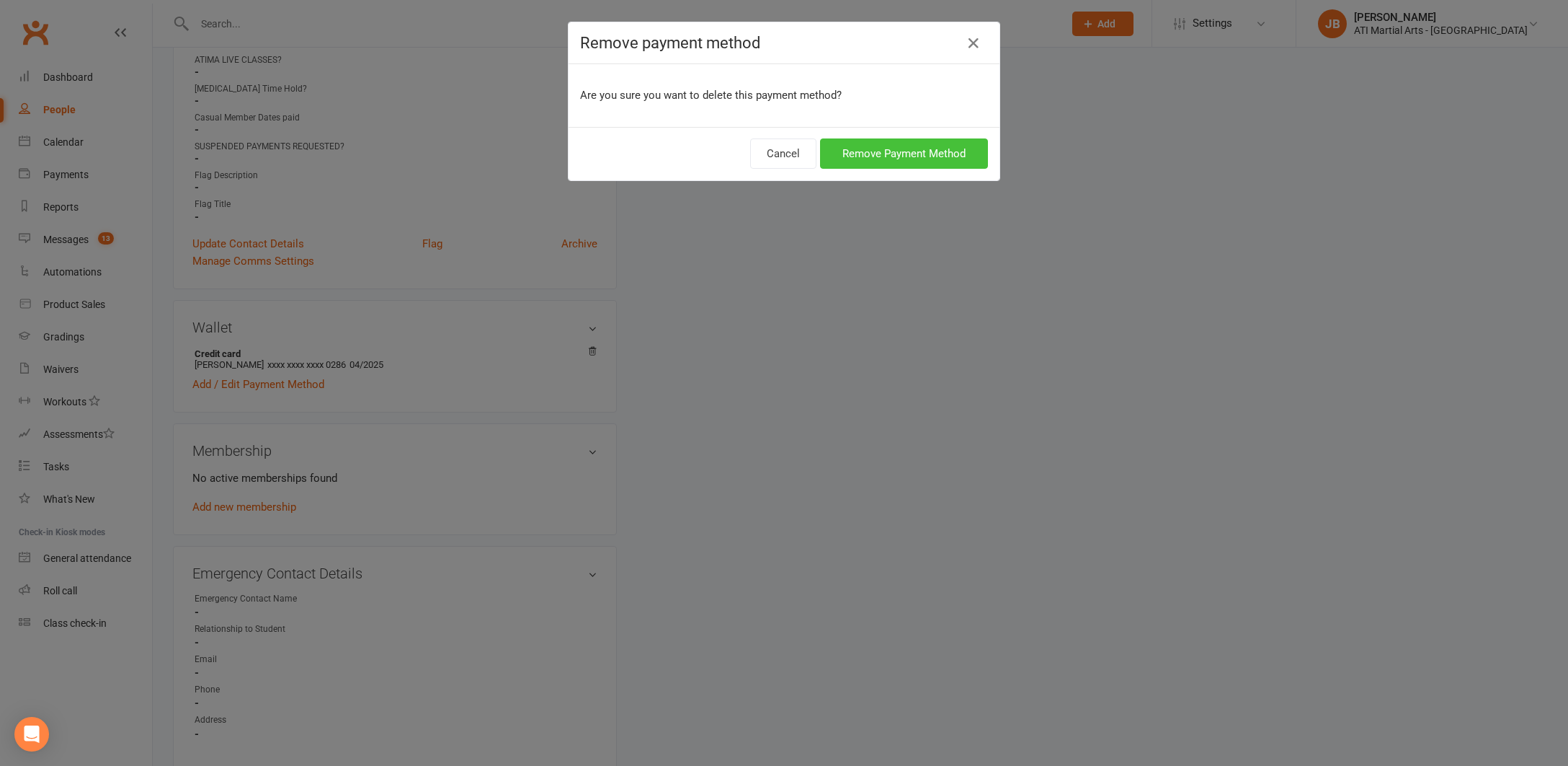
click at [834, 154] on button "Remove Payment Method" at bounding box center [904, 153] width 168 height 30
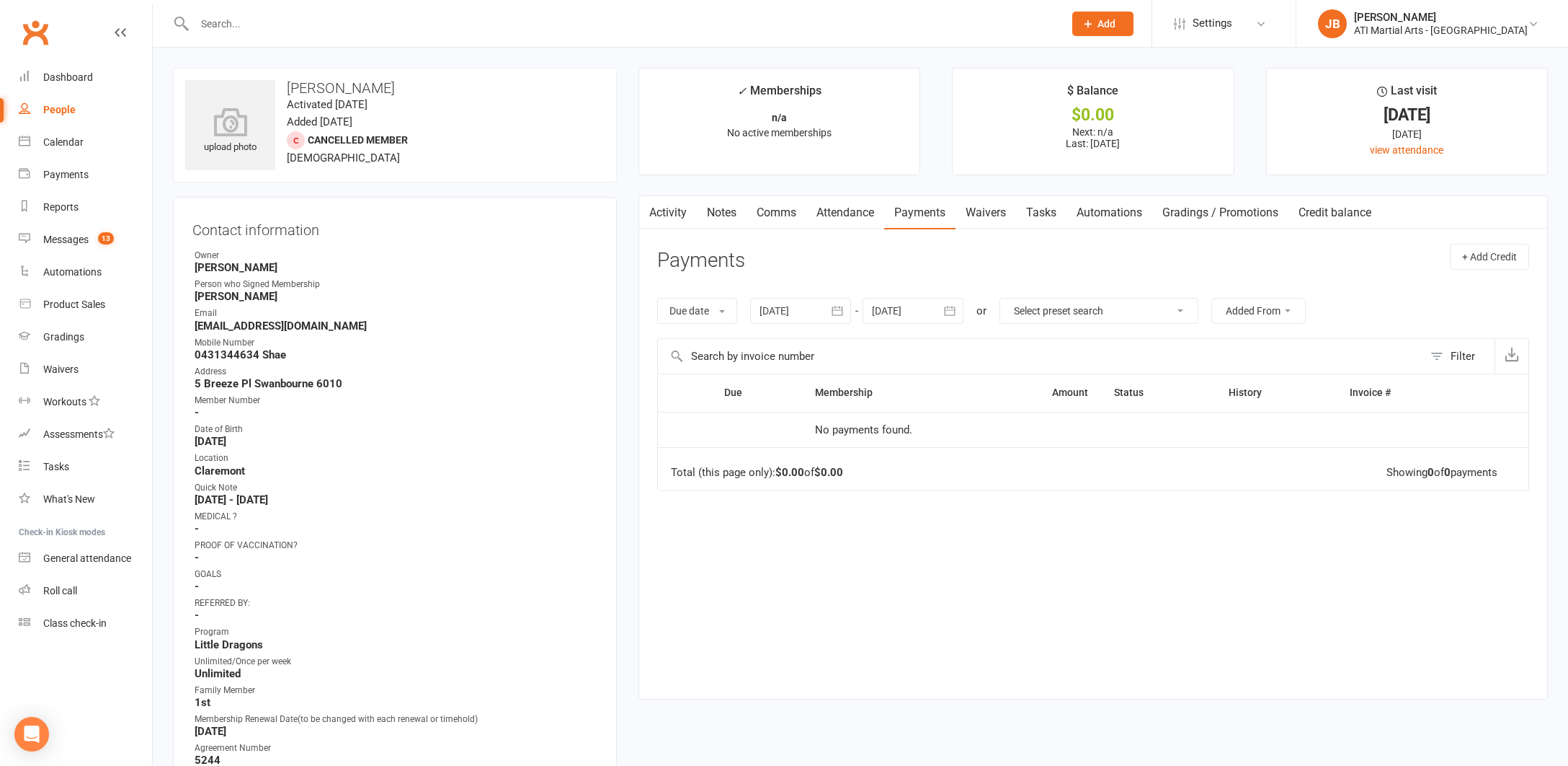
scroll to position [0, 0]
click at [56, 177] on div "Payments" at bounding box center [66, 175] width 45 height 12
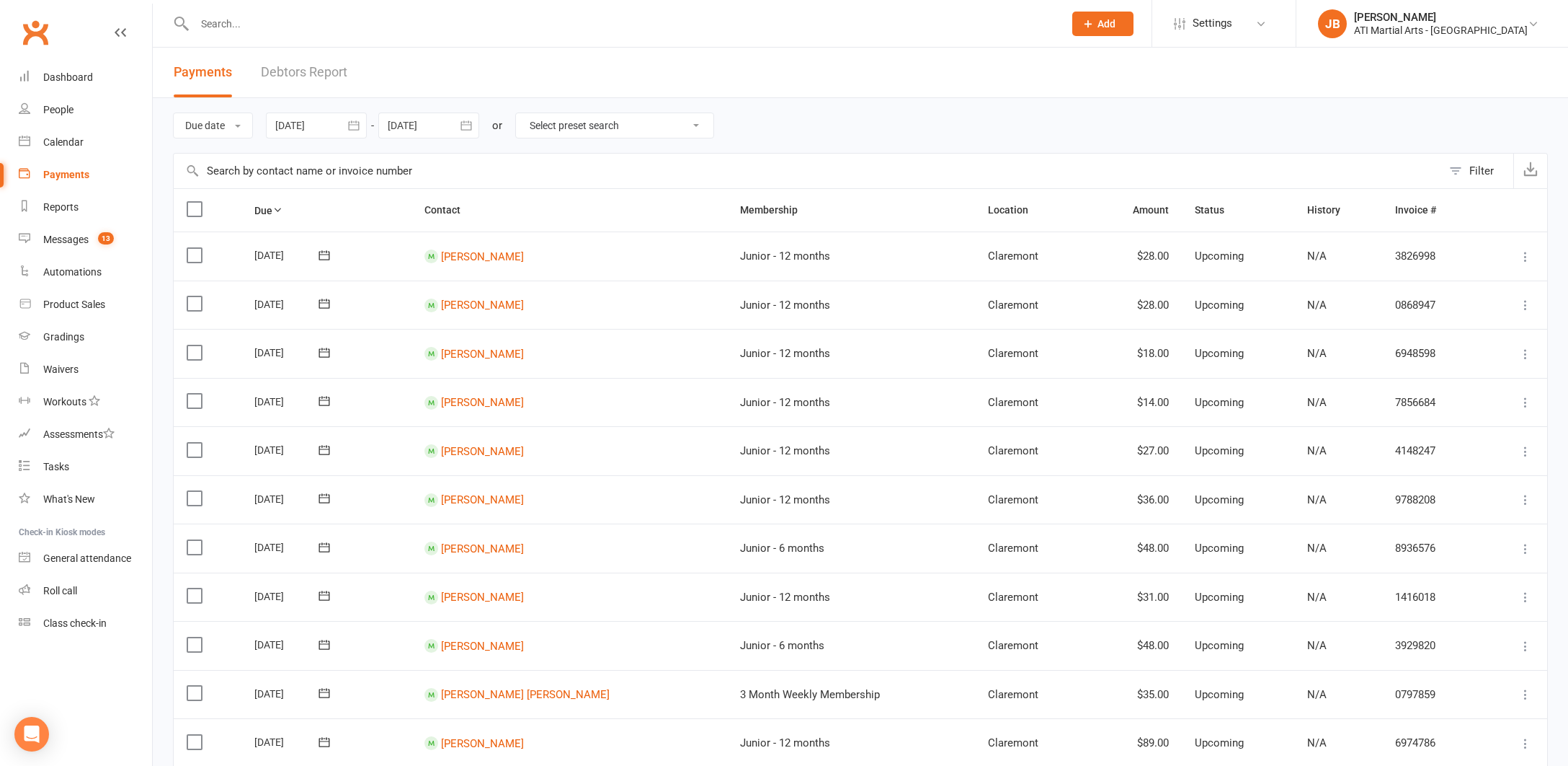
click at [290, 74] on link "Debtors Report" at bounding box center [304, 72] width 86 height 49
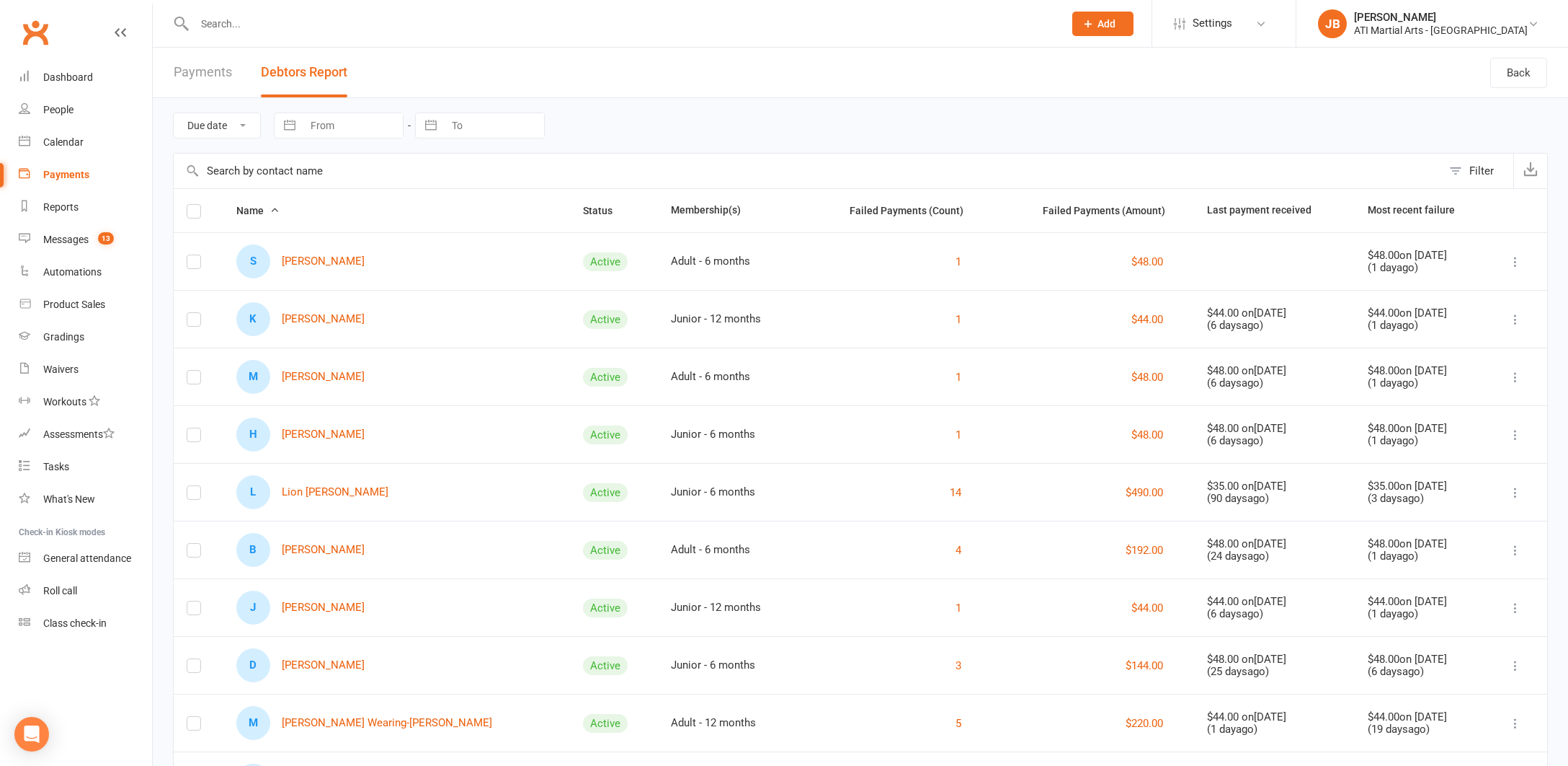
click at [38, 33] on link "Clubworx" at bounding box center [35, 32] width 36 height 36
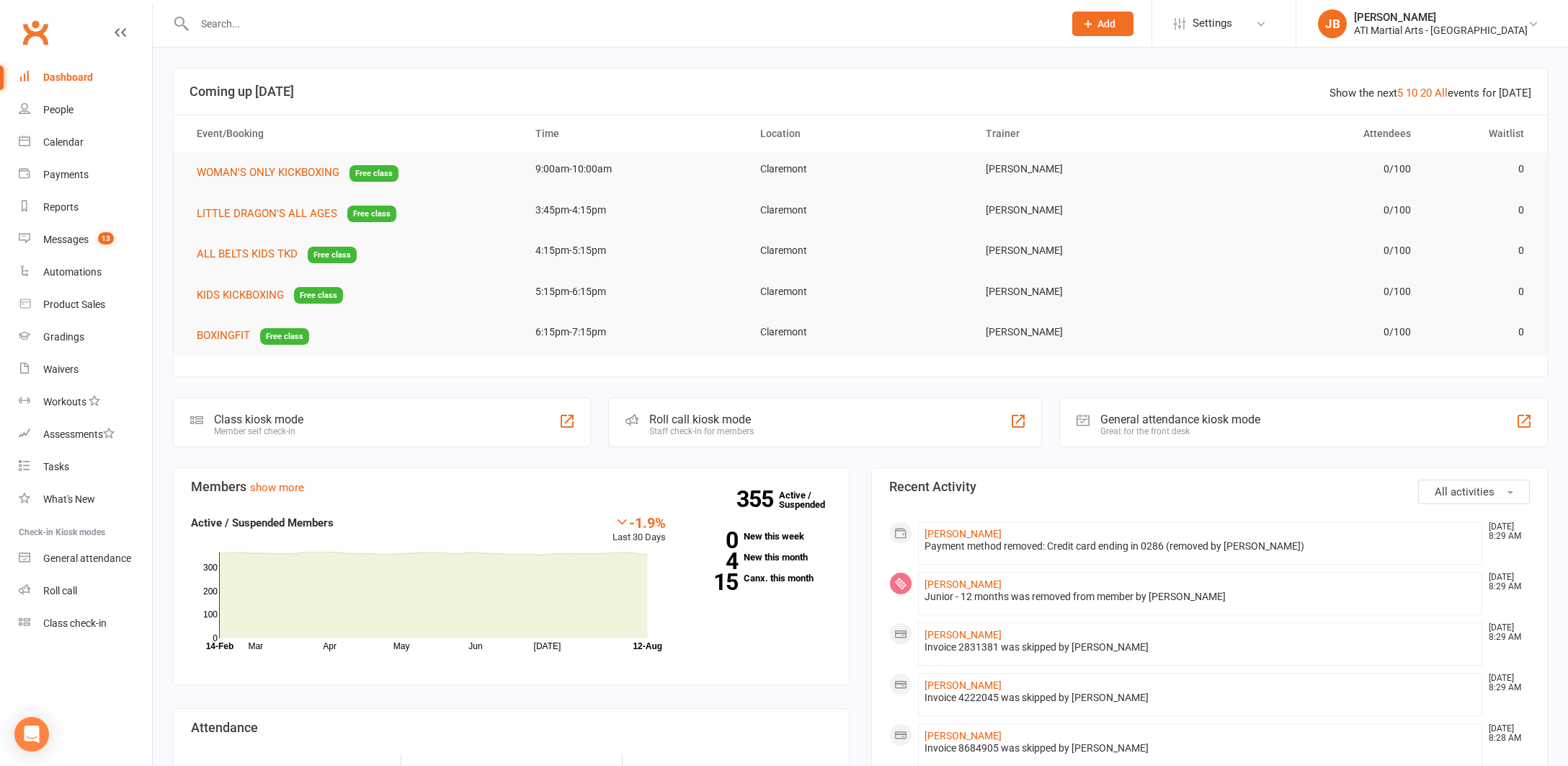
click at [33, 33] on link "Clubworx" at bounding box center [35, 32] width 36 height 36
click at [65, 241] on div "Messages" at bounding box center [66, 239] width 45 height 12
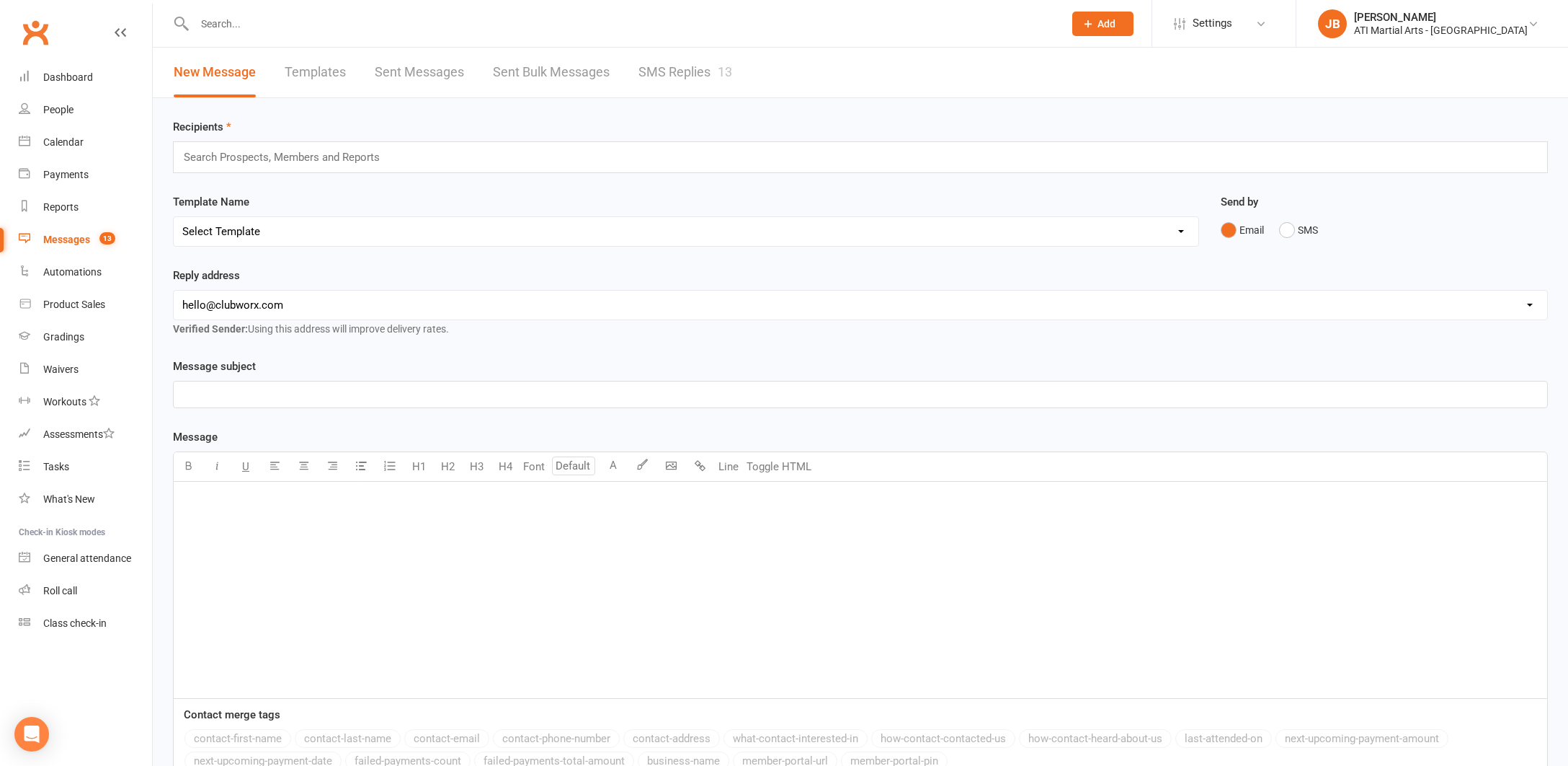
click at [652, 70] on link "SMS Replies 13" at bounding box center [685, 72] width 94 height 49
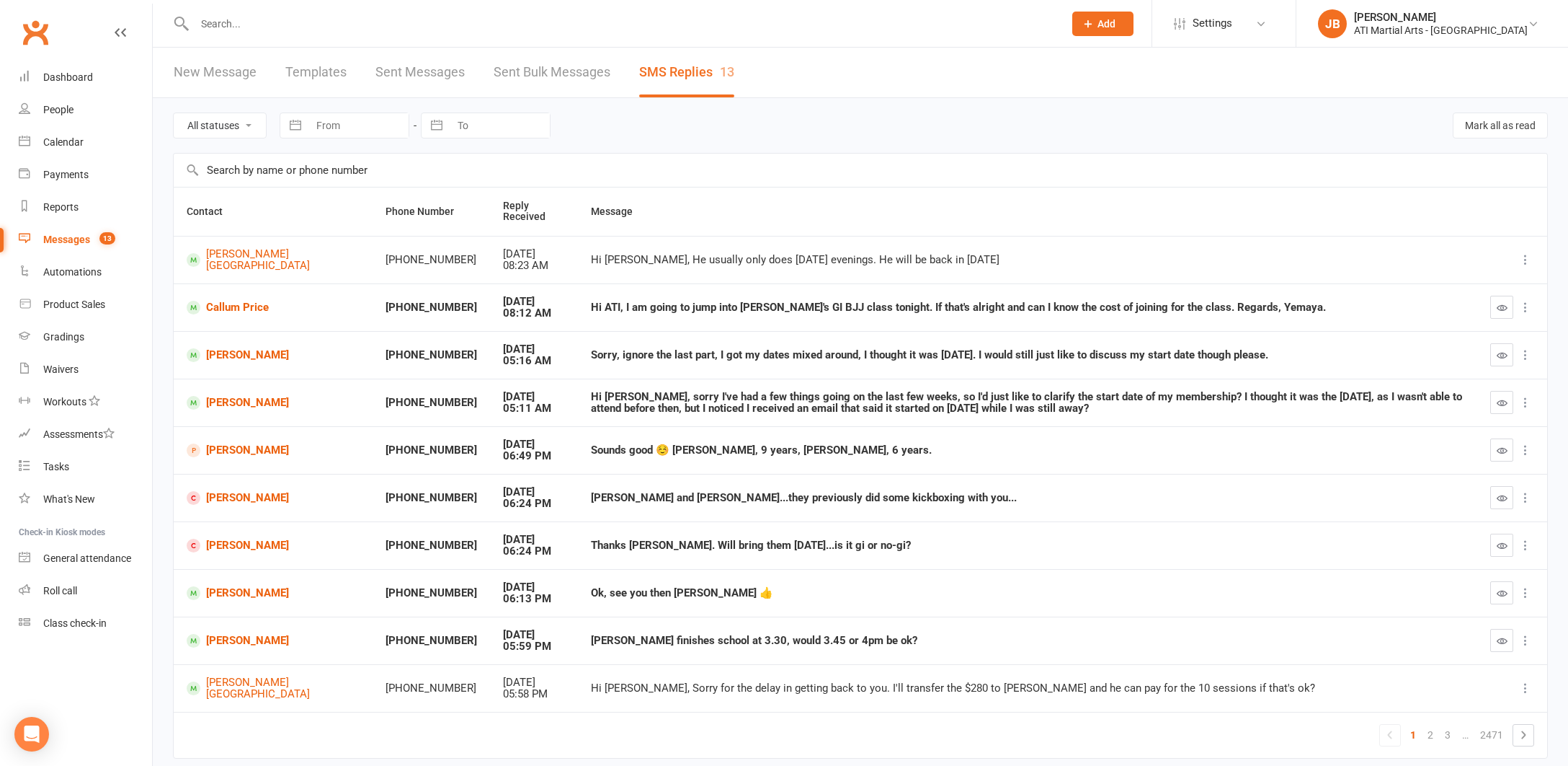
click at [38, 36] on link "Clubworx" at bounding box center [35, 32] width 36 height 36
